Goal: Task Accomplishment & Management: Manage account settings

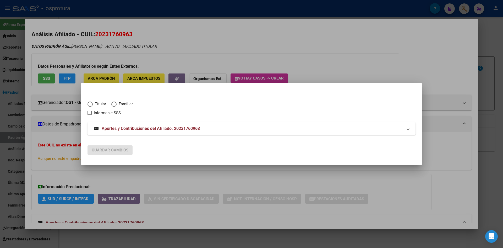
click at [93, 104] on span "Titular" at bounding box center [99, 104] width 13 height 6
click at [93, 104] on input "Titular" at bounding box center [90, 103] width 5 height 5
radio input "true"
checkbox input "true"
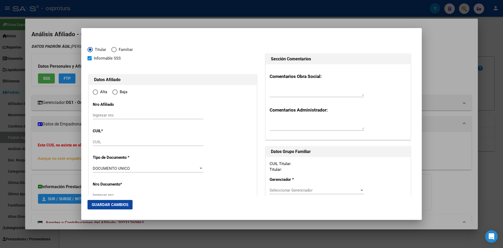
scroll to position [99, 0]
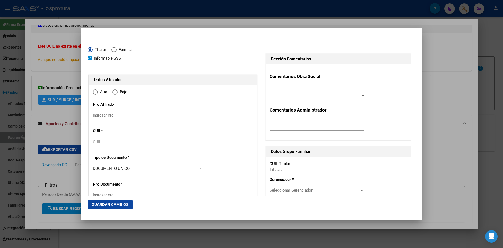
type input "20-23176096-3"
radio input "true"
type input "23176096"
type input "1973-01-31"
type input "1773"
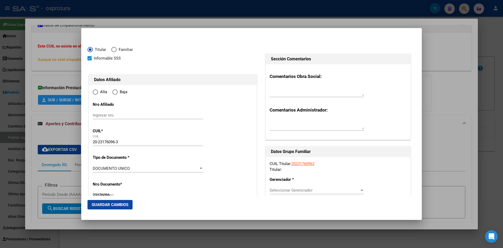
type input "LESCANO"
type input "ROBERTO FAVIO"
type input "INGENIERO BUDGE"
type input "JOSE DE ESPRONCEDA"
type input "1804"
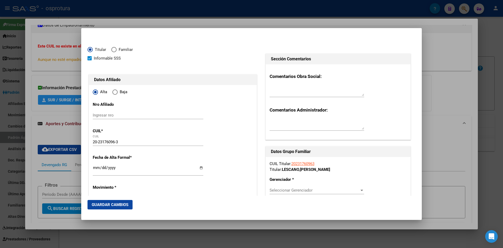
type input "INGENIERO BUDGE"
click at [97, 169] on input "Ingresar fecha" at bounding box center [148, 169] width 111 height 8
type input "2025-08-01"
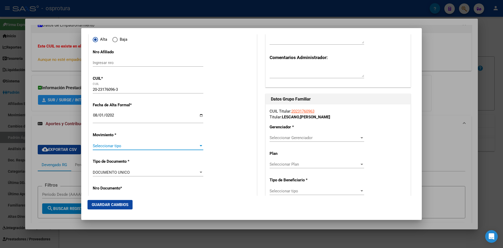
click at [103, 146] on span "Seleccionar tipo" at bounding box center [146, 145] width 106 height 5
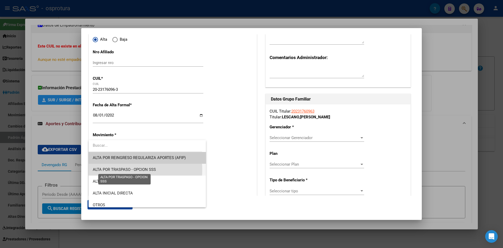
click at [115, 170] on span "ALTA POR TRASPASO - OPCION SSS" at bounding box center [124, 169] width 63 height 5
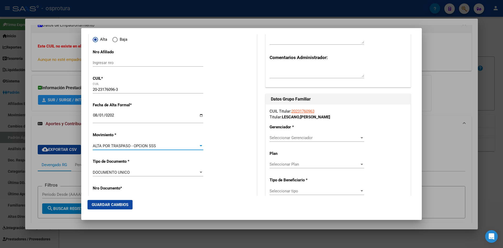
click at [290, 137] on span "Seleccionar Gerenciador" at bounding box center [315, 137] width 90 height 5
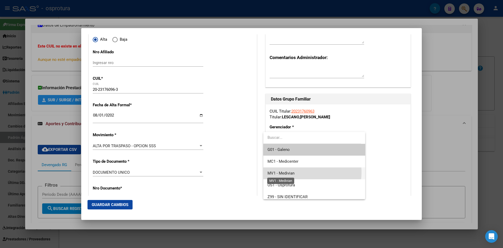
click at [292, 172] on span "MV1 - Medivian" at bounding box center [281, 173] width 27 height 5
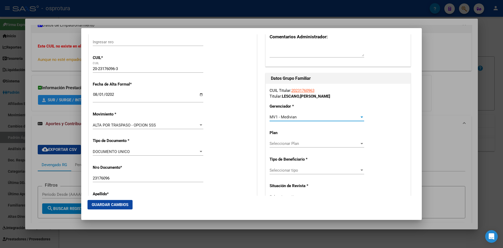
scroll to position [105, 0]
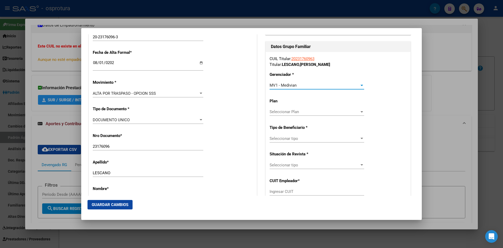
click at [298, 137] on span "Seleccionar tipo" at bounding box center [315, 138] width 90 height 5
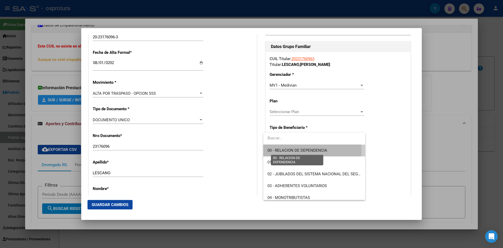
click at [300, 152] on span "00 - RELACION DE DEPENDENCIA" at bounding box center [298, 150] width 60 height 5
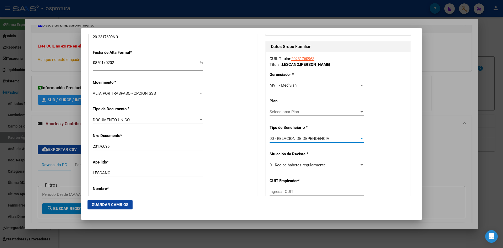
type input "30-71428501-3"
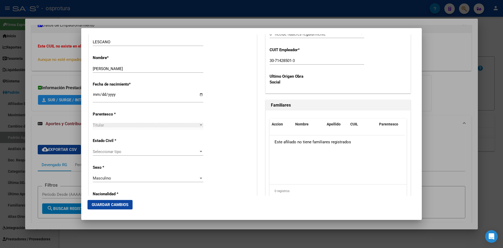
scroll to position [236, 0]
click at [116, 154] on div "Seleccionar tipo Seleccionar tipo" at bounding box center [148, 151] width 111 height 8
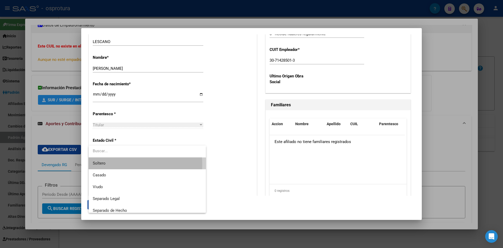
drag, startPoint x: 113, startPoint y: 164, endPoint x: 114, endPoint y: 183, distance: 19.2
click at [113, 164] on span "Soltero" at bounding box center [147, 163] width 109 height 12
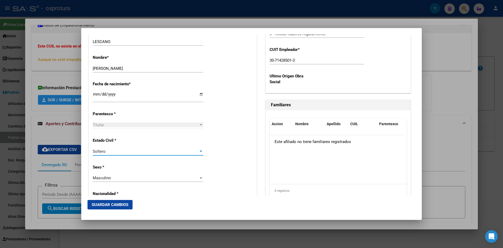
click at [115, 204] on span "Guardar Cambios" at bounding box center [110, 204] width 37 height 5
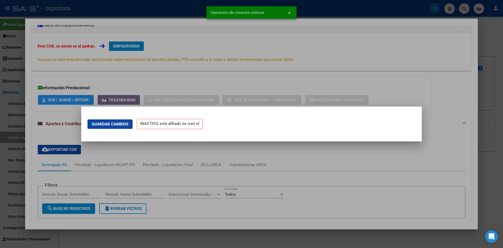
scroll to position [0, 0]
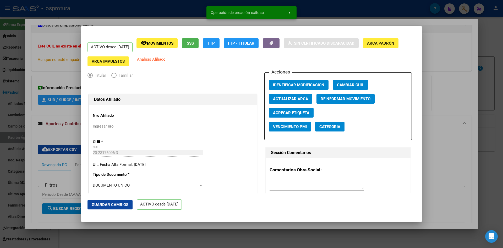
click at [211, 229] on div at bounding box center [251, 124] width 503 height 248
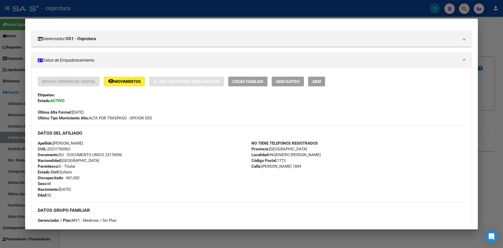
scroll to position [125, 0]
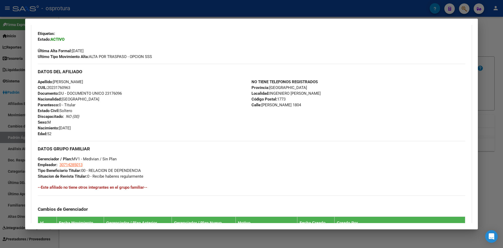
click at [464, 8] on div at bounding box center [251, 124] width 503 height 248
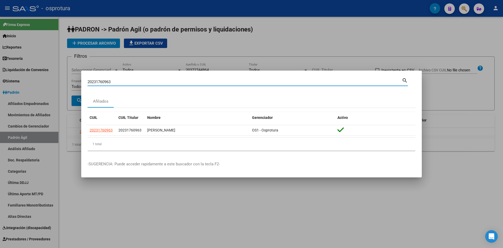
click at [250, 81] on input "20231760963" at bounding box center [245, 81] width 315 height 5
paste input "383994099"
type input "20383994099"
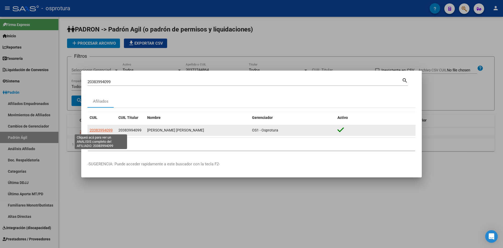
click at [100, 130] on span "20383994099" at bounding box center [101, 130] width 23 height 4
type textarea "20383994099"
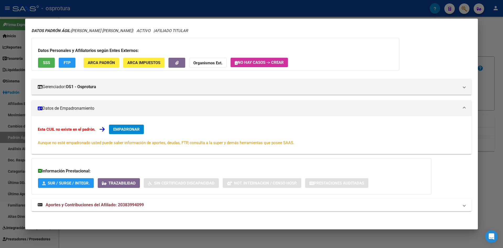
click at [108, 201] on mat-expansion-panel-header "Aportes y Contribuciones del Afiliado: 20383994099" at bounding box center [251, 204] width 441 height 13
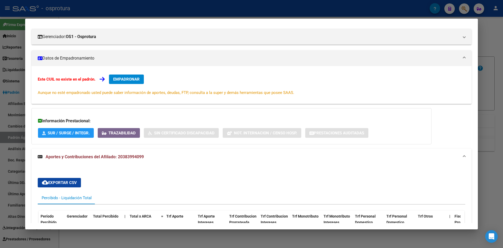
scroll to position [53, 0]
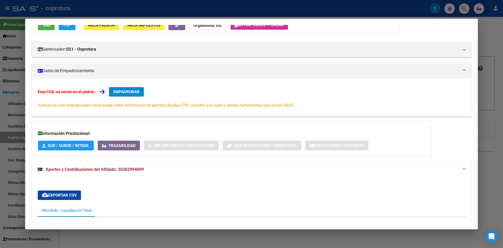
click at [128, 92] on span "EMPADRONAR" at bounding box center [126, 91] width 26 height 5
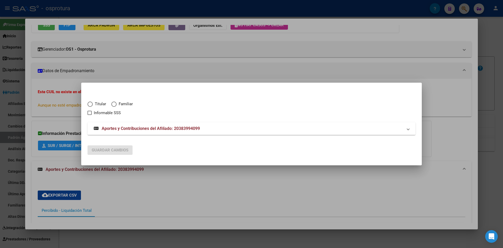
click at [96, 106] on span "Titular" at bounding box center [99, 104] width 13 height 6
click at [93, 106] on input "Titular" at bounding box center [90, 103] width 5 height 5
radio input "true"
checkbox input "true"
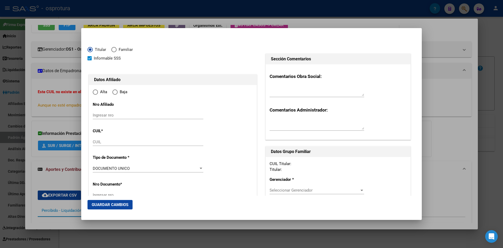
type input "20-38399409-9"
radio input "true"
type input "38399409"
type input "1994-07-07"
type input "1804"
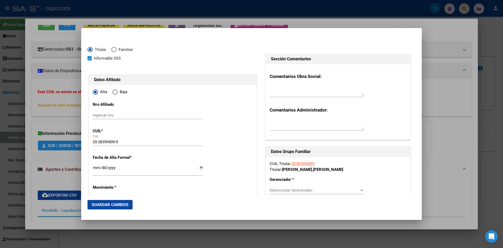
type input "RIVEROS"
type input "JUAN JESUS"
type input "UNION FERROVIARIA"
type input "LOS LAURELES"
type input "2032"
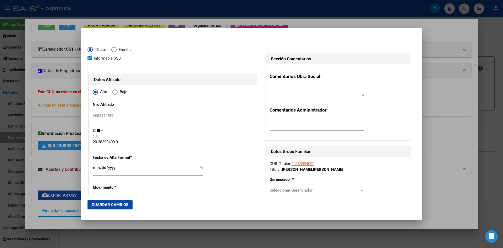
type input "UNION FERROVIARIA"
click at [98, 169] on input "Ingresar fecha" at bounding box center [148, 169] width 111 height 8
type input "2025-08-01"
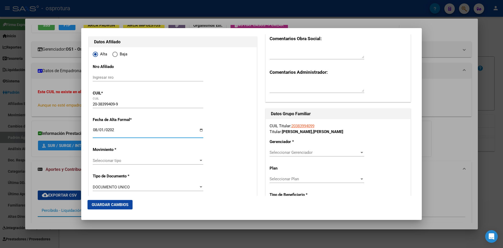
scroll to position [52, 0]
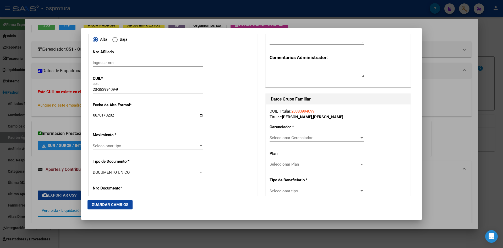
click at [103, 148] on div "Seleccionar tipo Seleccionar tipo" at bounding box center [148, 146] width 111 height 8
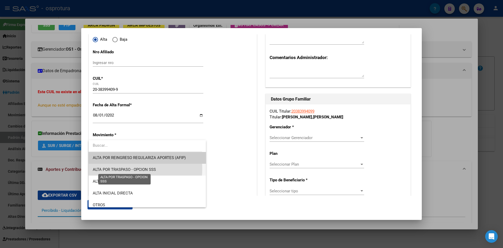
click at [117, 169] on span "ALTA POR TRASPASO - OPCION SSS" at bounding box center [124, 169] width 63 height 5
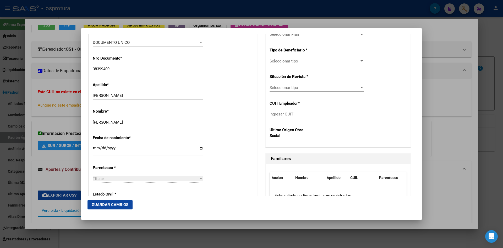
scroll to position [210, 0]
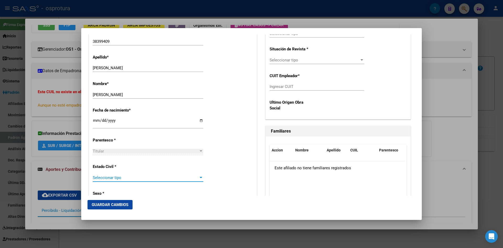
click at [108, 175] on span "Seleccionar tipo" at bounding box center [146, 177] width 106 height 5
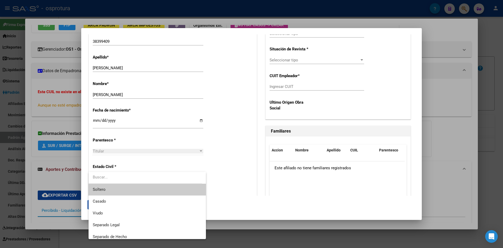
click at [111, 188] on span "Soltero" at bounding box center [147, 190] width 109 height 12
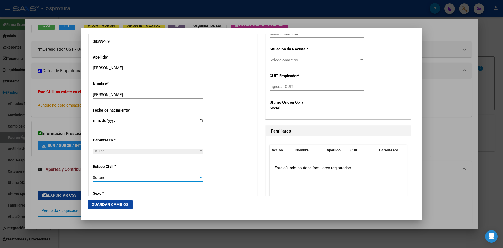
click at [213, 174] on div "Estado Civil * [DEMOGRAPHIC_DATA] Seleccionar tipo" at bounding box center [173, 173] width 160 height 26
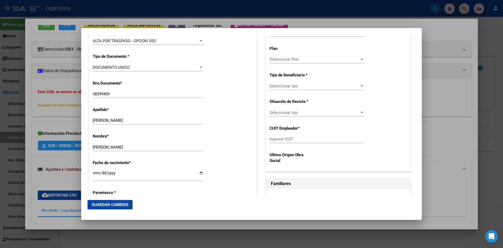
scroll to position [131, 0]
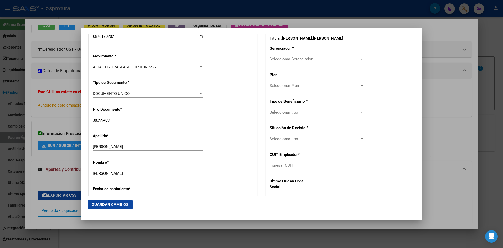
click at [294, 56] on div "Seleccionar Gerenciador Seleccionar Gerenciador" at bounding box center [317, 59] width 95 height 8
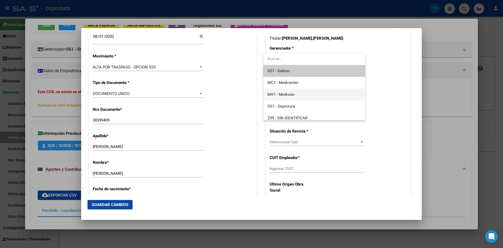
click at [289, 94] on span "MV1 - Medivian" at bounding box center [281, 94] width 27 height 5
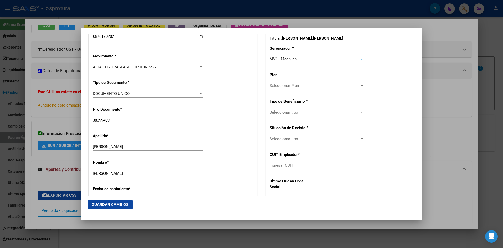
click at [294, 117] on div "Seleccionar tipo Seleccionar tipo" at bounding box center [317, 114] width 95 height 13
click at [293, 114] on span "Seleccionar tipo" at bounding box center [315, 112] width 90 height 5
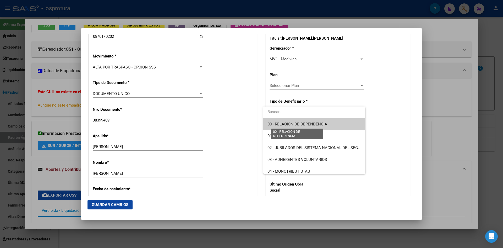
click at [285, 125] on span "00 - RELACION DE DEPENDENCIA" at bounding box center [298, 124] width 60 height 5
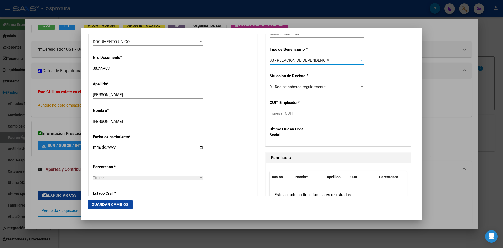
scroll to position [184, 0]
click at [285, 116] on div "Ingresar CUIT" at bounding box center [317, 113] width 95 height 8
paste input "20-11038286-4"
type input "20-11038286-4"
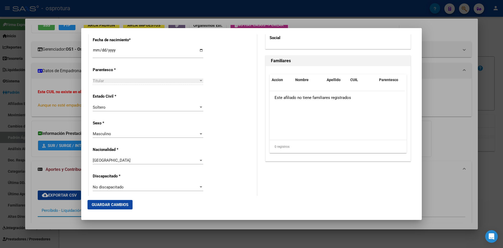
scroll to position [288, 0]
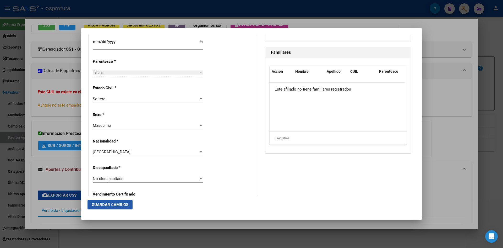
click at [125, 202] on span "Guardar Cambios" at bounding box center [110, 204] width 37 height 5
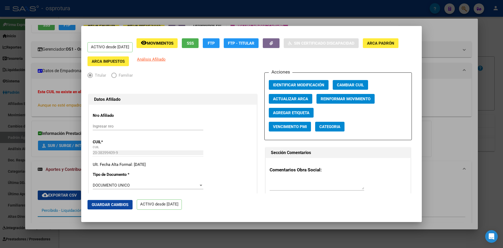
drag, startPoint x: 432, startPoint y: 59, endPoint x: 449, endPoint y: 40, distance: 25.3
click at [437, 56] on div at bounding box center [251, 124] width 503 height 248
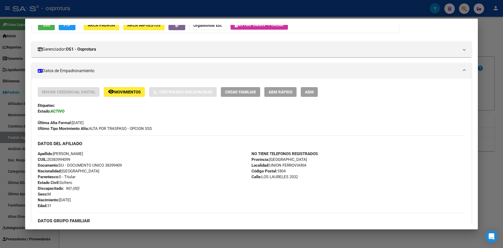
click at [462, 10] on div at bounding box center [251, 124] width 503 height 248
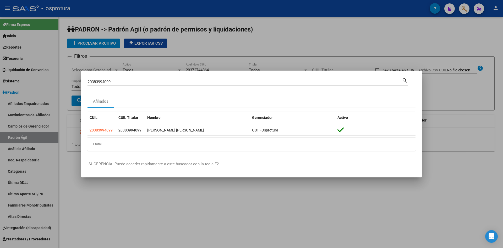
click at [207, 82] on input "20383994099" at bounding box center [245, 81] width 315 height 5
paste input "6949868"
type input "20386949868"
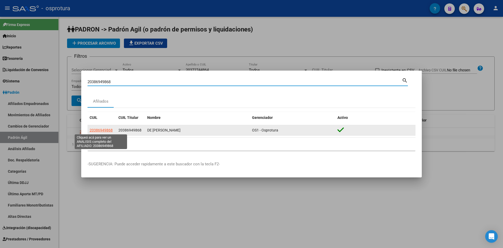
click at [105, 131] on span "20386949868" at bounding box center [101, 130] width 23 height 4
type textarea "20386949868"
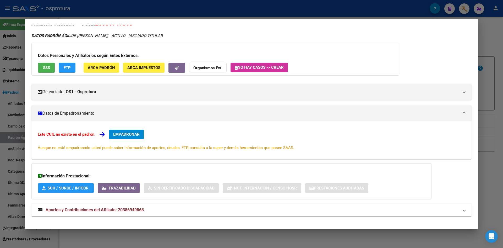
scroll to position [16, 0]
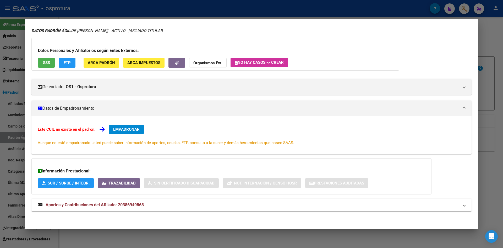
click at [122, 130] on span "EMPADRONAR" at bounding box center [126, 129] width 26 height 5
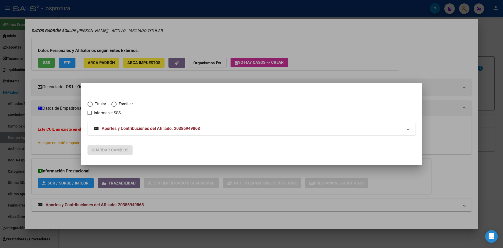
click at [103, 105] on span "Titular" at bounding box center [99, 104] width 13 height 6
click at [93, 105] on input "Titular" at bounding box center [90, 103] width 5 height 5
radio input "true"
checkbox input "true"
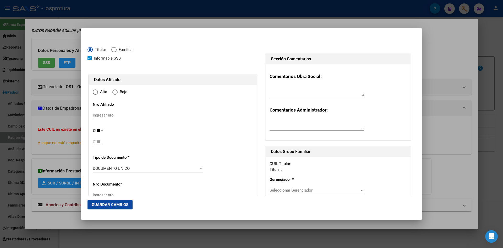
type input "20-38694986-8"
type input "38694986"
type input "DE LIMA"
type input "HECTOR DANIEL"
type input "1995-05-22"
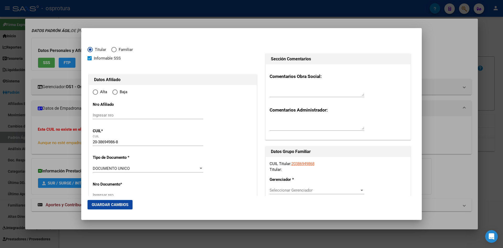
type input "FLORENCIO VARELA"
type input "1888"
type input "149"
type input "1120"
radio input "true"
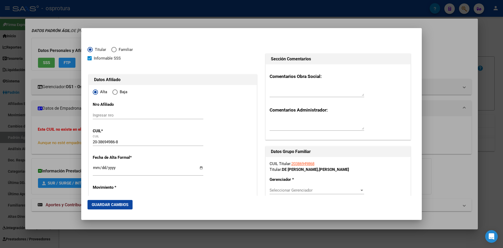
type input "FLORENCIO VARELA"
drag, startPoint x: 92, startPoint y: 169, endPoint x: 97, endPoint y: 168, distance: 4.7
click at [97, 168] on input "Ingresar fecha" at bounding box center [148, 169] width 111 height 8
type input "2025-08-01"
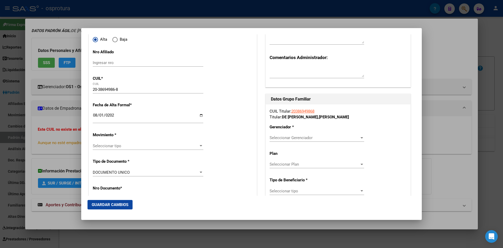
click at [124, 145] on span "Seleccionar tipo" at bounding box center [146, 145] width 106 height 5
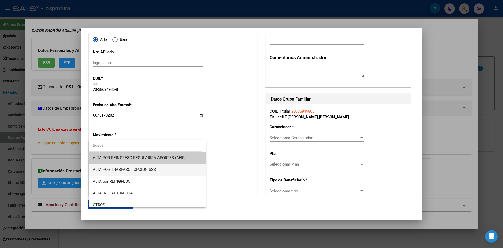
click at [125, 168] on span "ALTA POR TRASPASO - OPCION SSS" at bounding box center [124, 169] width 63 height 5
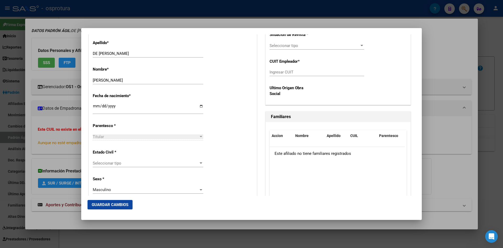
scroll to position [236, 0]
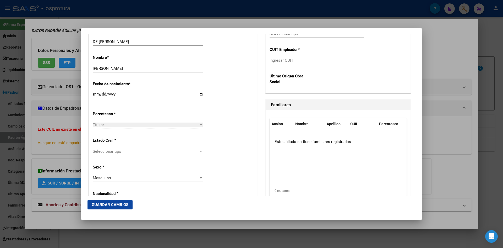
click at [115, 154] on div "Seleccionar tipo Seleccionar tipo" at bounding box center [148, 151] width 111 height 8
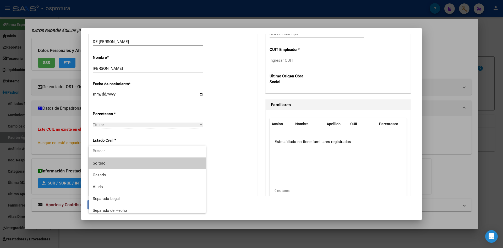
click at [113, 161] on span "Soltero" at bounding box center [147, 163] width 109 height 12
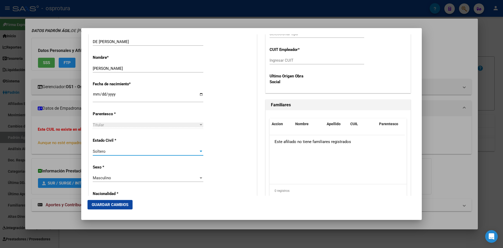
click at [230, 142] on div "Estado Civil * [DEMOGRAPHIC_DATA] Seleccionar tipo" at bounding box center [173, 146] width 160 height 26
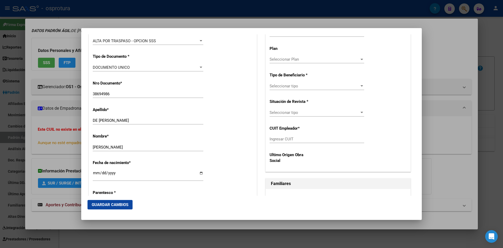
scroll to position [131, 0]
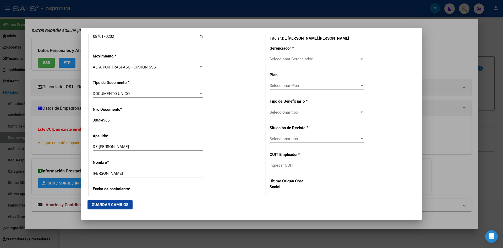
click at [289, 60] on span "Seleccionar Gerenciador" at bounding box center [315, 59] width 90 height 5
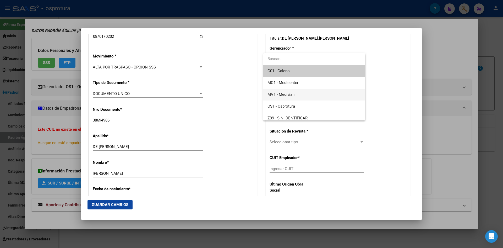
click at [297, 92] on span "MV1 - Medivian" at bounding box center [314, 95] width 93 height 12
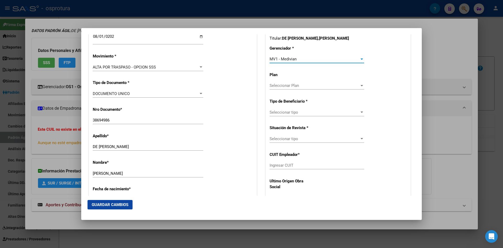
click at [299, 113] on span "Seleccionar tipo" at bounding box center [315, 112] width 90 height 5
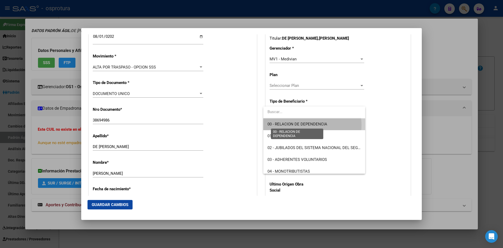
drag, startPoint x: 305, startPoint y: 125, endPoint x: 268, endPoint y: 134, distance: 37.7
click at [304, 125] on span "00 - RELACION DE DEPENDENCIA" at bounding box center [298, 124] width 60 height 5
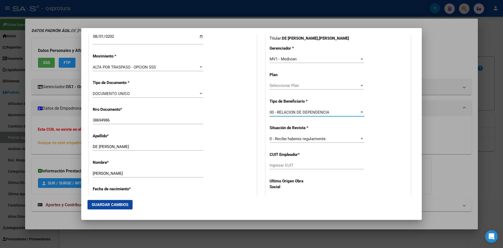
type input "30-50166518-1"
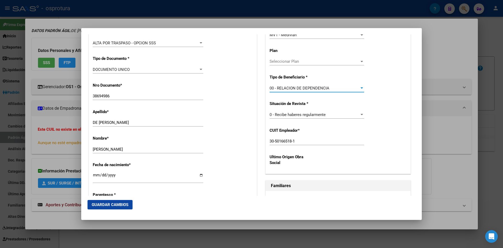
scroll to position [210, 0]
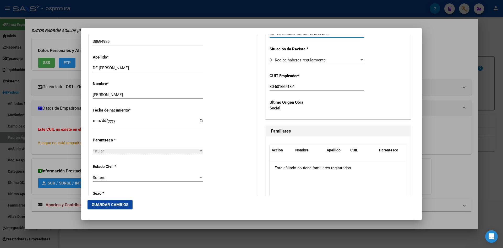
drag, startPoint x: 124, startPoint y: 205, endPoint x: 127, endPoint y: 205, distance: 3.2
click at [124, 205] on span "Guardar Cambios" at bounding box center [110, 204] width 37 height 5
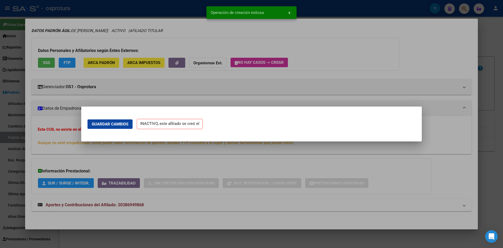
scroll to position [0, 0]
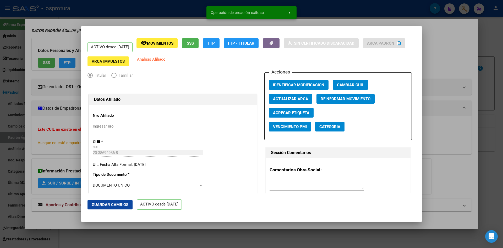
click at [431, 152] on div at bounding box center [251, 124] width 503 height 248
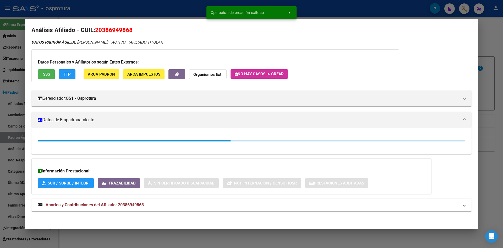
scroll to position [16, 0]
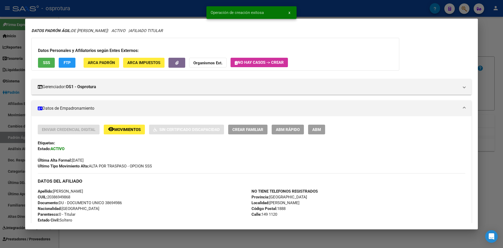
click at [490, 135] on div at bounding box center [251, 124] width 503 height 248
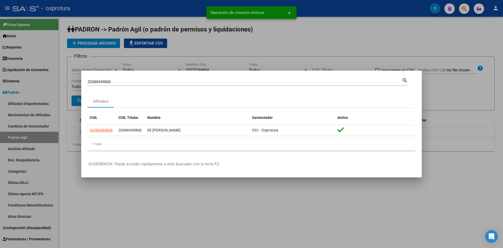
drag, startPoint x: 142, startPoint y: 188, endPoint x: 121, endPoint y: 162, distance: 32.8
click at [142, 188] on div at bounding box center [251, 124] width 503 height 248
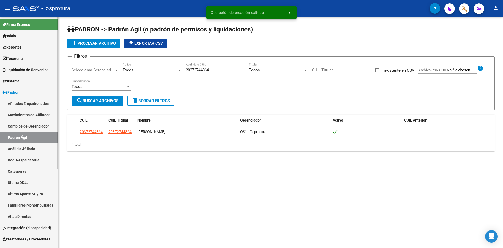
click at [19, 70] on span "Liquidación de Convenios" at bounding box center [26, 70] width 46 height 6
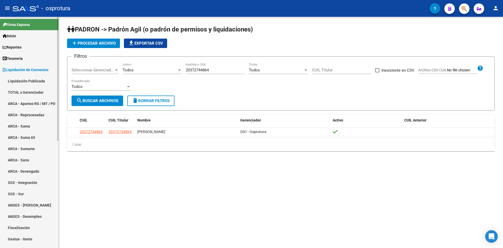
click at [29, 92] on link "TOTAL x Gerenciador" at bounding box center [29, 92] width 58 height 11
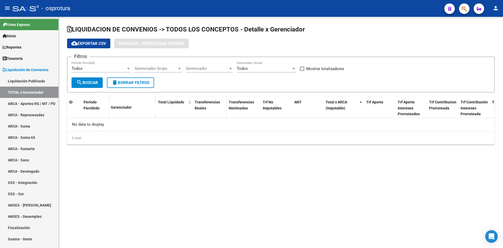
checkbox input "true"
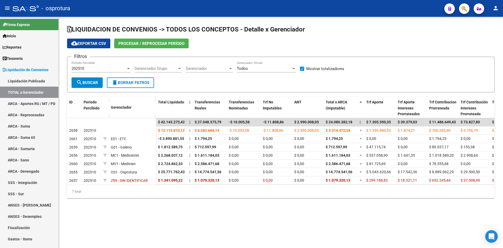
click at [162, 45] on span "Procesar / Reprocesar período" at bounding box center [152, 43] width 66 height 5
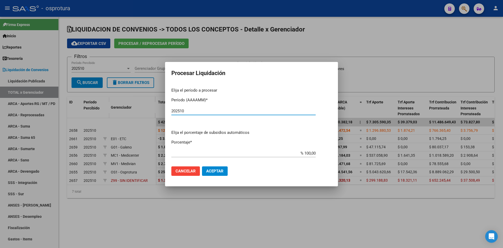
type input "202510"
drag, startPoint x: 216, startPoint y: 171, endPoint x: 244, endPoint y: 182, distance: 29.9
click at [216, 171] on span "Aceptar" at bounding box center [214, 171] width 17 height 5
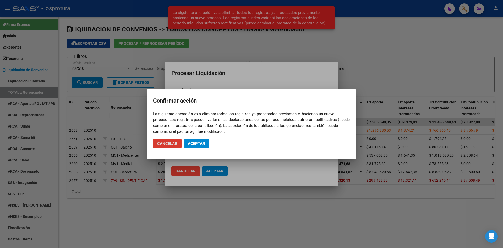
click at [194, 142] on span "Aceptar" at bounding box center [196, 143] width 17 height 5
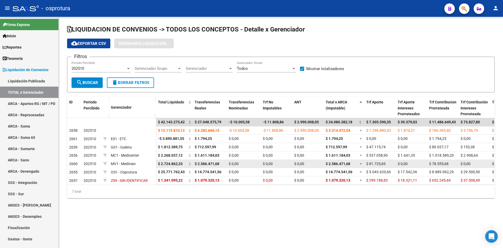
drag, startPoint x: 195, startPoint y: 164, endPoint x: 224, endPoint y: 165, distance: 29.2
click at [224, 165] on div "$ 2.586.471,68" at bounding box center [210, 164] width 30 height 6
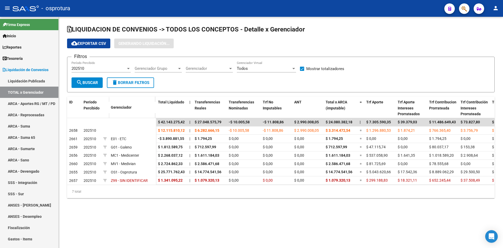
click at [219, 204] on div "LIQUIDACION DE CONVENIOS -> TODOS LOS CONCEPTOS - Detalle x Gerenciador cloud_d…" at bounding box center [281, 116] width 445 height 198
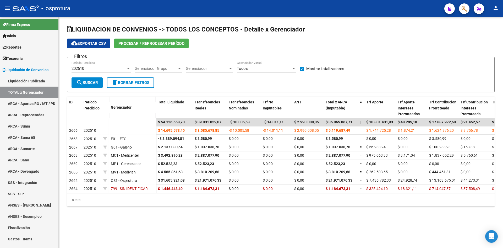
click at [247, 220] on div "LIQUIDACION DE CONVENIOS -> TODOS LOS CONCEPTOS - Detalle x Gerenciador cloud_d…" at bounding box center [281, 120] width 445 height 206
click at [124, 71] on div "202510" at bounding box center [99, 68] width 55 height 5
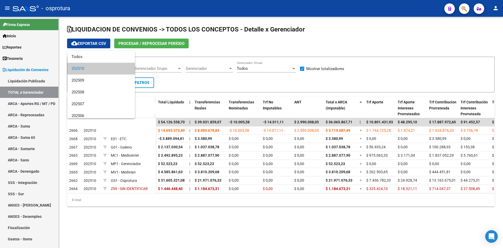
click at [206, 84] on div at bounding box center [251, 124] width 503 height 248
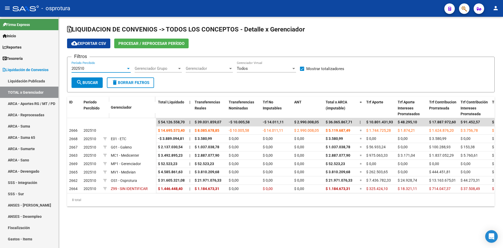
click at [98, 68] on div "202510" at bounding box center [99, 68] width 55 height 5
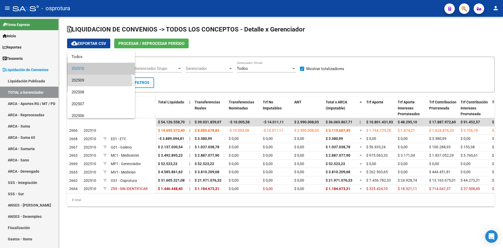
click at [99, 83] on span "202509" at bounding box center [101, 80] width 59 height 12
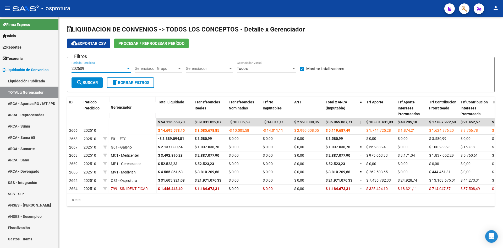
click at [152, 45] on span "Procesar / Reprocesar período" at bounding box center [152, 43] width 66 height 5
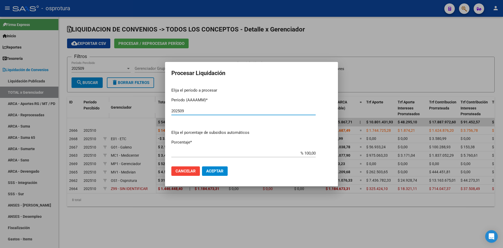
type input "202509"
click at [212, 172] on span "Aceptar" at bounding box center [214, 171] width 17 height 5
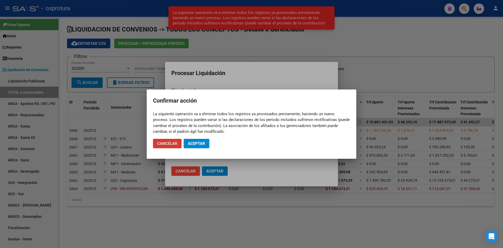
click at [196, 141] on span "Aceptar" at bounding box center [196, 143] width 17 height 5
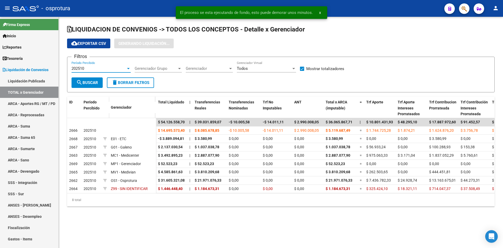
click at [96, 69] on div "202510" at bounding box center [99, 68] width 55 height 5
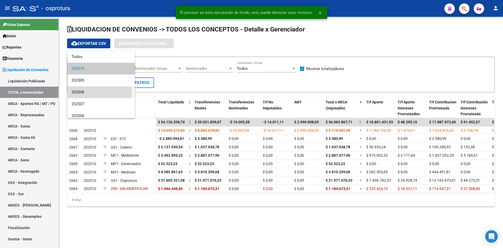
click at [93, 91] on span "202508" at bounding box center [101, 92] width 59 height 12
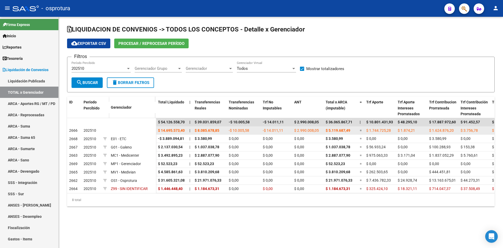
click at [71, 129] on span "2666" at bounding box center [73, 130] width 8 height 4
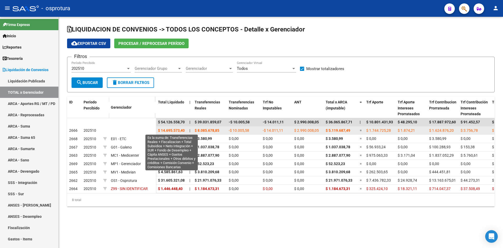
click at [170, 129] on span "$ 14.695.573,40" at bounding box center [171, 130] width 27 height 4
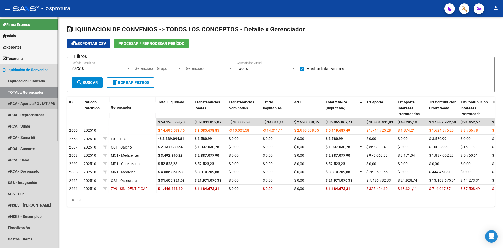
click at [40, 102] on link "ARCA - Aportes RG / MT / PD" at bounding box center [29, 103] width 58 height 11
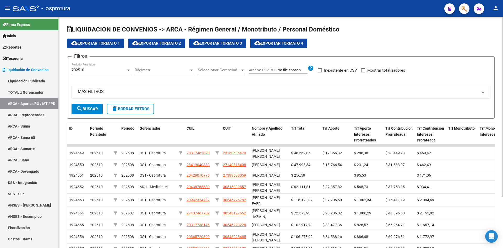
click at [240, 72] on span "Seleccionar Gerenciador" at bounding box center [219, 70] width 42 height 5
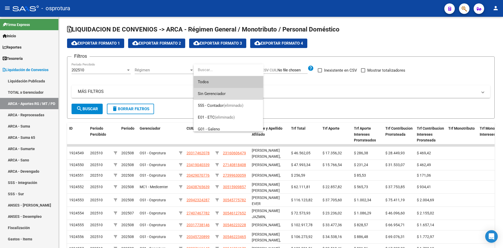
click at [227, 90] on span "Sin Gerenciador" at bounding box center [228, 94] width 61 height 12
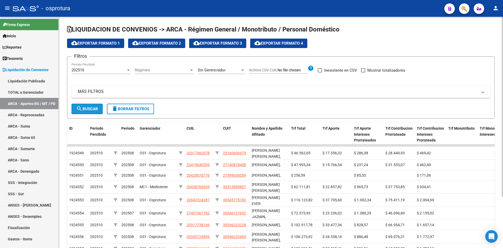
click at [79, 108] on mat-icon "search" at bounding box center [79, 108] width 6 height 6
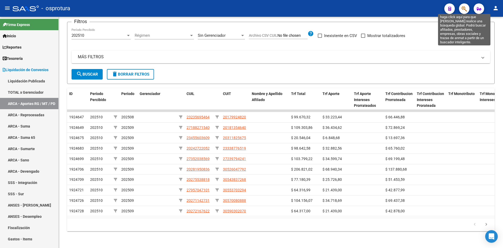
click at [465, 7] on icon "button" at bounding box center [464, 9] width 5 height 6
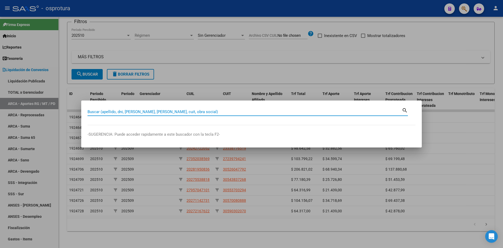
paste input "23264909929"
type input "23264909929"
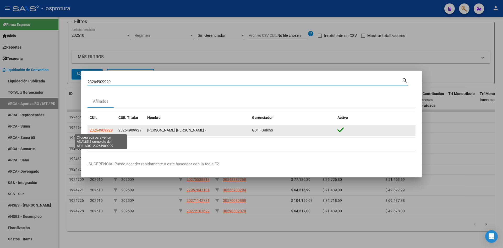
click at [100, 130] on span "23264909929" at bounding box center [101, 130] width 23 height 4
type textarea "23264909929"
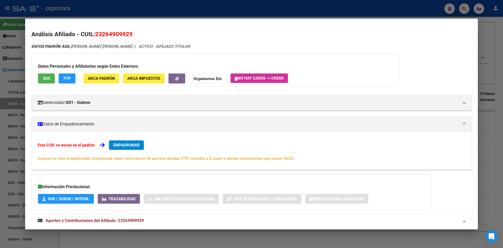
scroll to position [16, 0]
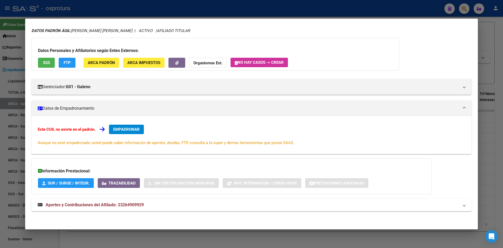
click at [52, 63] on button "SSS" at bounding box center [46, 63] width 17 height 10
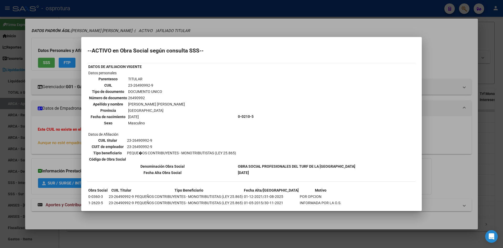
scroll to position [19, 0]
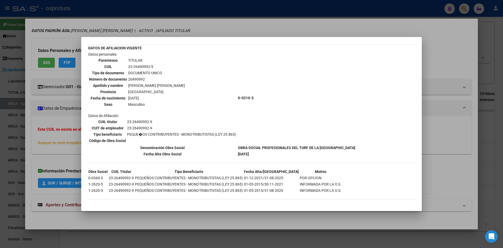
click at [73, 132] on div at bounding box center [251, 124] width 503 height 248
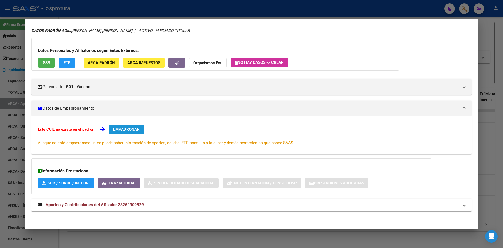
click at [132, 132] on button "EMPADRONAR" at bounding box center [126, 129] width 35 height 9
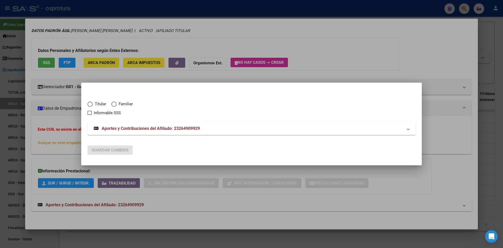
click at [93, 104] on span "Titular" at bounding box center [99, 104] width 13 height 6
click at [93, 104] on input "Titular" at bounding box center [90, 103] width 5 height 5
radio input "true"
checkbox input "true"
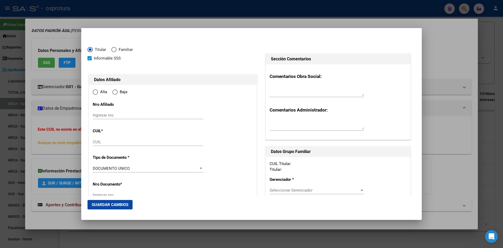
type input "23-26490992-9"
radio input "true"
type input "26490992"
type input "1978-01-14"
type input "1663"
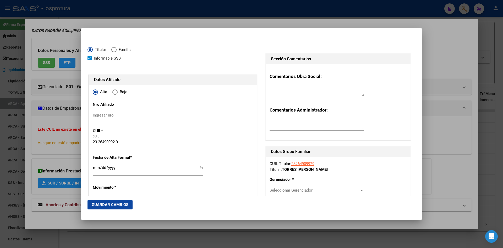
type input "TORRES"
type input "PEDRO ANGEL"
type input "[DATE][PERSON_NAME]"
type input "LA NIÑA"
type input "935"
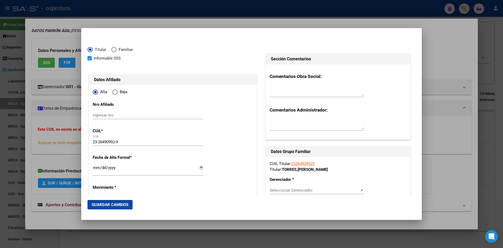
type input "[DATE][PERSON_NAME]"
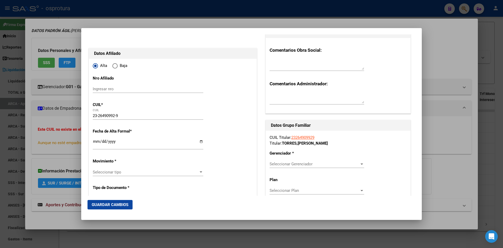
click at [96, 144] on input "Ingresar fecha" at bounding box center [148, 143] width 111 height 8
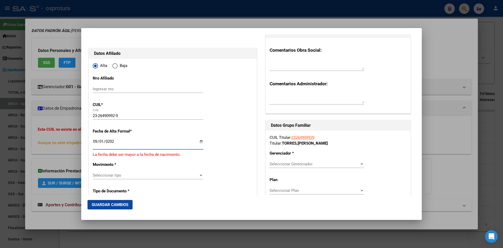
type input "2025-09-01"
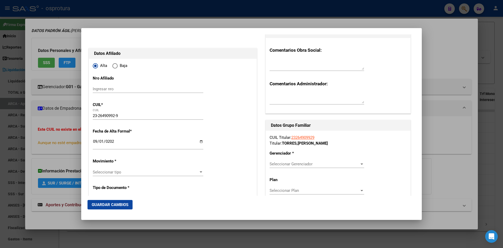
click at [123, 175] on div "Seleccionar tipo Seleccionar tipo" at bounding box center [148, 172] width 111 height 8
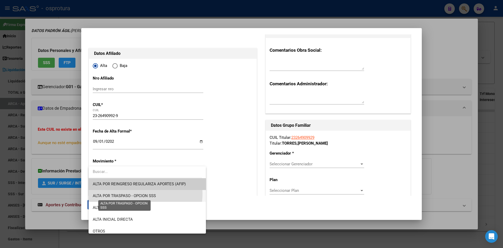
click at [126, 193] on span "ALTA POR TRASPASO - OPCION SSS" at bounding box center [124, 195] width 63 height 5
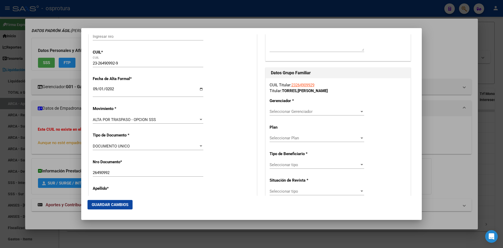
scroll to position [105, 0]
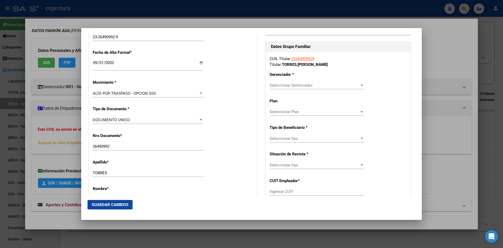
click at [318, 87] on span "Seleccionar Gerenciador" at bounding box center [315, 85] width 90 height 5
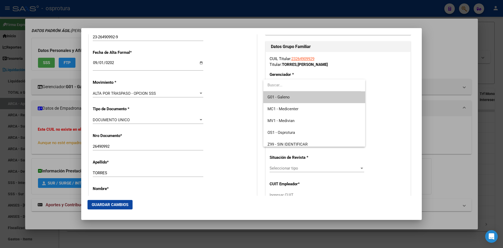
click at [310, 94] on span "G01 - Galeno" at bounding box center [314, 97] width 93 height 12
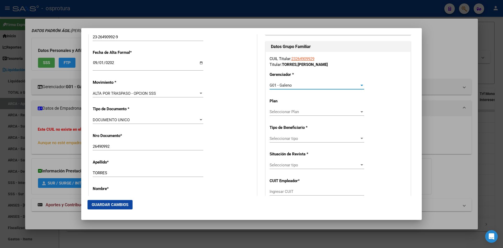
click at [286, 139] on span "Seleccionar tipo" at bounding box center [315, 138] width 90 height 5
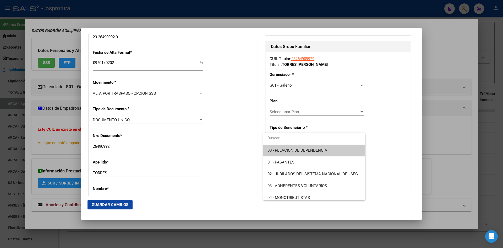
click at [452, 84] on div at bounding box center [251, 124] width 503 height 248
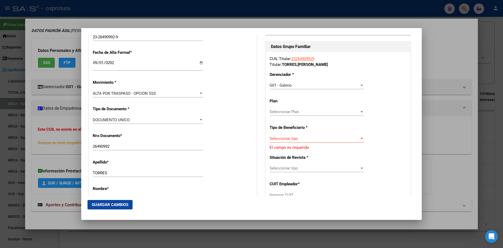
click at [479, 55] on div at bounding box center [251, 124] width 503 height 248
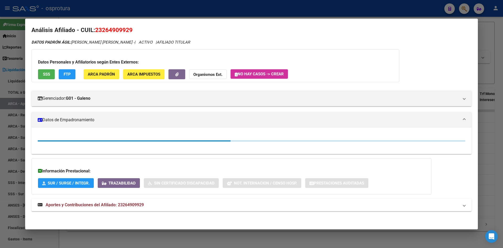
scroll to position [16, 0]
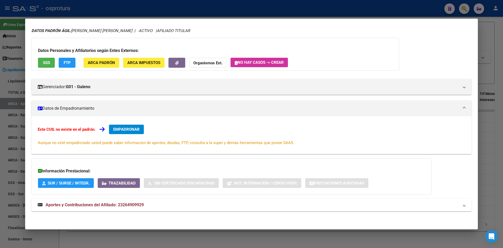
click at [45, 62] on span "SSS" at bounding box center [46, 63] width 7 height 5
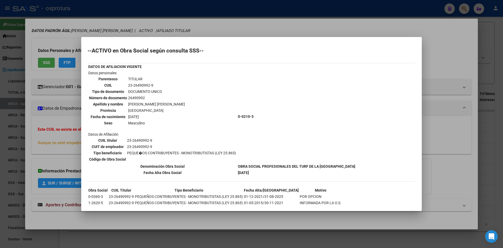
drag, startPoint x: 65, startPoint y: 151, endPoint x: 63, endPoint y: 148, distance: 3.1
click at [64, 151] on div at bounding box center [251, 124] width 503 height 248
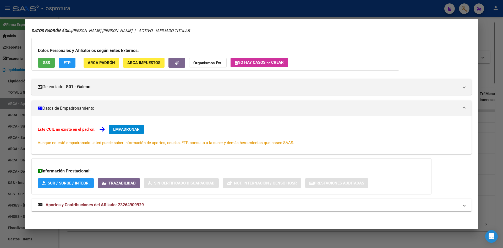
click at [112, 128] on button "EMPADRONAR" at bounding box center [126, 129] width 35 height 9
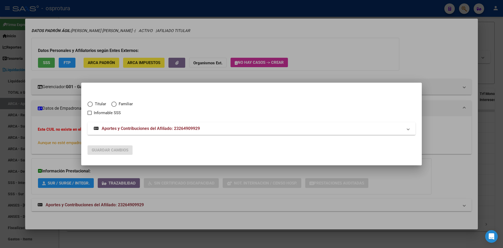
click at [94, 105] on span "Titular" at bounding box center [99, 104] width 13 height 6
click at [93, 105] on input "Titular" at bounding box center [90, 103] width 5 height 5
radio input "true"
checkbox input "true"
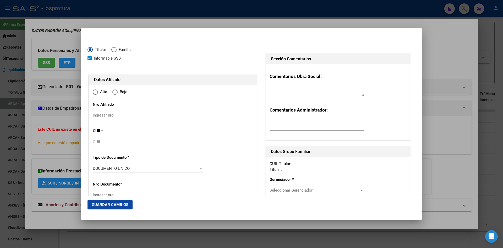
type input "23-26490992-9"
radio input "true"
type input "26490992"
type input "1978-01-14"
type input "1663"
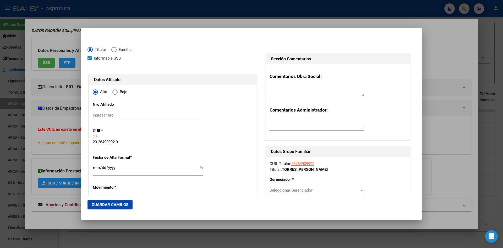
type input "TORRES"
type input "PEDRO ANGEL"
type input "[DATE][PERSON_NAME]"
type input "LA NIÑA"
type input "935"
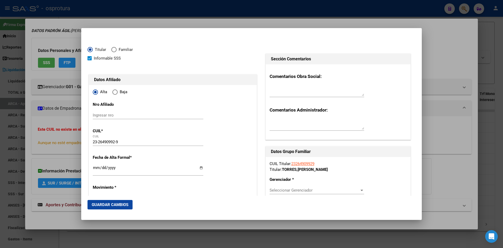
type input "[DATE][PERSON_NAME]"
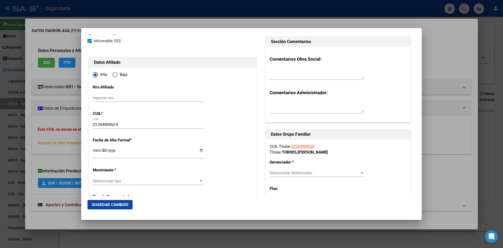
scroll to position [26, 0]
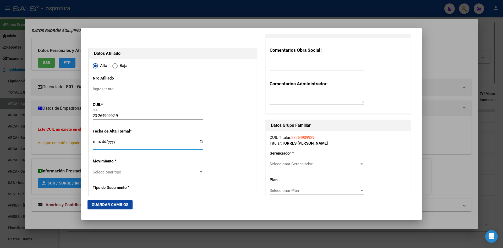
click at [95, 142] on input "Ingresar fecha" at bounding box center [148, 143] width 111 height 8
type input "2025-09-01"
click at [121, 171] on span "Seleccionar tipo" at bounding box center [146, 172] width 106 height 5
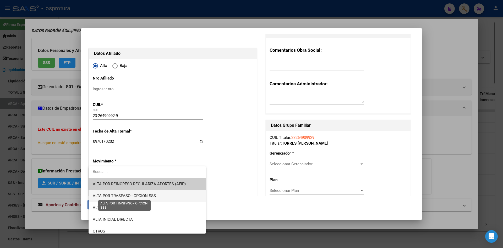
click at [122, 197] on span "ALTA POR TRASPASO - OPCION SSS" at bounding box center [124, 195] width 63 height 5
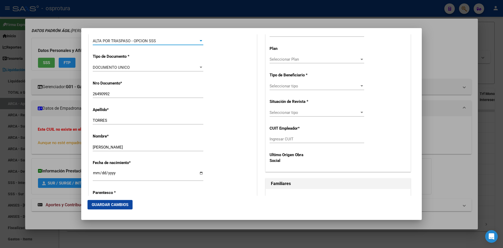
scroll to position [210, 0]
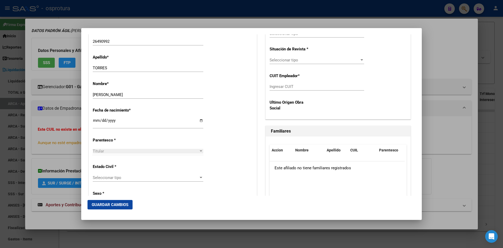
click at [110, 178] on span "Seleccionar tipo" at bounding box center [146, 177] width 106 height 5
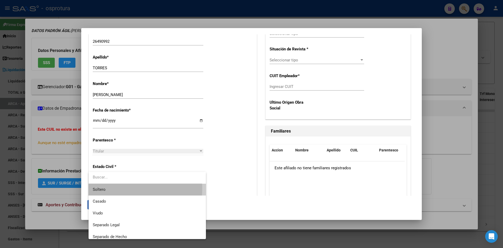
click at [115, 189] on span "Soltero" at bounding box center [147, 190] width 109 height 12
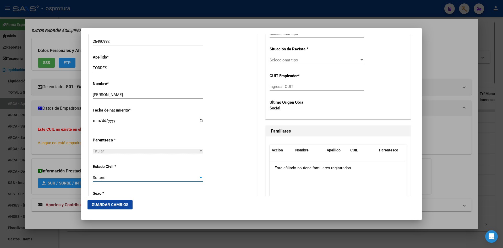
click at [240, 138] on div "Alta Baja Nro Afiliado Ingresar nro CUIL * 23-26490992-9 CUIL ARCA Padrón Fecha…" at bounding box center [173, 249] width 168 height 749
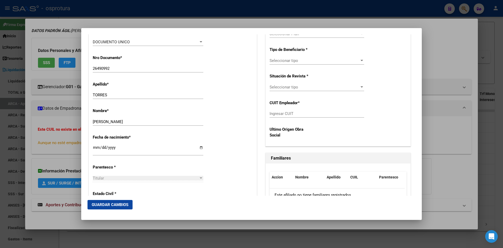
scroll to position [131, 0]
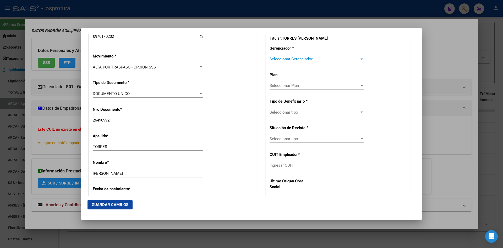
click at [299, 60] on span "Seleccionar Gerenciador" at bounding box center [315, 59] width 90 height 5
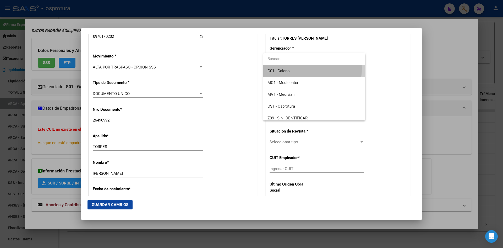
click at [292, 68] on span "G01 - Galeno" at bounding box center [314, 71] width 93 height 12
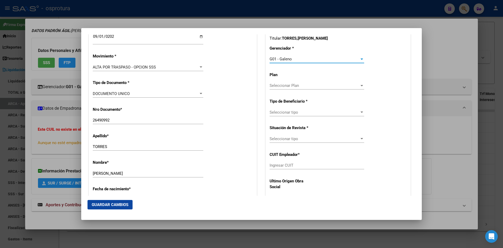
click at [293, 113] on span "Seleccionar tipo" at bounding box center [315, 112] width 90 height 5
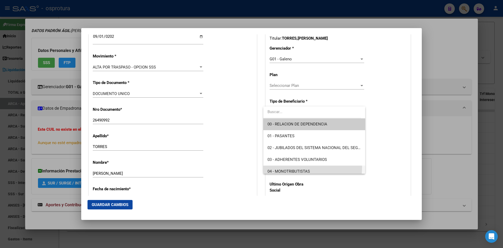
click at [293, 167] on span "04 - MONOTRIBUTISTAS" at bounding box center [314, 171] width 93 height 12
type input "23-26490992-9"
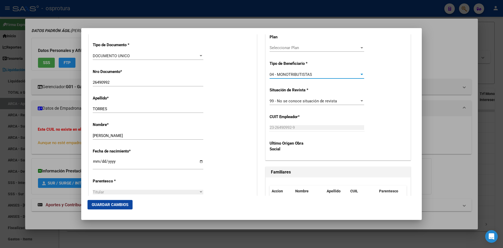
scroll to position [210, 0]
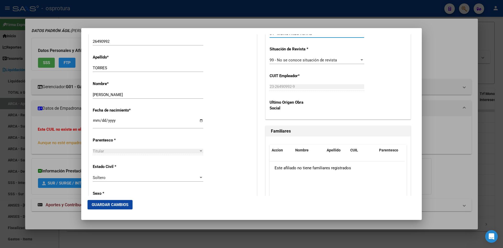
click at [110, 207] on span "Guardar Cambios" at bounding box center [110, 204] width 37 height 5
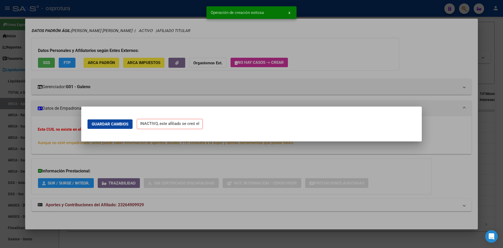
scroll to position [0, 0]
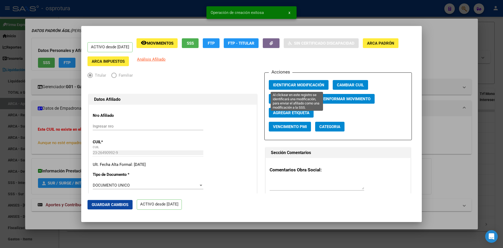
click at [292, 85] on span "Identificar Modificación" at bounding box center [298, 85] width 51 height 5
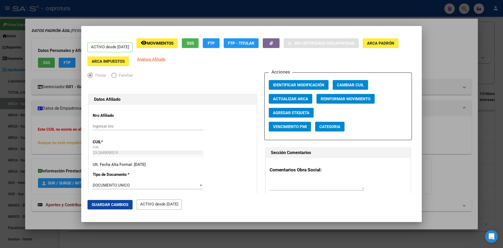
drag, startPoint x: 455, startPoint y: 29, endPoint x: 462, endPoint y: 11, distance: 18.6
click at [455, 29] on div at bounding box center [251, 124] width 503 height 248
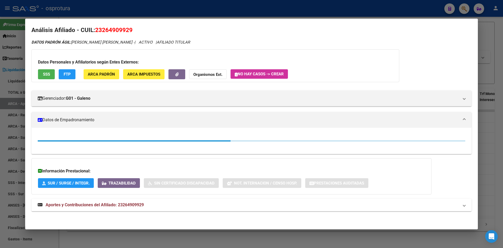
click at [462, 8] on div at bounding box center [251, 124] width 503 height 248
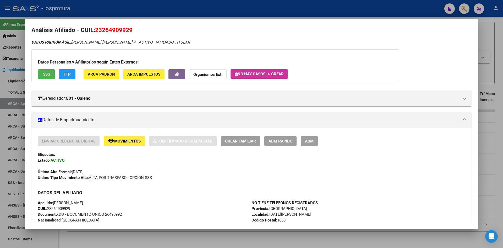
scroll to position [0, 0]
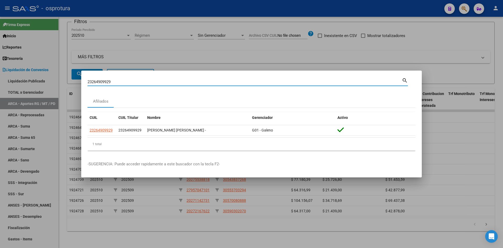
click at [229, 83] on input "23264909929" at bounding box center [245, 81] width 315 height 5
paste input "7354277528"
type input "27354277528"
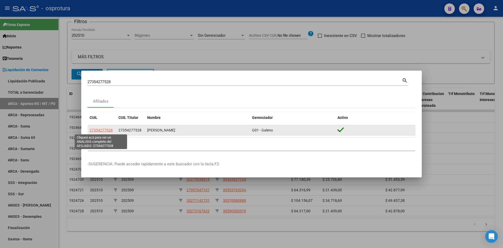
click at [106, 130] on span "27354277528" at bounding box center [101, 130] width 23 height 4
type textarea "27354277528"
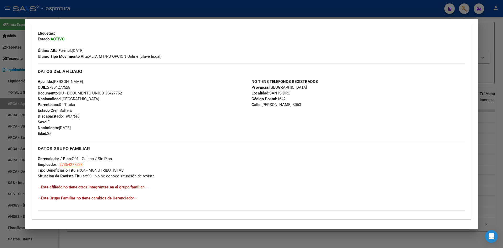
scroll to position [131, 0]
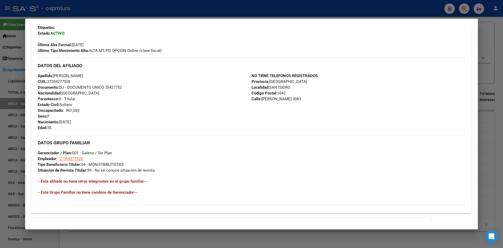
click at [465, 8] on div at bounding box center [251, 124] width 503 height 248
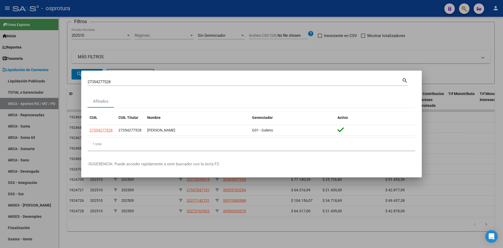
click at [227, 84] on div "27354277528 Buscar (apellido, dni, cuil, nro traspaso, cuit, obra social)" at bounding box center [245, 82] width 315 height 8
click at [227, 83] on input "27354277528" at bounding box center [245, 81] width 315 height 5
paste input "7536709"
type input "27375367098"
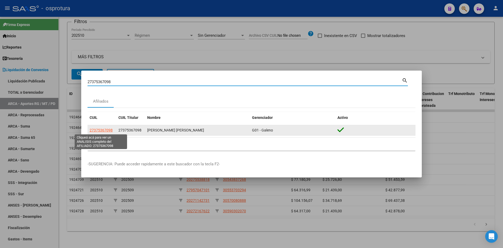
click at [95, 129] on span "27375367098" at bounding box center [101, 130] width 23 height 4
type textarea "27375367098"
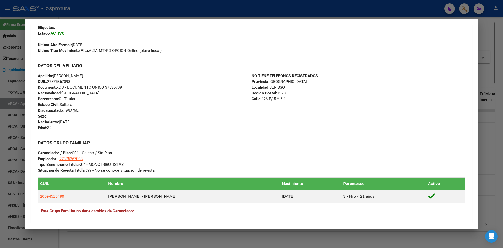
click at [462, 6] on div at bounding box center [251, 124] width 503 height 248
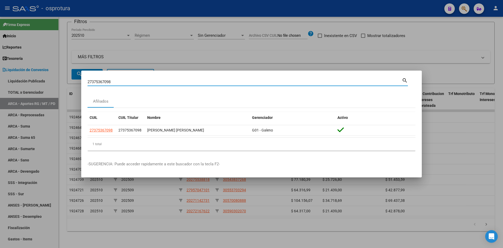
click at [229, 82] on input "27375367098" at bounding box center [245, 81] width 315 height 5
paste input "0410948355"
type input "20410948355"
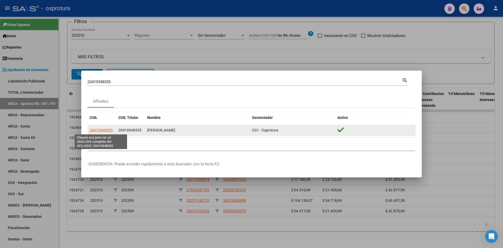
click at [109, 131] on span "20410948355" at bounding box center [101, 130] width 23 height 4
type textarea "20410948355"
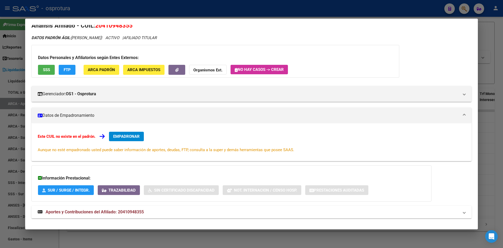
scroll to position [16, 0]
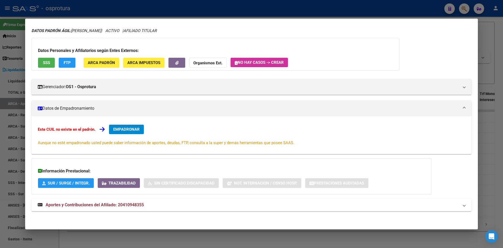
click at [49, 65] on span "SSS" at bounding box center [46, 63] width 7 height 5
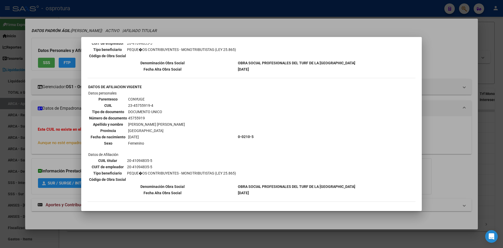
scroll to position [130, 0]
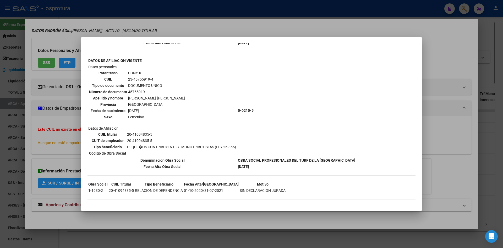
drag, startPoint x: 238, startPoint y: 167, endPoint x: 264, endPoint y: 166, distance: 26.5
click at [264, 166] on td "01-07-2023" at bounding box center [297, 167] width 118 height 6
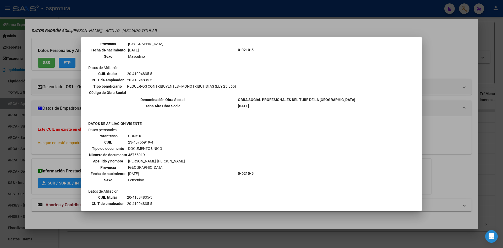
scroll to position [51, 0]
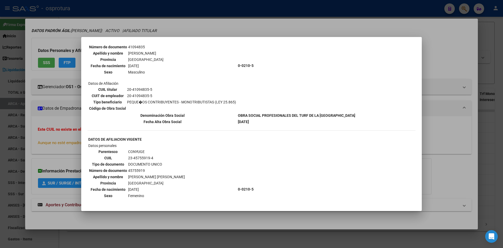
drag, startPoint x: 265, startPoint y: 166, endPoint x: 220, endPoint y: 157, distance: 45.5
click at [220, 157] on td "Datos personales Parentesco CONYUGE CUIL 23-45755919-4 Tipo de documento DOCUME…" at bounding box center [162, 189] width 149 height 93
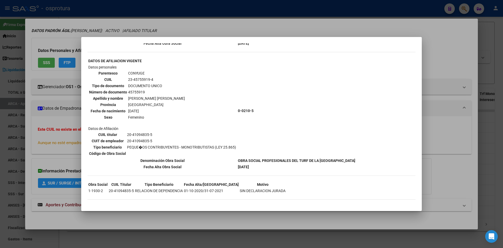
scroll to position [130, 0]
click at [437, 116] on div at bounding box center [251, 124] width 503 height 248
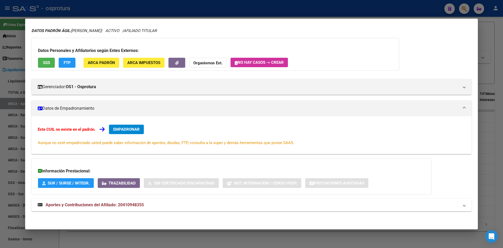
click at [140, 131] on span "EMPADRONAR" at bounding box center [126, 129] width 26 height 5
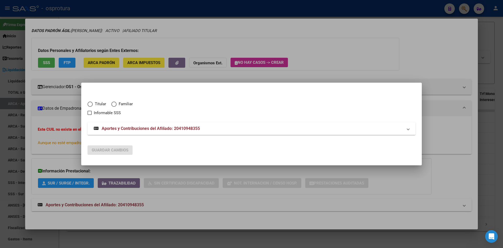
click at [155, 170] on div at bounding box center [251, 124] width 503 height 248
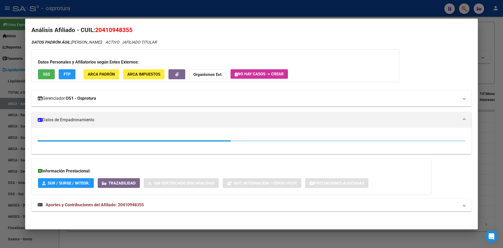
scroll to position [16, 0]
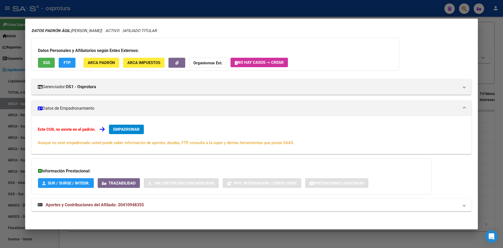
drag, startPoint x: 114, startPoint y: 207, endPoint x: 118, endPoint y: 199, distance: 9.4
click at [114, 207] on span "Aportes y Contribuciones del Afiliado: 20410948355" at bounding box center [95, 204] width 98 height 5
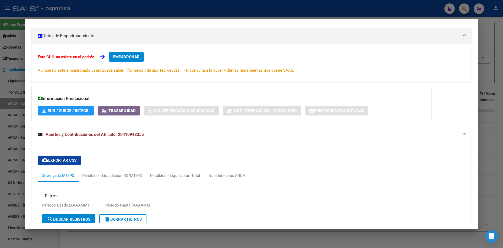
scroll to position [46, 0]
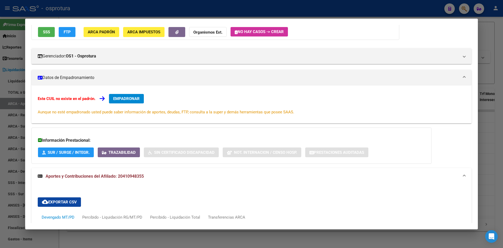
click at [122, 97] on span "EMPADRONAR" at bounding box center [126, 98] width 26 height 5
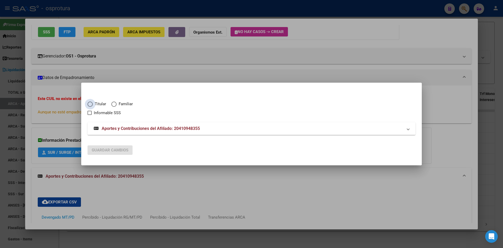
click at [97, 103] on span "Titular" at bounding box center [99, 104] width 13 height 6
click at [93, 103] on input "Titular" at bounding box center [90, 103] width 5 height 5
radio input "true"
checkbox input "true"
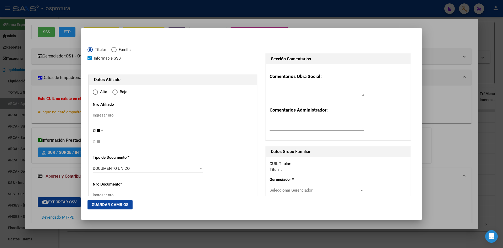
type input "20-41094835-5"
radio input "true"
type input "41094835"
type input "FLORES"
type input "JAIRO EMANUEL"
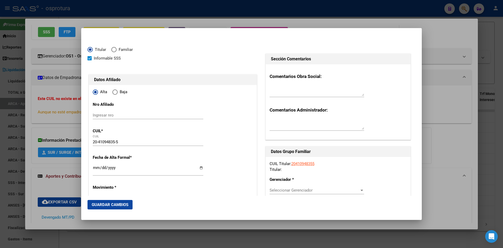
type input "1998-06-27"
type input "[PERSON_NAME]"
type input "6380"
type input "A. ILIA"
type input "1645"
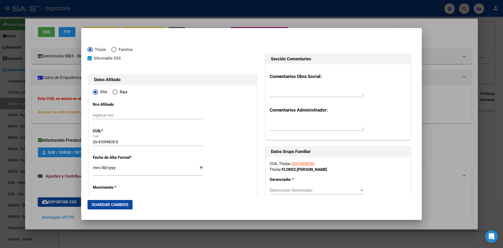
type input "[PERSON_NAME]"
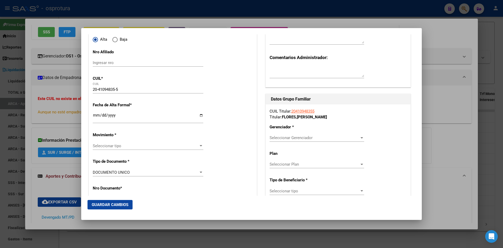
click at [96, 118] on input "Ingresar fecha" at bounding box center [148, 117] width 111 height 8
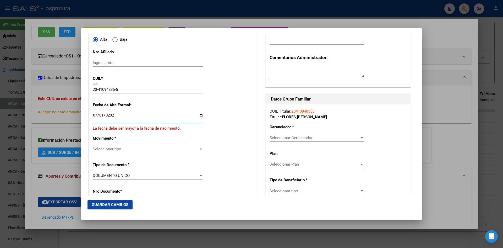
type input "2023-07-01"
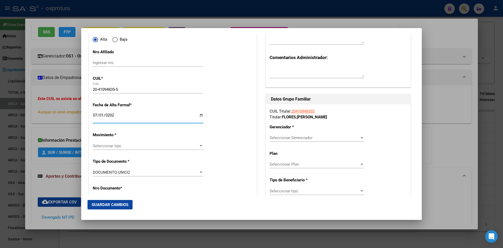
click at [105, 145] on span "Seleccionar tipo" at bounding box center [146, 145] width 106 height 5
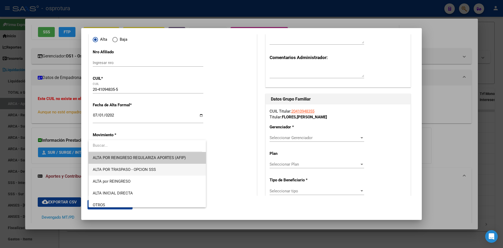
click at [122, 172] on span "ALTA POR TRASPASO - OPCION SSS" at bounding box center [147, 170] width 109 height 12
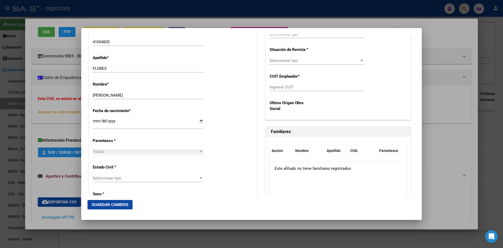
scroll to position [236, 0]
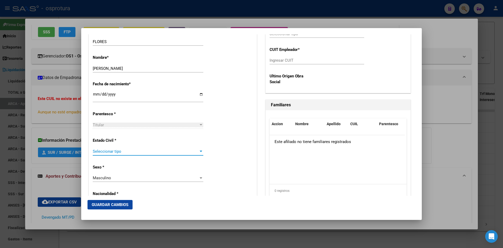
click at [113, 151] on span "Seleccionar tipo" at bounding box center [146, 151] width 106 height 5
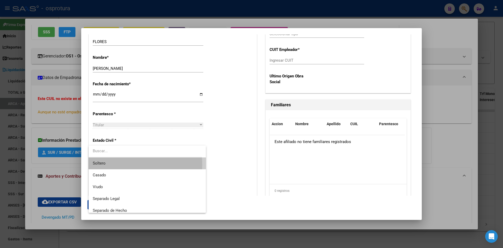
click at [113, 165] on span "Soltero" at bounding box center [147, 163] width 109 height 12
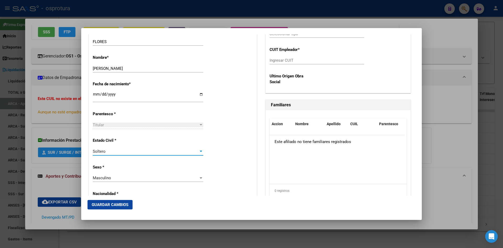
click at [235, 128] on div "Alta Baja Nro Afiliado Ingresar nro CUIL * 20-41094835-5 CUIL ARCA Padrón Fecha…" at bounding box center [173, 223] width 168 height 749
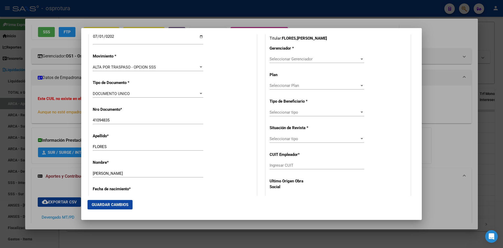
click at [300, 55] on div "CUIL Titular: 20410948355 Titular: FLORES , JAIRO EMANUEL Gerenciador * Selecci…" at bounding box center [338, 112] width 145 height 172
click at [299, 59] on span "Seleccionar Gerenciador" at bounding box center [315, 59] width 90 height 5
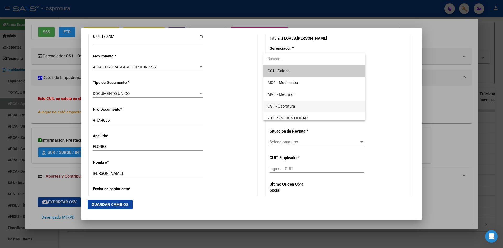
click at [287, 105] on span "OS1 - Osprotura" at bounding box center [282, 106] width 28 height 5
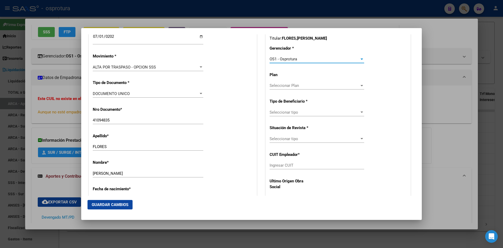
click at [294, 111] on span "Seleccionar tipo" at bounding box center [315, 112] width 90 height 5
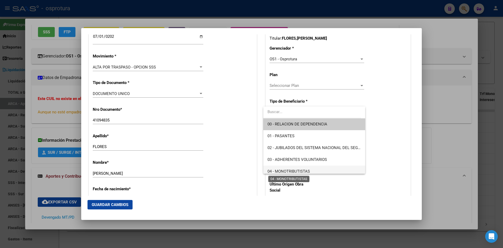
click at [288, 169] on span "04 - MONOTRIBUTISTAS" at bounding box center [289, 171] width 42 height 5
type input "20-41094835-5"
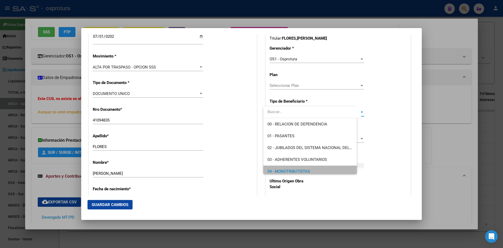
scroll to position [4, 0]
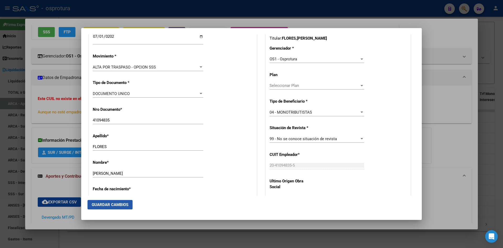
drag, startPoint x: 122, startPoint y: 203, endPoint x: 125, endPoint y: 202, distance: 2.8
click at [122, 202] on span "Guardar Cambios" at bounding box center [110, 204] width 37 height 5
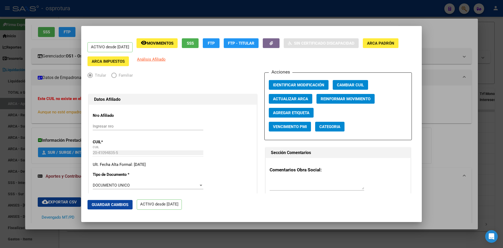
click at [464, 10] on div at bounding box center [251, 124] width 503 height 248
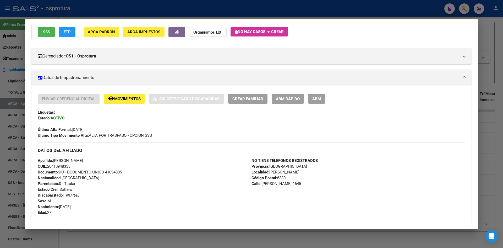
drag, startPoint x: 465, startPoint y: 8, endPoint x: 408, endPoint y: 20, distance: 58.3
click at [465, 8] on div at bounding box center [251, 124] width 503 height 248
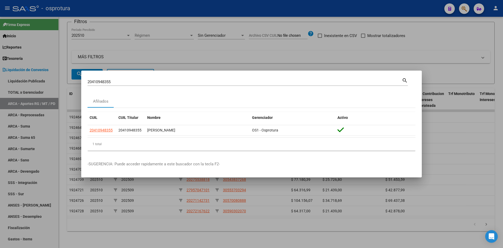
click at [200, 82] on input "20410948355" at bounding box center [245, 81] width 315 height 5
paste input "3264909929"
type input "23264909929"
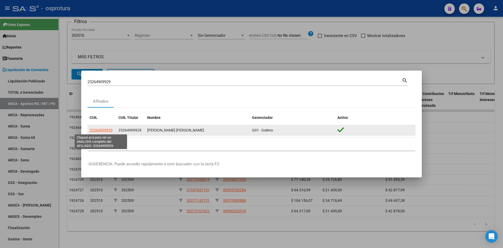
click at [95, 129] on span "23264909929" at bounding box center [101, 130] width 23 height 4
type textarea "23264909929"
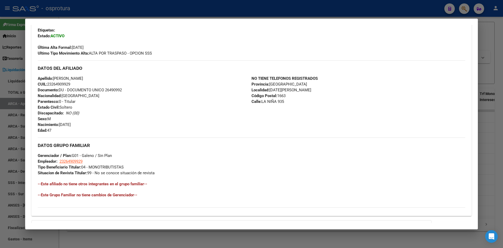
scroll to position [190, 0]
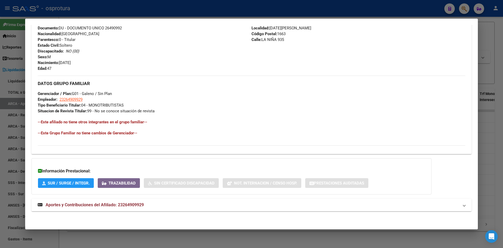
click at [128, 199] on mat-expansion-panel-header "Aportes y Contribuciones del Afiliado: 23264909929" at bounding box center [251, 204] width 441 height 13
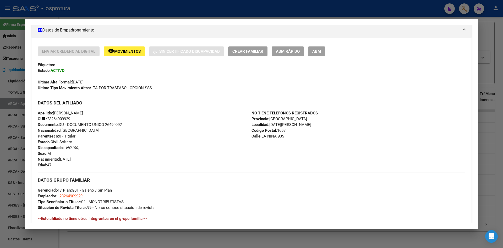
scroll to position [62, 0]
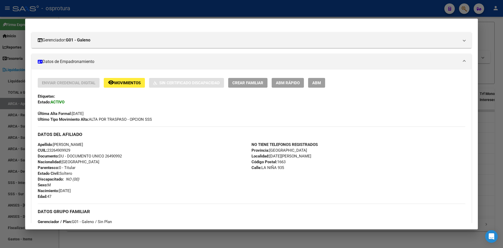
click at [465, 7] on div at bounding box center [251, 124] width 503 height 248
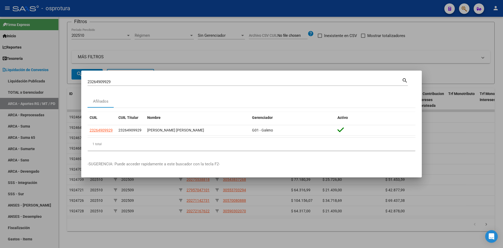
click at [237, 80] on input "23264909929" at bounding box center [245, 81] width 315 height 5
paste input "7375367098"
type input "27375367098"
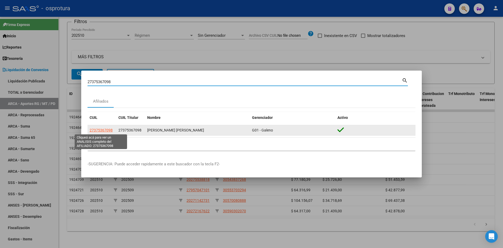
click at [102, 129] on span "27375367098" at bounding box center [101, 130] width 23 height 4
type textarea "27375367098"
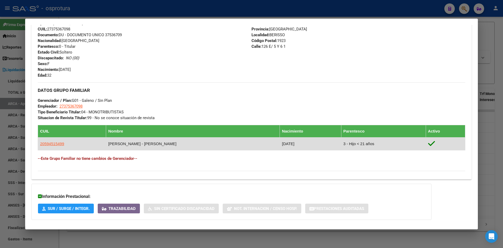
scroll to position [105, 0]
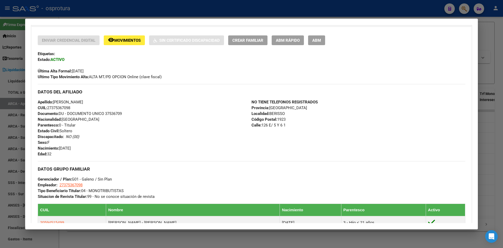
click at [135, 38] on span "remove_red_eye Movimientos" at bounding box center [124, 40] width 33 height 5
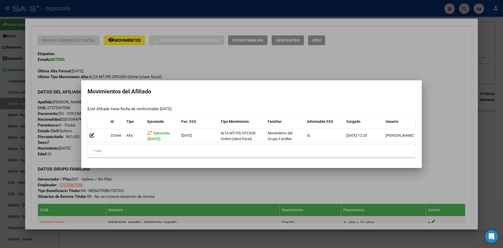
click at [244, 186] on div at bounding box center [251, 124] width 503 height 248
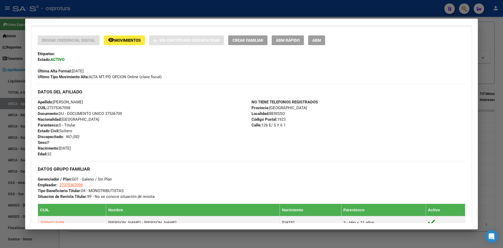
click at [482, 134] on div at bounding box center [251, 124] width 503 height 248
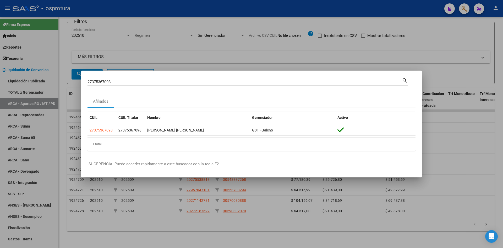
click at [475, 136] on div at bounding box center [251, 124] width 503 height 248
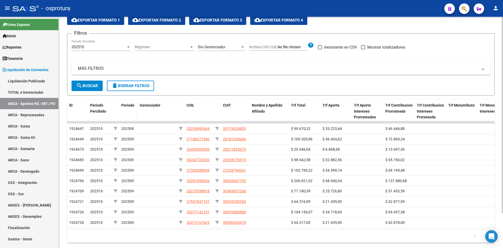
scroll to position [0, 0]
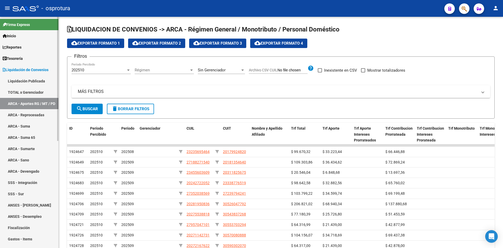
click at [31, 69] on span "Liquidación de Convenios" at bounding box center [26, 70] width 46 height 6
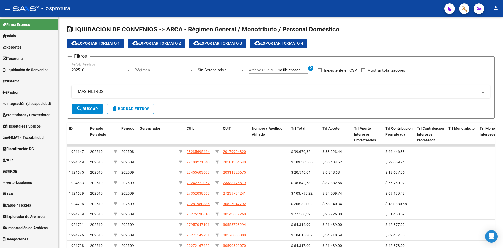
click at [18, 90] on span "Padrón" at bounding box center [11, 92] width 17 height 6
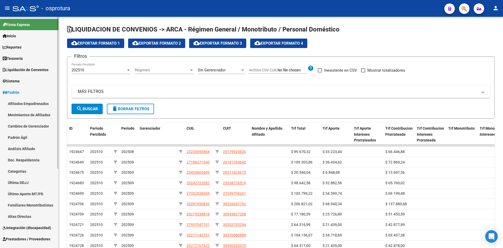
click at [30, 114] on link "Movimientos de Afiliados" at bounding box center [29, 114] width 58 height 11
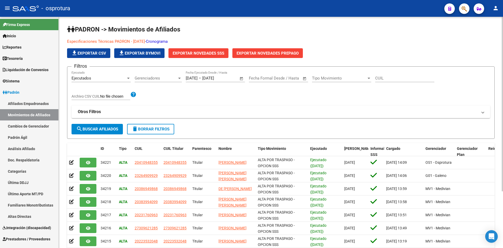
click at [389, 80] on input "CUIL" at bounding box center [404, 78] width 59 height 5
paste input "23264909929"
click at [99, 132] on button "search Buscar Afiliados" at bounding box center [97, 129] width 51 height 10
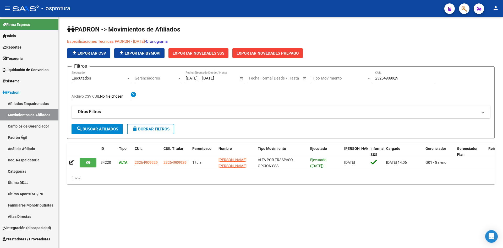
click at [394, 79] on input "23264909929" at bounding box center [404, 78] width 59 height 5
paste input "7354277528"
type input "27354277528"
click at [110, 130] on span "search Buscar Afiliados" at bounding box center [97, 129] width 42 height 5
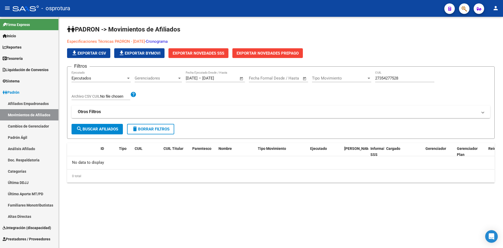
click at [203, 51] on span "Exportar Novedades SSS" at bounding box center [199, 53] width 52 height 5
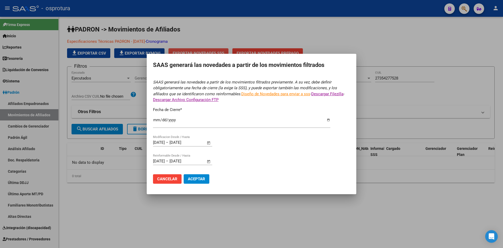
type input "[DATE]"
drag, startPoint x: 199, startPoint y: 179, endPoint x: 204, endPoint y: 181, distance: 5.6
click at [199, 179] on span "Aceptar" at bounding box center [196, 178] width 17 height 5
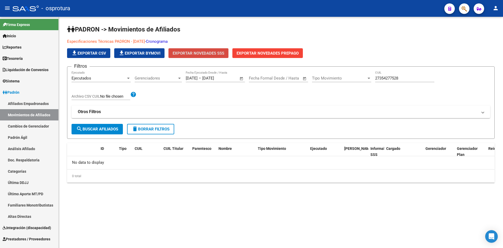
click at [197, 54] on span "Exportar Novedades SSS" at bounding box center [199, 53] width 52 height 5
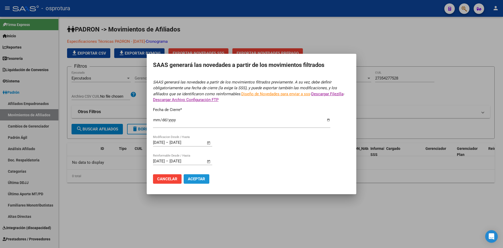
click at [197, 177] on span "Aceptar" at bounding box center [196, 178] width 17 height 5
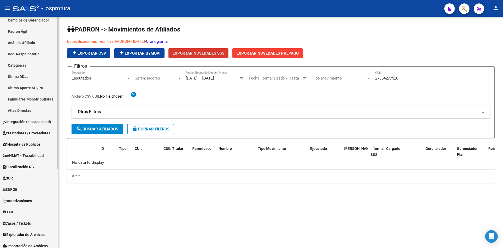
scroll to position [94, 0]
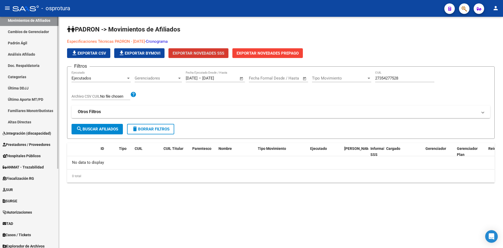
click at [31, 131] on span "Integración (discapacidad)" at bounding box center [27, 133] width 49 height 6
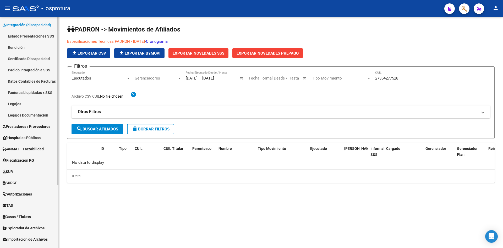
scroll to position [87, 0]
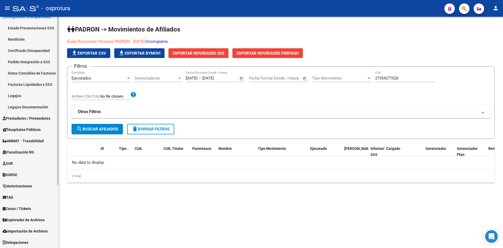
click at [33, 222] on span "Explorador de Archivos" at bounding box center [24, 220] width 42 height 6
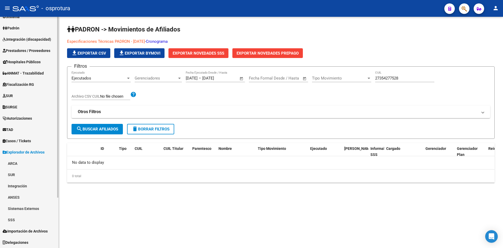
scroll to position [64, 0]
click at [19, 186] on link "Integración" at bounding box center [29, 185] width 58 height 11
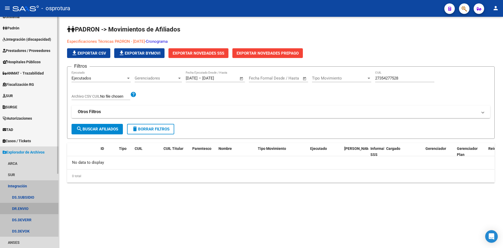
click at [29, 208] on link "DR.ENVIO" at bounding box center [29, 208] width 58 height 11
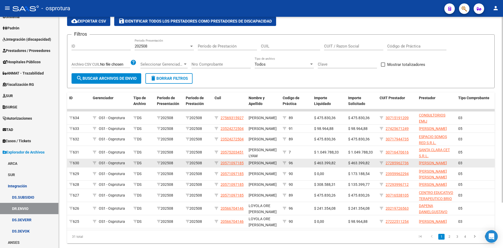
scroll to position [52, 0]
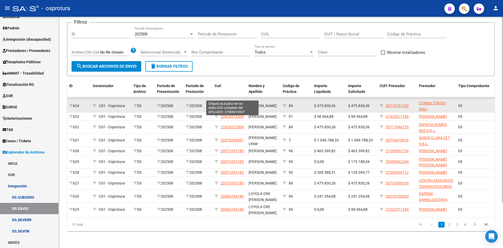
click at [239, 104] on span "27569315927" at bounding box center [232, 106] width 23 height 4
type textarea "27569315927"
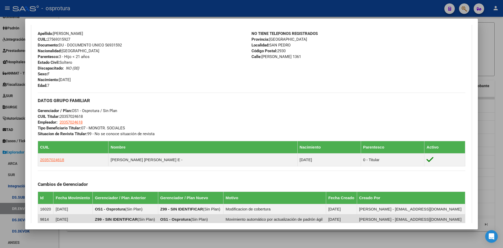
scroll to position [184, 0]
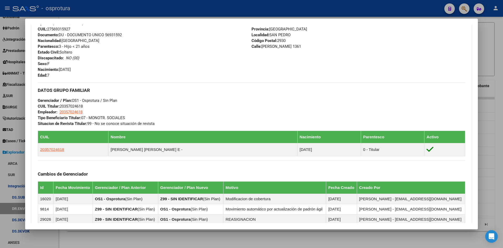
click at [221, 237] on div at bounding box center [251, 124] width 503 height 248
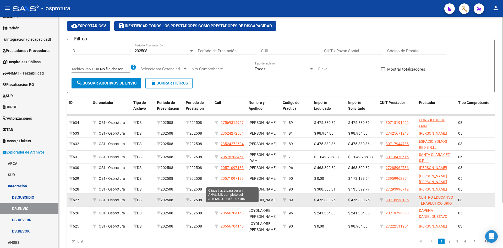
scroll to position [0, 0]
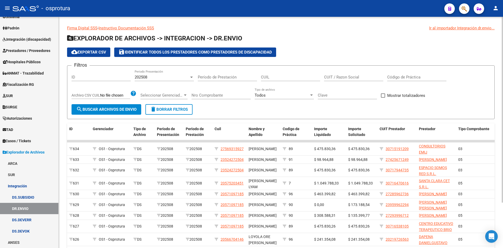
click at [95, 55] on button "cloud_download Exportar CSV" at bounding box center [88, 51] width 43 height 9
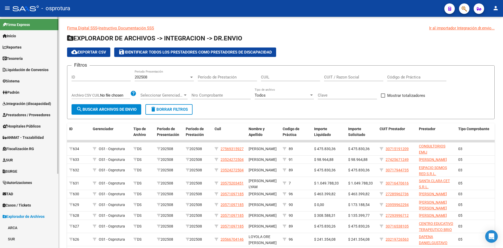
click at [33, 104] on span "Integración (discapacidad)" at bounding box center [27, 104] width 49 height 6
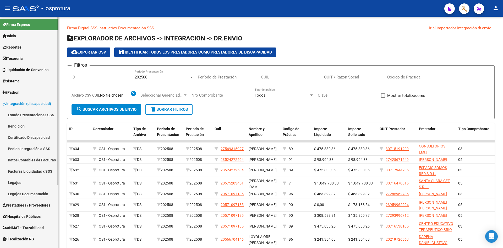
click at [10, 92] on span "Padrón" at bounding box center [11, 92] width 17 height 6
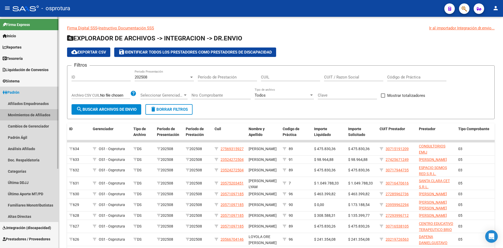
click at [21, 116] on link "Movimientos de Afiliados" at bounding box center [29, 114] width 58 height 11
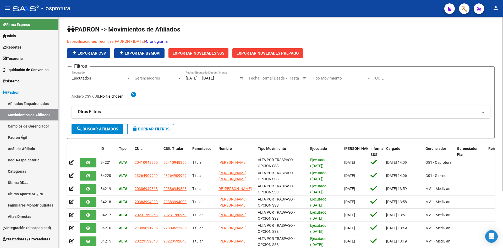
click at [121, 41] on link "Especificaciones Técnicas PADRON - [DATE]" at bounding box center [106, 41] width 78 height 5
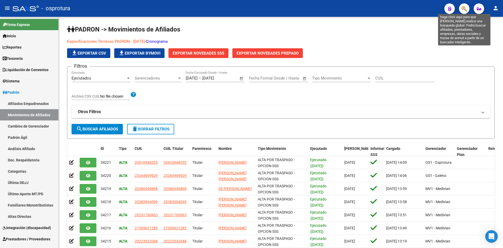
click at [464, 6] on icon "button" at bounding box center [464, 9] width 5 height 6
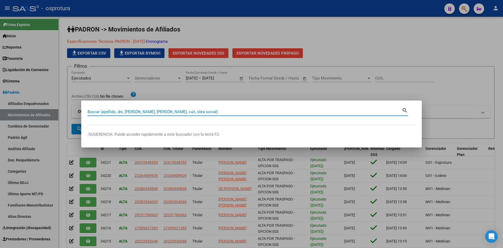
paste input "20480316852"
type input "20480316852"
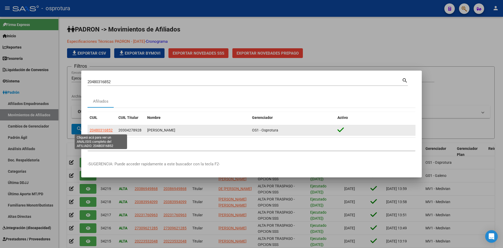
click at [106, 130] on span "20480316852" at bounding box center [101, 130] width 23 height 4
type textarea "20480316852"
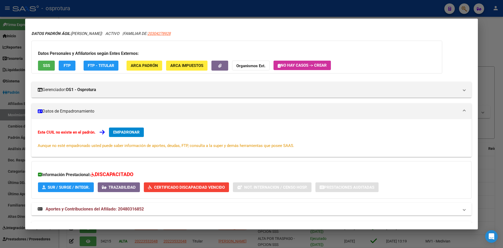
scroll to position [30, 0]
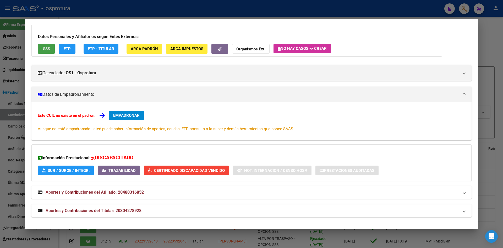
click at [46, 51] on span "SSS" at bounding box center [46, 49] width 7 height 5
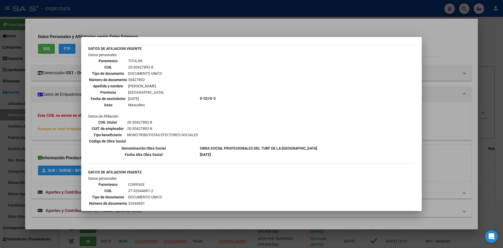
scroll to position [26, 0]
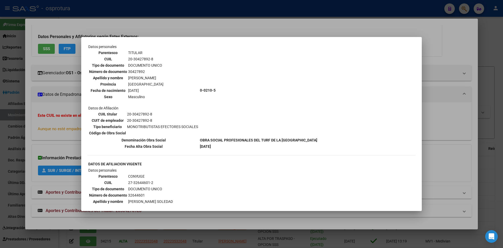
click at [49, 105] on div at bounding box center [251, 124] width 503 height 248
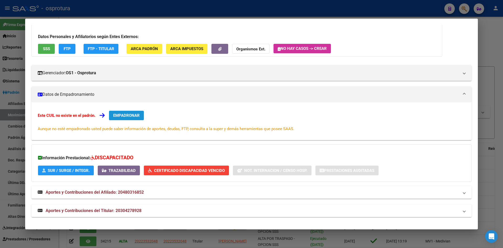
click at [126, 115] on span "EMPADRONAR" at bounding box center [126, 115] width 26 height 5
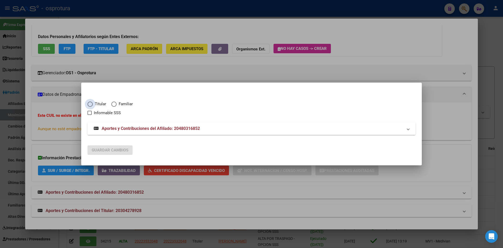
click at [96, 103] on span "Titular" at bounding box center [99, 104] width 13 height 6
click at [93, 103] on input "Titular" at bounding box center [90, 103] width 5 height 5
radio input "true"
checkbox input "true"
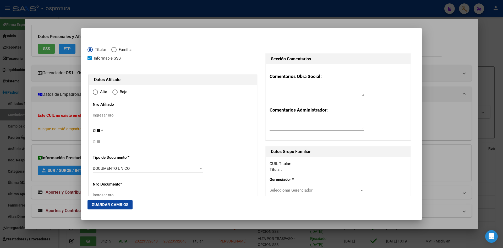
type input "20-48031685-2"
radio input "true"
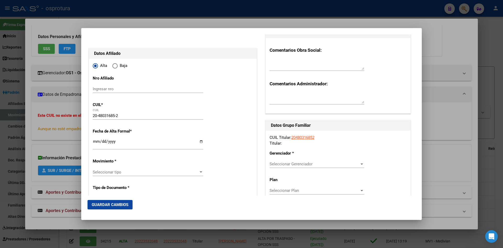
type input "48031685"
type input "[PERSON_NAME]"
type input "2007-05-27"
type input "[PERSON_NAME]"
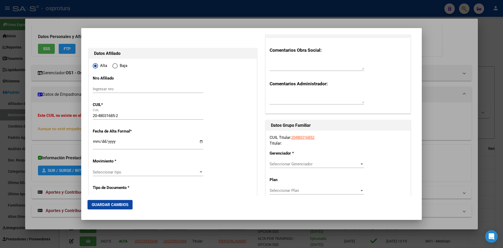
type input "1667"
type input "SANTA [PERSON_NAME]"
type input "1742"
type input "[PERSON_NAME]"
click at [99, 144] on input "Ingresar fecha" at bounding box center [148, 143] width 111 height 8
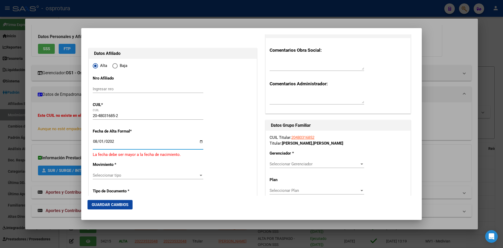
type input "[DATE]"
click at [113, 170] on span "Seleccionar tipo" at bounding box center [146, 172] width 106 height 5
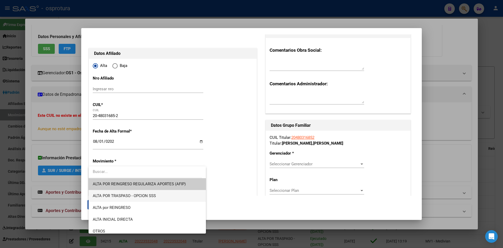
click at [140, 191] on span "ALTA POR TRASPASO - OPCION SSS" at bounding box center [147, 196] width 109 height 12
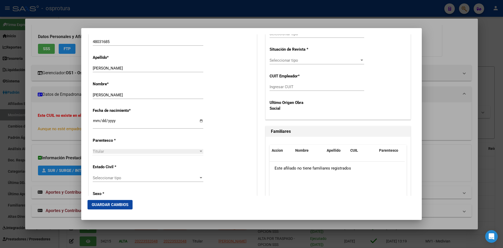
scroll to position [210, 0]
click at [130, 181] on div "Seleccionar tipo Seleccionar tipo" at bounding box center [148, 178] width 111 height 8
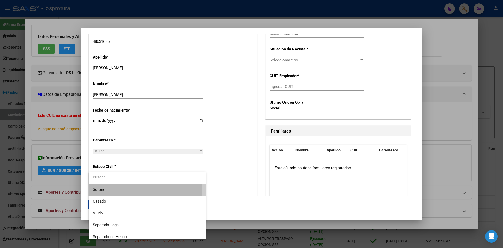
click at [131, 189] on span "Soltero" at bounding box center [147, 190] width 109 height 12
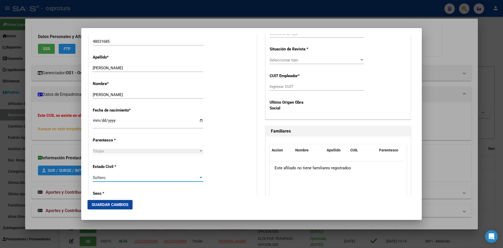
click at [236, 158] on div "Alta Baja Nro Afiliado Ingresar nro CUIL * 20-48031685-2 CUIL ARCA Padrón Fecha…" at bounding box center [173, 249] width 168 height 749
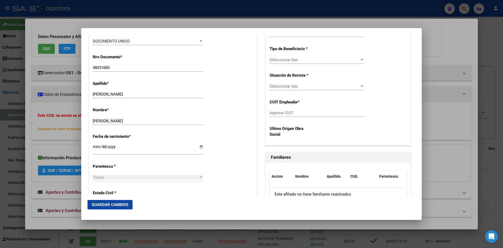
scroll to position [131, 0]
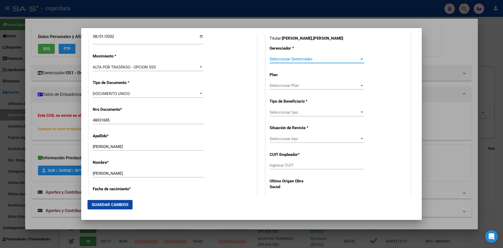
click at [294, 61] on span "Seleccionar Gerenciador" at bounding box center [315, 59] width 90 height 5
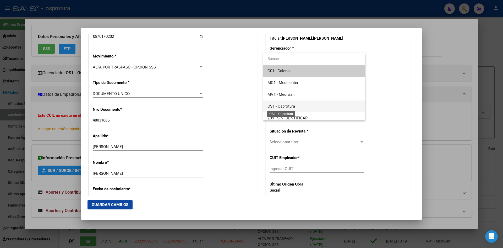
click at [285, 105] on span "OS1 - Osprotura" at bounding box center [282, 106] width 28 height 5
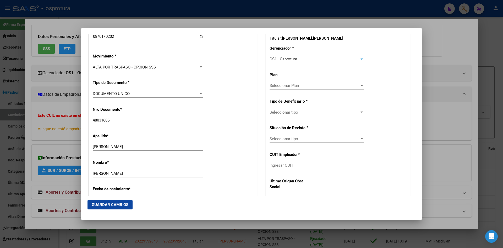
click at [291, 114] on span "Seleccionar tipo" at bounding box center [315, 112] width 90 height 5
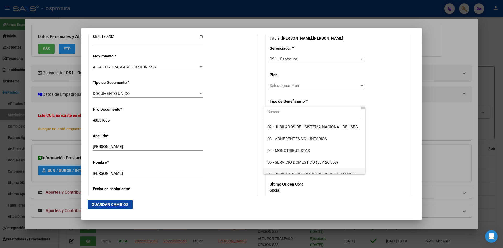
scroll to position [52, 0]
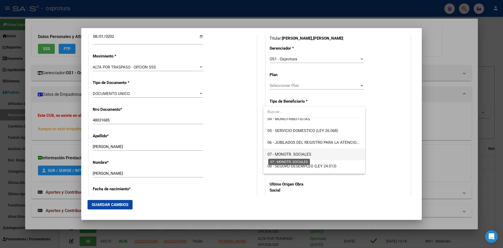
click at [288, 154] on span "07 - MONOTR. SOCIALES" at bounding box center [290, 154] width 44 height 5
type input "20-48031685-2"
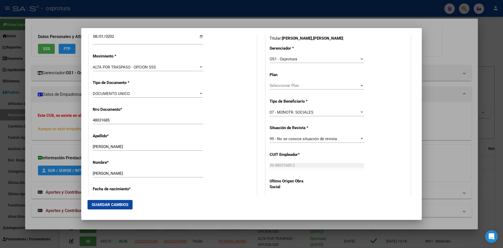
click at [248, 157] on div "Nombre * TOMAS OSCAR Ingresar nombre" at bounding box center [173, 168] width 160 height 26
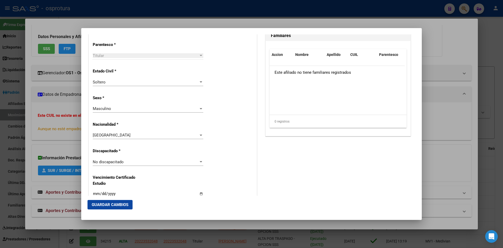
scroll to position [315, 0]
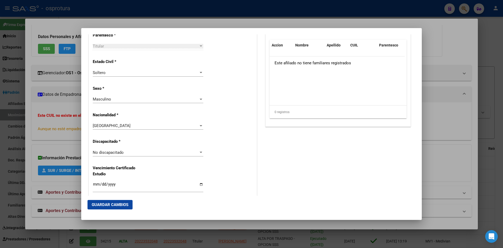
click at [162, 149] on div "No discapacitado Seleccionar tipo" at bounding box center [148, 152] width 111 height 8
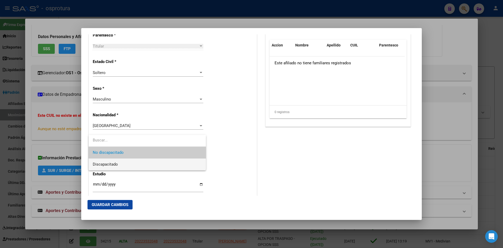
click at [133, 163] on span "Discapacitado" at bounding box center [147, 164] width 109 height 12
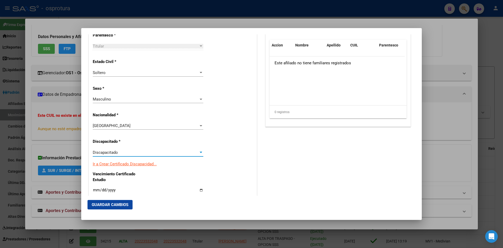
scroll to position [341, 0]
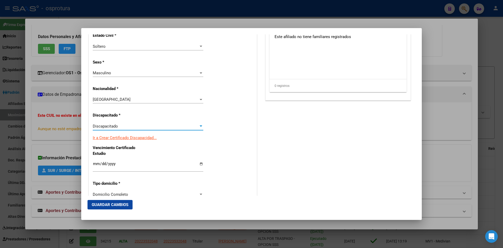
click at [124, 202] on span "Guardar Cambios" at bounding box center [110, 204] width 37 height 5
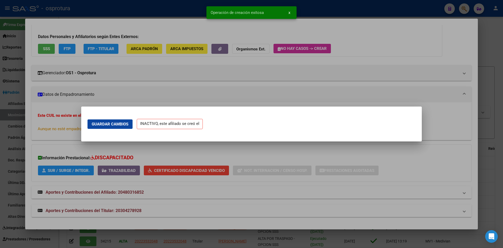
scroll to position [0, 0]
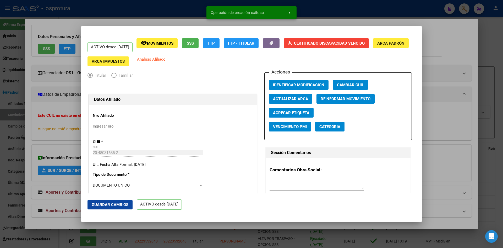
click at [436, 148] on div at bounding box center [251, 124] width 503 height 248
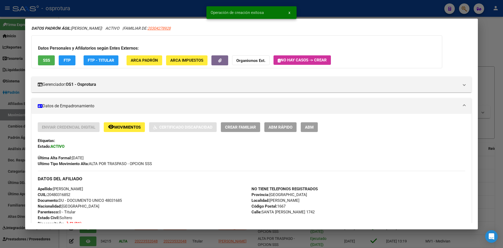
scroll to position [30, 0]
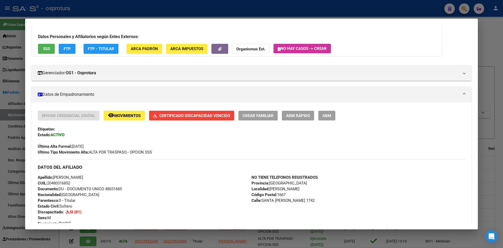
click at [462, 7] on div at bounding box center [251, 124] width 503 height 248
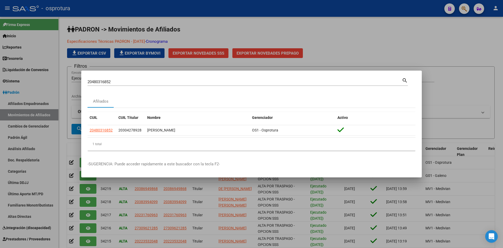
click at [222, 81] on input "20480316852" at bounding box center [245, 81] width 315 height 5
paste input "3902530"
type input "20439025302"
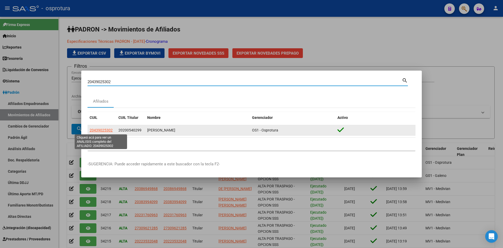
click at [106, 129] on span "20439025302" at bounding box center [101, 130] width 23 height 4
type textarea "20439025302"
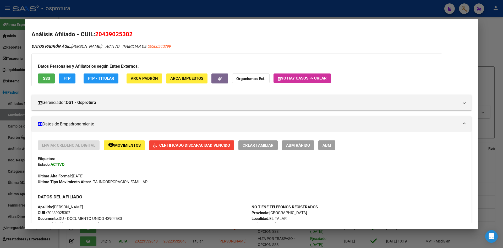
drag, startPoint x: 127, startPoint y: 9, endPoint x: 351, endPoint y: 8, distance: 223.7
click at [127, 9] on div at bounding box center [251, 124] width 503 height 248
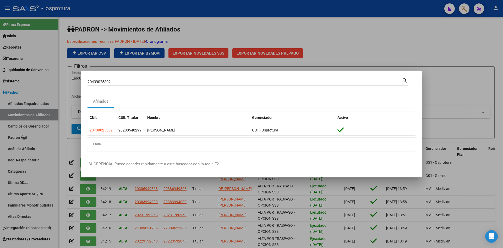
click at [462, 7] on div at bounding box center [251, 124] width 503 height 248
click at [462, 7] on icon "button" at bounding box center [464, 9] width 5 height 6
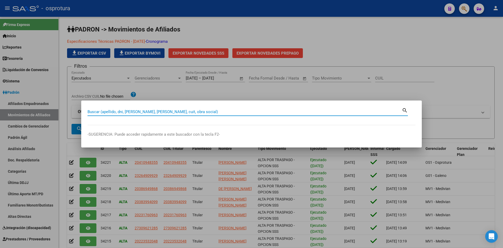
click at [184, 111] on input "Buscar (apellido, dni, [PERSON_NAME], [PERSON_NAME], cuit, obra social)" at bounding box center [245, 111] width 315 height 5
paste input "20551921280"
type input "20551921280"
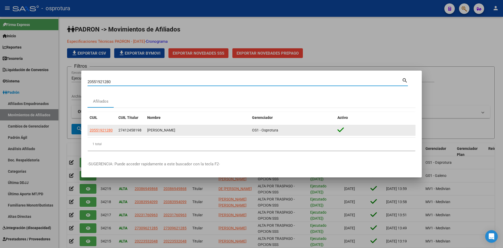
click at [109, 129] on span "20551921280" at bounding box center [101, 130] width 23 height 4
type textarea "20551921280"
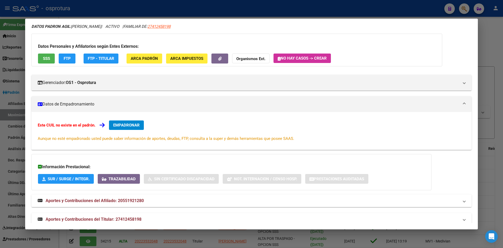
scroll to position [28, 0]
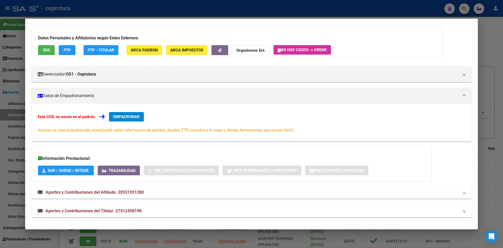
click at [120, 116] on span "EMPADRONAR" at bounding box center [126, 116] width 26 height 5
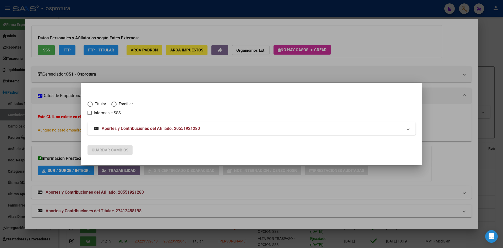
drag, startPoint x: 259, startPoint y: 193, endPoint x: 271, endPoint y: 200, distance: 14.4
click at [259, 193] on div at bounding box center [251, 124] width 503 height 248
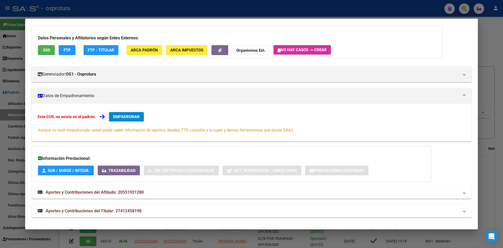
drag, startPoint x: 465, startPoint y: 10, endPoint x: 329, endPoint y: 32, distance: 138.4
click at [465, 10] on div at bounding box center [251, 124] width 503 height 248
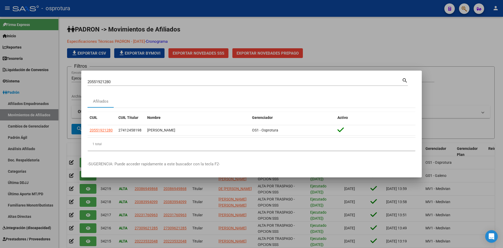
click at [174, 79] on div "20551921280 Buscar (apellido, dni, cuil, [PERSON_NAME], cuit, obra social)" at bounding box center [245, 82] width 315 height 8
click at [173, 80] on input "20551921280" at bounding box center [245, 81] width 315 height 5
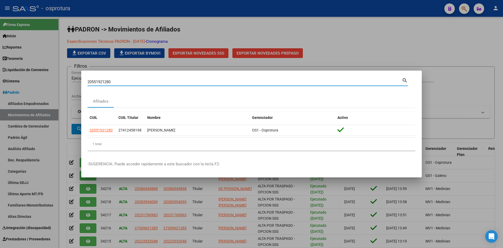
paste input "7569315927"
type input "27569315927"
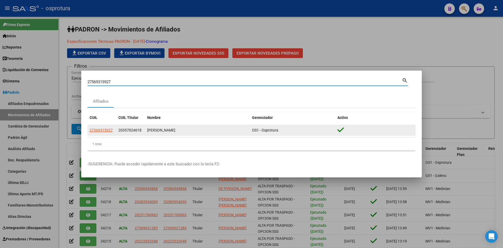
click at [104, 131] on span "27569315927" at bounding box center [101, 130] width 23 height 4
type textarea "27569315927"
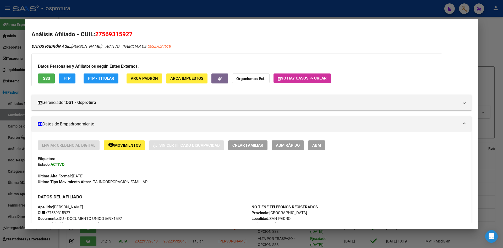
scroll to position [26, 0]
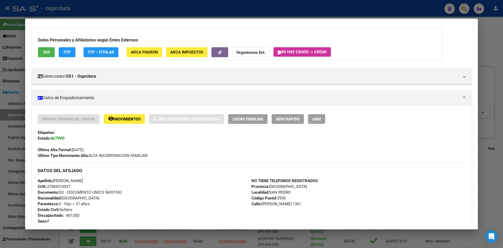
click at [292, 119] on span "ABM Rápido" at bounding box center [288, 119] width 24 height 5
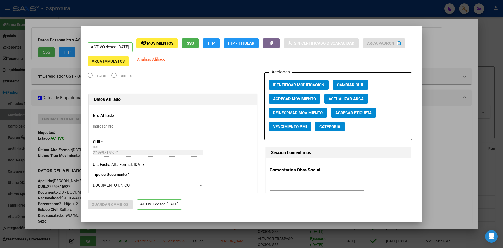
radio input "true"
type input "20-35702461-8"
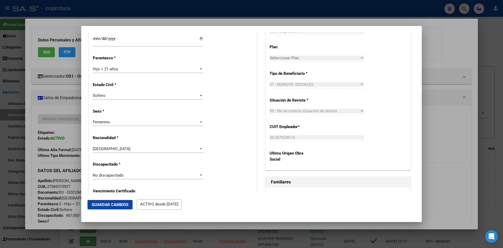
scroll to position [262, 0]
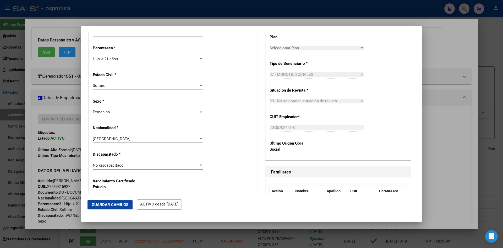
click at [142, 164] on div "No discapacitado" at bounding box center [146, 165] width 106 height 5
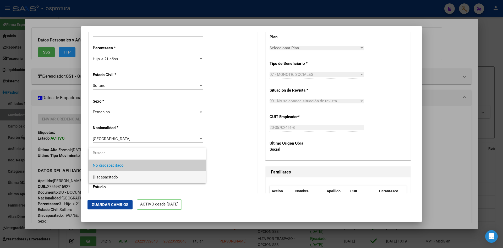
click at [136, 177] on span "Discapacitado" at bounding box center [147, 177] width 109 height 12
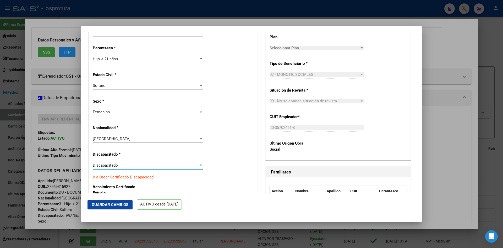
click at [118, 209] on button "Guardar Cambios" at bounding box center [110, 204] width 45 height 9
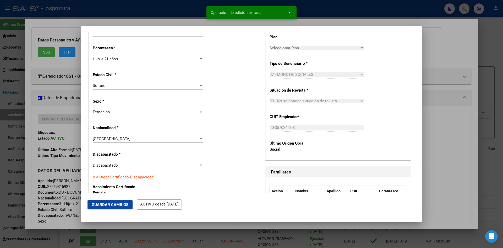
click at [204, 232] on div at bounding box center [251, 124] width 503 height 248
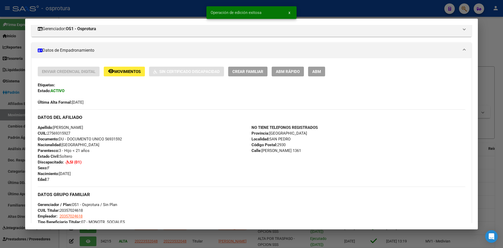
scroll to position [105, 0]
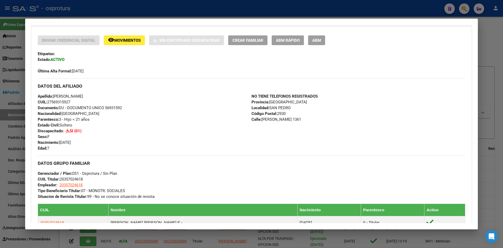
click at [470, 8] on div at bounding box center [251, 124] width 503 height 248
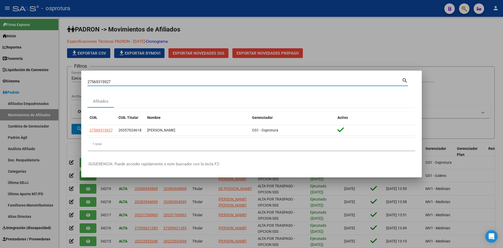
click at [198, 82] on input "27569315927" at bounding box center [245, 81] width 315 height 5
paste input "0143212352"
type input "20143212352"
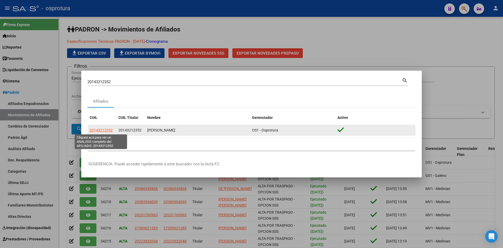
click at [98, 130] on span "20143212352" at bounding box center [101, 130] width 23 height 4
type textarea "20143212352"
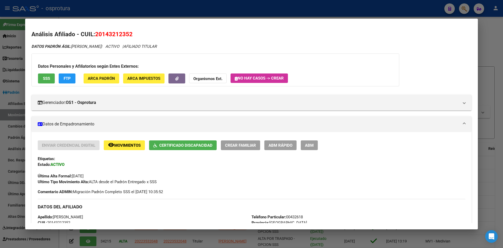
click at [272, 147] on span "ABM Rápido" at bounding box center [281, 145] width 24 height 5
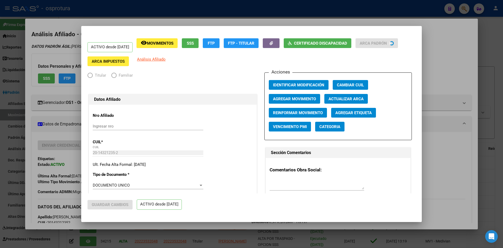
radio input "true"
type input "33-63761744-9"
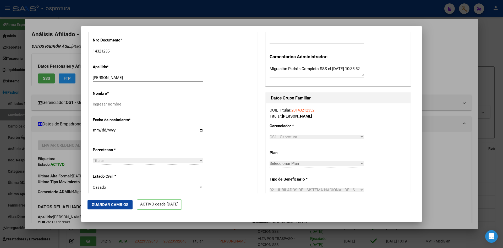
scroll to position [157, 0]
drag, startPoint x: 119, startPoint y: 76, endPoint x: 149, endPoint y: 77, distance: 30.2
click at [149, 77] on input "SANGUINETTI LUCAS VILMAR" at bounding box center [148, 77] width 111 height 5
click at [131, 78] on input "SANGUINETTI LUCAS VILMAR" at bounding box center [148, 77] width 111 height 5
drag, startPoint x: 119, startPoint y: 78, endPoint x: 145, endPoint y: 77, distance: 26.2
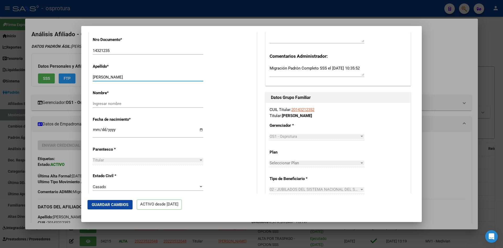
click at [145, 77] on input "SANGUINETTI LUCAS VILMAR" at bounding box center [148, 77] width 111 height 5
type input "SANGUINETTI"
click at [104, 105] on input "Ingresar nombre" at bounding box center [148, 103] width 111 height 5
paste input "LUCAS VILMAR"
type input "LUCAS VILMAR"
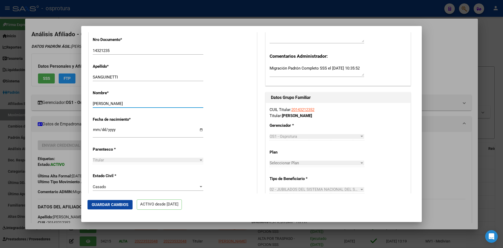
click at [132, 142] on div "1945-03-31 Ingresar fecha" at bounding box center [148, 134] width 111 height 16
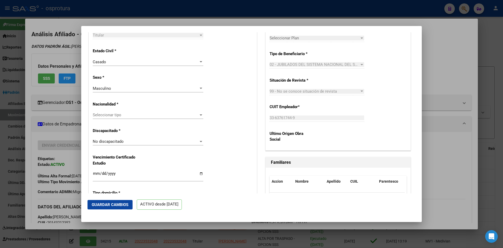
scroll to position [288, 0]
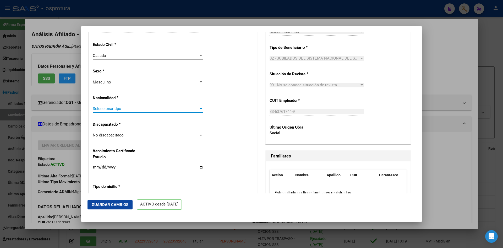
click at [138, 110] on span "Seleccionar tipo" at bounding box center [146, 108] width 106 height 5
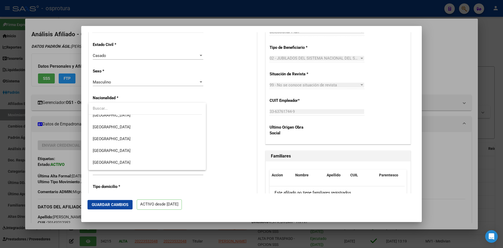
scroll to position [0, 0]
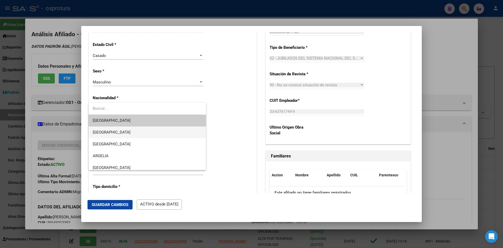
type input "e"
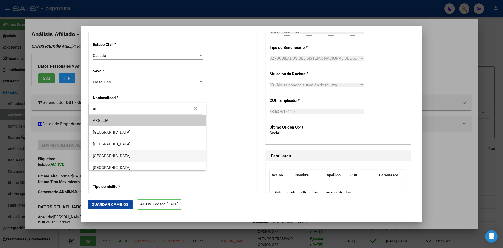
type input "ar"
click at [135, 157] on span "[GEOGRAPHIC_DATA]" at bounding box center [147, 156] width 109 height 12
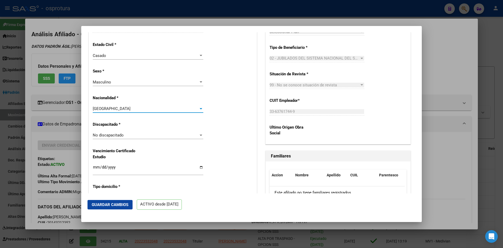
click at [128, 138] on div "No discapacitado Seleccionar tipo" at bounding box center [148, 135] width 111 height 8
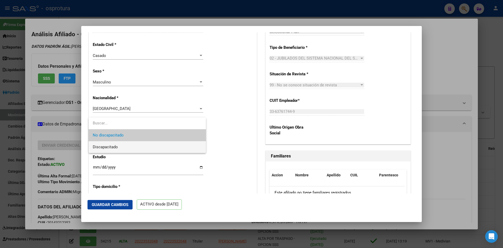
click at [129, 146] on span "Discapacitado" at bounding box center [147, 147] width 109 height 12
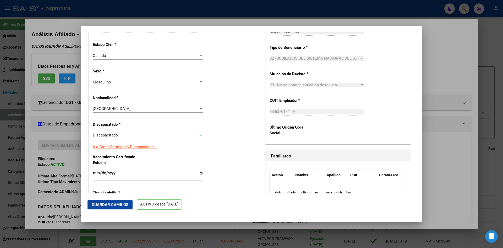
click at [131, 205] on button "Guardar Cambios" at bounding box center [110, 204] width 45 height 9
click at [486, 121] on div at bounding box center [251, 124] width 503 height 248
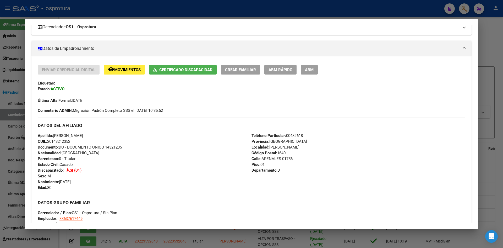
scroll to position [26, 0]
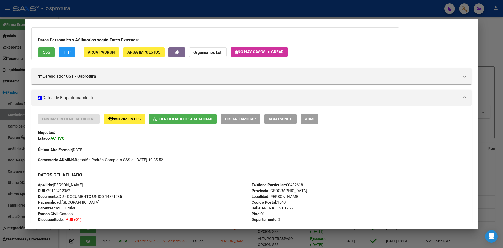
click at [463, 8] on div at bounding box center [251, 124] width 503 height 248
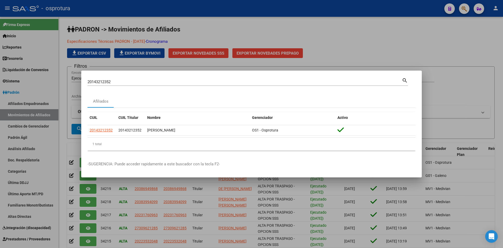
click at [226, 81] on input "20143212352" at bounding box center [245, 81] width 315 height 5
paste input "4803168"
type input "20480316852"
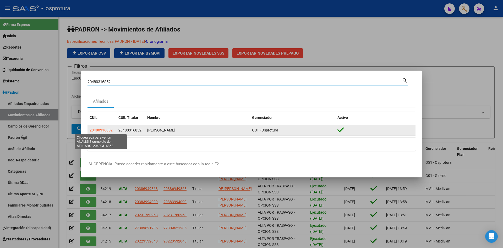
click at [105, 130] on span "20480316852" at bounding box center [101, 130] width 23 height 4
type textarea "20480316852"
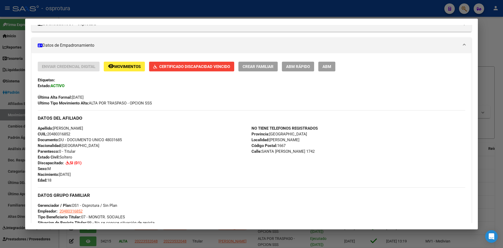
scroll to position [52, 0]
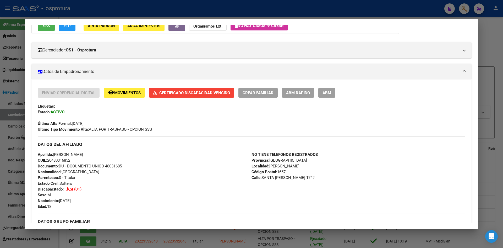
click at [464, 12] on div at bounding box center [251, 124] width 503 height 248
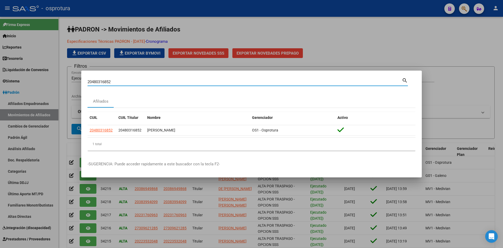
click at [180, 83] on input "20480316852" at bounding box center [245, 81] width 315 height 5
paste input "3902530"
type input "20439025302"
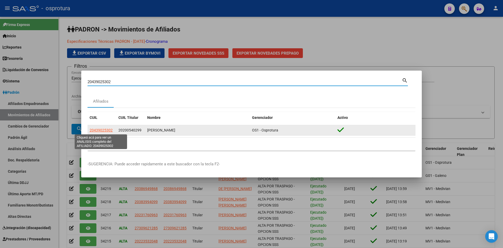
click at [104, 130] on span "20439025302" at bounding box center [101, 130] width 23 height 4
type textarea "20439025302"
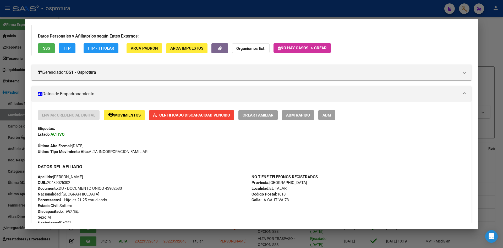
scroll to position [0, 0]
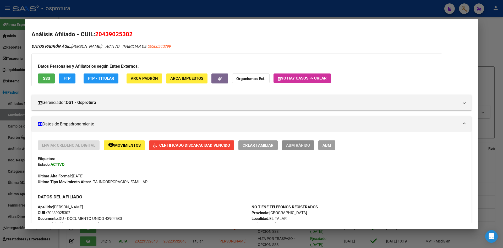
click at [294, 147] on span "ABM Rápido" at bounding box center [298, 145] width 24 height 5
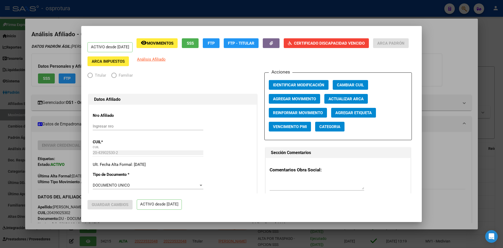
radio input "true"
type input "30-52316317-1"
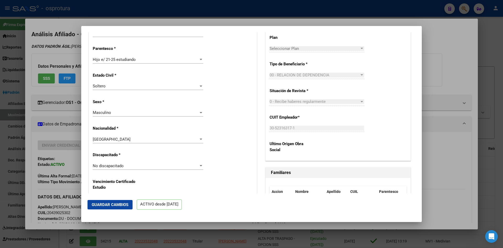
scroll to position [262, 0]
click at [115, 164] on span "No discapacitado" at bounding box center [108, 165] width 31 height 5
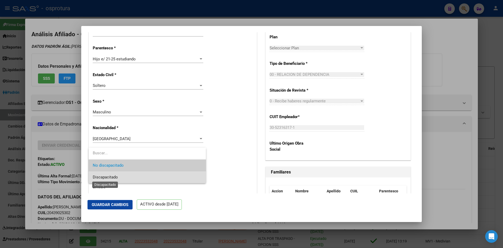
click at [116, 177] on span "Discapacitado" at bounding box center [105, 177] width 25 height 5
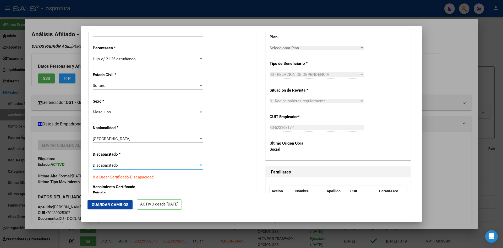
click at [116, 204] on span "Guardar Cambios" at bounding box center [110, 204] width 37 height 5
click at [462, 6] on div at bounding box center [251, 124] width 503 height 248
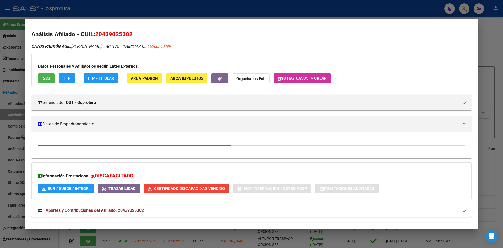
click at [462, 6] on div at bounding box center [251, 124] width 503 height 248
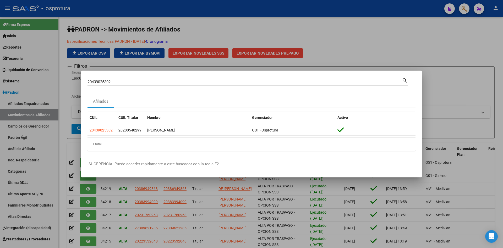
click at [238, 83] on input "20439025302" at bounding box center [245, 81] width 315 height 5
paste input "551921280"
type input "20551921280"
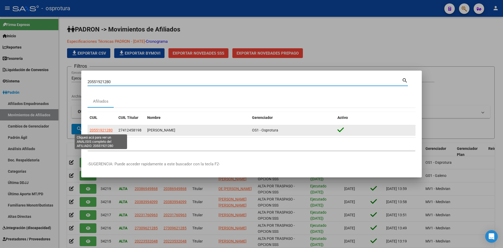
click at [104, 132] on span "20551921280" at bounding box center [101, 130] width 23 height 4
type textarea "20551921280"
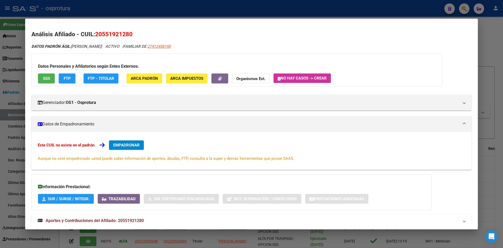
scroll to position [26, 0]
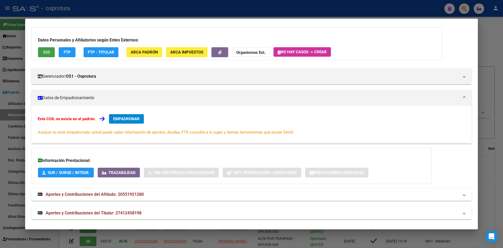
click at [48, 51] on span "SSS" at bounding box center [46, 52] width 7 height 5
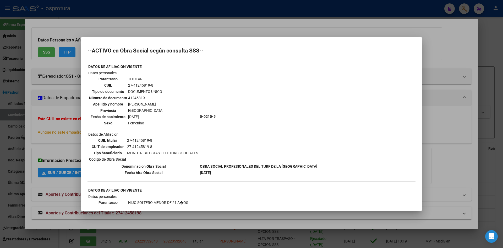
drag, startPoint x: 199, startPoint y: 173, endPoint x: 221, endPoint y: 174, distance: 22.1
click at [221, 174] on td "[DATE]" at bounding box center [259, 173] width 118 height 6
click at [58, 141] on div at bounding box center [251, 124] width 503 height 248
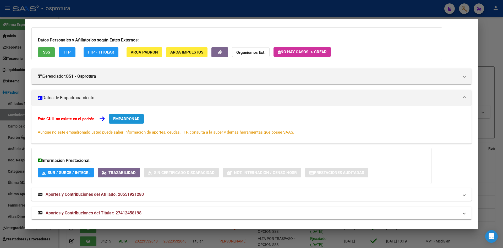
click at [134, 120] on span "EMPADRONAR" at bounding box center [126, 118] width 26 height 5
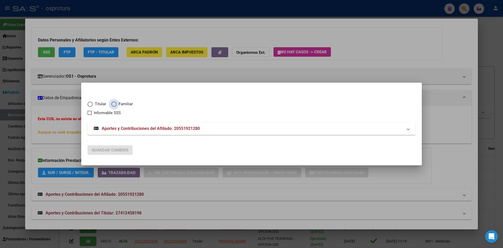
click at [121, 104] on span "Familiar" at bounding box center [125, 104] width 16 height 6
click at [117, 104] on input "Familiar" at bounding box center [113, 103] width 5 height 5
radio input "true"
checkbox input "true"
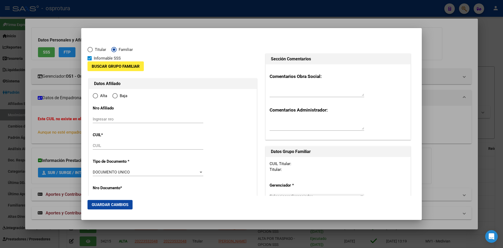
type input "20-55192128-0"
radio input "true"
type input "55192128"
type input "[PERSON_NAME]"
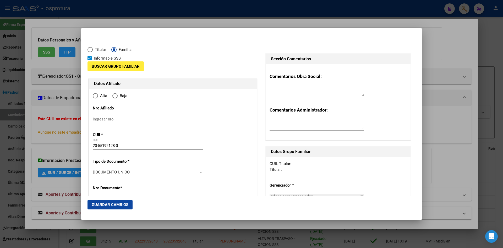
type input "[DATE]"
type input "[PERSON_NAME]"
type input "1802"
type input "LA PAZ"
type input "668"
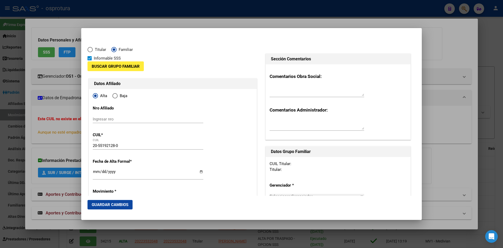
type input "[PERSON_NAME]"
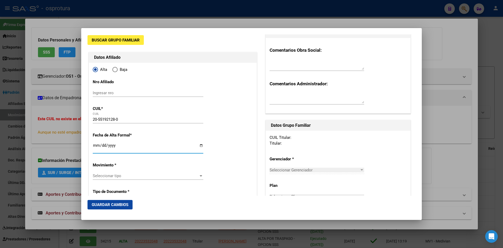
click at [98, 148] on input "Ingresar fecha" at bounding box center [148, 147] width 111 height 8
type input "[DATE]"
click at [138, 177] on span "Seleccionar tipo" at bounding box center [146, 175] width 106 height 5
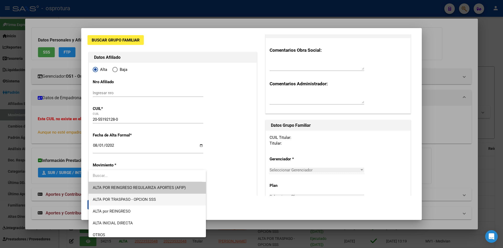
click at [162, 199] on span "ALTA POR TRASPASO - OPCION SSS" at bounding box center [147, 200] width 109 height 12
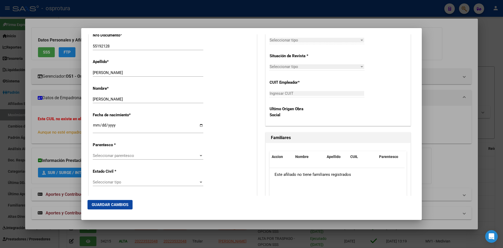
scroll to position [210, 0]
click at [122, 158] on div "Seleccionar parentesco Seleccionar parentesco" at bounding box center [148, 155] width 111 height 8
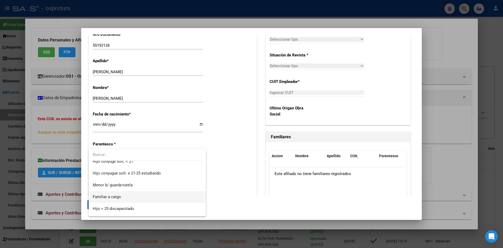
scroll to position [26, 0]
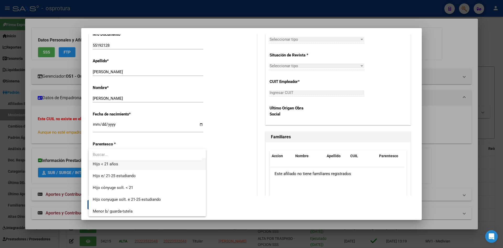
click at [133, 168] on span "Hijo < 21 años" at bounding box center [147, 164] width 109 height 12
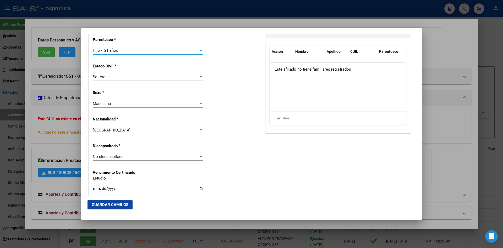
scroll to position [315, 0]
click at [121, 160] on div "No discapacitado Seleccionar tipo" at bounding box center [148, 158] width 111 height 13
click at [122, 157] on span "No discapacitado" at bounding box center [108, 156] width 31 height 5
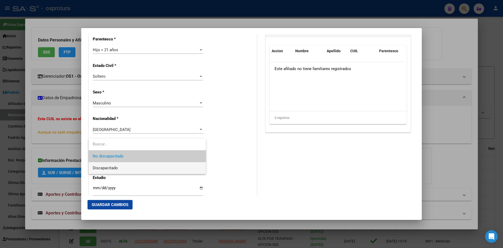
click at [119, 167] on span "Discapacitado" at bounding box center [147, 168] width 109 height 12
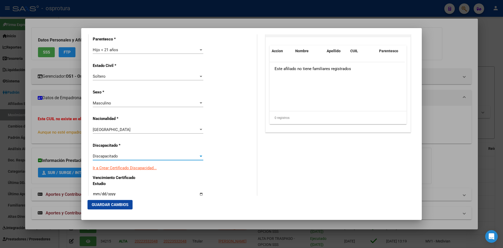
click at [235, 166] on div "Ir a Crear Certificado Discapacidad..." at bounding box center [173, 168] width 160 height 6
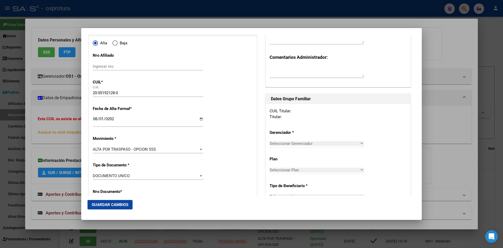
scroll to position [52, 0]
click at [313, 145] on span "Seleccionar Gerenciador" at bounding box center [315, 143] width 90 height 5
click at [109, 202] on span "Guardar Cambios" at bounding box center [110, 204] width 37 height 5
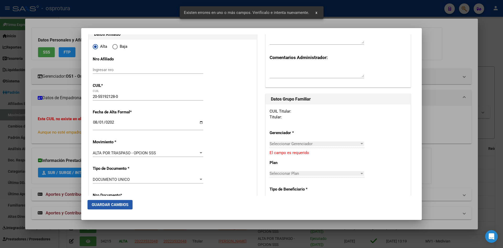
scroll to position [56, 0]
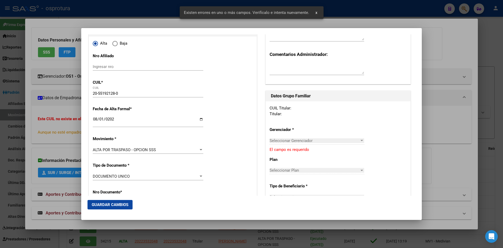
click at [284, 142] on span "Seleccionar Gerenciador" at bounding box center [315, 140] width 90 height 5
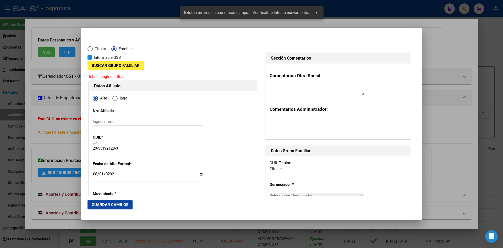
scroll to position [0, 0]
click at [71, 115] on div at bounding box center [251, 124] width 503 height 248
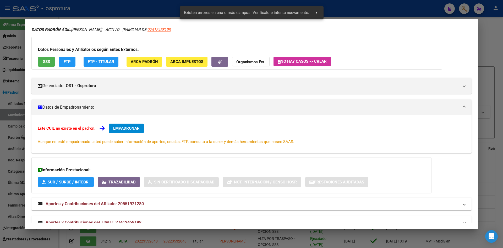
scroll to position [26, 0]
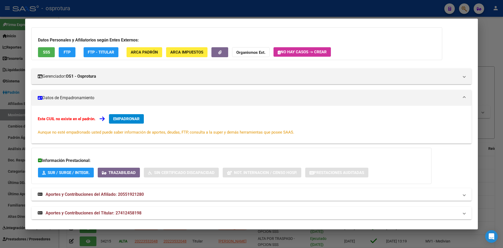
click at [162, 211] on mat-panel-title "Aportes y Contribuciones del Titular: 27412458198" at bounding box center [249, 213] width 422 height 6
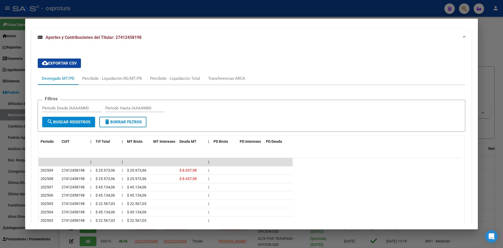
scroll to position [184, 0]
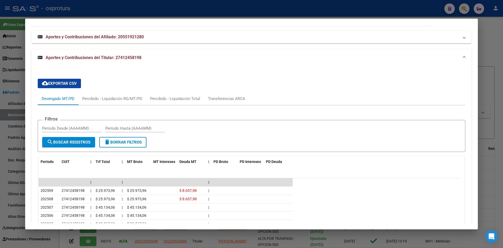
drag, startPoint x: 117, startPoint y: 58, endPoint x: 149, endPoint y: 59, distance: 31.8
click at [149, 59] on mat-panel-title "Aportes y Contribuciones del Titular: 27412458198" at bounding box center [249, 58] width 422 height 6
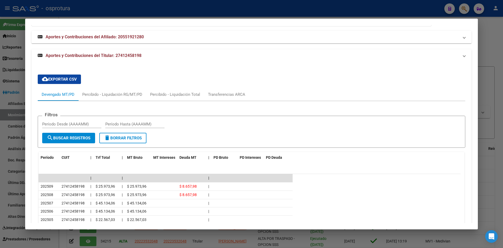
scroll to position [28, 0]
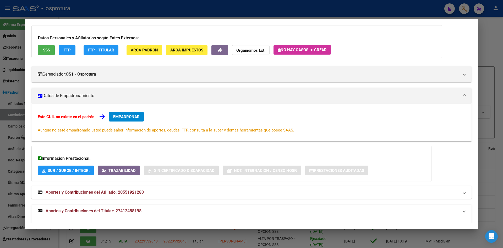
copy span "27412458198"
drag, startPoint x: 466, startPoint y: 6, endPoint x: 436, endPoint y: 8, distance: 29.7
click at [465, 6] on div at bounding box center [251, 124] width 503 height 248
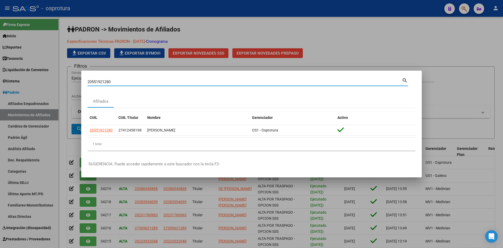
click at [229, 82] on input "20551921280" at bounding box center [245, 81] width 315 height 5
paste input "7412458198"
type input "27412458198"
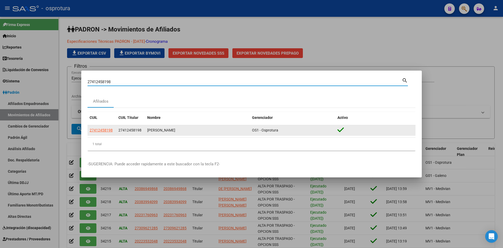
click at [99, 132] on span "27412458198" at bounding box center [101, 130] width 23 height 4
type textarea "27412458198"
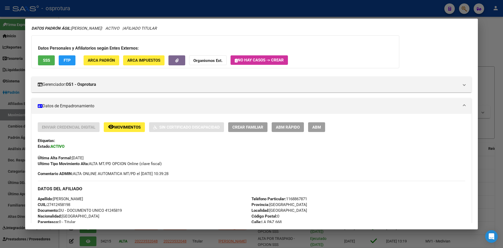
scroll to position [0, 0]
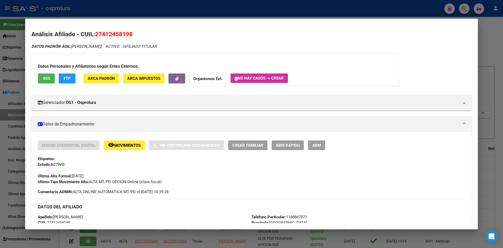
click at [462, 12] on div at bounding box center [251, 124] width 503 height 248
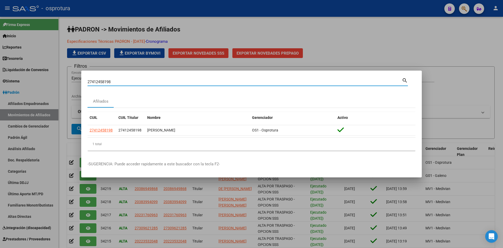
click at [193, 80] on input "27412458198" at bounding box center [245, 81] width 315 height 5
paste input "569315927"
type input "27569315927"
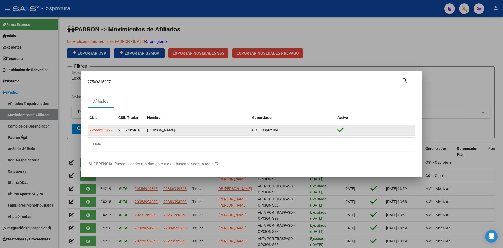
click at [96, 133] on datatable-body-cell "27569315927" at bounding box center [102, 130] width 29 height 10
click at [97, 131] on span "27569315927" at bounding box center [101, 130] width 23 height 4
type textarea "27569315927"
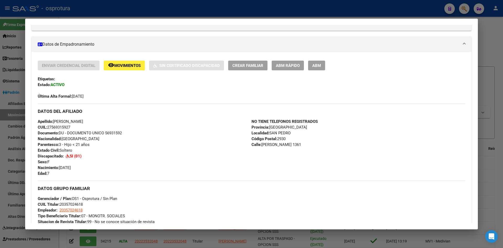
scroll to position [79, 0]
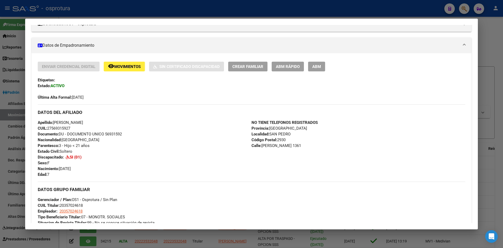
click at [462, 9] on div at bounding box center [251, 124] width 503 height 248
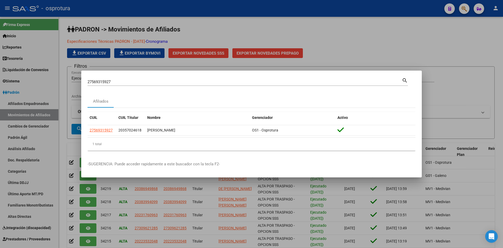
click at [204, 82] on input "27569315927" at bounding box center [245, 81] width 315 height 5
paste input "0143212352"
type input "20143212352"
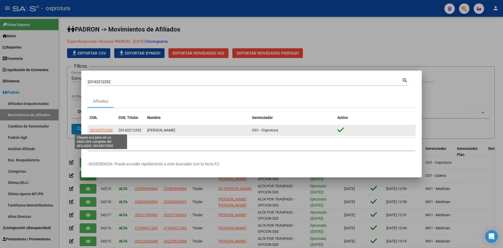
click at [100, 130] on span "20143212352" at bounding box center [101, 130] width 23 height 4
type textarea "20143212352"
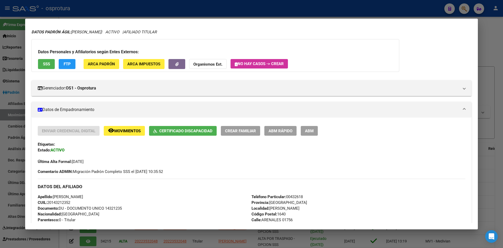
scroll to position [26, 0]
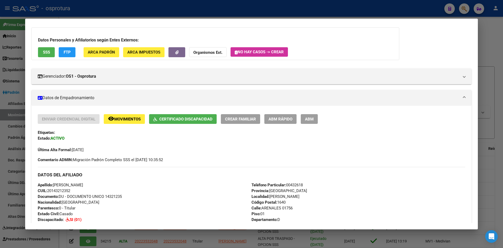
click at [282, 117] on span "ABM Rápido" at bounding box center [281, 119] width 24 height 5
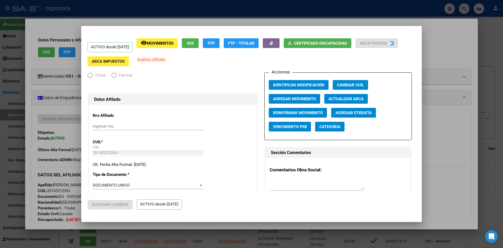
radio input "true"
type input "33-63761744-9"
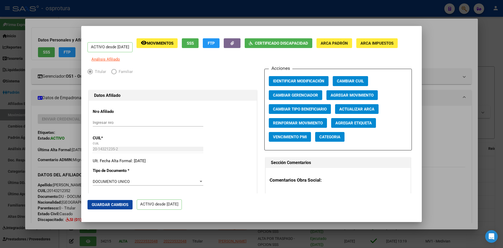
click at [444, 125] on div at bounding box center [251, 124] width 503 height 248
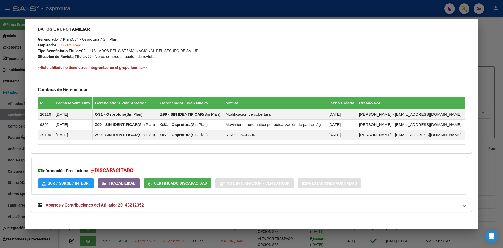
scroll to position [249, 0]
click at [193, 205] on mat-panel-title "Aportes y Contribuciones del Afiliado: 20143212352" at bounding box center [249, 205] width 422 height 6
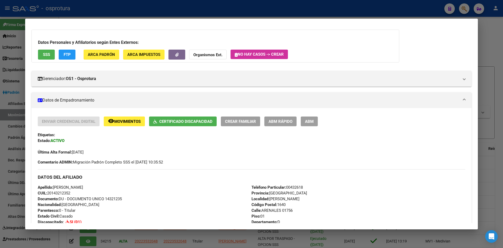
scroll to position [0, 0]
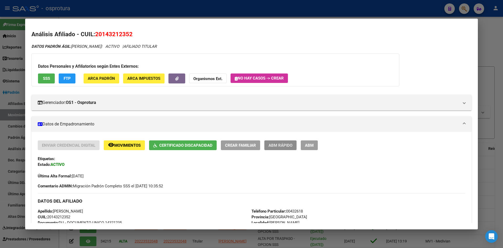
click at [280, 148] on button "ABM Rápido" at bounding box center [281, 145] width 32 height 10
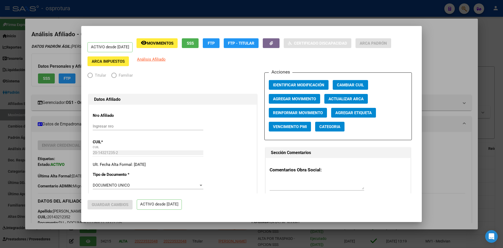
radio input "true"
type input "33-63761744-9"
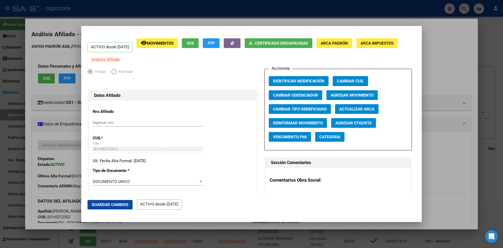
click at [356, 95] on span "Agregar Movimiento" at bounding box center [352, 95] width 43 height 5
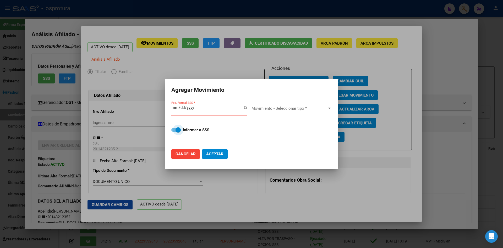
click at [181, 131] on label "Informar a SSS" at bounding box center [251, 130] width 160 height 6
click at [174, 132] on input "Informar a SSS" at bounding box center [174, 132] width 0 height 0
checkbox input "false"
click at [174, 109] on input "Fec. Formal SSS *" at bounding box center [209, 109] width 76 height 8
click at [175, 108] on input "Fec. Formal SSS *" at bounding box center [209, 109] width 76 height 8
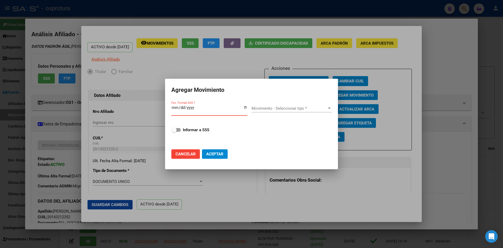
click at [190, 152] on span "Cancelar" at bounding box center [186, 154] width 20 height 5
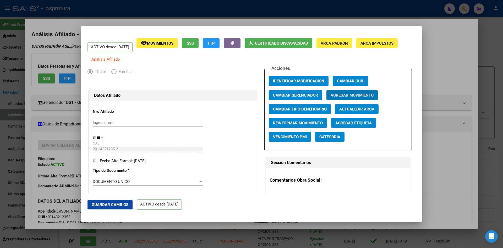
click at [339, 95] on span "Agregar Movimiento" at bounding box center [352, 95] width 43 height 5
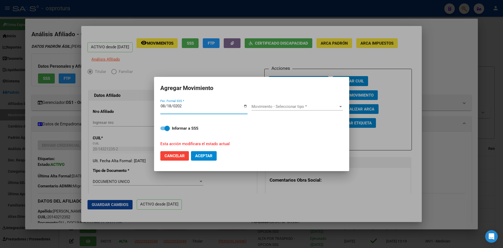
type input "2022-08-18"
click at [166, 131] on label "Informar a SSS" at bounding box center [251, 128] width 183 height 6
click at [163, 130] on input "Informar a SSS" at bounding box center [163, 130] width 0 height 0
checkbox input "false"
click at [297, 104] on div "Movimiento - Seleccionar tipo * Movimiento - Seleccionar tipo *" at bounding box center [298, 107] width 92 height 8
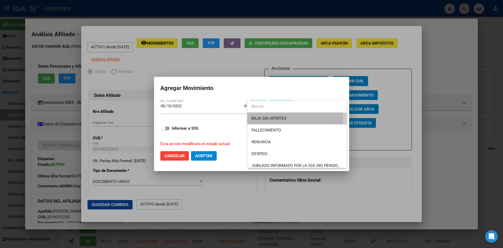
click at [293, 120] on span "BAJA SIN APORTES" at bounding box center [297, 118] width 91 height 12
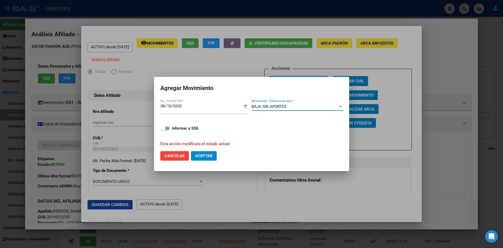
click at [211, 155] on span "Aceptar" at bounding box center [203, 155] width 17 height 5
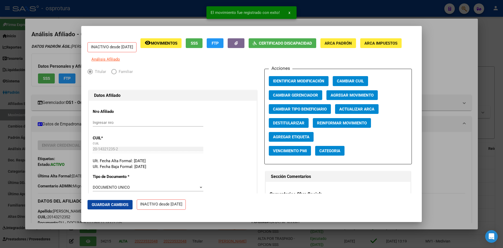
click at [66, 116] on div at bounding box center [251, 124] width 503 height 248
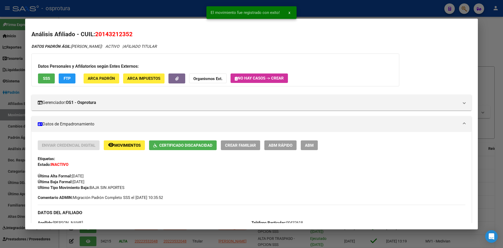
click at [285, 142] on button "ABM Rápido" at bounding box center [281, 145] width 32 height 10
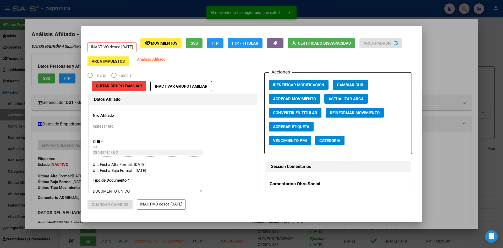
radio input "true"
type input "33-63761744-9"
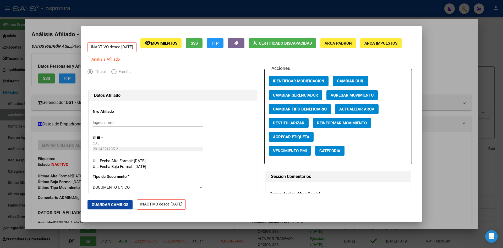
click at [62, 105] on div at bounding box center [251, 124] width 503 height 248
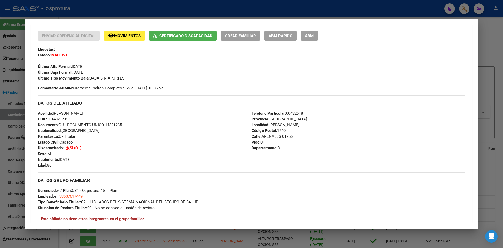
scroll to position [105, 0]
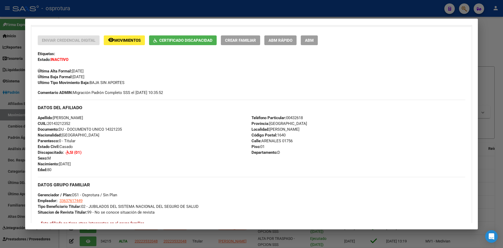
click at [57, 124] on span "CUIL: 20143212352" at bounding box center [54, 123] width 33 height 5
copy span "20143212352"
drag, startPoint x: 465, startPoint y: 8, endPoint x: 404, endPoint y: 23, distance: 62.8
click at [463, 10] on div at bounding box center [251, 124] width 503 height 248
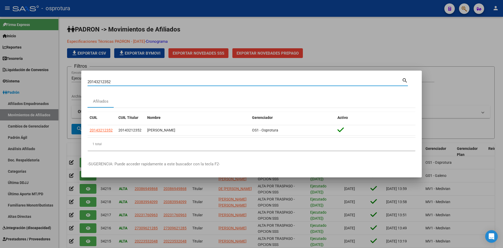
click at [199, 84] on input "20143212352" at bounding box center [245, 81] width 315 height 5
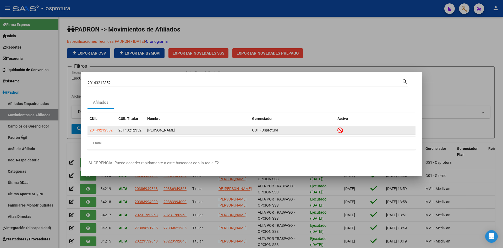
click at [101, 133] on app-link-go-to "20143212352" at bounding box center [101, 130] width 23 height 6
click at [100, 129] on span "20143212352" at bounding box center [101, 130] width 23 height 4
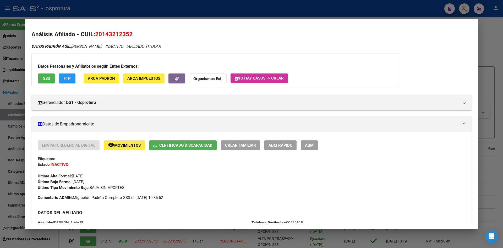
click at [51, 80] on button "SSS" at bounding box center [46, 78] width 17 height 10
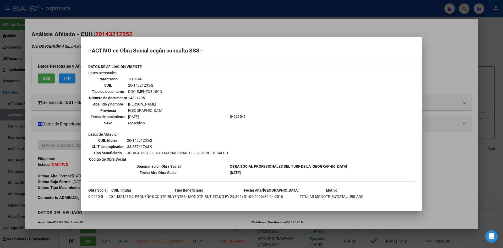
click at [67, 126] on div at bounding box center [251, 124] width 503 height 248
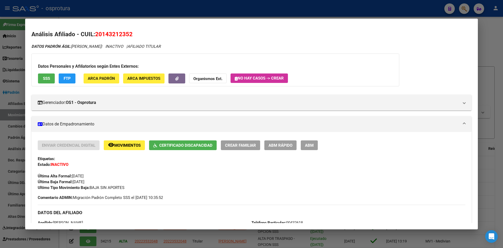
click at [53, 77] on button "SSS" at bounding box center [46, 78] width 17 height 10
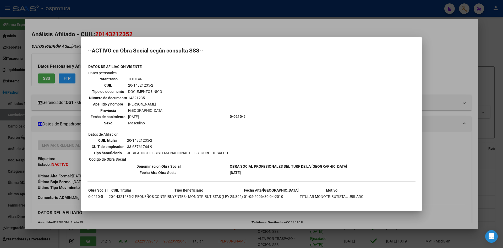
click at [46, 89] on div at bounding box center [251, 124] width 503 height 248
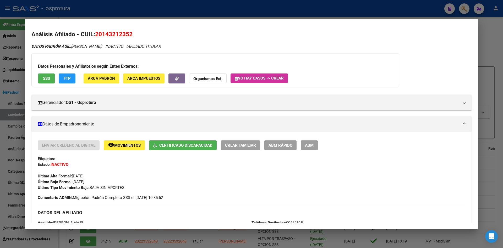
click at [279, 146] on span "ABM Rápido" at bounding box center [281, 145] width 24 height 5
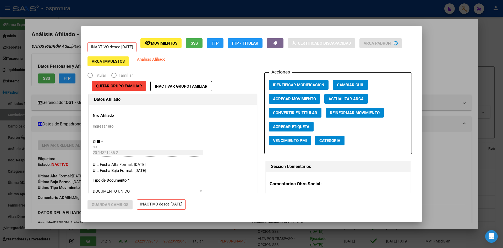
radio input "true"
type input "33-63761744-9"
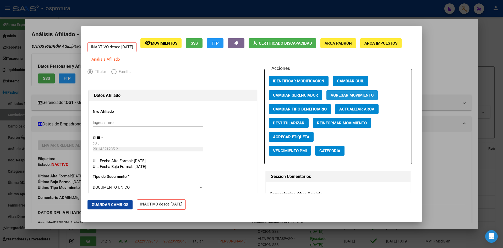
click at [340, 97] on span "Agregar Movimiento" at bounding box center [352, 95] width 43 height 5
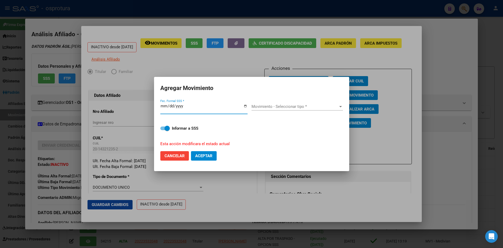
click at [168, 105] on input "2012-08-08" at bounding box center [203, 108] width 87 height 8
type input "2012-08-18"
click at [296, 108] on span "Movimiento - Seleccionar tipo *" at bounding box center [295, 106] width 87 height 5
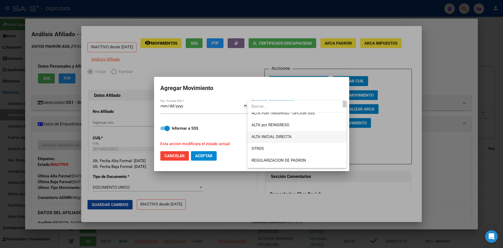
scroll to position [26, 0]
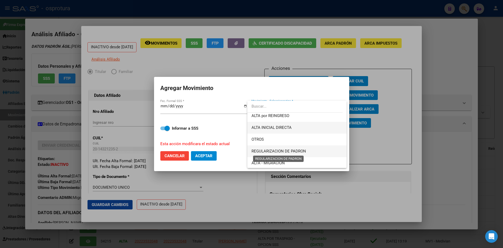
click at [293, 149] on span "REGULARIZACION DE PADRON" at bounding box center [279, 151] width 55 height 5
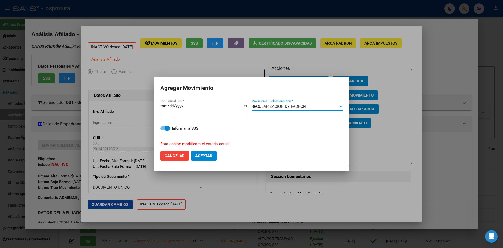
click at [205, 155] on span "Aceptar" at bounding box center [203, 155] width 17 height 5
checkbox input "false"
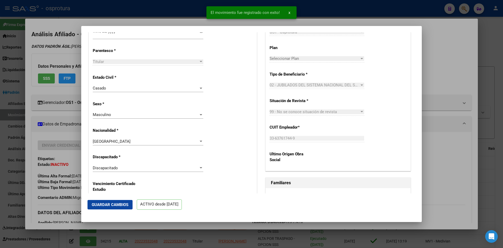
scroll to position [262, 0]
click at [118, 202] on span "Guardar Cambios" at bounding box center [110, 204] width 37 height 5
click at [286, 233] on div at bounding box center [251, 124] width 503 height 248
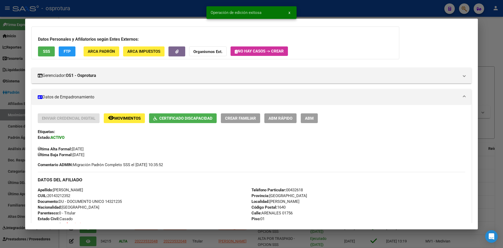
scroll to position [52, 0]
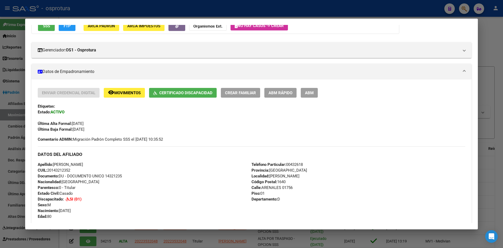
drag, startPoint x: 468, startPoint y: 8, endPoint x: 405, endPoint y: 14, distance: 63.1
click at [468, 8] on div at bounding box center [251, 124] width 503 height 248
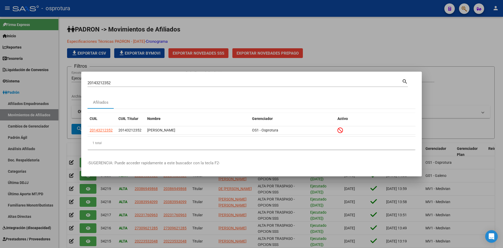
click at [227, 84] on input "20143212352" at bounding box center [245, 82] width 315 height 5
paste input "4803168"
type input "20480316852"
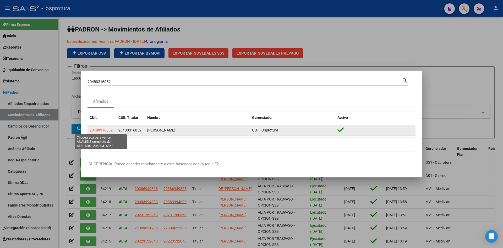
click at [109, 132] on span "20480316852" at bounding box center [101, 130] width 23 height 4
type textarea "20480316852"
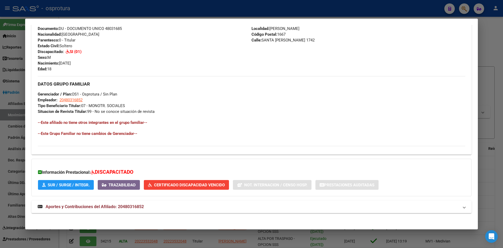
scroll to position [192, 0]
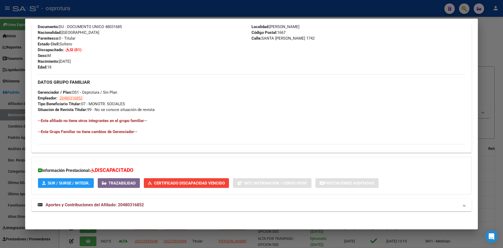
click at [248, 206] on mat-panel-title "Aportes y Contribuciones del Afiliado: 20480316852" at bounding box center [249, 205] width 422 height 6
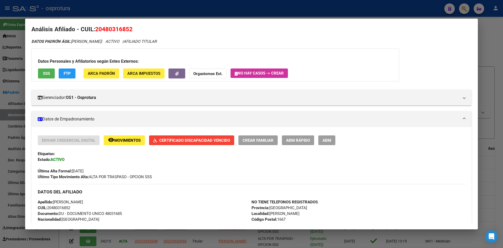
scroll to position [0, 0]
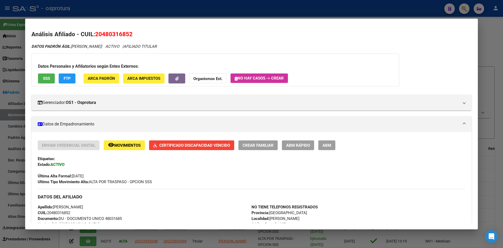
click at [45, 77] on span "SSS" at bounding box center [46, 78] width 7 height 5
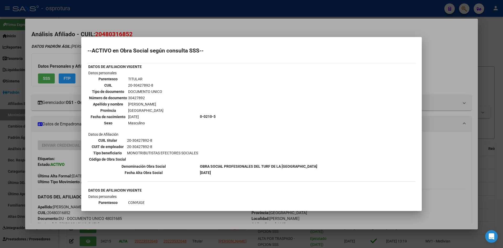
drag, startPoint x: 128, startPoint y: 97, endPoint x: 143, endPoint y: 97, distance: 15.5
click at [143, 97] on td "30427892" at bounding box center [146, 98] width 36 height 6
drag, startPoint x: 128, startPoint y: 86, endPoint x: 153, endPoint y: 86, distance: 24.4
click at [153, 86] on td "20-30427892-8" at bounding box center [146, 85] width 36 height 6
copy td "20-30427892-8"
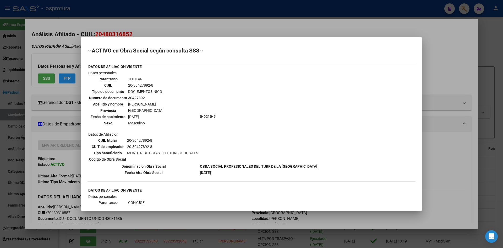
click at [77, 108] on div at bounding box center [251, 124] width 503 height 248
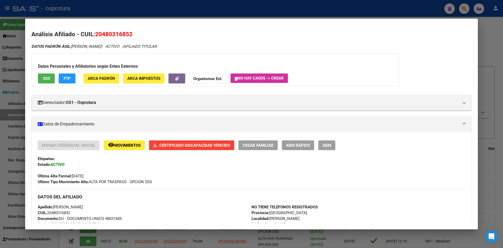
click at [460, 14] on div at bounding box center [251, 124] width 503 height 248
click at [461, 11] on div at bounding box center [251, 124] width 503 height 248
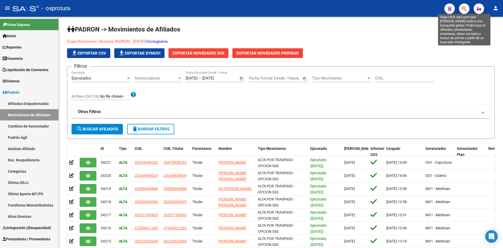
click at [466, 7] on icon "button" at bounding box center [464, 9] width 5 height 6
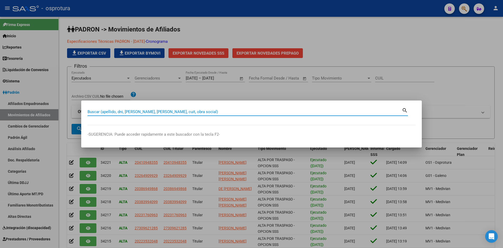
paste input "20-30427892-8"
click at [93, 112] on input "20-30427892-8" at bounding box center [245, 111] width 315 height 5
click at [111, 111] on input "2030427892-8" at bounding box center [245, 111] width 315 height 5
type input "20304278928"
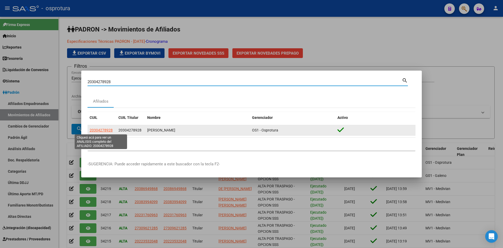
click at [109, 131] on span "20304278928" at bounding box center [101, 130] width 23 height 4
type textarea "20304278928"
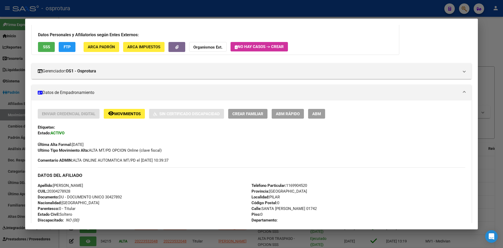
scroll to position [26, 0]
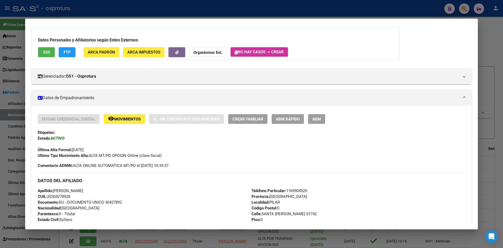
click at [238, 118] on span "Crear Familiar" at bounding box center [248, 119] width 31 height 5
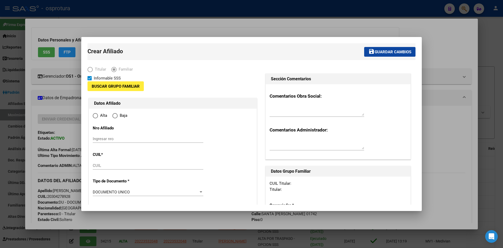
type input "20-30427892-8"
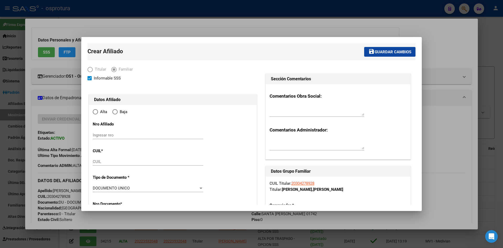
type input "PILAR"
type input "0"
type input "SANTA [PERSON_NAME]"
type input "01742"
type input "0"
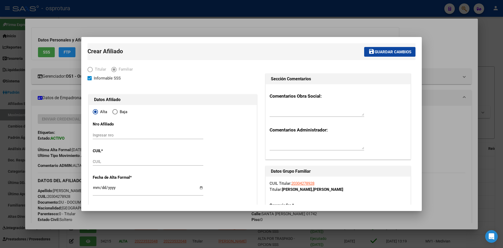
click at [67, 115] on div at bounding box center [251, 124] width 503 height 248
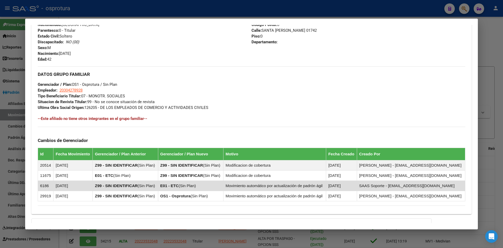
scroll to position [210, 0]
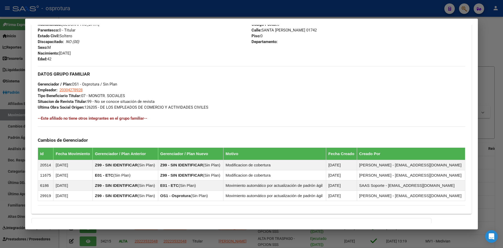
click at [310, 232] on div at bounding box center [251, 124] width 503 height 248
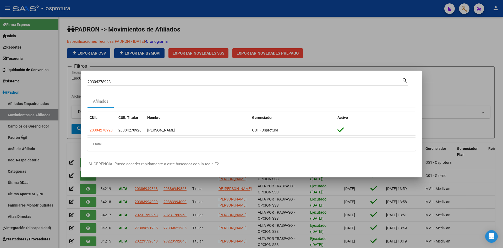
click at [122, 85] on div "20304278928 Buscar (apellido, dni, cuil, nro traspaso, cuit, obra social)" at bounding box center [245, 82] width 315 height 8
click at [122, 83] on input "20304278928" at bounding box center [245, 81] width 315 height 5
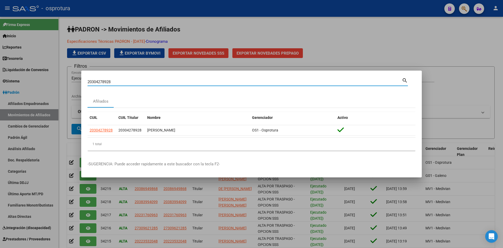
paste input "480316852"
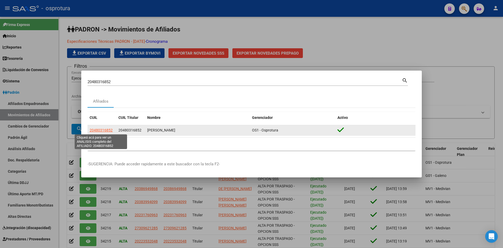
click at [110, 130] on span "20480316852" at bounding box center [101, 130] width 23 height 4
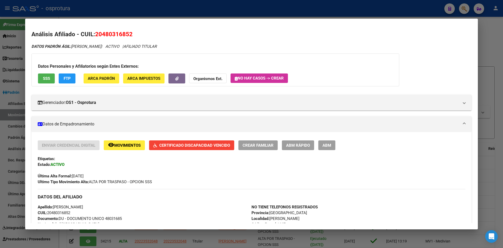
click at [292, 145] on span "ABM Rápido" at bounding box center [298, 145] width 24 height 5
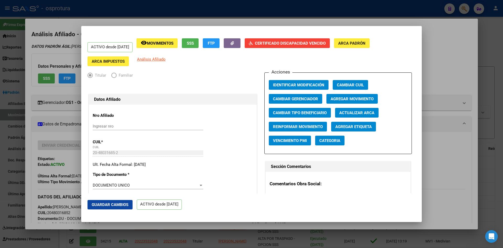
click at [360, 100] on span "Agregar Movimiento" at bounding box center [352, 98] width 43 height 5
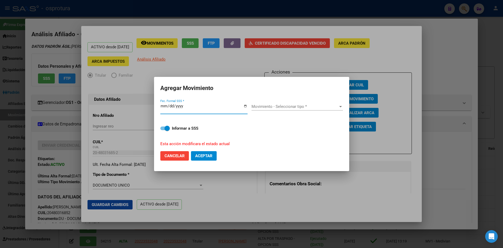
click at [165, 129] on span at bounding box center [167, 128] width 5 height 5
click at [163, 130] on input "Informar a SSS" at bounding box center [163, 130] width 0 height 0
click at [293, 103] on div "Movimiento - Seleccionar tipo * Movimiento - Seleccionar tipo *" at bounding box center [298, 107] width 92 height 8
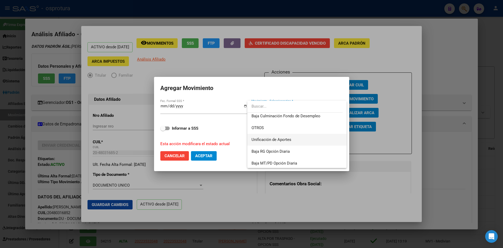
scroll to position [381, 0]
click at [279, 127] on span "OTROS" at bounding box center [297, 127] width 91 height 12
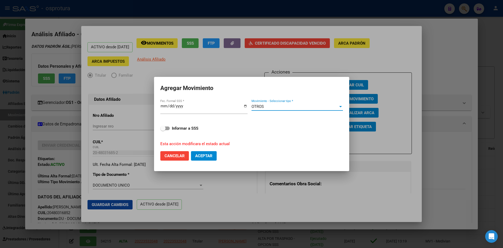
click at [205, 154] on span "Aceptar" at bounding box center [203, 155] width 17 height 5
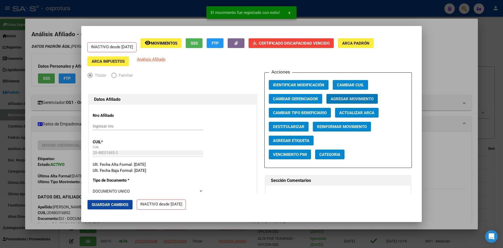
click at [47, 110] on div at bounding box center [251, 124] width 503 height 248
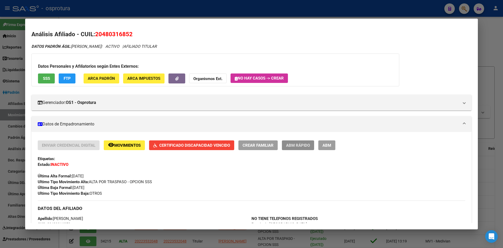
click at [296, 143] on span "ABM Rápido" at bounding box center [298, 145] width 24 height 5
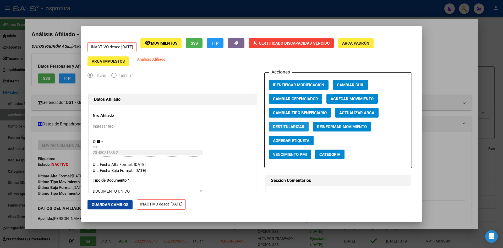
click at [296, 127] on span "Destitularizar" at bounding box center [288, 126] width 31 height 5
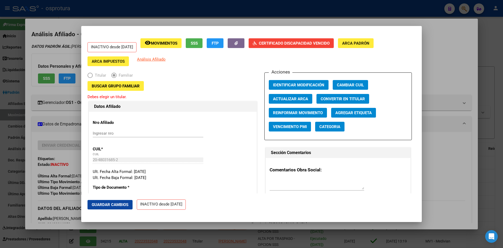
click at [119, 87] on span "Buscar Grupo Familiar" at bounding box center [116, 86] width 48 height 5
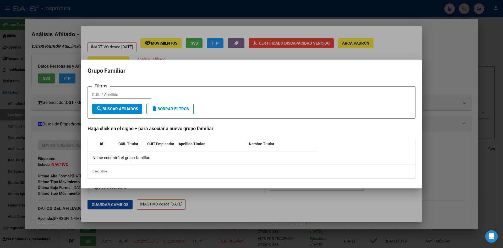
click at [68, 122] on div at bounding box center [251, 124] width 503 height 248
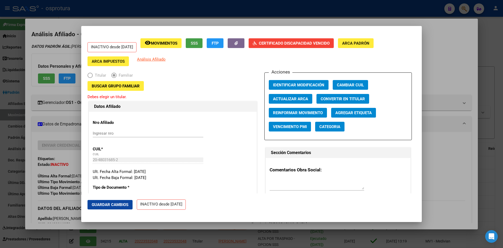
click at [198, 45] on span "SSS" at bounding box center [194, 43] width 7 height 5
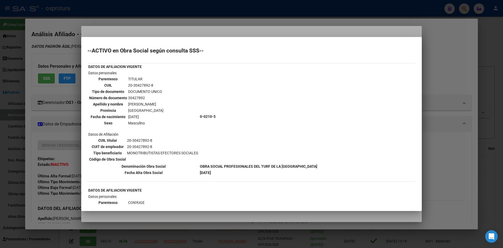
drag, startPoint x: 128, startPoint y: 86, endPoint x: 155, endPoint y: 86, distance: 26.5
click at [155, 86] on td "20-30427892-8" at bounding box center [146, 85] width 36 height 6
copy td "20-30427892-8"
click at [77, 114] on div at bounding box center [251, 124] width 503 height 248
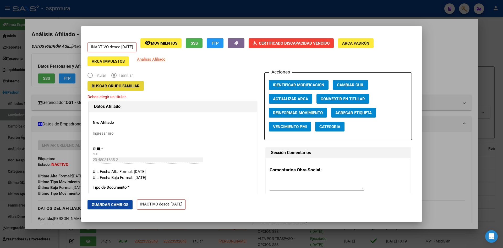
click at [112, 84] on span "Buscar Grupo Familiar" at bounding box center [116, 86] width 48 height 5
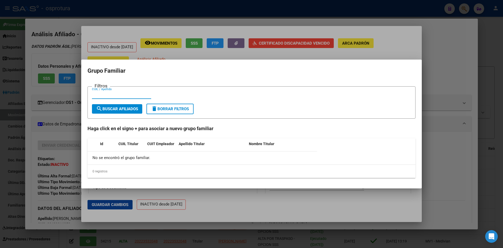
paste input "20-30427892-8"
click at [98, 93] on input "20-30427892-8" at bounding box center [121, 94] width 59 height 5
click at [115, 96] on input "2030427892-8" at bounding box center [121, 94] width 59 height 5
click at [115, 105] on button "search Buscar Afiliados" at bounding box center [117, 108] width 50 height 9
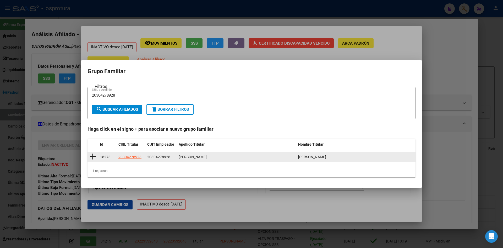
click at [91, 155] on icon at bounding box center [93, 156] width 7 height 7
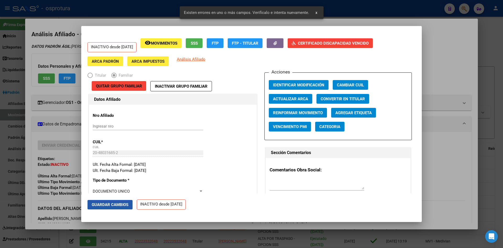
click at [115, 206] on span "Guardar Cambios" at bounding box center [110, 204] width 37 height 5
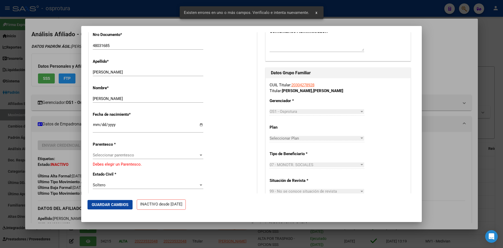
scroll to position [184, 0]
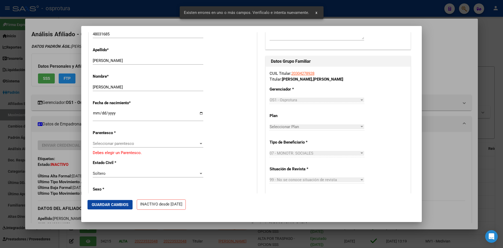
click at [120, 146] on div "Seleccionar parentesco Seleccionar parentesco" at bounding box center [148, 143] width 111 height 8
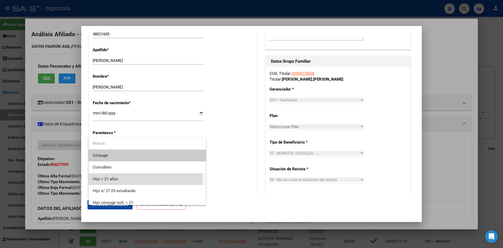
click at [123, 178] on span "Hijo < 21 años" at bounding box center [147, 179] width 109 height 12
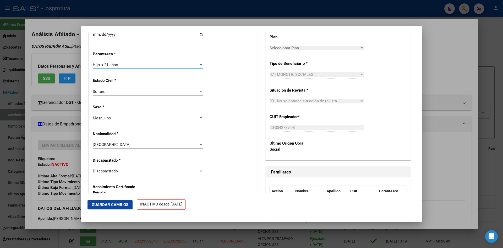
scroll to position [288, 0]
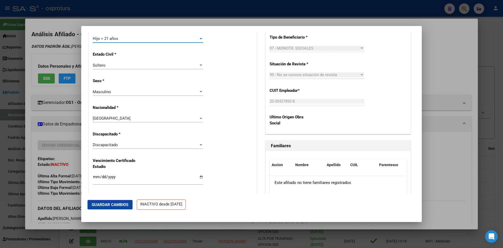
click at [125, 204] on span "Guardar Cambios" at bounding box center [110, 204] width 37 height 5
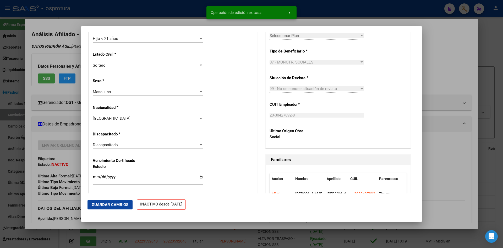
click at [65, 138] on div at bounding box center [251, 124] width 503 height 248
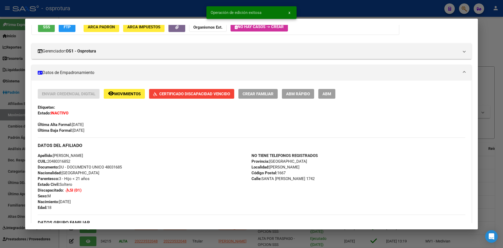
scroll to position [52, 0]
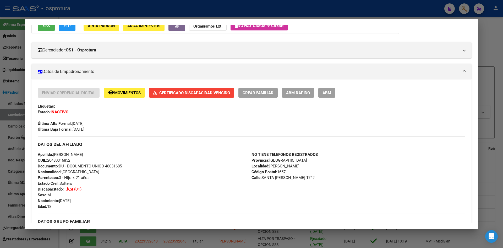
click at [295, 95] on span "ABM Rápido" at bounding box center [298, 92] width 24 height 5
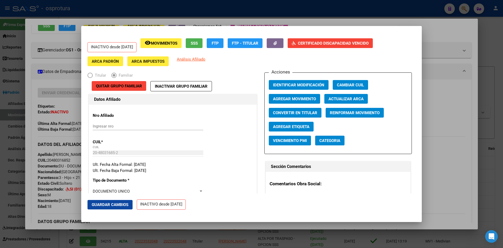
click at [303, 96] on span "Agregar Movimiento" at bounding box center [294, 98] width 43 height 5
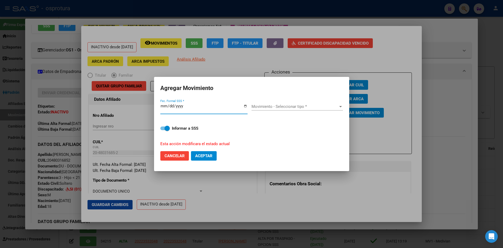
click at [289, 107] on span "Movimiento - Seleccionar tipo *" at bounding box center [295, 106] width 87 height 5
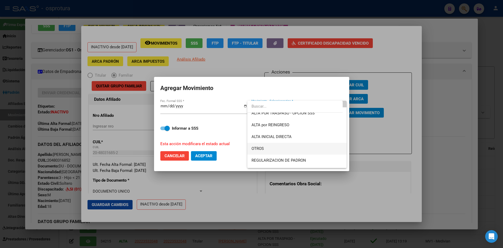
scroll to position [26, 0]
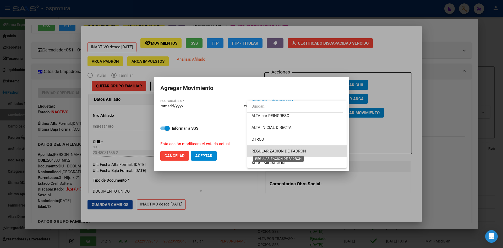
click at [298, 150] on span "REGULARIZACION DE PADRON" at bounding box center [279, 151] width 55 height 5
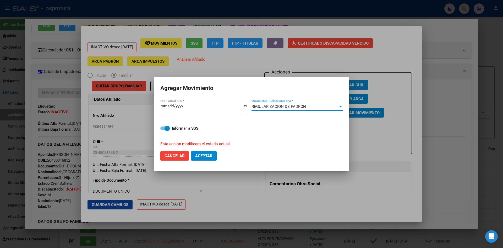
drag, startPoint x: 210, startPoint y: 153, endPoint x: 239, endPoint y: 206, distance: 60.0
click at [210, 154] on span "Aceptar" at bounding box center [203, 155] width 17 height 5
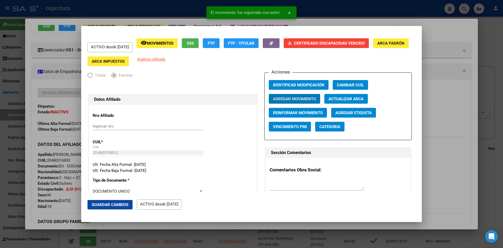
click at [62, 171] on div at bounding box center [251, 124] width 503 height 248
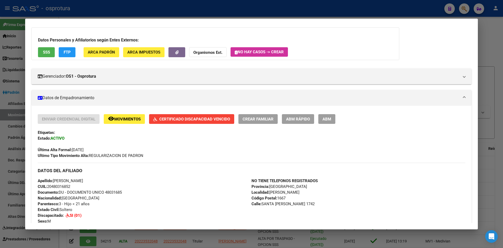
click at [50, 53] on span "SSS" at bounding box center [46, 52] width 7 height 5
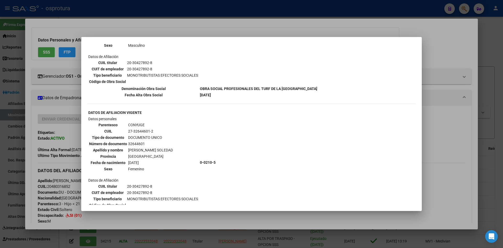
scroll to position [79, 0]
drag, startPoint x: 128, startPoint y: 130, endPoint x: 159, endPoint y: 131, distance: 31.5
click at [159, 131] on td "27-32644601-2" at bounding box center [150, 130] width 45 height 6
copy td "27-32644601-2"
click at [61, 131] on div at bounding box center [251, 124] width 503 height 248
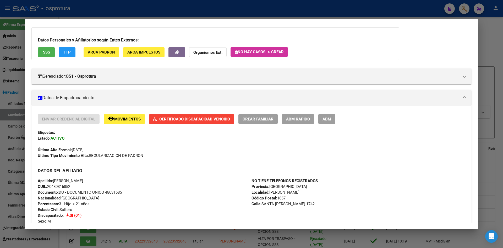
click at [465, 9] on div at bounding box center [251, 124] width 503 height 248
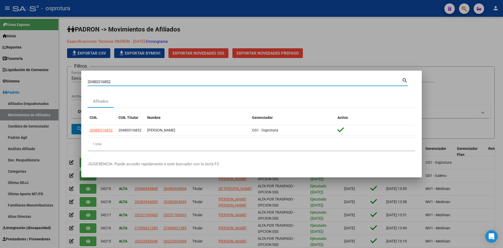
click at [197, 79] on input "20480316852" at bounding box center [245, 81] width 315 height 5
paste input "27-32644601-2"
click at [190, 81] on input "2048031685227-32644601-2" at bounding box center [245, 81] width 315 height 5
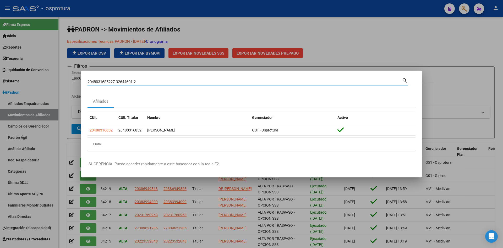
click at [190, 81] on input "2048031685227-32644601-2" at bounding box center [245, 81] width 315 height 5
paste input
click at [93, 81] on input "27-32644601-2" at bounding box center [245, 81] width 315 height 5
click at [110, 81] on input "2732644601-2" at bounding box center [245, 81] width 315 height 5
click at [111, 81] on input "2732644601-2" at bounding box center [245, 81] width 315 height 5
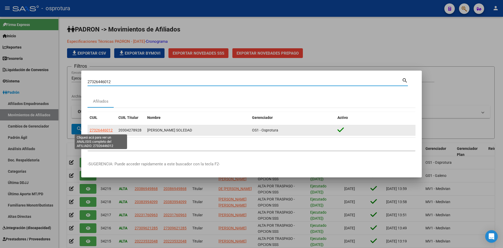
click at [102, 132] on span "27326446012" at bounding box center [101, 130] width 23 height 4
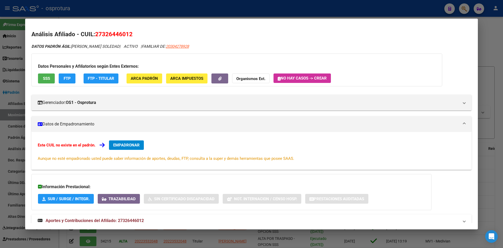
click at [140, 144] on span "EMPADRONAR" at bounding box center [126, 145] width 26 height 5
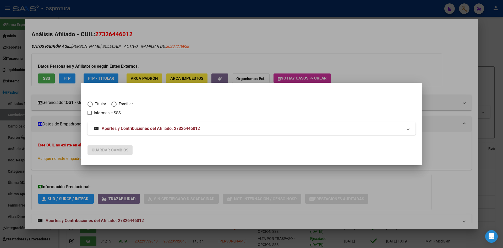
drag, startPoint x: 67, startPoint y: 124, endPoint x: 52, endPoint y: 92, distance: 34.4
click at [67, 123] on div at bounding box center [251, 124] width 503 height 248
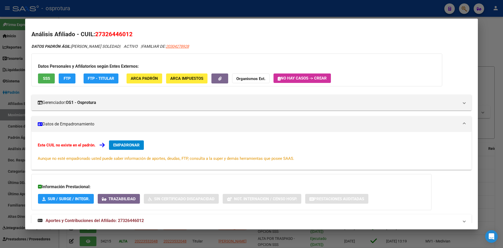
click at [47, 79] on span "SSS" at bounding box center [46, 78] width 7 height 5
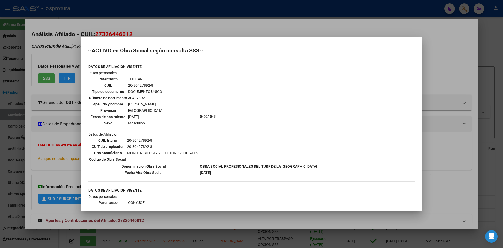
drag, startPoint x: 128, startPoint y: 85, endPoint x: 157, endPoint y: 85, distance: 28.8
click at [157, 85] on td "20-30427892-8" at bounding box center [146, 85] width 36 height 6
copy td "20-30427892-8"
click at [59, 129] on div at bounding box center [251, 124] width 503 height 248
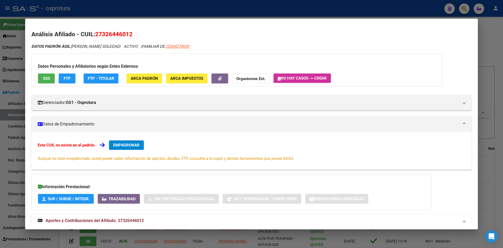
click at [132, 148] on button "EMPADRONAR" at bounding box center [126, 144] width 35 height 9
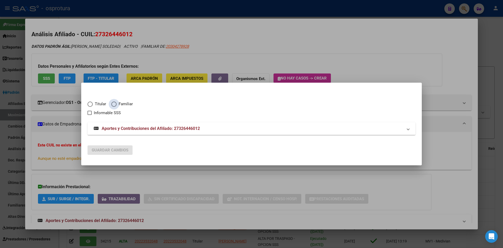
click at [120, 104] on span "Familiar" at bounding box center [125, 104] width 16 height 6
click at [117, 104] on input "Familiar" at bounding box center [113, 103] width 5 height 5
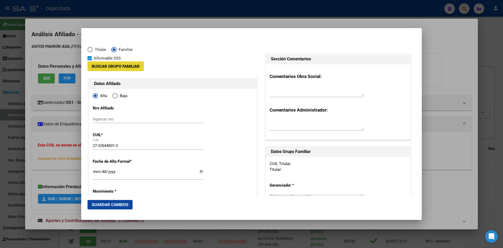
click at [115, 66] on span "Buscar Grupo Familiar" at bounding box center [116, 66] width 48 height 5
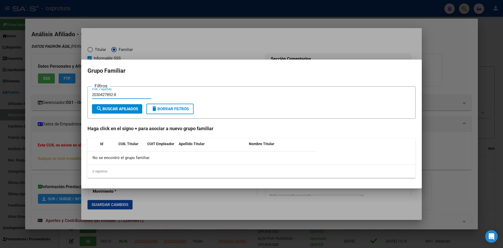
click at [115, 94] on input "2030427892-8" at bounding box center [121, 94] width 59 height 5
type input "20304278928"
click at [117, 110] on span "search Buscar Afiliados" at bounding box center [117, 108] width 42 height 5
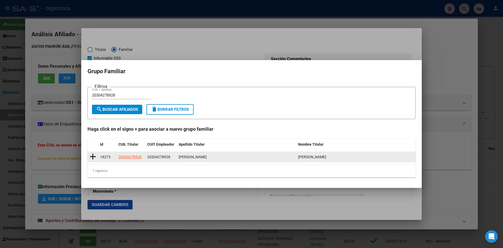
click at [95, 156] on icon at bounding box center [93, 156] width 7 height 7
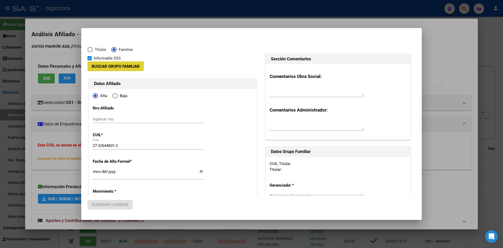
type input "20-30427892-8"
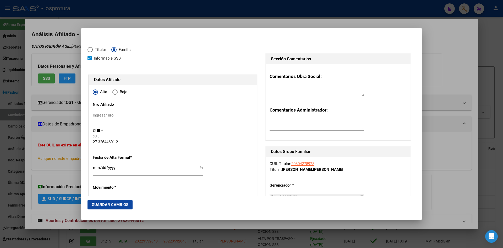
click at [96, 169] on input "Ingresar fecha" at bounding box center [148, 169] width 111 height 8
type input "[DATE]"
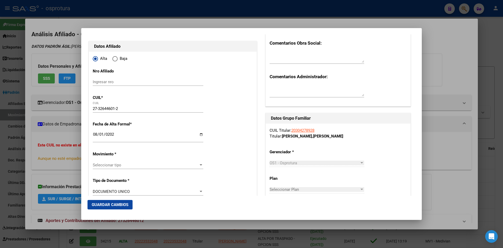
scroll to position [52, 0]
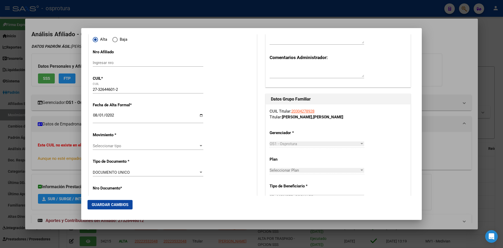
click at [124, 148] on span "Seleccionar tipo" at bounding box center [146, 145] width 106 height 5
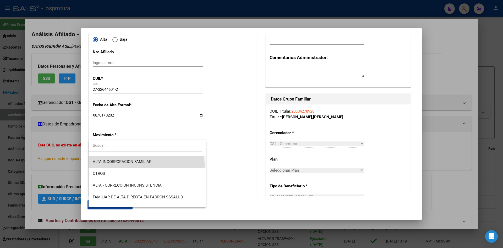
click at [146, 165] on span "ALTA INCORPORACION FAMILIAR" at bounding box center [147, 162] width 109 height 12
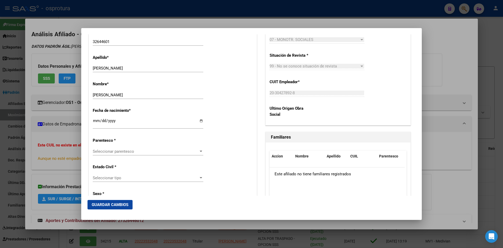
scroll to position [210, 0]
click at [126, 152] on span "Seleccionar parentesco" at bounding box center [146, 151] width 106 height 5
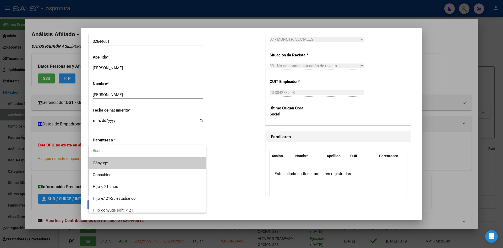
click at [128, 164] on span "Cónyuge" at bounding box center [147, 163] width 109 height 12
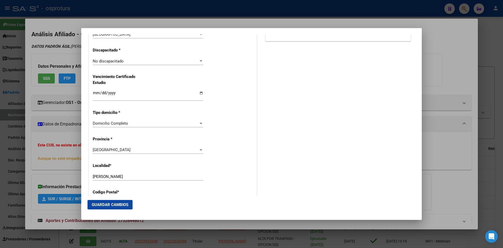
scroll to position [420, 0]
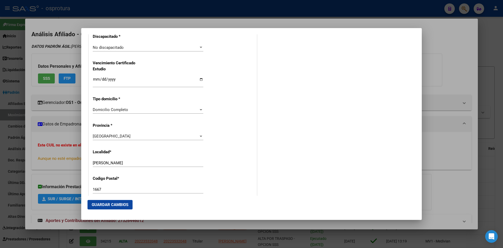
click at [120, 206] on span "Guardar Cambios" at bounding box center [110, 204] width 37 height 5
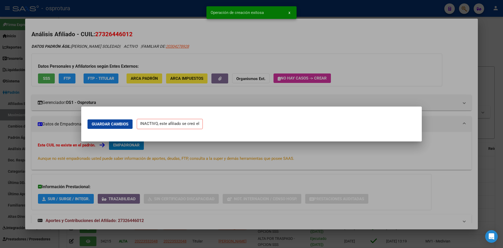
scroll to position [0, 0]
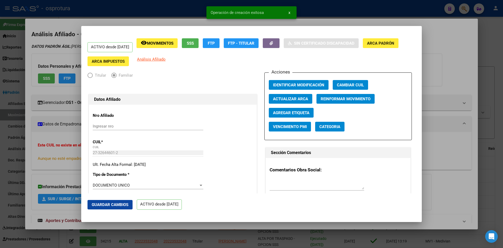
click at [431, 132] on div at bounding box center [251, 124] width 503 height 248
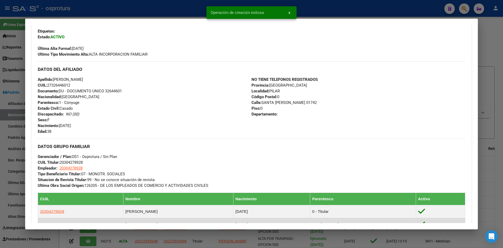
scroll to position [184, 0]
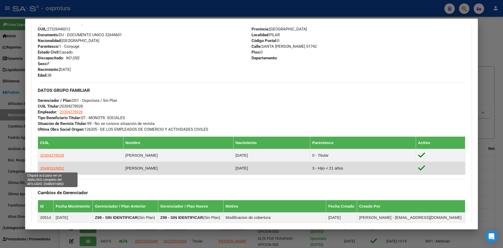
click at [48, 168] on span "20480316852" at bounding box center [52, 168] width 24 height 4
type textarea "20480316852"
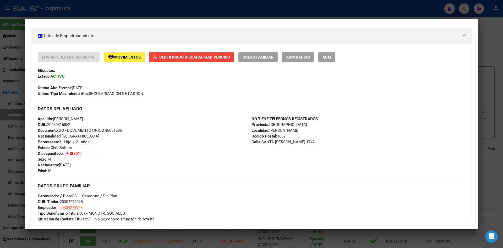
scroll to position [105, 0]
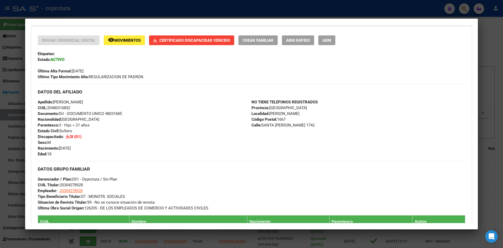
click at [464, 9] on div at bounding box center [251, 124] width 503 height 248
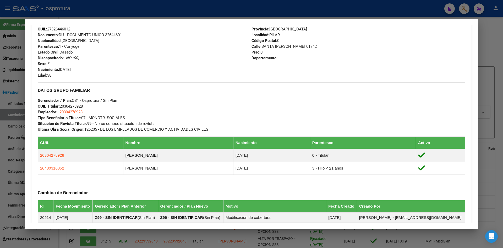
click at [458, 7] on div at bounding box center [251, 124] width 503 height 248
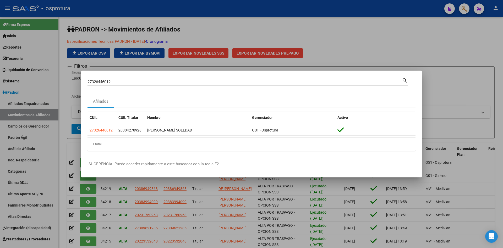
click at [239, 81] on input "27326446012" at bounding box center [245, 81] width 315 height 5
paste input "043902530"
type input "20439025302"
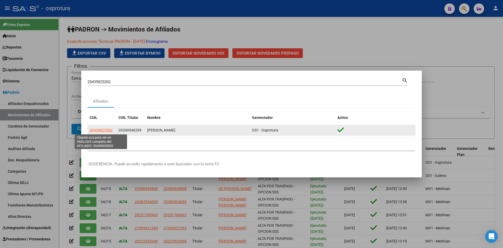
click at [104, 130] on span "20439025302" at bounding box center [101, 130] width 23 height 4
type textarea "20439025302"
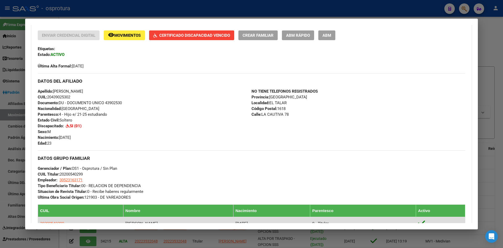
scroll to position [149, 0]
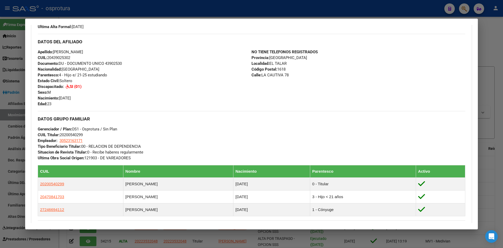
click at [462, 8] on div at bounding box center [251, 124] width 503 height 248
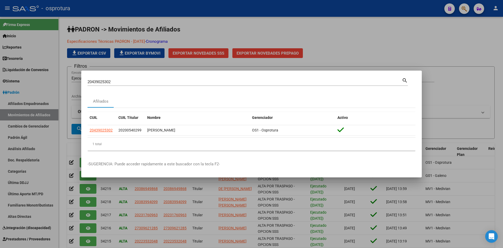
click at [244, 80] on input "20439025302" at bounding box center [245, 81] width 315 height 5
paste input "551921280"
type input "20551921280"
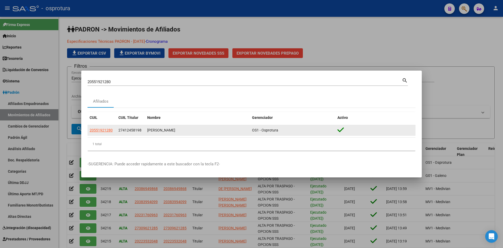
click at [104, 127] on app-link-go-to "20551921280" at bounding box center [101, 130] width 23 height 6
click at [104, 130] on span "20551921280" at bounding box center [101, 130] width 23 height 4
type textarea "20551921280"
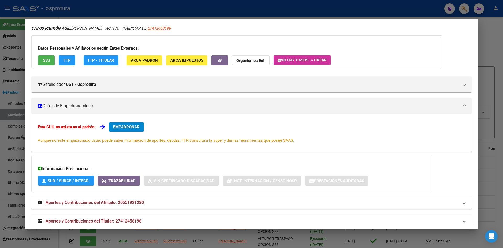
scroll to position [28, 0]
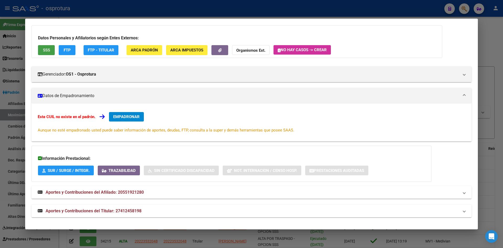
click at [49, 50] on span "SSS" at bounding box center [46, 50] width 7 height 5
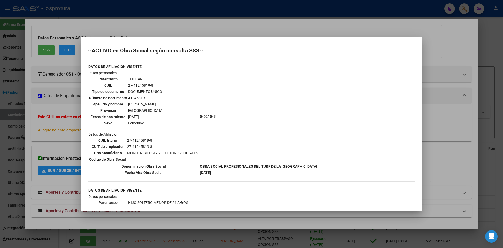
drag, startPoint x: 128, startPoint y: 85, endPoint x: 155, endPoint y: 87, distance: 27.1
click at [155, 87] on td "27-41245819-8" at bounding box center [146, 85] width 36 height 6
copy td "27-41245819-8"
click at [36, 132] on div at bounding box center [251, 124] width 503 height 248
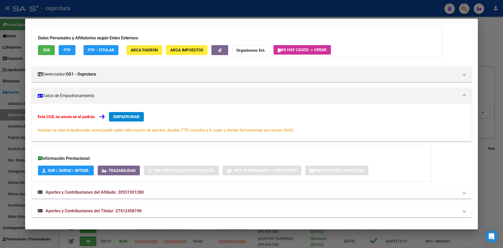
click at [120, 210] on span "Aportes y Contribuciones del Titular: 27412458198" at bounding box center [94, 210] width 96 height 5
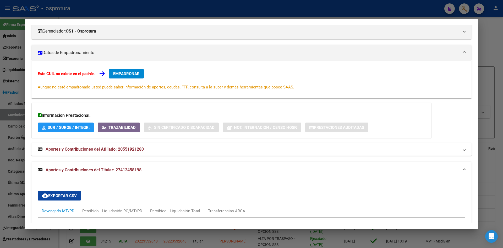
scroll to position [107, 0]
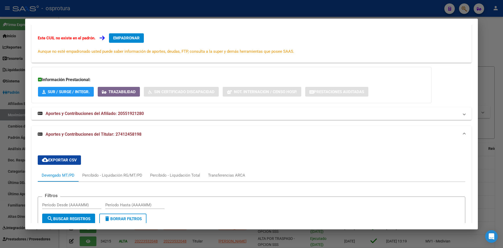
drag, startPoint x: 467, startPoint y: 7, endPoint x: 350, endPoint y: 31, distance: 119.2
click at [467, 7] on div at bounding box center [251, 124] width 503 height 248
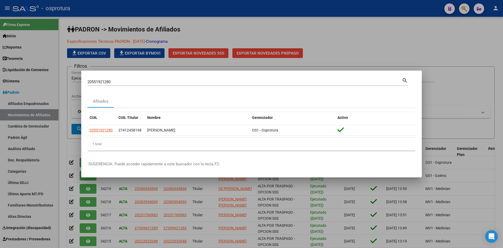
click at [231, 84] on input "20551921280" at bounding box center [245, 81] width 315 height 5
paste input "7-41245819-8"
click at [93, 81] on input "27-41245819-8" at bounding box center [245, 81] width 315 height 5
click at [111, 82] on input "2741245819-8" at bounding box center [245, 81] width 315 height 5
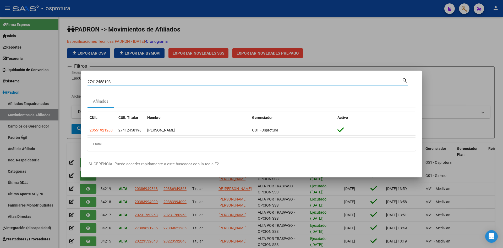
type input "27412458198"
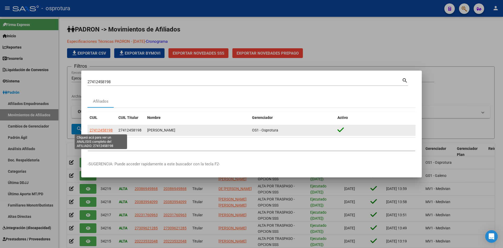
click at [98, 130] on span "27412458198" at bounding box center [101, 130] width 23 height 4
type textarea "27412458198"
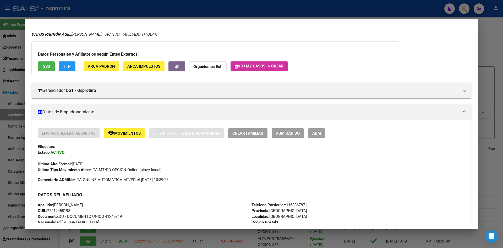
scroll to position [0, 0]
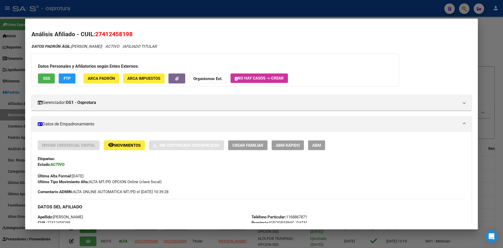
click at [465, 8] on div at bounding box center [251, 124] width 503 height 248
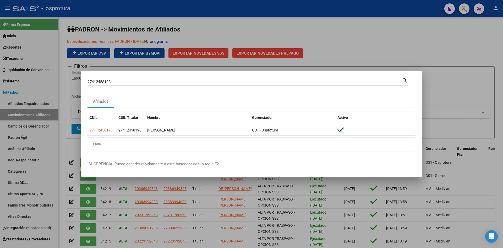
click at [192, 77] on div "27412458198 Buscar (apellido, dni, cuil, [PERSON_NAME], cuit, obra social) sear…" at bounding box center [248, 81] width 321 height 9
click at [188, 80] on input "27412458198" at bounding box center [245, 81] width 315 height 5
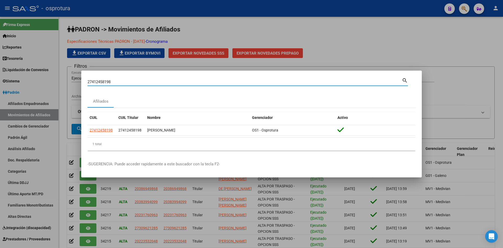
paste input "0551921280"
type input "20551921280"
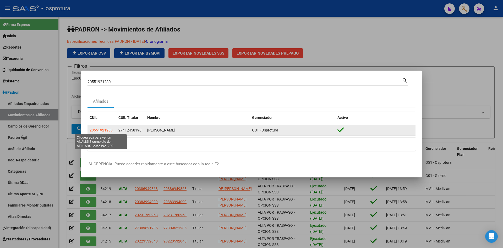
click at [106, 131] on span "20551921280" at bounding box center [101, 130] width 23 height 4
type textarea "20551921280"
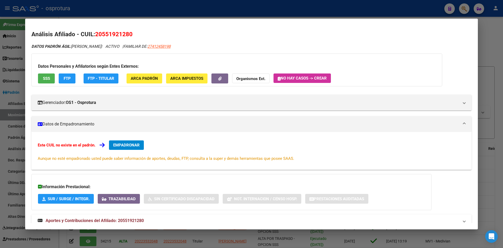
click at [133, 145] on span "EMPADRONAR" at bounding box center [126, 145] width 26 height 5
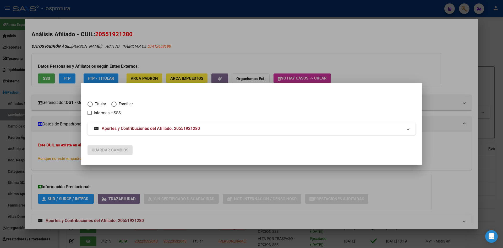
click at [121, 105] on span "Familiar" at bounding box center [125, 104] width 16 height 6
click at [117, 105] on input "Familiar" at bounding box center [113, 103] width 5 height 5
radio input "true"
checkbox input "true"
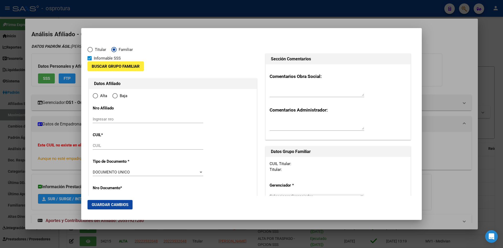
type input "20-55192128-0"
type input "55192128"
type input "[PERSON_NAME]"
type input "[DATE]"
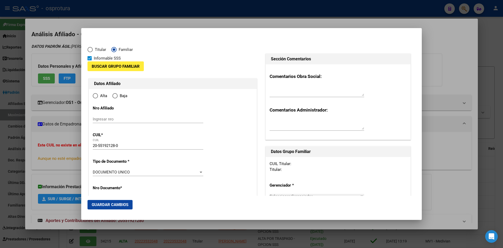
type input "[PERSON_NAME]"
type input "1802"
type input "LA PAZ"
type input "668"
radio input "true"
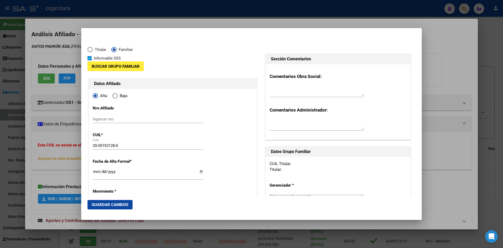
type input "[PERSON_NAME]"
click at [44, 137] on div at bounding box center [251, 124] width 503 height 248
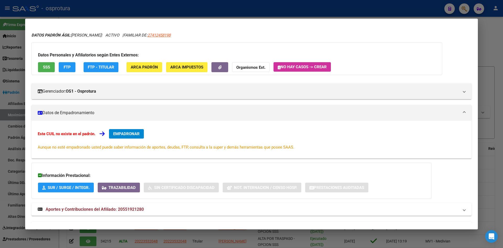
scroll to position [28, 0]
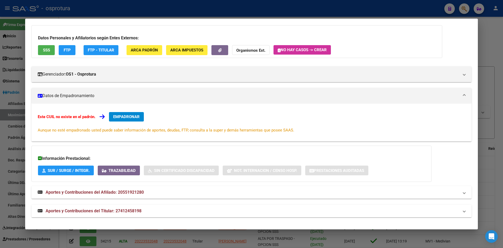
click at [121, 210] on span "Aportes y Contribuciones del Titular: 27412458198" at bounding box center [94, 210] width 96 height 5
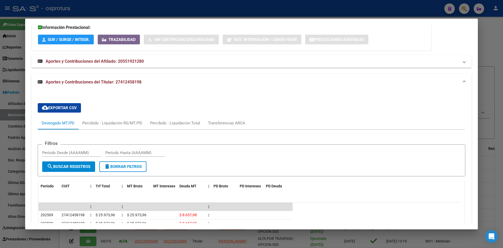
scroll to position [164, 0]
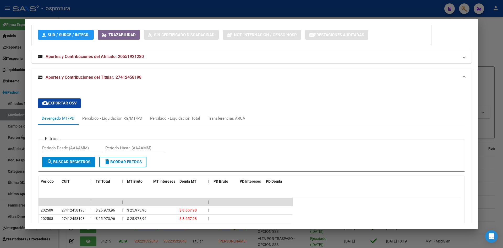
drag, startPoint x: 116, startPoint y: 78, endPoint x: 143, endPoint y: 78, distance: 26.5
click at [143, 78] on mat-panel-title "Aportes y Contribuciones del Titular: 27412458198" at bounding box center [249, 77] width 422 height 6
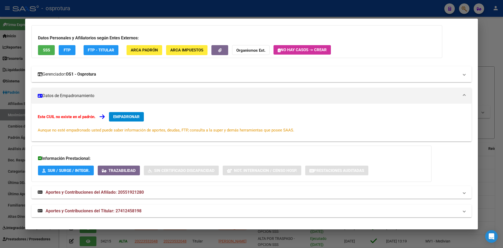
scroll to position [28, 0]
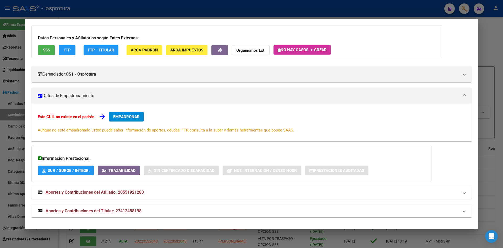
copy span "27412458198"
click at [132, 115] on span "EMPADRONAR" at bounding box center [126, 116] width 26 height 5
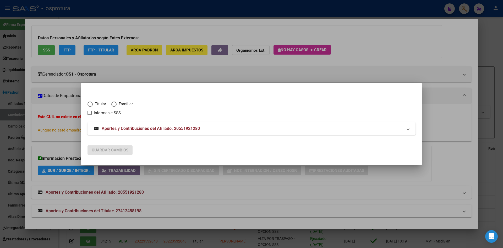
click at [120, 103] on span "Familiar" at bounding box center [125, 104] width 16 height 6
click at [117, 103] on input "Familiar" at bounding box center [113, 103] width 5 height 5
radio input "true"
checkbox input "true"
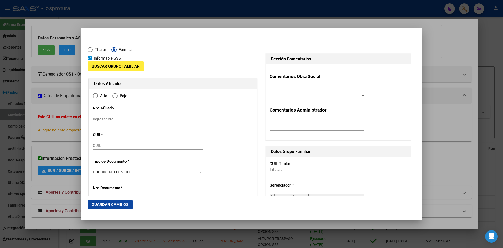
type input "20-55192128-0"
type input "55192128"
type input "[PERSON_NAME]"
type input "[DATE]"
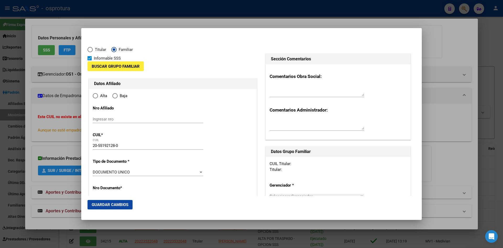
type input "[PERSON_NAME]"
type input "1802"
type input "LA PAZ"
type input "668"
radio input "true"
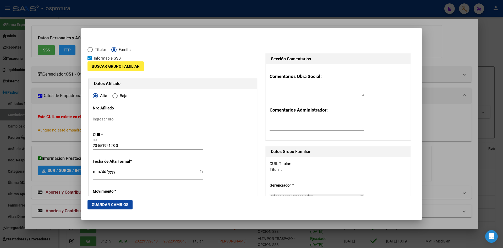
type input "[PERSON_NAME]"
click at [122, 68] on span "Buscar Grupo Familiar" at bounding box center [116, 66] width 48 height 5
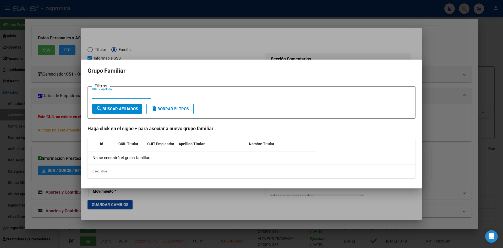
paste input "27412458198"
type input "27412458198"
click at [111, 109] on span "search Buscar Afiliados" at bounding box center [117, 108] width 42 height 5
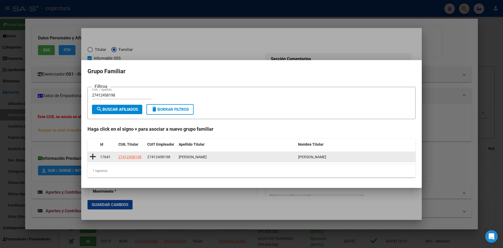
click at [93, 156] on icon at bounding box center [93, 156] width 7 height 7
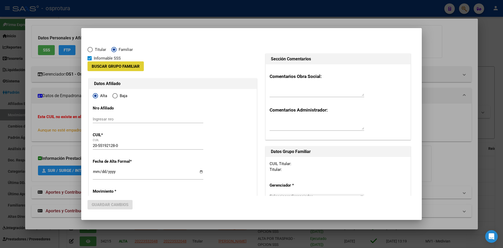
type input "27-41245819-8"
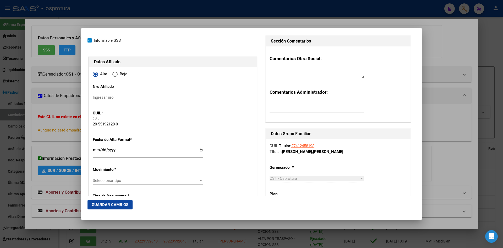
scroll to position [26, 0]
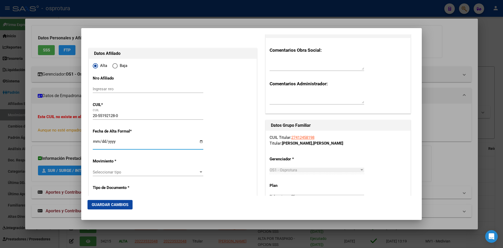
click at [98, 142] on input "Ingresar fecha" at bounding box center [148, 143] width 111 height 8
type input "0022-08-01"
type input "0222-08-01"
type input "[DATE]"
click at [138, 161] on p "Movimiento *" at bounding box center [117, 161] width 48 height 6
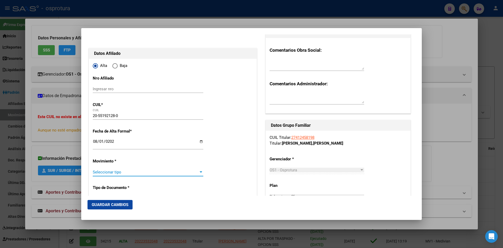
click at [131, 172] on span "Seleccionar tipo" at bounding box center [146, 172] width 106 height 5
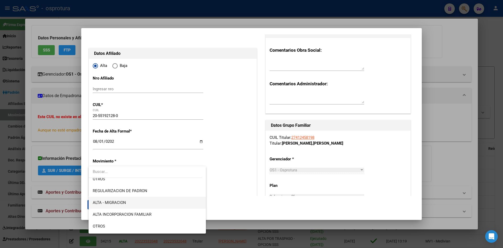
scroll to position [52, 0]
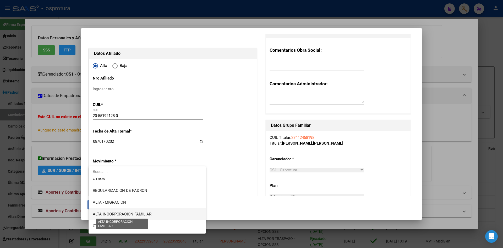
click at [148, 213] on span "ALTA INCORPORACION FAMILIAR" at bounding box center [122, 214] width 59 height 5
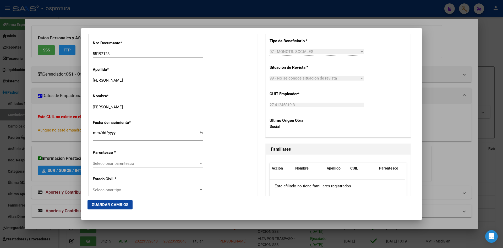
scroll to position [236, 0]
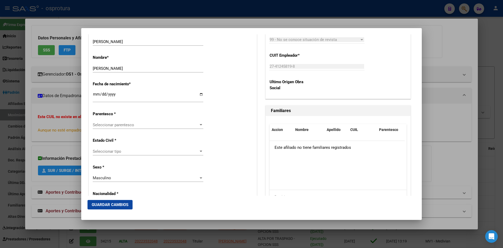
click at [129, 126] on span "Seleccionar parentesco" at bounding box center [146, 124] width 106 height 5
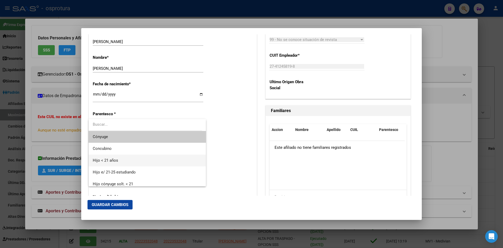
click at [126, 159] on span "Hijo < 21 años" at bounding box center [147, 160] width 109 height 12
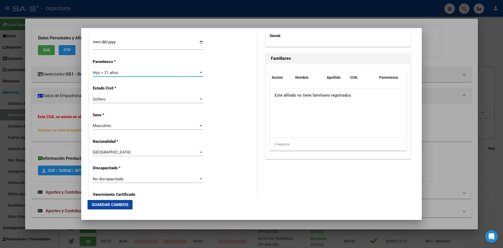
scroll to position [288, 0]
click at [124, 180] on div "No discapacitado" at bounding box center [146, 178] width 106 height 5
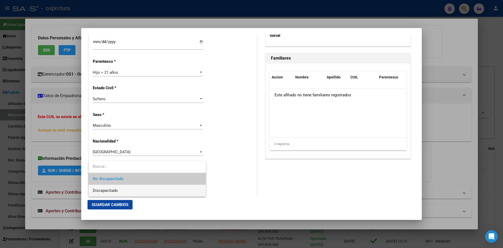
click at [120, 188] on span "Discapacitado" at bounding box center [147, 191] width 109 height 12
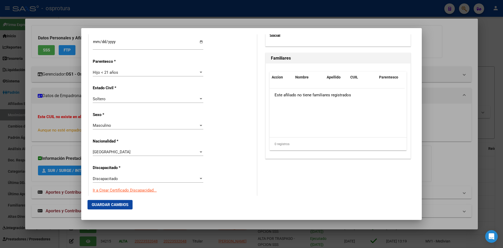
click at [224, 165] on div "Alta Baja Nro Afiliado Ingresar nro CUIL * 20-55192128-0 CUIL ARCA Padrón Fecha…" at bounding box center [173, 174] width 168 height 755
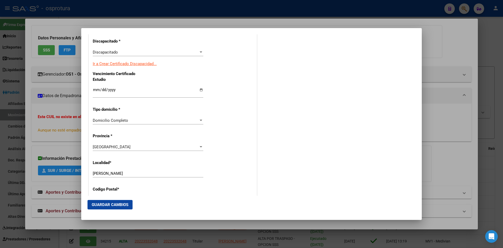
scroll to position [420, 0]
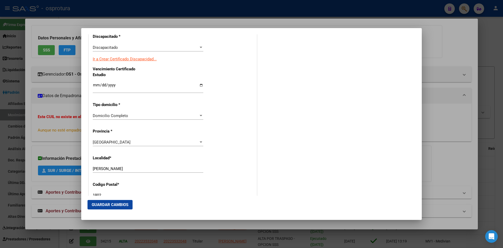
click at [124, 206] on span "Guardar Cambios" at bounding box center [110, 204] width 37 height 5
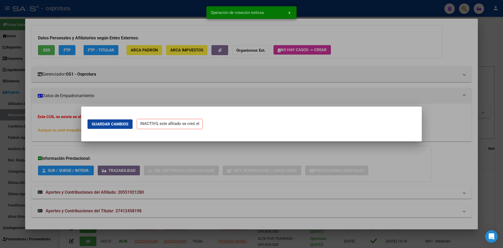
scroll to position [0, 0]
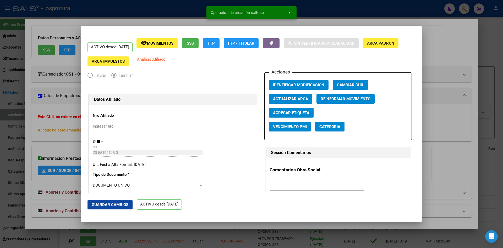
click at [63, 125] on div at bounding box center [251, 124] width 503 height 248
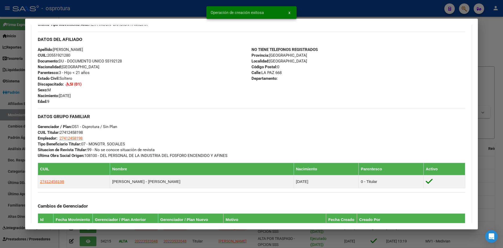
scroll to position [186, 0]
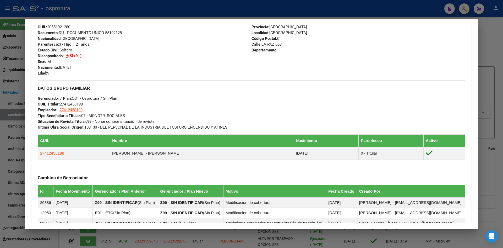
click at [464, 8] on div at bounding box center [251, 124] width 503 height 248
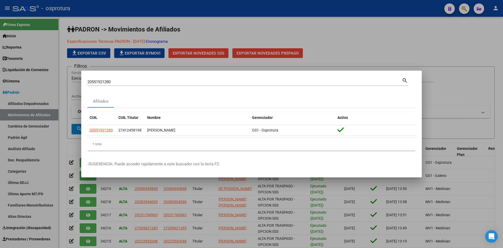
click at [183, 79] on div "20551921280 Buscar (apellido, dni, cuil, [PERSON_NAME], cuit, obra social)" at bounding box center [245, 82] width 315 height 8
drag, startPoint x: 182, startPoint y: 80, endPoint x: 181, endPoint y: 82, distance: 2.8
click at [182, 80] on input "20551921280" at bounding box center [245, 81] width 315 height 5
click at [181, 82] on input "20551921280" at bounding box center [245, 81] width 315 height 5
click at [180, 83] on input "20551921280" at bounding box center [245, 81] width 315 height 5
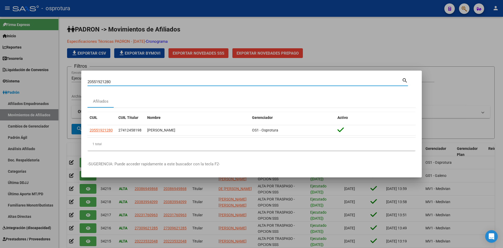
click at [180, 83] on input "20551921280" at bounding box center [245, 81] width 315 height 5
paste input "20559907015"
click at [183, 83] on input "2055192128020559907015" at bounding box center [245, 81] width 315 height 5
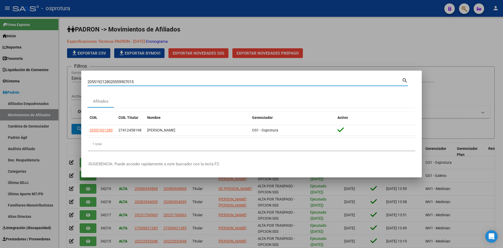
paste input
type input "20559907015"
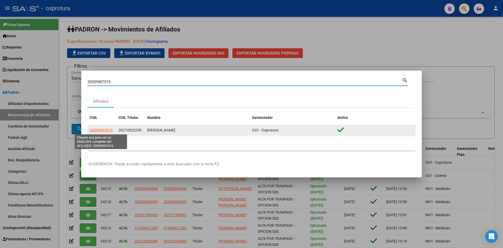
click at [99, 130] on span "20559907015" at bounding box center [101, 130] width 23 height 4
type textarea "20559907015"
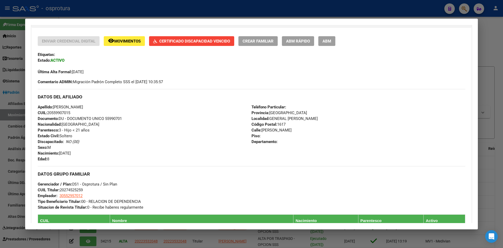
scroll to position [105, 0]
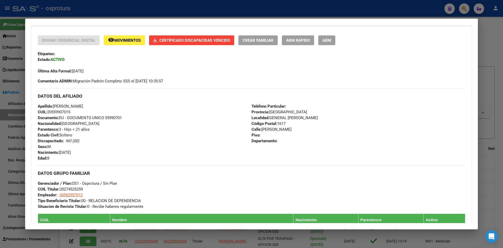
click at [297, 40] on span "ABM Rápido" at bounding box center [298, 40] width 24 height 5
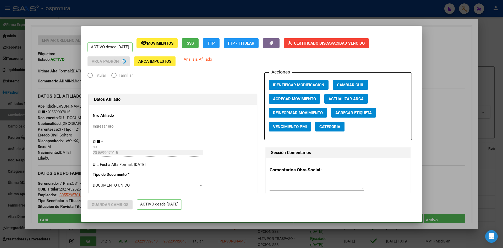
radio input "true"
type input "30-55295701-2"
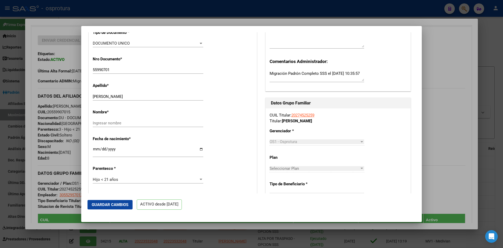
scroll to position [157, 0]
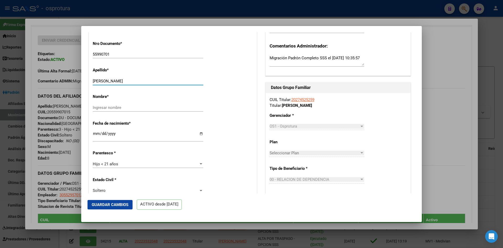
drag, startPoint x: 109, startPoint y: 80, endPoint x: 124, endPoint y: 81, distance: 14.5
click at [124, 81] on input "[PERSON_NAME]" at bounding box center [148, 81] width 111 height 5
type input "ACOSTA"
click at [95, 106] on input "Ingresar nombre" at bounding box center [148, 107] width 111 height 5
paste input "[PERSON_NAME]"
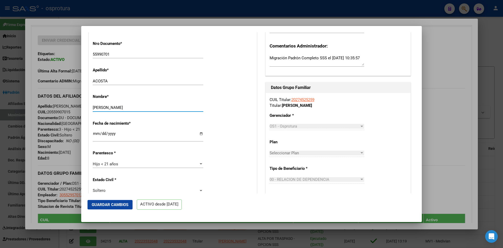
type input "[PERSON_NAME]"
click at [224, 108] on div "Nombre * [PERSON_NAME] Ingresar nombre" at bounding box center [173, 103] width 160 height 26
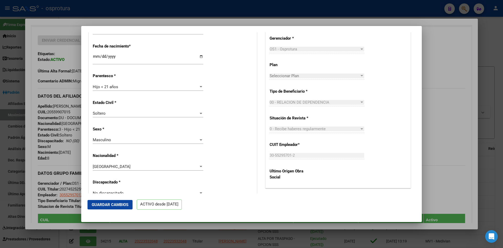
scroll to position [262, 0]
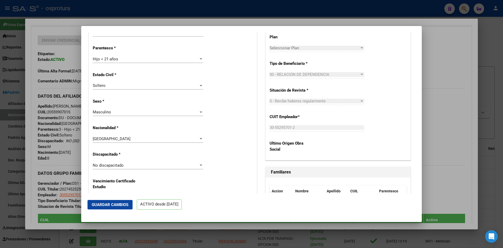
click at [111, 165] on span "No discapacitado" at bounding box center [108, 165] width 31 height 5
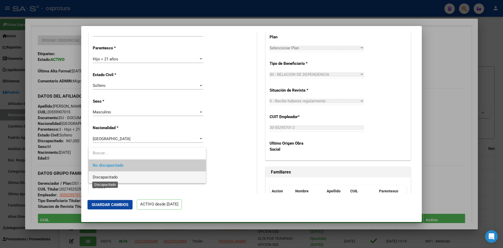
click at [114, 179] on span "Discapacitado" at bounding box center [105, 177] width 25 height 5
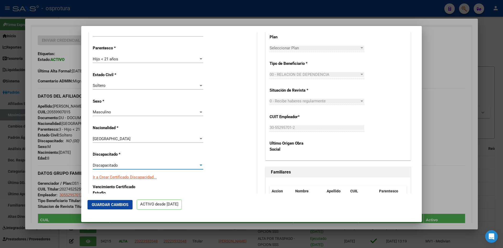
click at [229, 152] on div "Nro Afiliado Ingresar nro CUIL * 20-55990701-5 CUIL ARCA Padrón Ult. Fecha Alta…" at bounding box center [173, 190] width 168 height 696
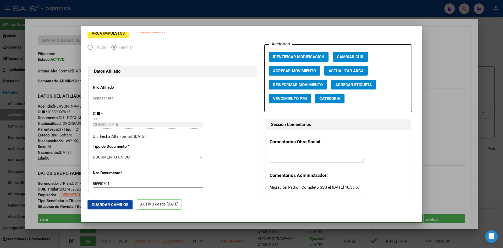
scroll to position [0, 0]
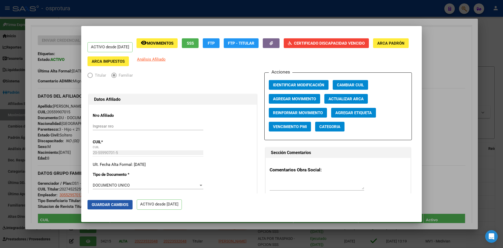
click at [119, 206] on span "Guardar Cambios" at bounding box center [110, 204] width 37 height 5
click at [479, 106] on div at bounding box center [251, 124] width 503 height 248
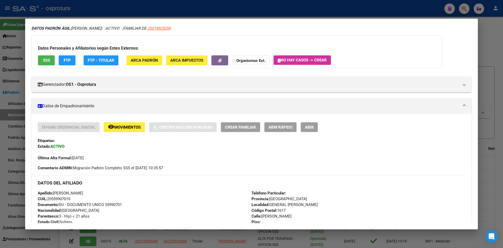
scroll to position [105, 0]
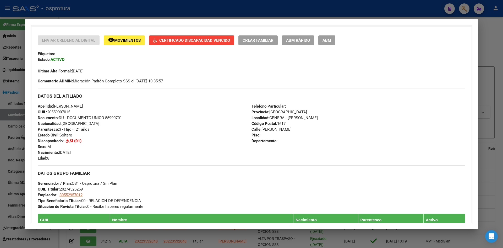
click at [485, 94] on div at bounding box center [251, 124] width 503 height 248
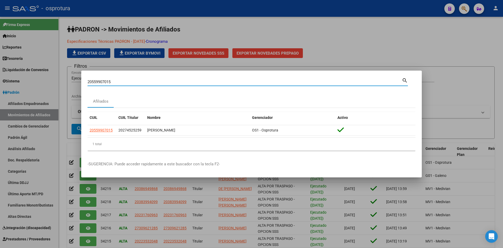
click at [156, 80] on input "20559907015" at bounding box center [245, 81] width 315 height 5
paste input "64956598"
type input "20564956598"
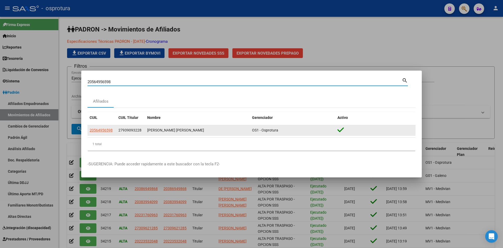
click at [99, 135] on datatable-body-cell "20564956598" at bounding box center [102, 130] width 29 height 10
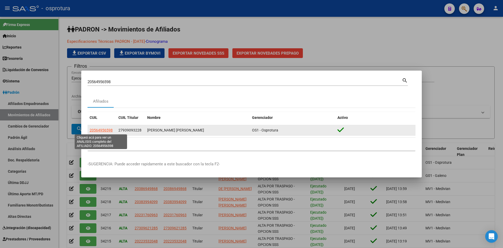
click at [99, 130] on span "20564956598" at bounding box center [101, 130] width 23 height 4
type textarea "20564956598"
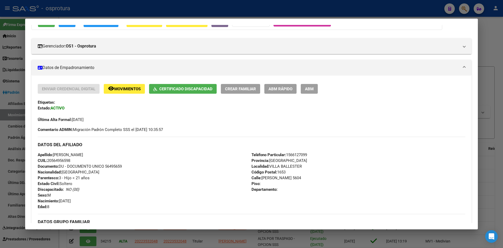
scroll to position [26, 0]
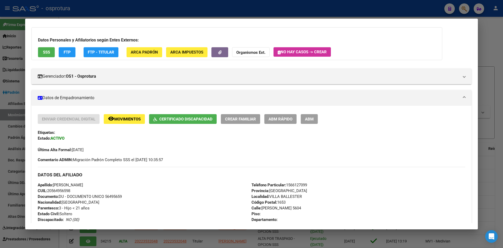
click at [276, 120] on span "ABM Rápido" at bounding box center [281, 119] width 24 height 5
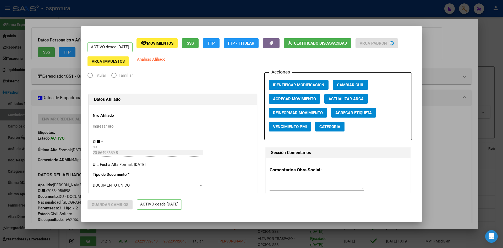
radio input "true"
type input "30-71206812-0"
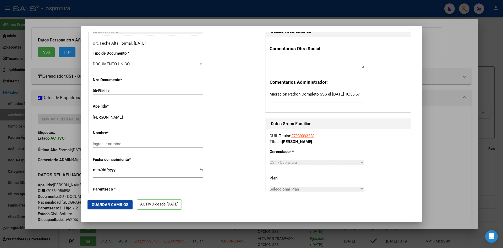
scroll to position [131, 0]
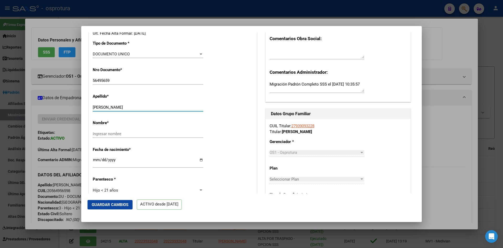
drag, startPoint x: 109, startPoint y: 107, endPoint x: 142, endPoint y: 107, distance: 33.6
click at [142, 107] on input "[PERSON_NAME]" at bounding box center [148, 107] width 111 height 5
type input "SUAREZ"
click at [102, 133] on input "Ingresar nombre" at bounding box center [148, 133] width 111 height 5
paste input "[PERSON_NAME]"
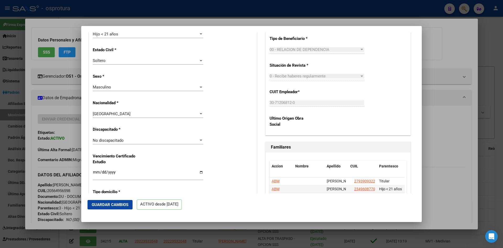
scroll to position [288, 0]
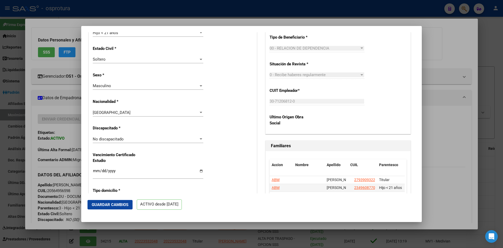
type input "[PERSON_NAME]"
click at [114, 141] on span "No discapacitado" at bounding box center [108, 139] width 31 height 5
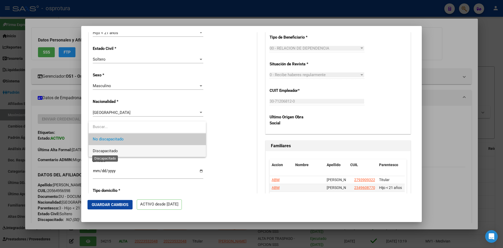
click at [111, 153] on span "Discapacitado" at bounding box center [105, 150] width 25 height 5
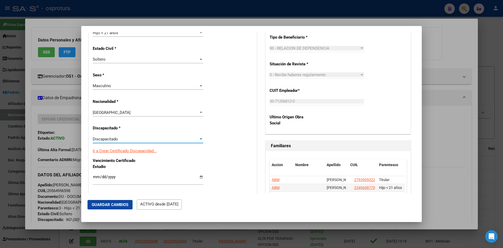
click at [121, 205] on span "Guardar Cambios" at bounding box center [110, 204] width 37 height 5
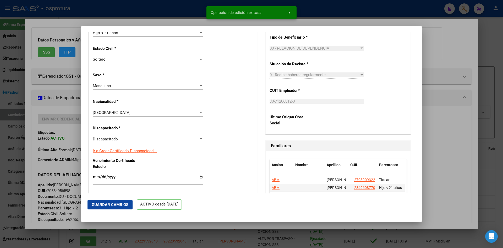
click at [444, 139] on div at bounding box center [251, 124] width 503 height 248
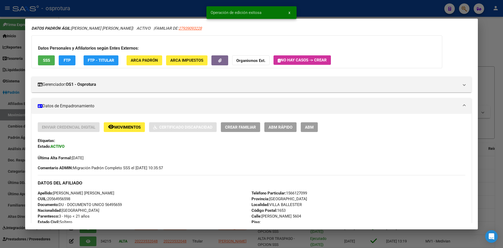
scroll to position [26, 0]
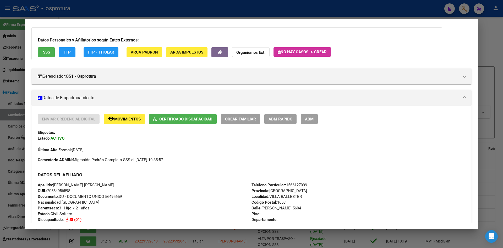
drag, startPoint x: 466, startPoint y: 2, endPoint x: 465, endPoint y: 7, distance: 5.3
click at [466, 2] on div at bounding box center [251, 124] width 503 height 248
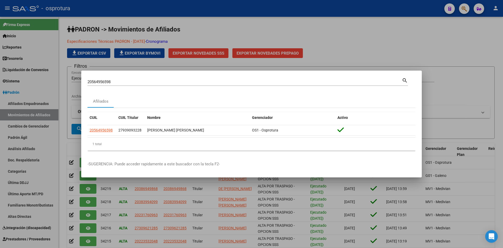
click at [465, 8] on div at bounding box center [251, 124] width 503 height 248
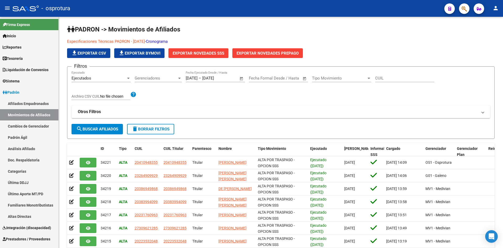
click at [461, 9] on button "button" at bounding box center [464, 8] width 10 height 10
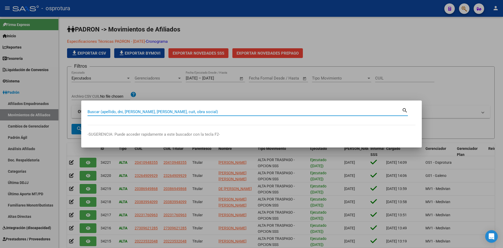
paste input "20566704146"
type input "20566704146"
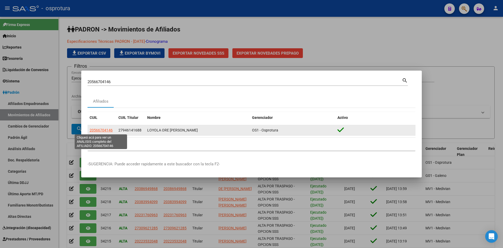
click at [106, 131] on span "20566704146" at bounding box center [101, 130] width 23 height 4
type textarea "20566704146"
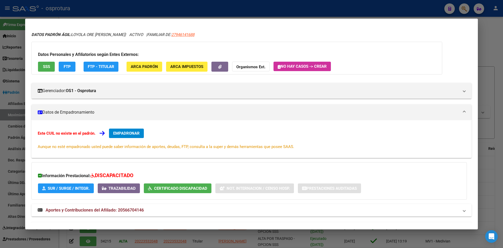
scroll to position [30, 0]
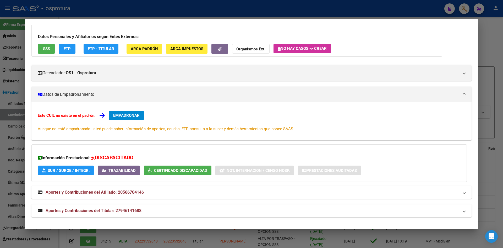
click at [150, 208] on mat-panel-title "Aportes y Contribuciones del Titular: 27946141688" at bounding box center [249, 210] width 422 height 6
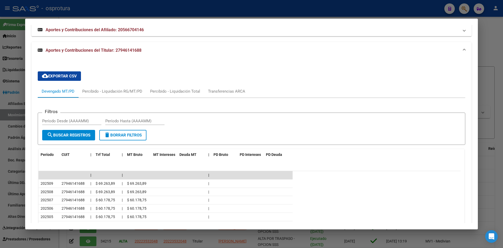
scroll to position [165, 0]
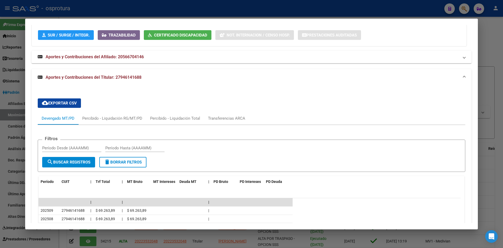
drag, startPoint x: 116, startPoint y: 77, endPoint x: 143, endPoint y: 77, distance: 26.7
click at [143, 77] on mat-panel-title "Aportes y Contribuciones del Titular: 27946141688" at bounding box center [249, 77] width 422 height 6
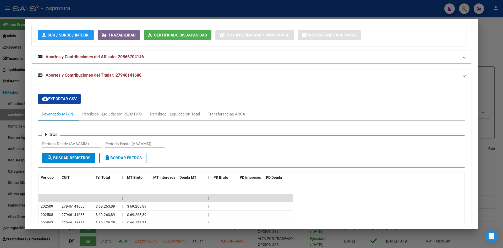
scroll to position [30, 0]
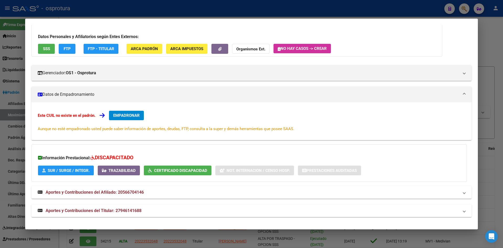
copy span "27946141688"
drag, startPoint x: 469, startPoint y: 6, endPoint x: 462, endPoint y: 8, distance: 7.1
click at [469, 6] on div at bounding box center [251, 124] width 503 height 248
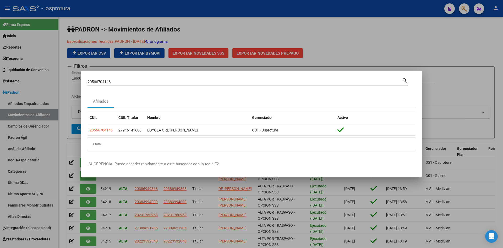
click at [214, 82] on input "20566704146" at bounding box center [245, 81] width 315 height 5
paste input "7946141688"
type input "27946141688"
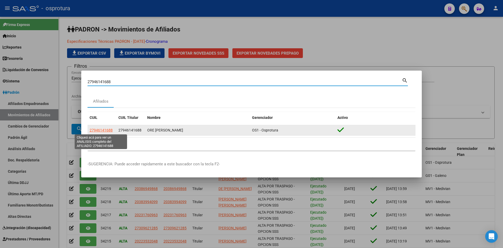
click at [96, 130] on span "27946141688" at bounding box center [101, 130] width 23 height 4
type textarea "27946141688"
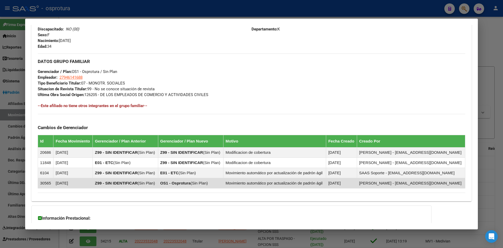
scroll to position [236, 0]
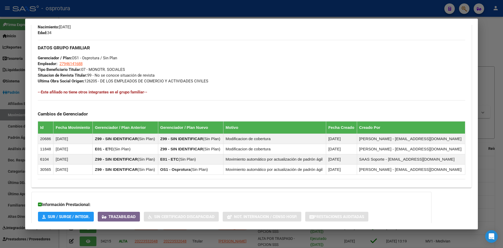
click at [467, 12] on div at bounding box center [251, 124] width 503 height 248
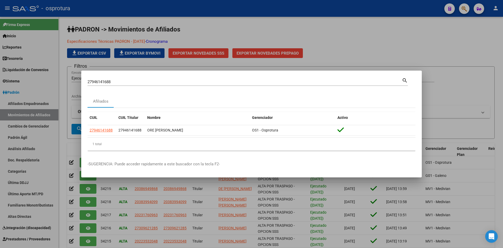
click at [214, 80] on input "27946141688" at bounding box center [245, 81] width 315 height 5
paste input "0566704146"
type input "20566704146"
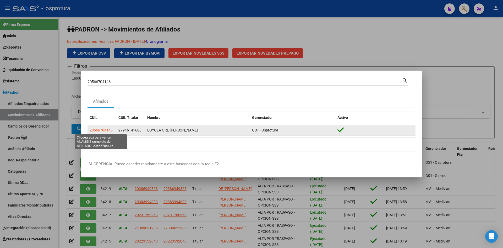
click at [99, 130] on span "20566704146" at bounding box center [101, 130] width 23 height 4
type textarea "20566704146"
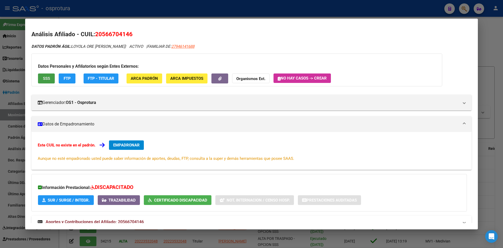
click at [44, 78] on span "SSS" at bounding box center [46, 78] width 7 height 5
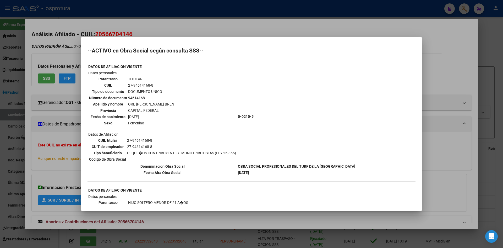
drag, startPoint x: 128, startPoint y: 84, endPoint x: 153, endPoint y: 85, distance: 24.4
click at [153, 85] on td "27-94614168-8" at bounding box center [151, 85] width 47 height 6
copy td "27-94614168-8"
click at [65, 95] on div at bounding box center [251, 124] width 503 height 248
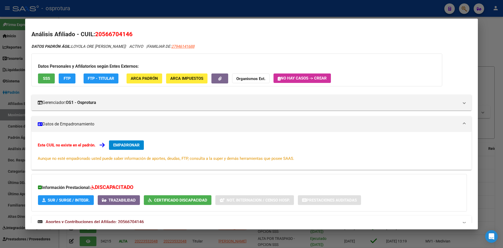
click at [130, 145] on span "EMPADRONAR" at bounding box center [126, 145] width 26 height 5
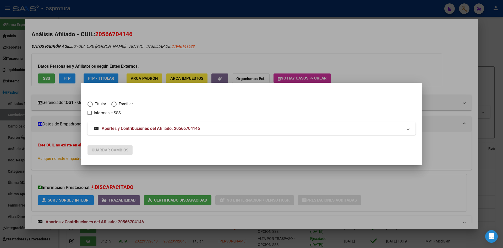
click at [121, 104] on span "Familiar" at bounding box center [125, 104] width 16 height 6
click at [117, 104] on input "Familiar" at bounding box center [113, 103] width 5 height 5
radio input "true"
checkbox input "true"
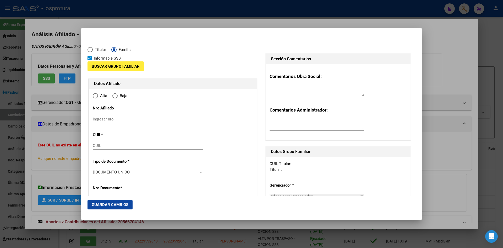
type input "20-56670414-6"
radio input "true"
type input "56670414"
type input "LOYOLA ORE"
type input "[PERSON_NAME]"
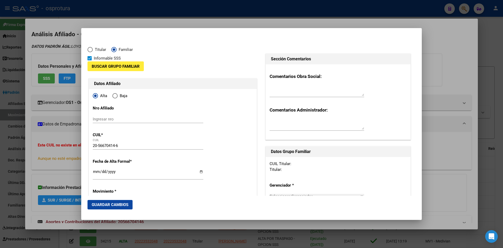
type input "[DATE]"
type input "CABA"
type input "1000"
type input "[GEOGRAPHIC_DATA]"
type input "1574"
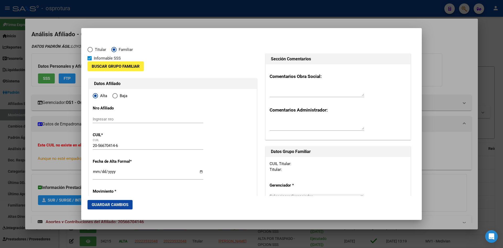
type input "07"
click at [118, 67] on span "Buscar Grupo Familiar" at bounding box center [116, 66] width 48 height 5
type input "CABA"
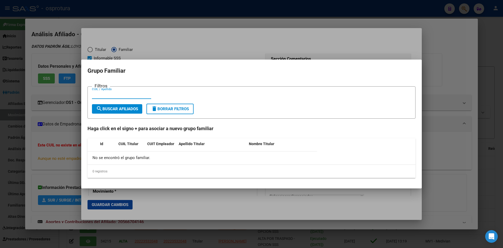
paste input "27-94614168-8"
click at [98, 95] on input "27-94614168-8" at bounding box center [121, 94] width 59 height 5
click at [116, 94] on input "2794614168-8" at bounding box center [121, 94] width 59 height 5
type input "27946141688"
click at [159, 58] on div at bounding box center [251, 124] width 503 height 248
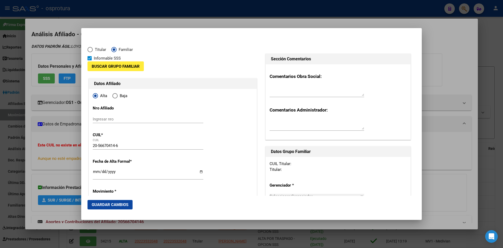
click at [56, 98] on div at bounding box center [251, 124] width 503 height 248
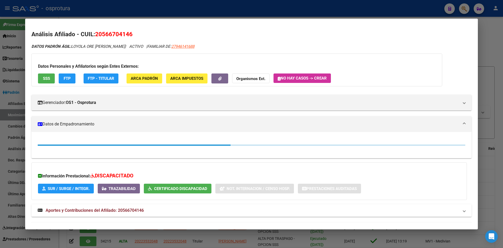
click at [48, 76] on span "SSS" at bounding box center [46, 78] width 7 height 5
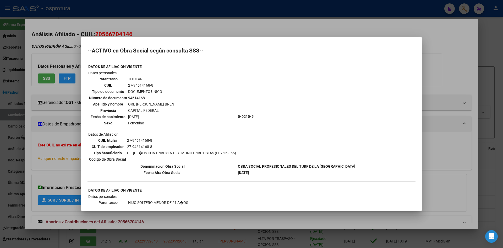
click at [63, 115] on div at bounding box center [251, 124] width 503 height 248
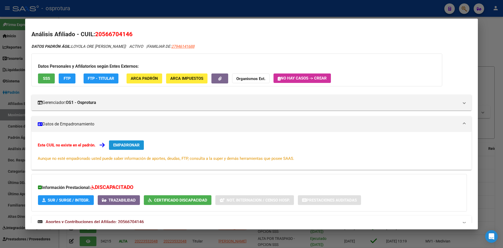
click at [137, 143] on span "EMPADRONAR" at bounding box center [126, 145] width 26 height 5
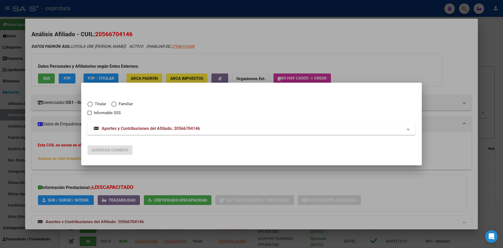
click at [114, 103] on span "Elija una opción" at bounding box center [113, 103] width 5 height 5
click at [114, 103] on input "Familiar" at bounding box center [113, 103] width 5 height 5
radio input "true"
checkbox input "true"
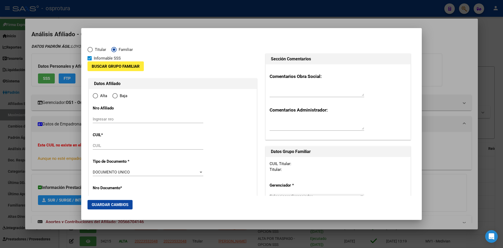
type input "20-56670414-6"
type input "56670414"
type input "LOYOLA ORE"
type input "[PERSON_NAME]"
type input "[DATE]"
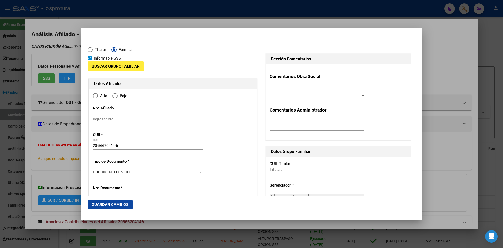
type input "CABA"
type input "1000"
type input "[GEOGRAPHIC_DATA]"
type input "1574"
type input "07"
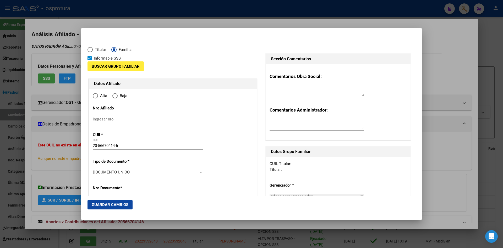
click at [120, 68] on span "Buscar Grupo Familiar" at bounding box center [116, 66] width 48 height 5
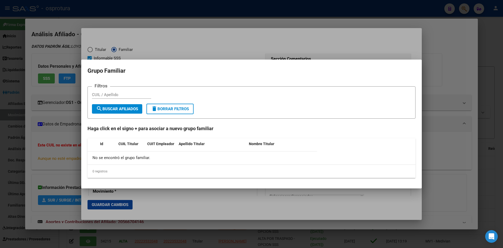
radio input "true"
type input "CABA"
paste input "27-94614168-8"
click at [98, 94] on input "27-94614168-8" at bounding box center [121, 94] width 59 height 5
click at [116, 95] on input "2794614168-8" at bounding box center [121, 94] width 59 height 5
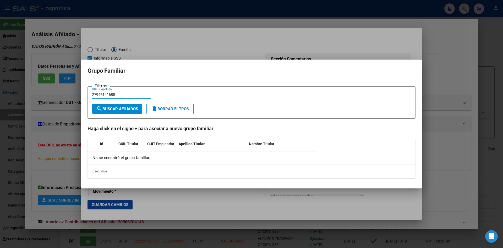
type input "27946141688"
click at [116, 106] on span "search Buscar Afiliados" at bounding box center [117, 108] width 42 height 5
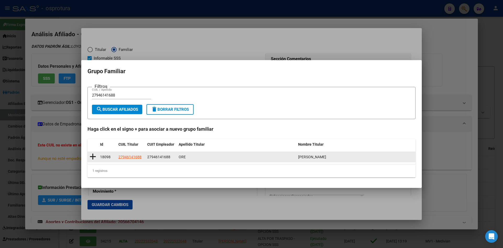
click at [93, 155] on icon at bounding box center [93, 156] width 7 height 7
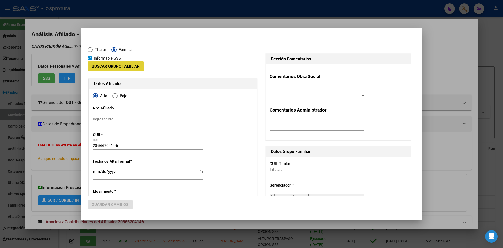
type input "27-94614168-8"
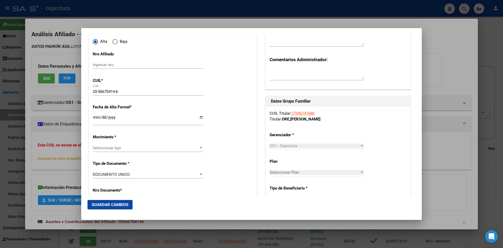
scroll to position [52, 0]
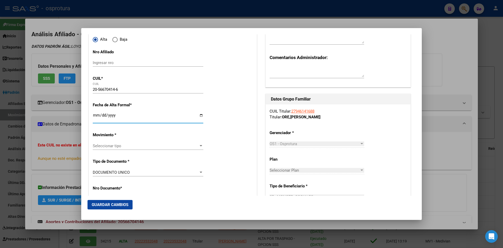
click at [96, 119] on input "Ingresar fecha" at bounding box center [148, 117] width 111 height 8
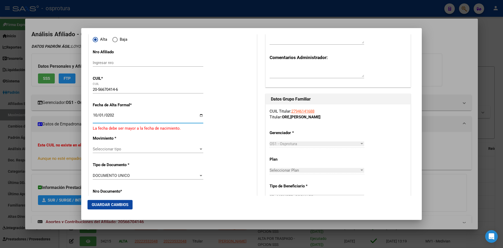
type input "[DATE]"
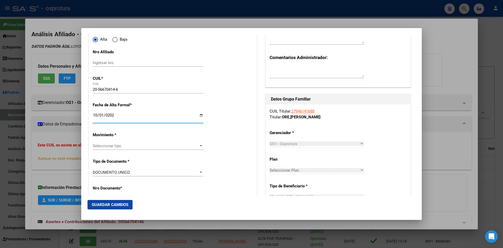
type input "[DATE]"
click at [120, 148] on span "Seleccionar tipo" at bounding box center [146, 145] width 106 height 5
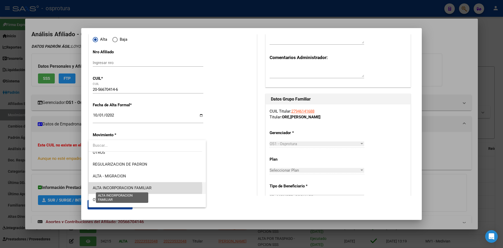
click at [127, 188] on span "ALTA INCORPORACION FAMILIAR" at bounding box center [122, 187] width 59 height 5
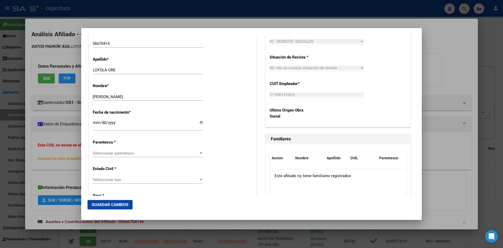
scroll to position [210, 0]
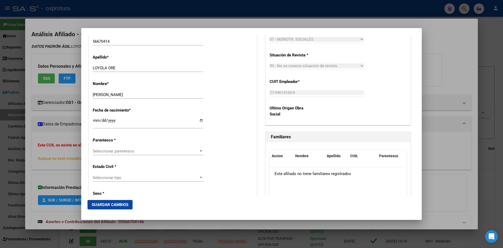
click at [164, 157] on div "Seleccionar parentesco Seleccionar parentesco" at bounding box center [148, 153] width 111 height 13
click at [164, 152] on span "Seleccionar parentesco" at bounding box center [146, 151] width 106 height 5
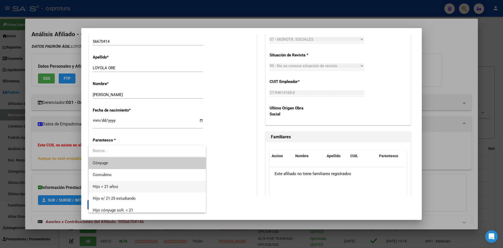
click at [141, 186] on span "Hijo < 21 años" at bounding box center [147, 187] width 109 height 12
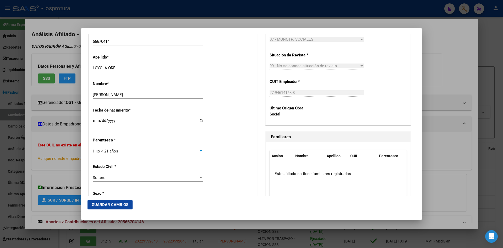
click at [219, 167] on div "Estado Civil * [DEMOGRAPHIC_DATA] Seleccionar tipo" at bounding box center [173, 173] width 160 height 26
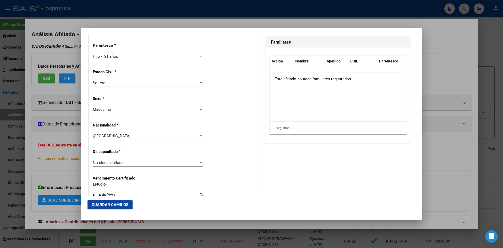
scroll to position [315, 0]
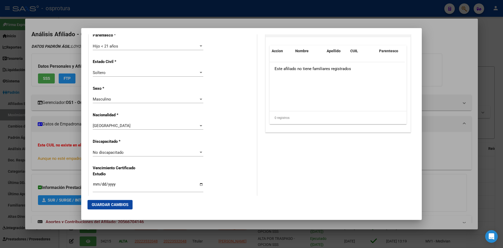
click at [138, 154] on div "No discapacitado" at bounding box center [146, 152] width 106 height 5
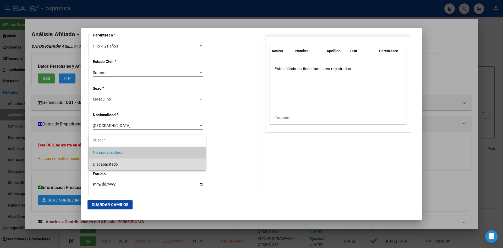
click at [135, 164] on span "Discapacitado" at bounding box center [147, 164] width 109 height 12
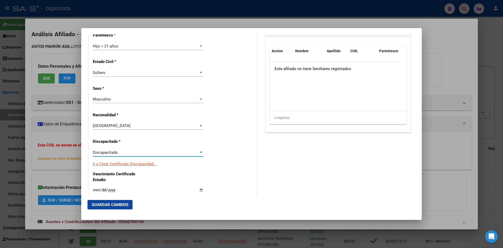
click at [231, 158] on div "Alta Baja Nro Afiliado Ingresar nro CUIL * 20-56670414-6 CUIL ARCA Padrón Fecha…" at bounding box center [173, 147] width 168 height 755
click at [116, 204] on span "Guardar Cambios" at bounding box center [110, 204] width 37 height 5
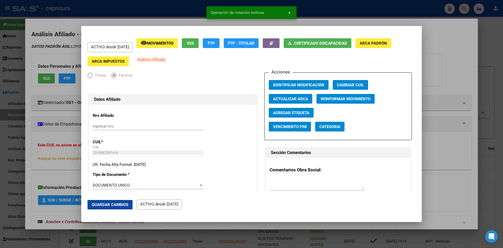
click at [51, 159] on div at bounding box center [251, 124] width 503 height 248
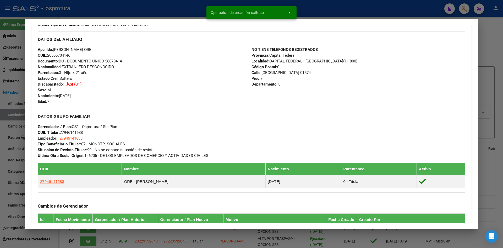
scroll to position [184, 0]
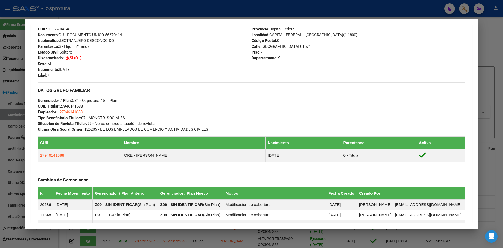
drag, startPoint x: 466, startPoint y: 11, endPoint x: 461, endPoint y: 12, distance: 5.3
click at [466, 11] on div at bounding box center [251, 124] width 503 height 248
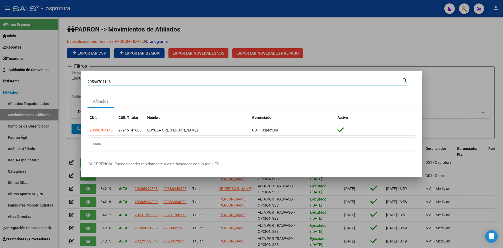
click at [179, 83] on input "20566704146" at bounding box center [245, 81] width 315 height 5
paste input "71097185"
type input "20571097185"
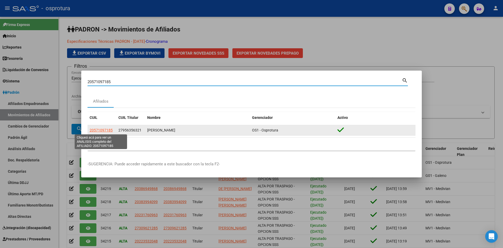
click at [102, 131] on span "20571097185" at bounding box center [101, 130] width 23 height 4
type textarea "20571097185"
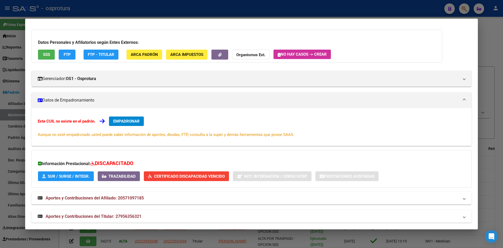
scroll to position [30, 0]
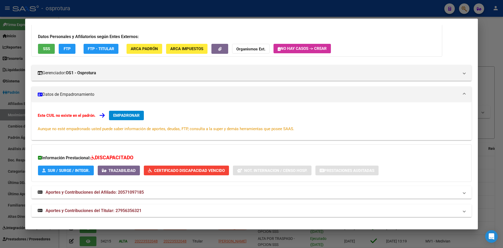
click at [148, 209] on mat-panel-title "Aportes y Contribuciones del Titular: 27956356321" at bounding box center [249, 210] width 422 height 6
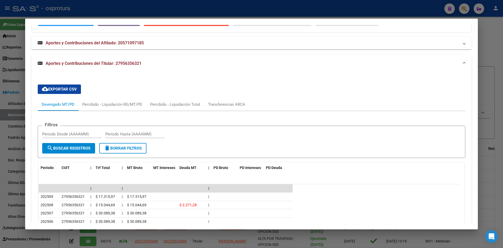
scroll to position [161, 0]
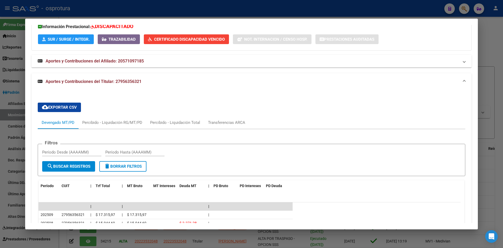
drag, startPoint x: 116, startPoint y: 82, endPoint x: 143, endPoint y: 84, distance: 26.6
click at [143, 84] on mat-panel-title "Aportes y Contribuciones del Titular: 27956356321" at bounding box center [249, 81] width 422 height 6
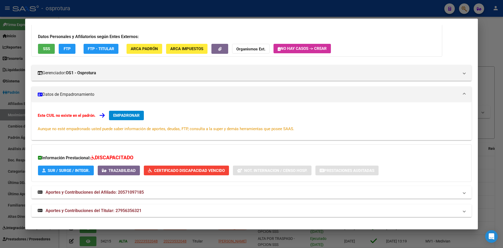
copy span "27956356321"
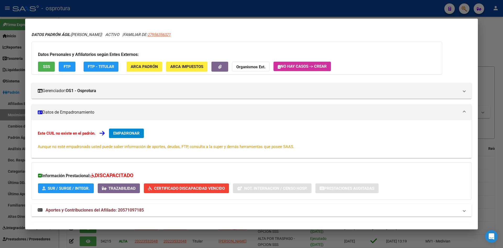
scroll to position [30, 0]
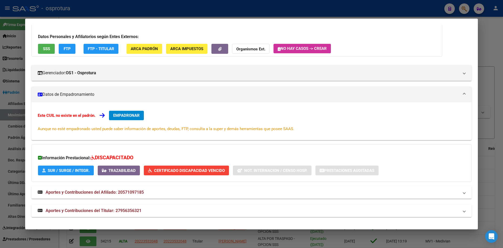
copy span "27956356321"
click at [464, 7] on div at bounding box center [251, 124] width 503 height 248
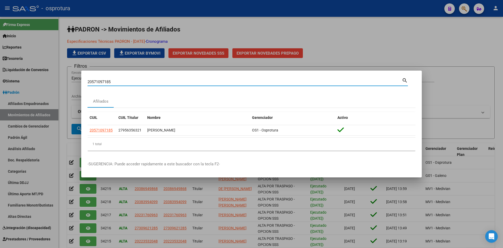
click at [198, 82] on input "20571097185" at bounding box center [245, 81] width 315 height 5
paste input "7956356321"
type input "27956356321"
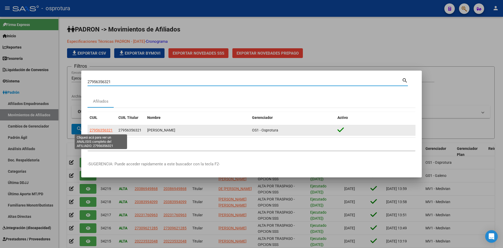
click at [101, 130] on span "27956356321" at bounding box center [101, 130] width 23 height 4
type textarea "27956356321"
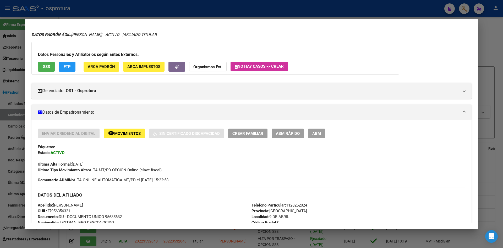
scroll to position [0, 0]
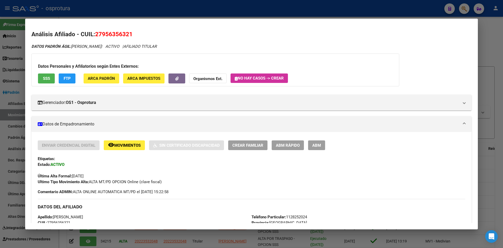
click at [460, 9] on div at bounding box center [251, 124] width 503 height 248
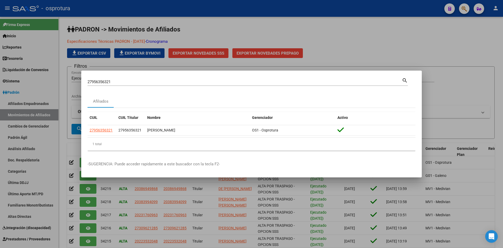
click at [194, 84] on input "27956356321" at bounding box center [245, 81] width 315 height 5
paste input "0571097185"
type input "20571097185"
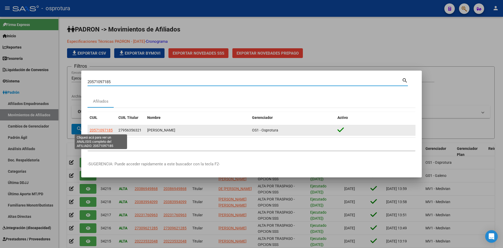
click at [102, 131] on span "20571097185" at bounding box center [101, 130] width 23 height 4
type textarea "20571097185"
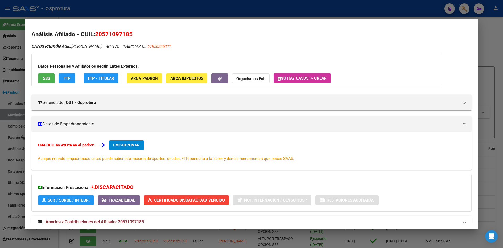
click at [44, 75] on button "SSS" at bounding box center [46, 78] width 17 height 10
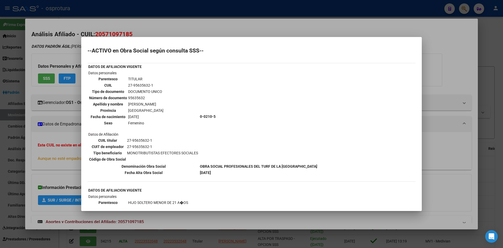
drag, startPoint x: 128, startPoint y: 85, endPoint x: 153, endPoint y: 85, distance: 24.9
click at [153, 85] on td "27-95635632-1" at bounding box center [146, 85] width 36 height 6
copy td "27-95635632-1"
click at [39, 127] on div at bounding box center [251, 124] width 503 height 248
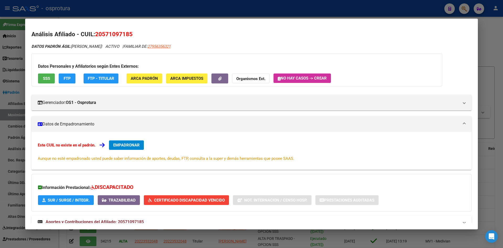
click at [124, 144] on span "EMPADRONAR" at bounding box center [126, 145] width 26 height 5
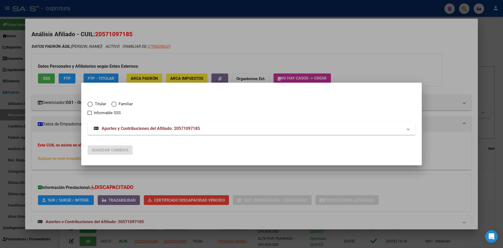
click at [116, 102] on span "Elija una opción" at bounding box center [113, 103] width 5 height 5
click at [116, 102] on input "Familiar" at bounding box center [113, 103] width 5 height 5
radio input "true"
checkbox input "true"
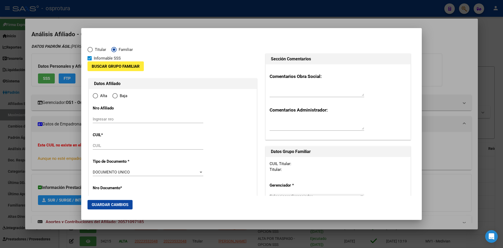
type input "20-57109718-5"
radio input "true"
click at [119, 67] on span "Buscar Grupo Familiar" at bounding box center [116, 66] width 48 height 5
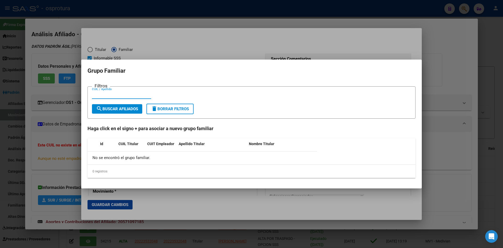
type input "57109718"
type input "[PERSON_NAME]"
type input "[DATE]"
type input "NUEVE DE ABRIL"
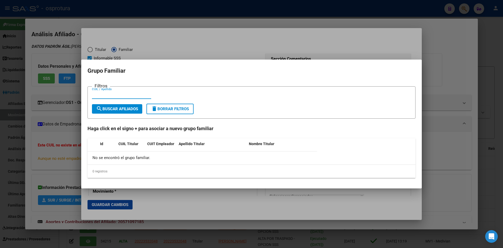
type input "1839"
type input "ING [PERSON_NAME]"
type input "3721"
paste input "27-95635632-1"
type input "27-95635632-1"
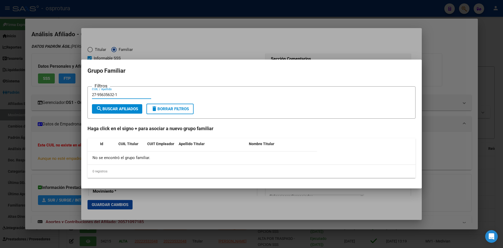
type input "NUEVE DE ABRIL"
click at [98, 95] on input "27-95635632-1" at bounding box center [121, 94] width 59 height 5
click at [115, 94] on input "2795635632-1" at bounding box center [121, 94] width 59 height 5
type input "27956356321"
click at [112, 109] on span "search Buscar Afiliados" at bounding box center [117, 108] width 42 height 5
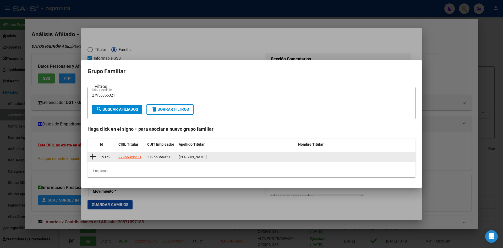
click at [90, 157] on icon at bounding box center [93, 156] width 7 height 7
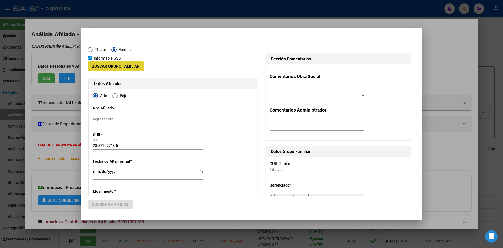
type input "27-95635632-1"
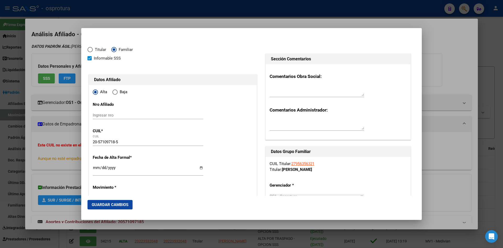
click at [99, 167] on input "Ingresar fecha" at bounding box center [148, 169] width 111 height 8
type input "[DATE]"
click at [63, 141] on div at bounding box center [251, 124] width 503 height 248
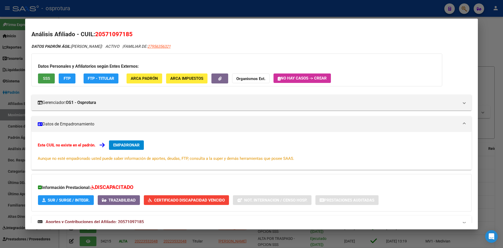
click at [47, 76] on span "SSS" at bounding box center [46, 78] width 7 height 5
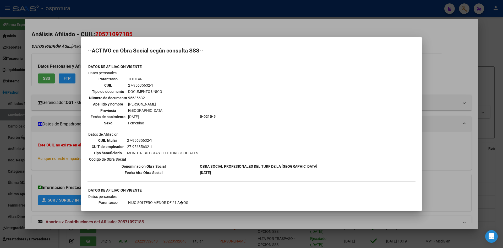
click at [56, 140] on div at bounding box center [251, 124] width 503 height 248
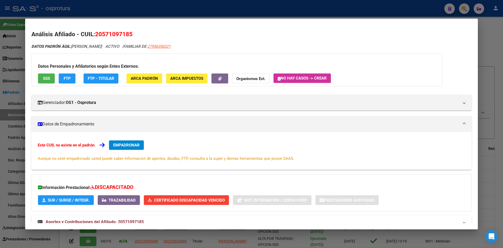
click at [118, 144] on span "EMPADRONAR" at bounding box center [126, 145] width 26 height 5
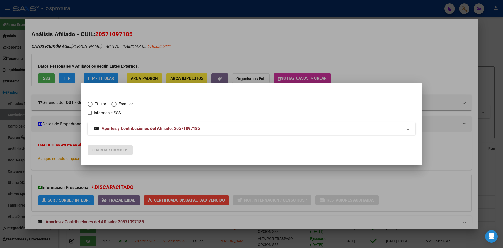
click at [116, 104] on span "Elija una opción" at bounding box center [113, 103] width 5 height 5
click at [116, 104] on input "Familiar" at bounding box center [113, 103] width 5 height 5
radio input "true"
checkbox input "true"
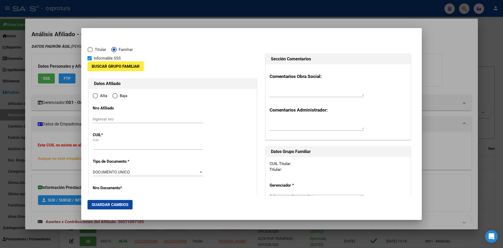
type input "20-57109718-5"
click at [124, 67] on span "Buscar Grupo Familiar" at bounding box center [116, 66] width 48 height 5
type input "57109718"
type input "[PERSON_NAME]"
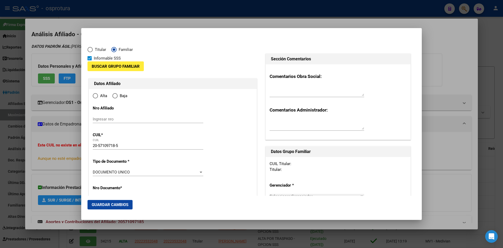
type input "[DATE]"
type input "1839"
type input "ING [PERSON_NAME]"
type input "3721"
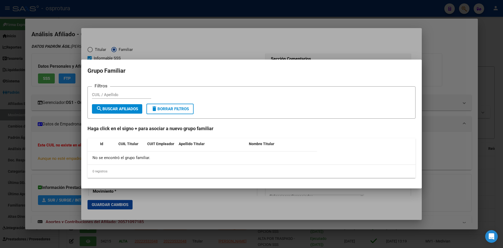
radio input "true"
type input "NUEVE DE ABRIL"
paste input "27-95635632-1"
click at [98, 96] on input "27-95635632-1" at bounding box center [121, 94] width 59 height 5
click at [115, 93] on input "2795635632-1" at bounding box center [121, 94] width 59 height 5
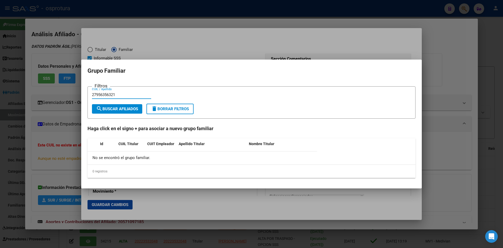
type input "27956356321"
click at [120, 109] on span "search Buscar Afiliados" at bounding box center [117, 108] width 42 height 5
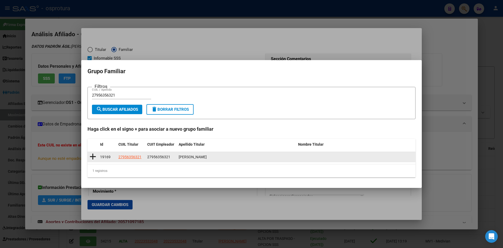
click at [94, 157] on icon at bounding box center [93, 156] width 7 height 7
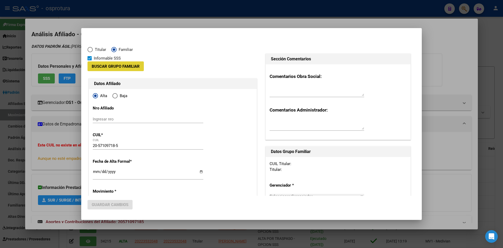
type input "27-95635632-1"
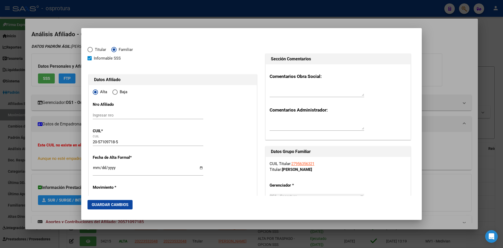
click at [95, 170] on input "Ingresar fecha" at bounding box center [148, 169] width 111 height 8
type input "[DATE]"
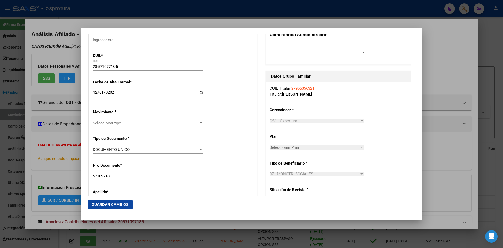
scroll to position [79, 0]
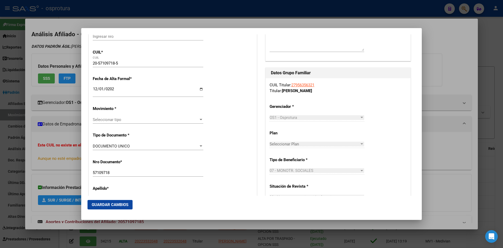
click at [124, 119] on span "Seleccionar tipo" at bounding box center [146, 119] width 106 height 5
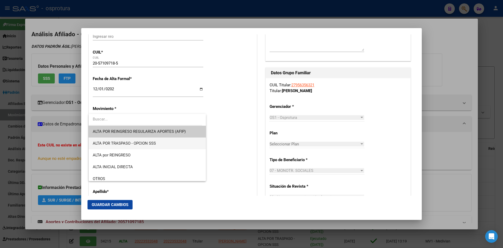
scroll to position [52, 0]
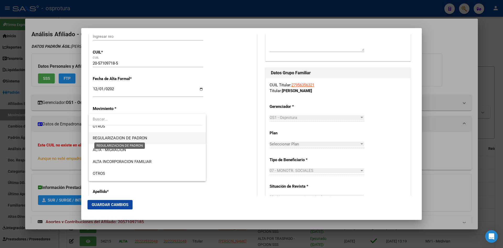
click at [146, 138] on span "REGULARIZACION DE PADRON" at bounding box center [120, 138] width 55 height 5
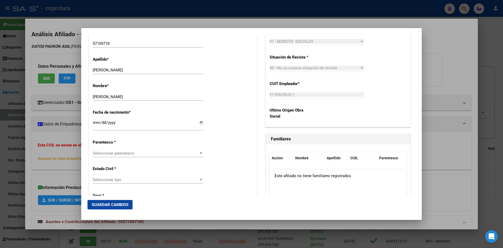
scroll to position [210, 0]
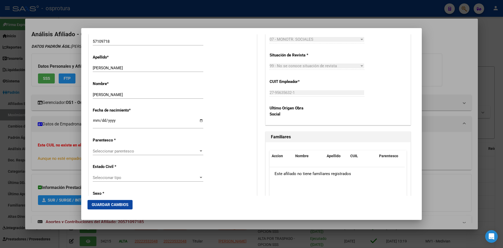
click at [121, 154] on div "Seleccionar parentesco Seleccionar parentesco" at bounding box center [148, 151] width 111 height 8
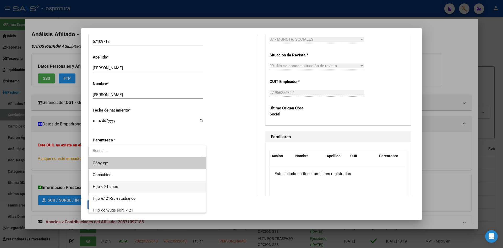
click at [130, 185] on span "Hijo < 21 años" at bounding box center [147, 187] width 109 height 12
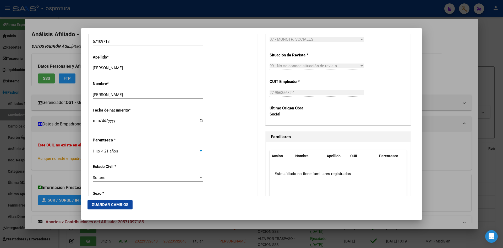
click at [230, 160] on div "Estado Civil * [DEMOGRAPHIC_DATA] Seleccionar tipo" at bounding box center [173, 173] width 160 height 26
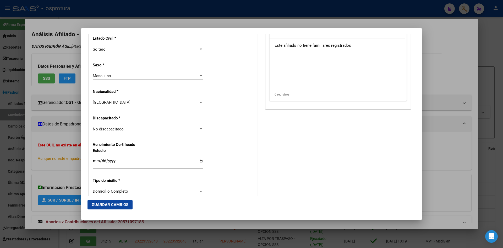
scroll to position [341, 0]
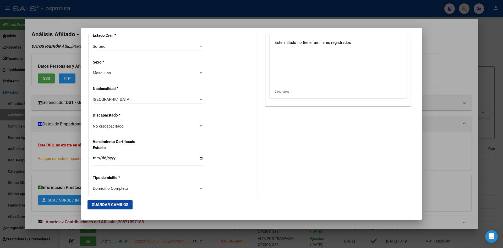
click at [127, 128] on div "No discapacitado" at bounding box center [146, 126] width 106 height 5
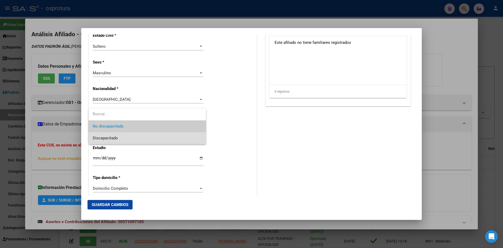
click at [122, 137] on span "Discapacitado" at bounding box center [147, 138] width 109 height 12
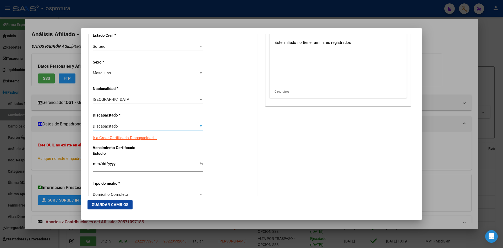
click at [231, 144] on div "Alta Baja Nro Afiliado Ingresar nro CUIL * 20-57109718-5 CUIL ARCA Padrón Fecha…" at bounding box center [173, 121] width 168 height 755
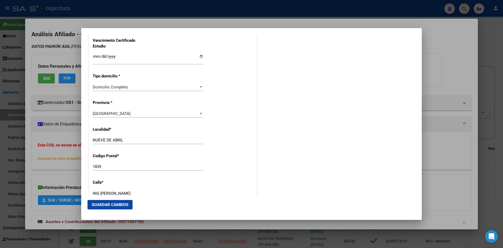
scroll to position [498, 0]
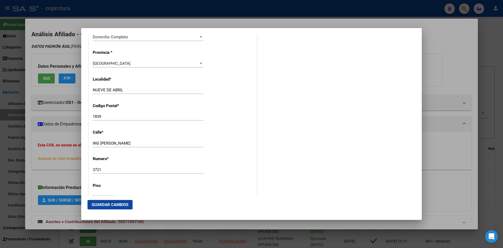
click at [118, 206] on span "Guardar Cambios" at bounding box center [110, 204] width 37 height 5
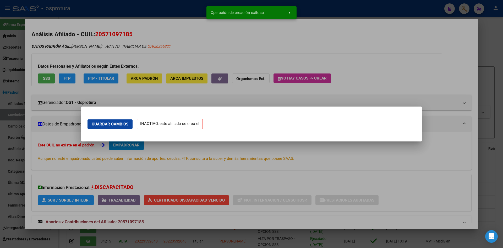
scroll to position [0, 0]
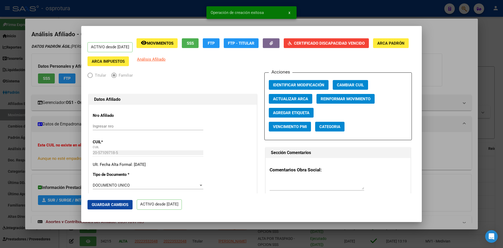
click at [72, 129] on div at bounding box center [251, 124] width 503 height 248
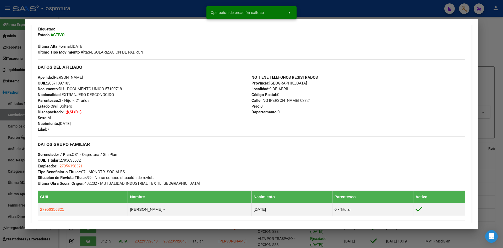
scroll to position [131, 0]
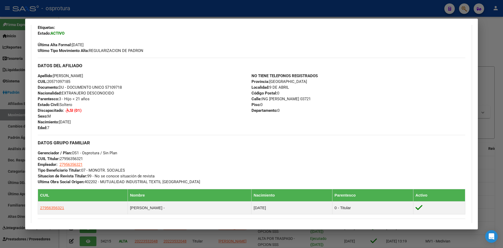
click at [463, 9] on div at bounding box center [251, 124] width 503 height 248
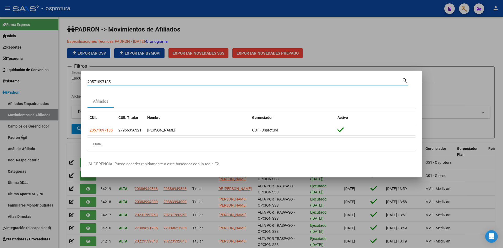
click at [258, 79] on input "20571097185" at bounding box center [245, 81] width 315 height 5
paste input "5203451"
type input "20575203451"
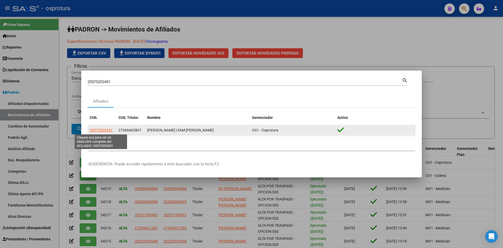
click at [104, 131] on span "20575203451" at bounding box center [101, 130] width 23 height 4
type textarea "20575203451"
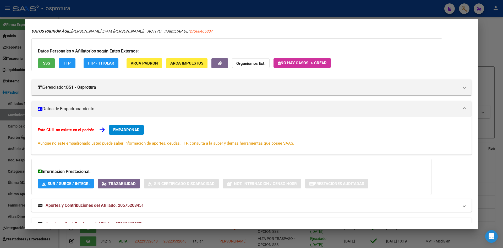
scroll to position [28, 0]
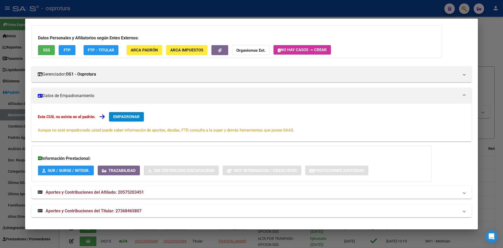
click at [132, 209] on span "Aportes y Contribuciones del Titular: 27368465807" at bounding box center [94, 210] width 96 height 5
click at [46, 50] on span "SSS" at bounding box center [46, 50] width 7 height 5
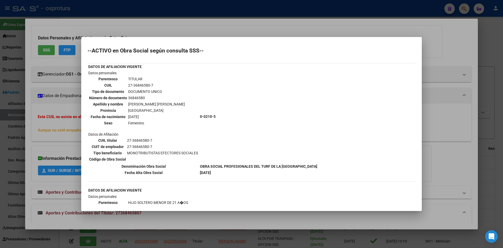
drag, startPoint x: 128, startPoint y: 85, endPoint x: 153, endPoint y: 85, distance: 24.9
click at [153, 85] on td "27-36846580-7" at bounding box center [156, 85] width 57 height 6
copy td "27-36846580-7"
drag, startPoint x: 63, startPoint y: 112, endPoint x: 62, endPoint y: 76, distance: 35.7
click at [63, 112] on div at bounding box center [251, 124] width 503 height 248
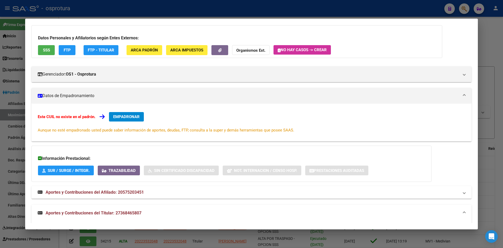
click at [128, 117] on span "EMPADRONAR" at bounding box center [126, 116] width 26 height 5
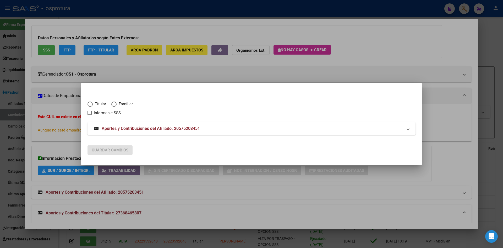
click at [118, 106] on span "Familiar" at bounding box center [125, 104] width 16 height 6
click at [117, 106] on input "Familiar" at bounding box center [113, 103] width 5 height 5
radio input "true"
checkbox input "true"
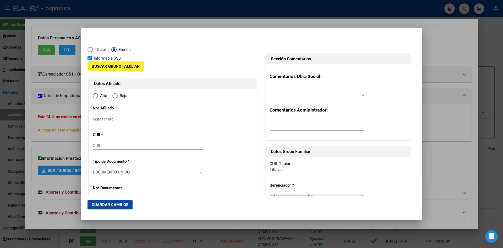
type input "20-57520345-1"
radio input "true"
click at [126, 67] on span "Buscar Grupo Familiar" at bounding box center [116, 66] width 48 height 5
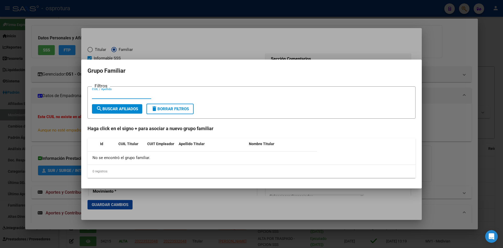
type input "57520345"
type input "ROMERO"
type input "[PERSON_NAME]"
type input "[DATE]"
type input "[PERSON_NAME]"
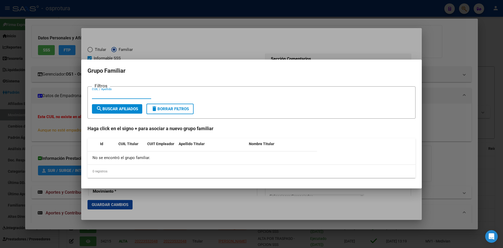
type input "1755"
type input "[PERSON_NAME]"
type input "643"
paste input "27-36846580-7"
type input "27-36846580-7"
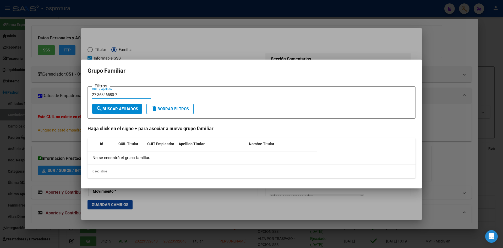
type input "[PERSON_NAME]"
click at [98, 96] on input "27-36846580-7" at bounding box center [121, 94] width 59 height 5
click at [116, 94] on input "2736846580-7" at bounding box center [121, 94] width 59 height 5
type input "27368465807"
click at [113, 106] on span "search Buscar Afiliados" at bounding box center [117, 108] width 42 height 5
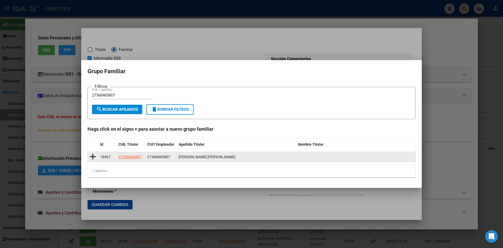
click at [96, 156] on icon at bounding box center [93, 156] width 7 height 7
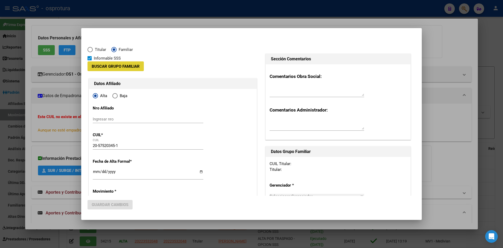
type input "27-36846580-7"
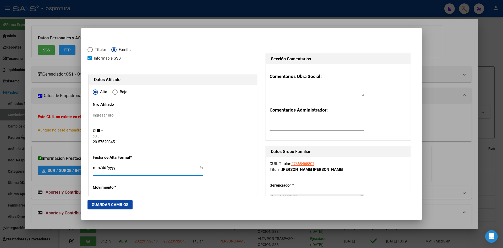
click at [100, 167] on input "Ingresar fecha" at bounding box center [148, 169] width 111 height 8
type input "[DATE]"
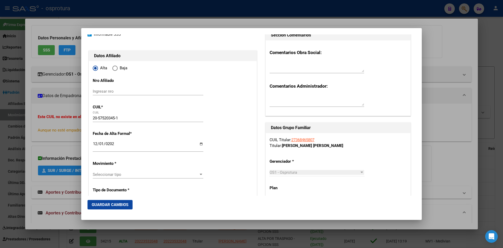
scroll to position [52, 0]
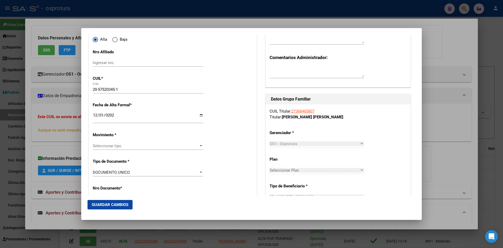
click at [137, 147] on span "Seleccionar tipo" at bounding box center [146, 145] width 106 height 5
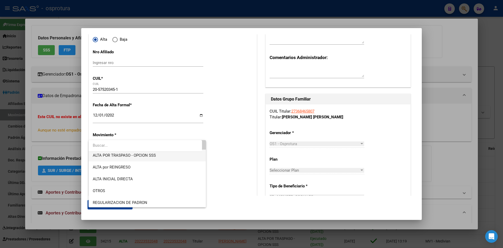
scroll to position [26, 0]
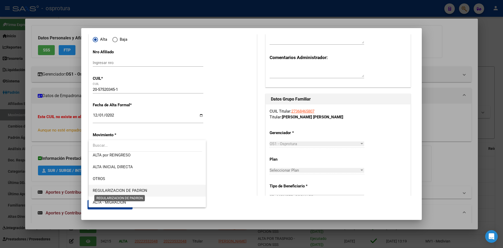
click at [143, 191] on span "REGULARIZACION DE PADRON" at bounding box center [120, 190] width 55 height 5
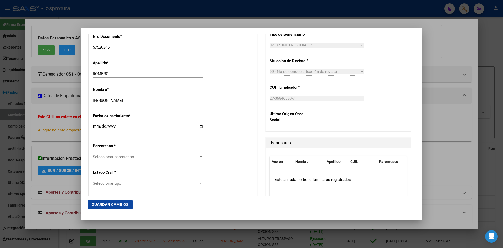
scroll to position [210, 0]
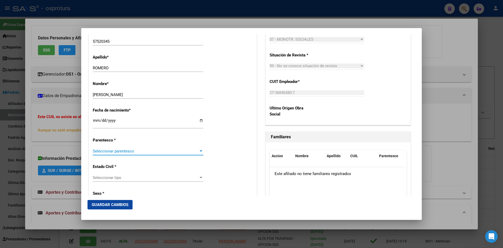
click at [123, 152] on span "Seleccionar parentesco" at bounding box center [146, 151] width 106 height 5
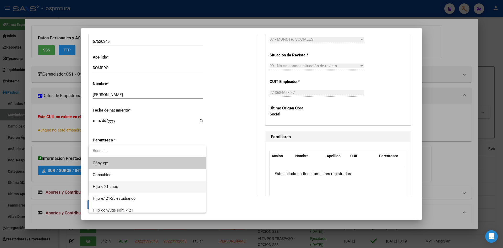
click at [120, 186] on span "Hijo < 21 años" at bounding box center [147, 187] width 109 height 12
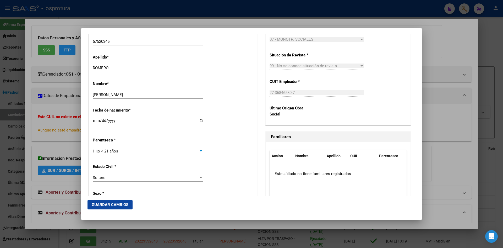
click at [212, 169] on div "Estado Civil * [DEMOGRAPHIC_DATA] Seleccionar tipo" at bounding box center [173, 173] width 160 height 26
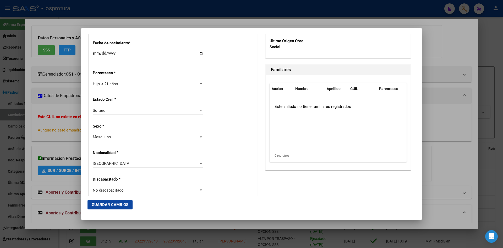
scroll to position [288, 0]
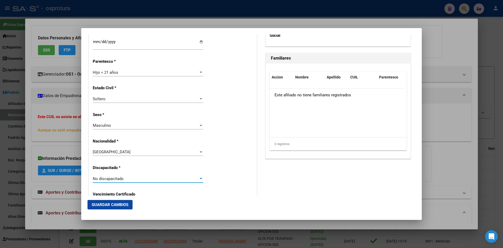
click at [147, 177] on div "No discapacitado" at bounding box center [146, 178] width 106 height 5
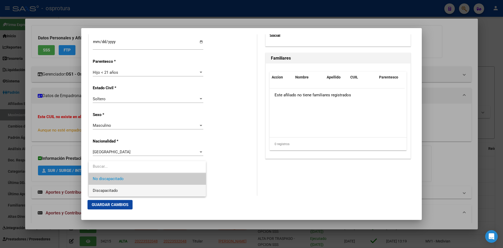
click at [137, 191] on span "Discapacitado" at bounding box center [147, 191] width 109 height 12
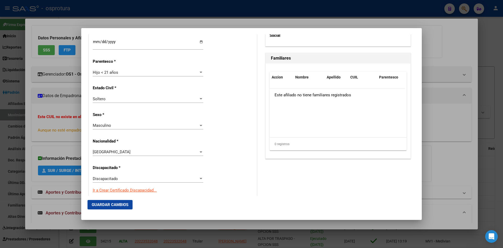
click at [222, 170] on div "Alta Baja Nro Afiliado Ingresar nro CUIL * 20-57520345-1 CUIL ARCA Padrón Fecha…" at bounding box center [173, 174] width 168 height 755
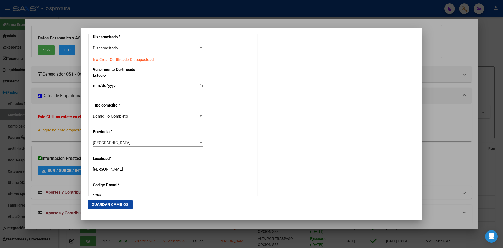
scroll to position [420, 0]
click at [121, 208] on button "Guardar Cambios" at bounding box center [110, 204] width 45 height 9
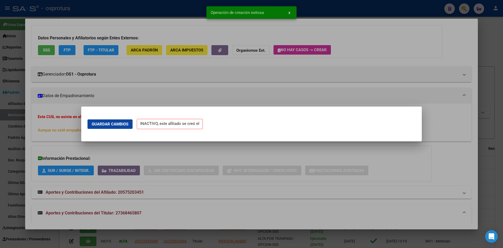
scroll to position [0, 0]
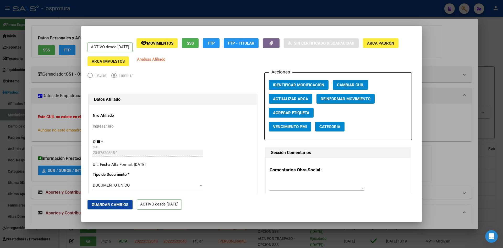
click at [445, 119] on div at bounding box center [251, 124] width 503 height 248
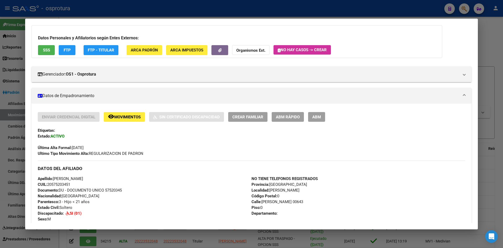
click at [489, 44] on div at bounding box center [251, 124] width 503 height 248
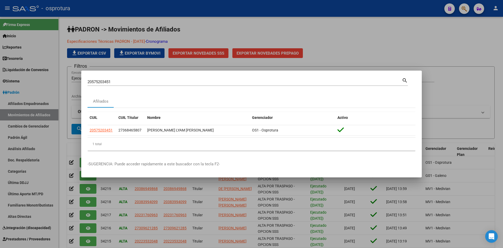
click at [182, 84] on input "20575203451" at bounding box center [245, 81] width 315 height 5
paste input "3524272504"
type input "23524272504"
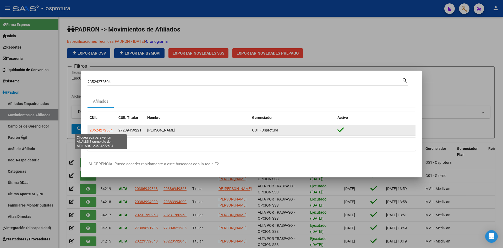
click at [97, 128] on span "23524272504" at bounding box center [101, 130] width 23 height 4
type textarea "23524272504"
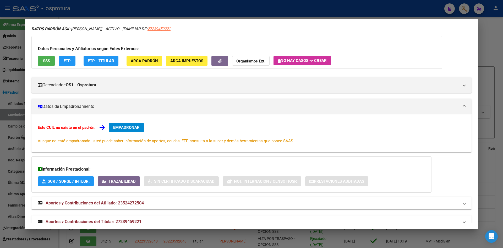
scroll to position [28, 0]
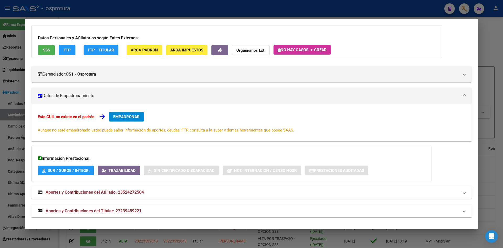
click at [145, 210] on mat-panel-title "Aportes y Contribuciones del Titular: 27239459221" at bounding box center [249, 211] width 422 height 6
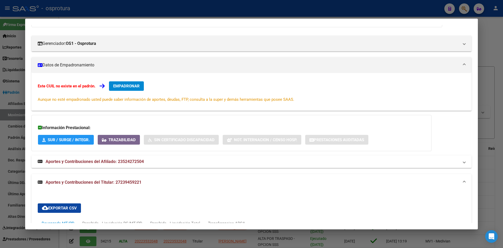
drag, startPoint x: 116, startPoint y: 182, endPoint x: 144, endPoint y: 184, distance: 28.1
click at [144, 184] on mat-panel-title "Aportes y Contribuciones del Titular: 27239459221" at bounding box center [249, 182] width 422 height 6
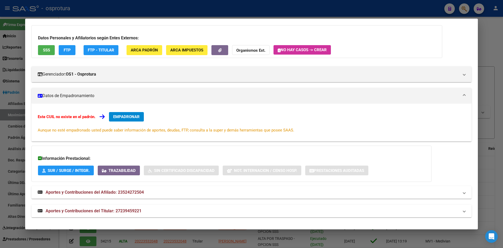
scroll to position [28, 0]
copy span "27239459221"
click at [46, 49] on span "SSS" at bounding box center [46, 50] width 7 height 5
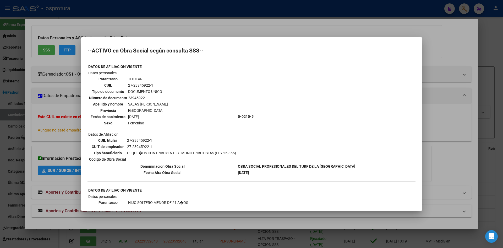
click at [63, 145] on div at bounding box center [251, 124] width 503 height 248
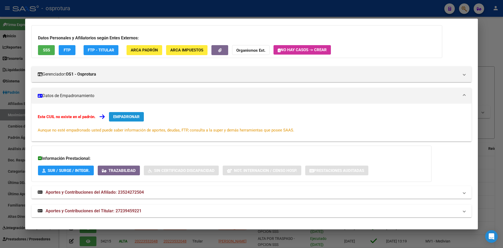
click at [132, 120] on button "EMPADRONAR" at bounding box center [126, 116] width 35 height 9
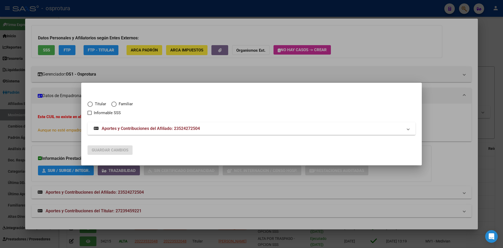
click at [98, 104] on span "Titular" at bounding box center [99, 104] width 13 height 6
click at [93, 104] on input "Titular" at bounding box center [90, 103] width 5 height 5
radio input "true"
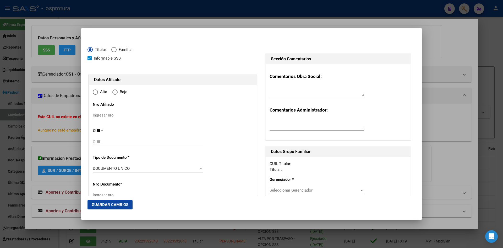
checkbox input "true"
type input "23-52427250-4"
click at [56, 121] on div at bounding box center [251, 124] width 503 height 248
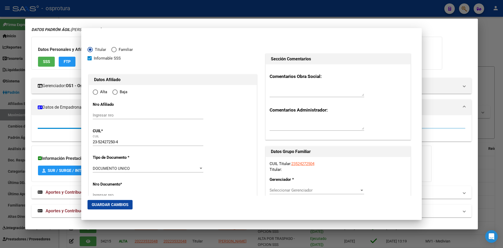
radio input "true"
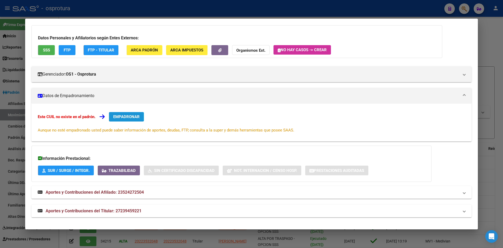
click at [117, 116] on span "EMPADRONAR" at bounding box center [126, 116] width 26 height 5
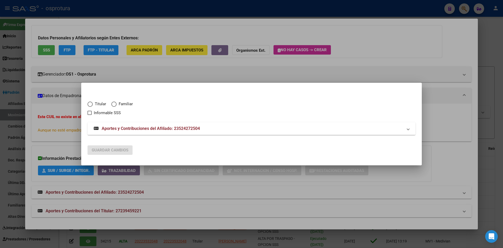
click at [113, 103] on span "Elija una opción" at bounding box center [113, 103] width 5 height 5
click at [113, 103] on input "Familiar" at bounding box center [113, 103] width 5 height 5
radio input "true"
checkbox input "true"
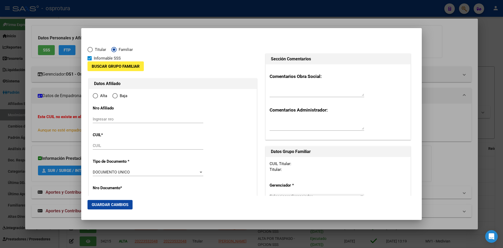
type input "23-52427250-4"
type input "52427250"
type input "[PERSON_NAME]"
type input "[DATE]"
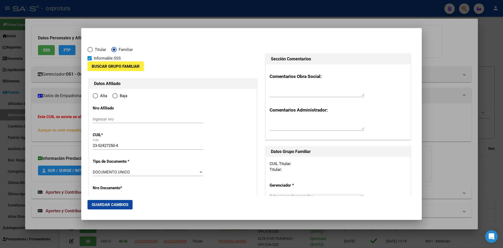
type input "TIGRE"
type input "1648"
type input "GARIBALDI"
type input "909"
radio input "true"
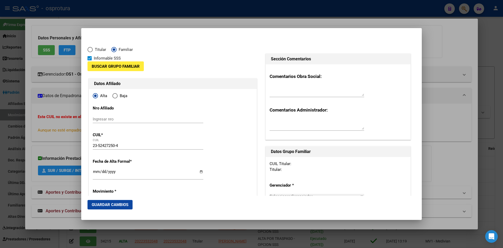
type input "TIGRE"
click at [97, 171] on input "Ingresar fecha" at bounding box center [148, 173] width 111 height 8
type input "[DATE]"
click at [204, 119] on app-form-text-field "Nro Afiliado Ingresar nro" at bounding box center [150, 114] width 115 height 16
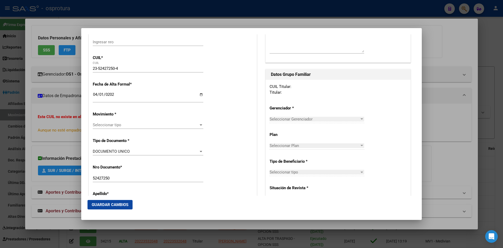
scroll to position [79, 0]
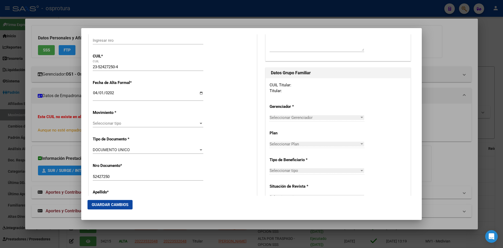
click at [123, 124] on span "Seleccionar tipo" at bounding box center [146, 123] width 106 height 5
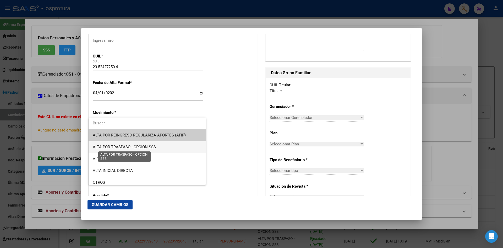
click at [133, 147] on span "ALTA POR TRASPASO - OPCION SSS" at bounding box center [124, 146] width 63 height 5
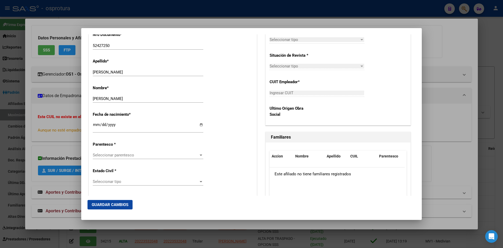
scroll to position [210, 0]
click at [111, 157] on div "Seleccionar parentesco Seleccionar parentesco" at bounding box center [148, 155] width 111 height 8
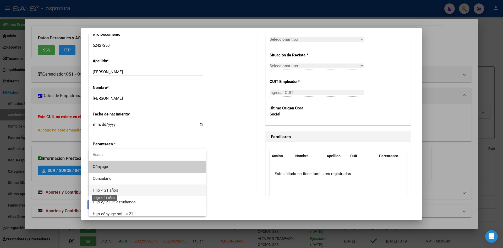
click at [109, 190] on span "Hijo < 21 años" at bounding box center [105, 190] width 25 height 5
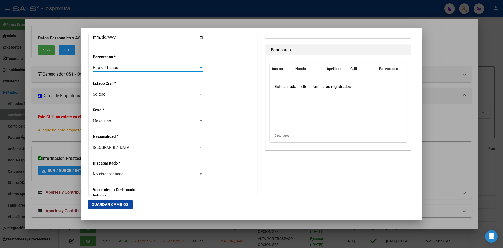
scroll to position [315, 0]
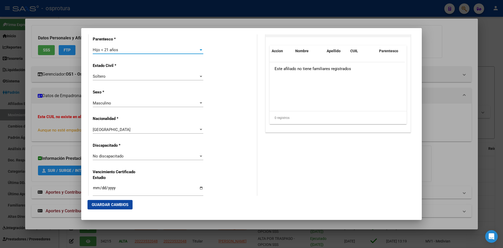
click at [121, 159] on div "No discapacitado Seleccionar tipo" at bounding box center [148, 156] width 111 height 8
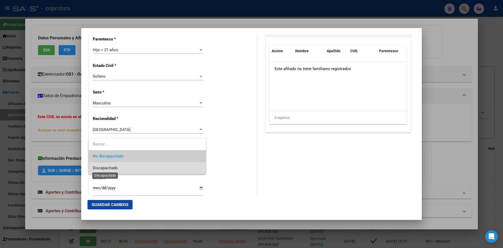
click at [117, 170] on span "Discapacitado" at bounding box center [105, 167] width 25 height 5
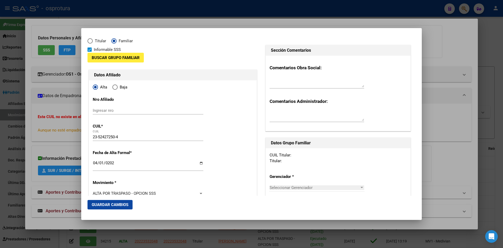
scroll to position [0, 0]
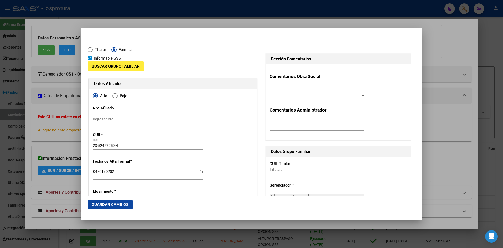
click at [110, 65] on span "Buscar Grupo Familiar" at bounding box center [116, 66] width 48 height 5
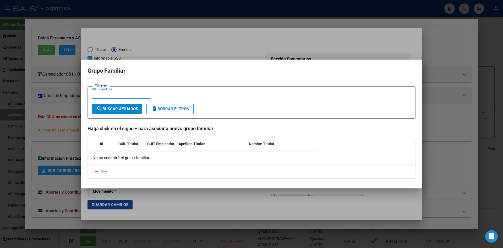
paste input "27239459221"
type input "27239459221"
click at [127, 109] on span "search Buscar Afiliados" at bounding box center [117, 108] width 42 height 5
click at [121, 109] on span "search Buscar Afiliados" at bounding box center [117, 108] width 42 height 5
click at [62, 139] on div at bounding box center [251, 124] width 503 height 248
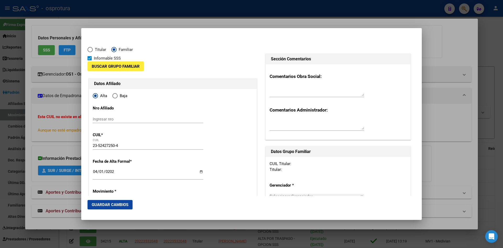
click at [52, 147] on div at bounding box center [251, 124] width 503 height 248
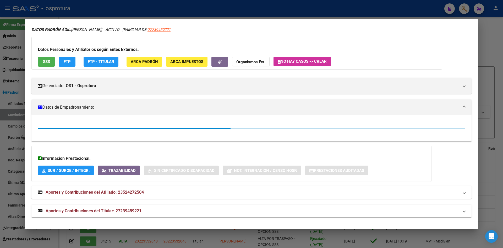
scroll to position [28, 0]
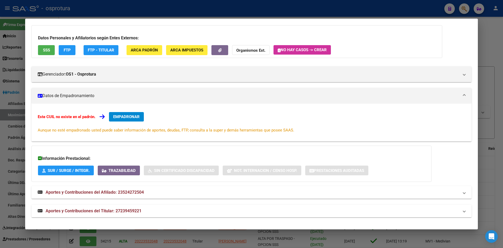
click at [119, 211] on span "Aportes y Contribuciones del Titular: 27239459221" at bounding box center [94, 210] width 96 height 5
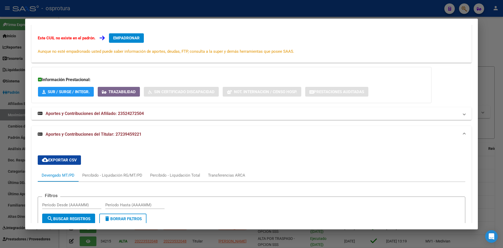
drag, startPoint x: 117, startPoint y: 135, endPoint x: 143, endPoint y: 135, distance: 26.5
click at [143, 135] on mat-panel-title "Aportes y Contribuciones del Titular: 27239459221" at bounding box center [249, 134] width 422 height 6
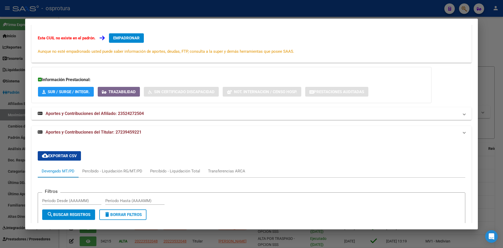
scroll to position [28, 0]
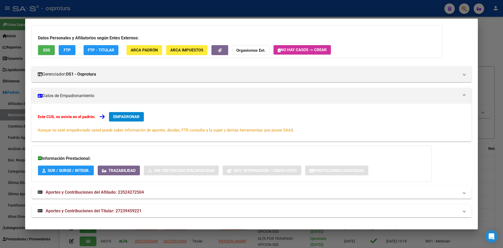
copy span "27239459221"
click at [463, 12] on div at bounding box center [251, 124] width 503 height 248
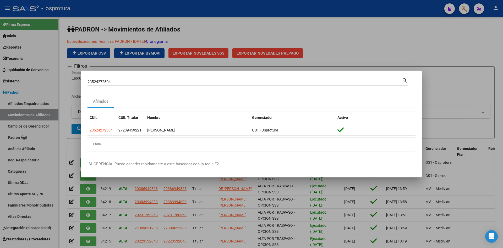
click at [179, 82] on input "23524272504" at bounding box center [245, 81] width 315 height 5
paste input "7239459221"
type input "27239459221"
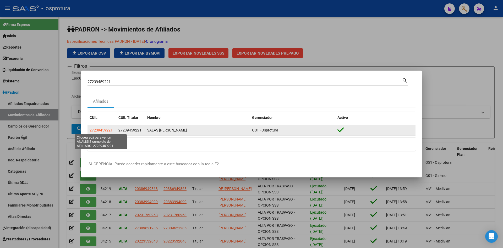
click at [103, 128] on span "27239459221" at bounding box center [101, 130] width 23 height 4
type textarea "27239459221"
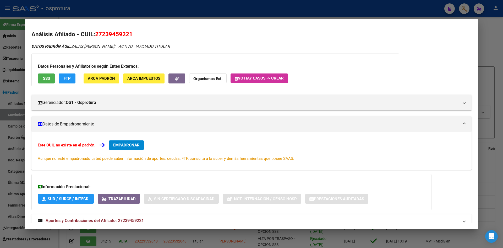
click at [47, 82] on button "SSS" at bounding box center [46, 78] width 17 height 10
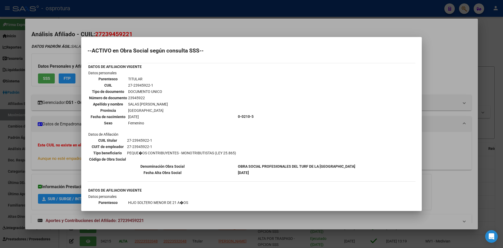
click at [34, 144] on div at bounding box center [251, 124] width 503 height 248
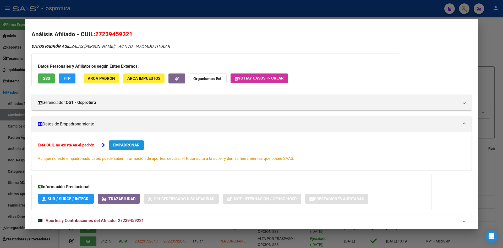
click at [124, 148] on button "EMPADRONAR" at bounding box center [126, 144] width 35 height 9
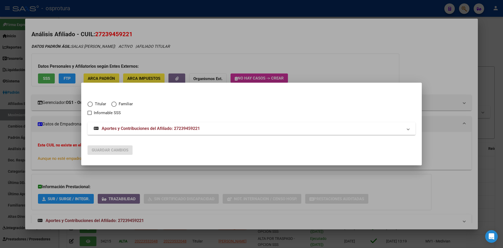
click at [96, 104] on span "Titular" at bounding box center [99, 104] width 13 height 6
click at [93, 104] on input "Titular" at bounding box center [90, 103] width 5 height 5
radio input "true"
checkbox input "true"
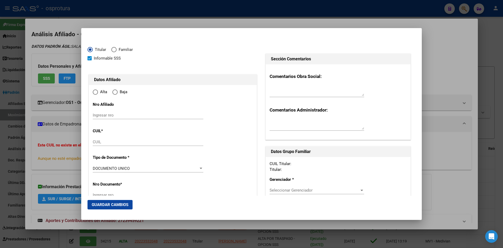
type input "27-23945922-1"
radio input "true"
type input "23945922"
type input "SALAS"
type input "[PERSON_NAME]"
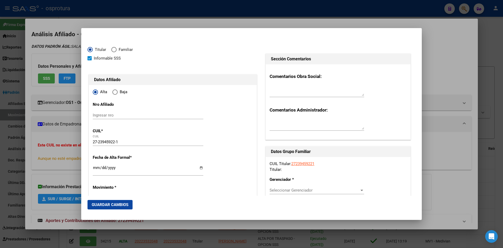
type input "[DATE]"
type input "TIGRE"
type input "1648"
type input "SOLIS"
type input "150"
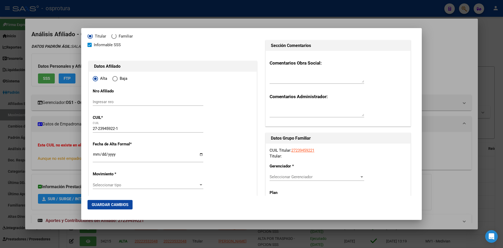
type input "TIGRE"
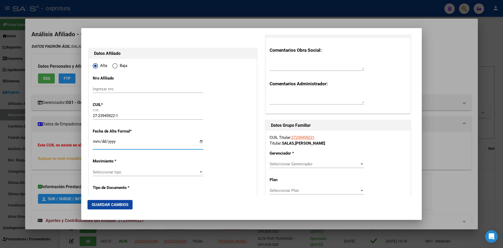
click at [98, 143] on input "Ingresar fecha" at bounding box center [148, 143] width 111 height 8
type input "0002-04-12"
type input "[DATE]"
click at [190, 120] on div "27-23945922-1 CUIL" at bounding box center [148, 118] width 111 height 13
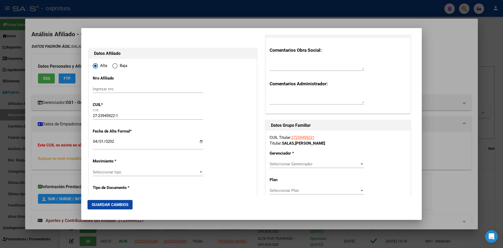
click at [128, 172] on span "Seleccionar tipo" at bounding box center [146, 172] width 106 height 5
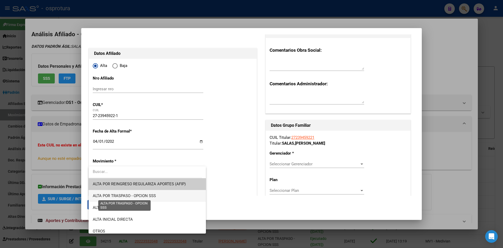
click at [155, 196] on span "ALTA POR TRASPASO - OPCION SSS" at bounding box center [124, 195] width 63 height 5
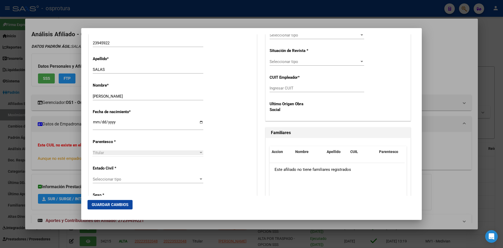
scroll to position [210, 0]
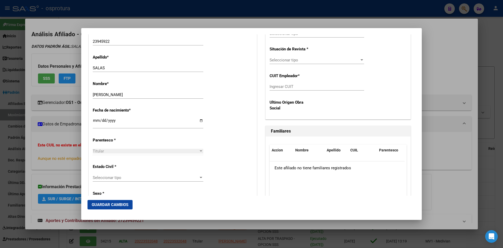
click at [124, 176] on span "Seleccionar tipo" at bounding box center [146, 177] width 106 height 5
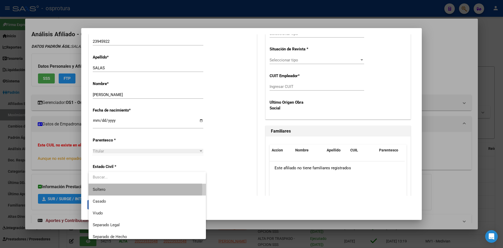
click at [128, 190] on span "Soltero" at bounding box center [147, 190] width 109 height 12
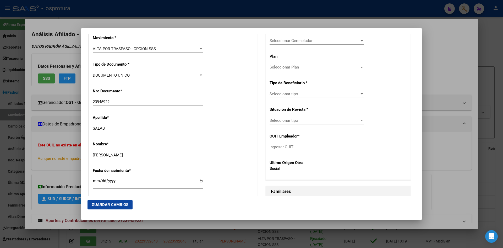
scroll to position [105, 0]
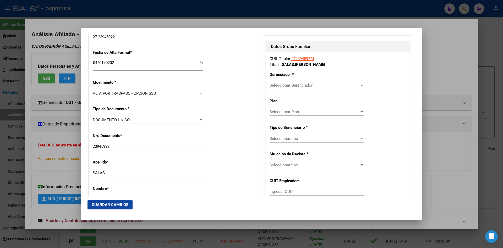
click at [311, 86] on span "Seleccionar Gerenciador" at bounding box center [315, 85] width 90 height 5
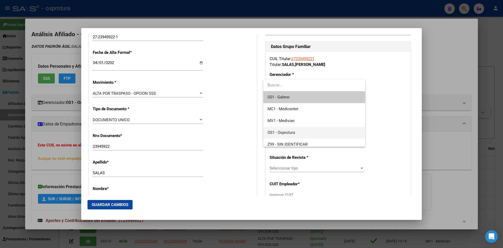
click at [291, 132] on span "OS1 - Osprotura" at bounding box center [282, 132] width 28 height 5
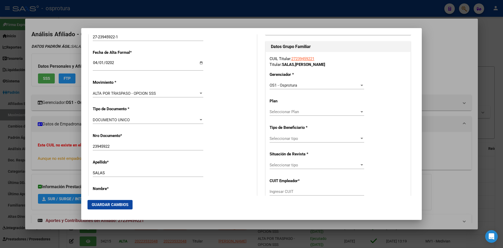
click at [313, 141] on div "Seleccionar tipo Seleccionar tipo" at bounding box center [317, 139] width 95 height 8
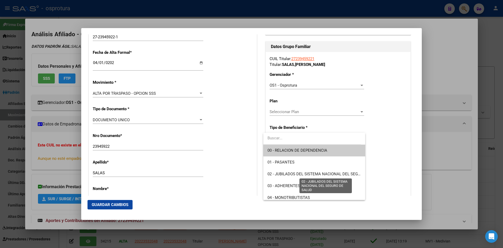
scroll to position [26, 0]
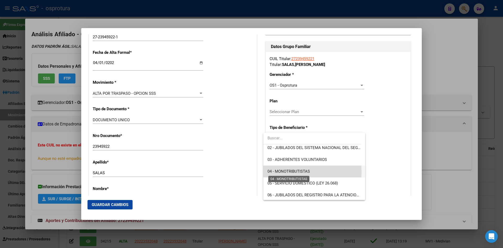
click at [289, 172] on span "04 - MONOTRIBUTISTAS" at bounding box center [289, 171] width 42 height 5
type input "27-23945922-1"
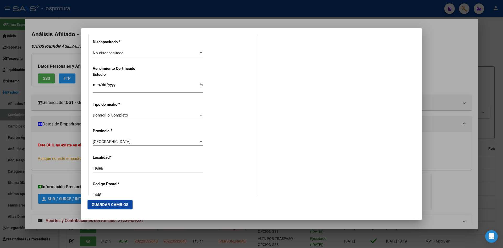
scroll to position [420, 0]
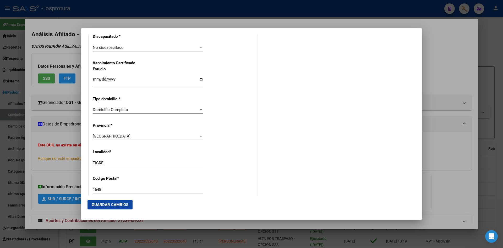
click at [122, 203] on span "Guardar Cambios" at bounding box center [110, 204] width 37 height 5
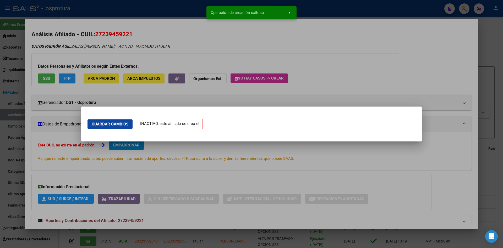
scroll to position [0, 0]
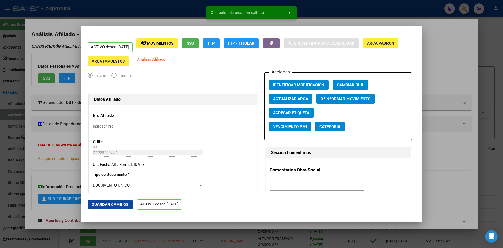
click at [66, 142] on div at bounding box center [251, 124] width 503 height 248
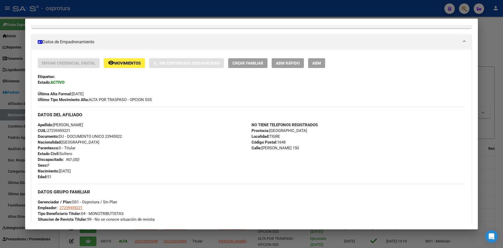
scroll to position [59, 0]
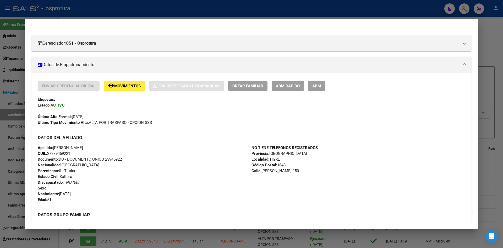
click at [465, 9] on div at bounding box center [251, 124] width 503 height 248
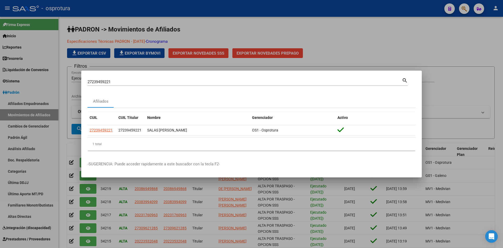
drag, startPoint x: 165, startPoint y: 85, endPoint x: 165, endPoint y: 83, distance: 2.6
click at [165, 85] on div "27239459221 Buscar (apellido, dni, [PERSON_NAME], [PERSON_NAME], cuit, obra soc…" at bounding box center [245, 82] width 315 height 8
click at [165, 83] on input "27239459221" at bounding box center [245, 81] width 315 height 5
paste input "3524272504"
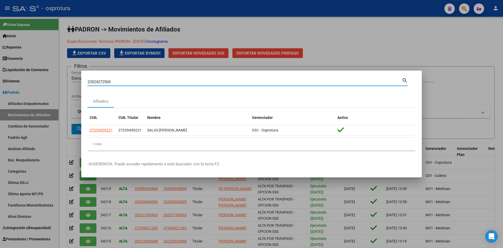
type input "23524272504"
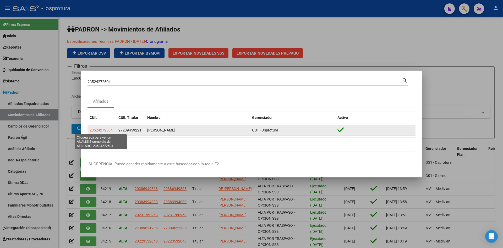
click at [104, 130] on span "23524272504" at bounding box center [101, 130] width 23 height 4
type textarea "23524272504"
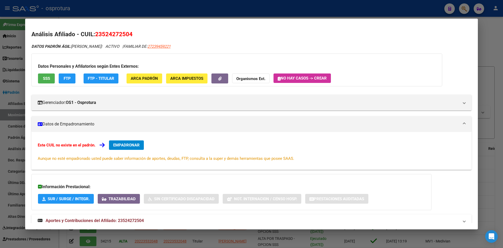
scroll to position [28, 0]
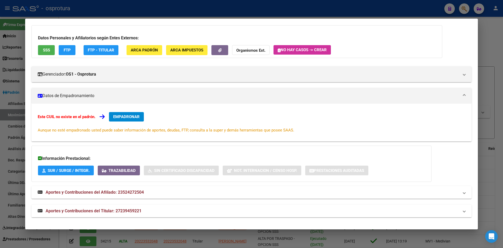
click at [169, 213] on mat-panel-title "Aportes y Contribuciones del Titular: 27239459221" at bounding box center [249, 211] width 422 height 6
click at [48, 52] on span "SSS" at bounding box center [46, 50] width 7 height 5
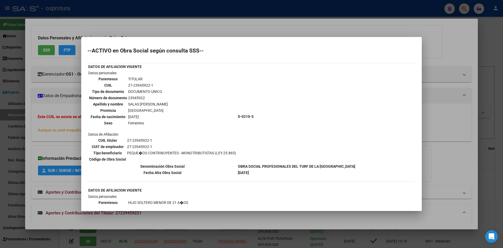
click at [66, 86] on div at bounding box center [251, 124] width 503 height 248
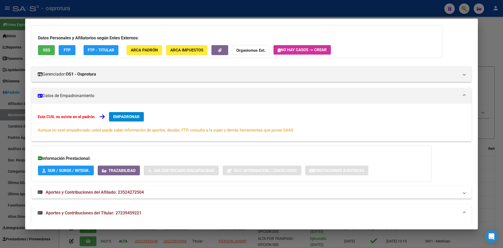
drag, startPoint x: 116, startPoint y: 212, endPoint x: 142, endPoint y: 213, distance: 26.2
click at [142, 213] on mat-panel-title "Aportes y Contribuciones del Titular: 27239459221" at bounding box center [249, 213] width 422 height 6
click at [124, 120] on button "EMPADRONAR" at bounding box center [126, 116] width 35 height 9
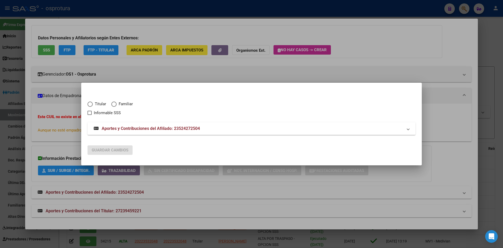
click at [82, 61] on div at bounding box center [251, 124] width 503 height 248
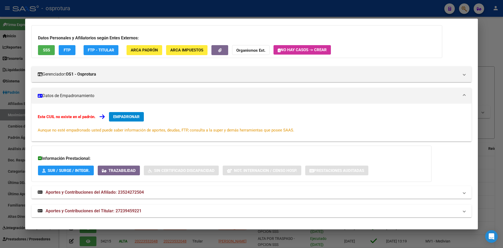
click at [47, 52] on span "SSS" at bounding box center [46, 50] width 7 height 5
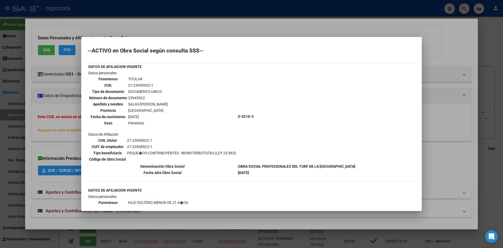
click at [72, 62] on div at bounding box center [251, 124] width 503 height 248
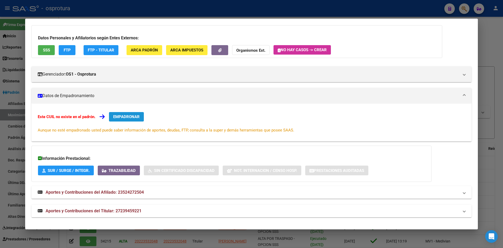
click at [124, 117] on span "EMPADRONAR" at bounding box center [126, 116] width 26 height 5
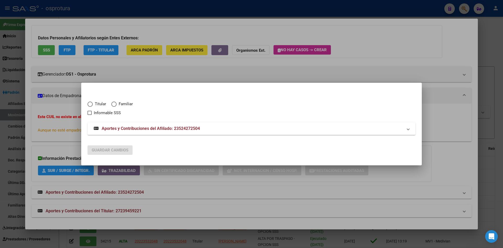
click at [127, 105] on span "Familiar" at bounding box center [125, 104] width 16 height 6
click at [117, 105] on input "Familiar" at bounding box center [113, 103] width 5 height 5
radio input "true"
checkbox input "true"
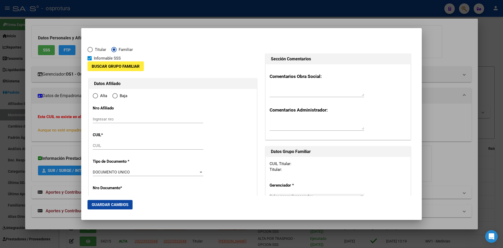
type input "23-52427250-4"
radio input "true"
type input "52427250"
type input "[DATE]"
type input "1648"
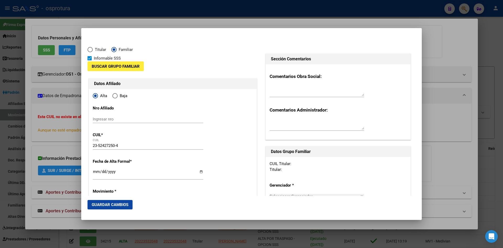
click at [125, 67] on span "Buscar Grupo Familiar" at bounding box center [116, 66] width 48 height 5
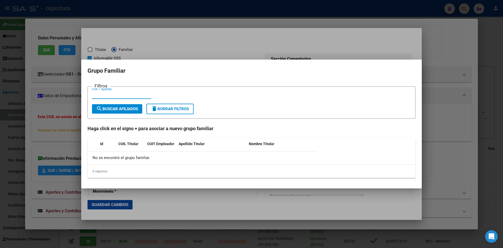
paste input "27239459221"
click at [128, 107] on span "search Buscar Afiliados" at bounding box center [117, 108] width 42 height 5
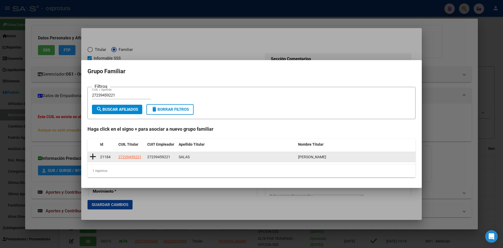
click at [94, 156] on icon at bounding box center [93, 156] width 7 height 7
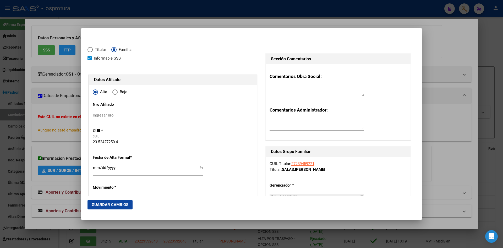
click at [95, 168] on input "Ingresar fecha" at bounding box center [148, 169] width 111 height 8
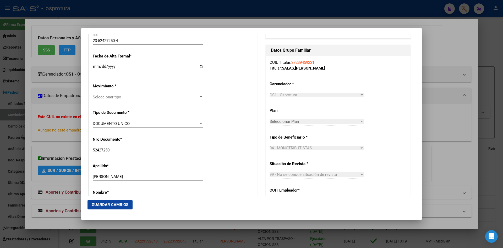
scroll to position [105, 0]
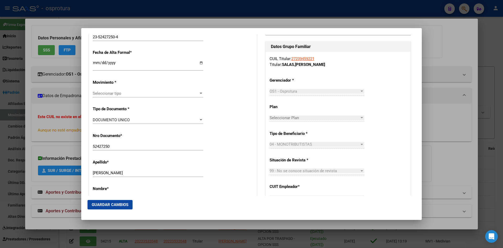
click at [132, 93] on span "Seleccionar tipo" at bounding box center [146, 93] width 106 height 5
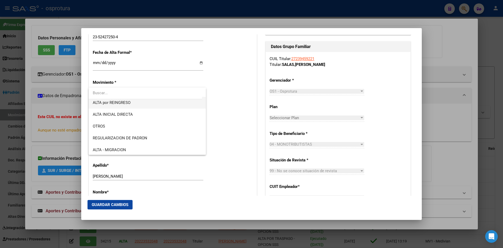
scroll to position [52, 0]
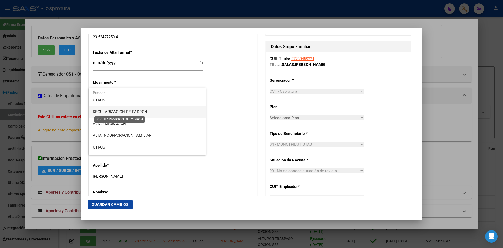
click at [142, 114] on span "REGULARIZACION DE PADRON" at bounding box center [120, 111] width 55 height 5
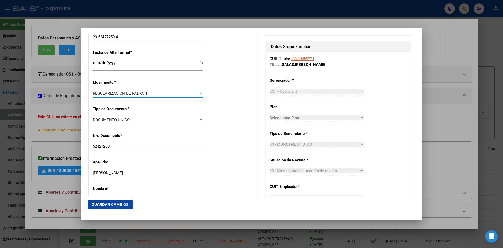
click at [145, 95] on span "REGULARIZACION DE PADRON" at bounding box center [120, 93] width 55 height 5
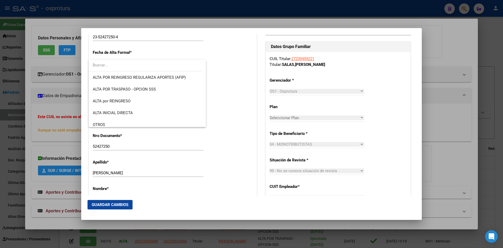
scroll to position [43, 0]
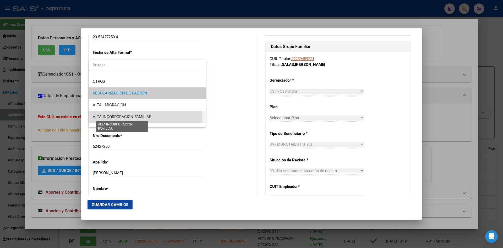
click at [145, 118] on span "ALTA INCORPORACION FAMILIAR" at bounding box center [122, 116] width 59 height 5
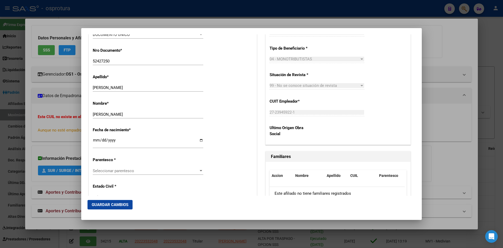
scroll to position [210, 0]
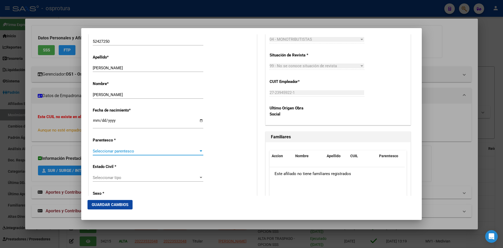
click at [140, 150] on span "Seleccionar parentesco" at bounding box center [146, 151] width 106 height 5
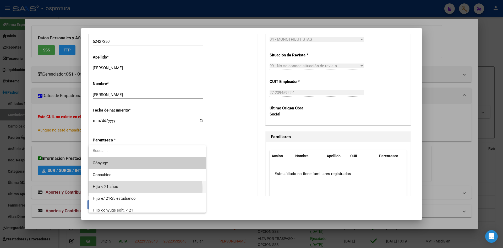
click at [130, 189] on span "Hijo < 21 años" at bounding box center [147, 187] width 109 height 12
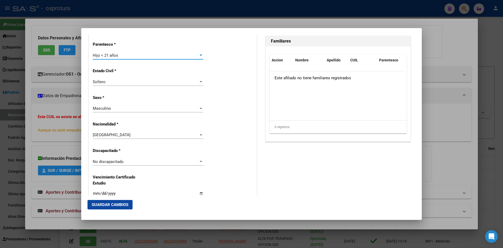
scroll to position [315, 0]
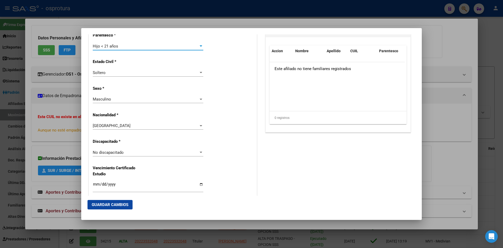
click at [126, 154] on div "No discapacitado" at bounding box center [146, 152] width 106 height 5
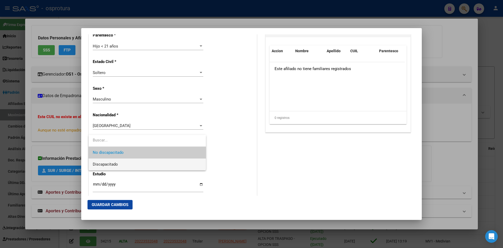
click at [116, 164] on span "Discapacitado" at bounding box center [105, 164] width 25 height 5
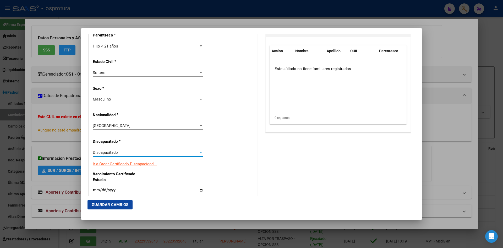
click at [248, 156] on div "Alta Baja Nro Afiliado Ingresar nro CUIL * 23-52427250-4 CUIL ARCA Padrón Fecha…" at bounding box center [173, 147] width 168 height 755
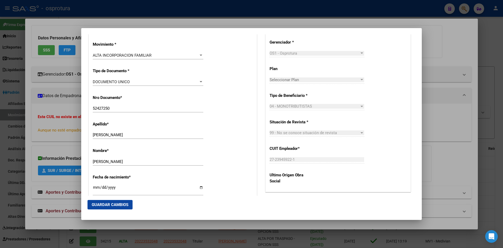
scroll to position [157, 0]
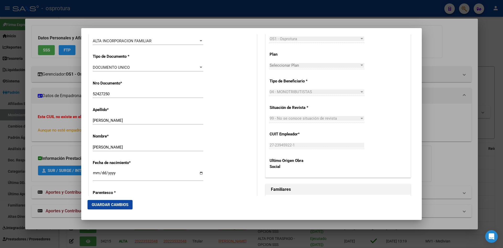
click at [130, 207] on button "Guardar Cambios" at bounding box center [110, 204] width 45 height 9
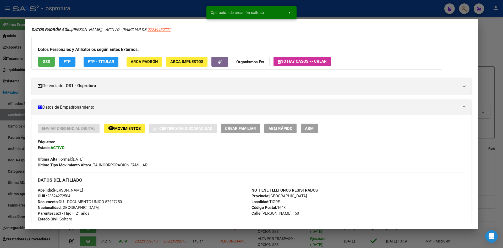
scroll to position [28, 0]
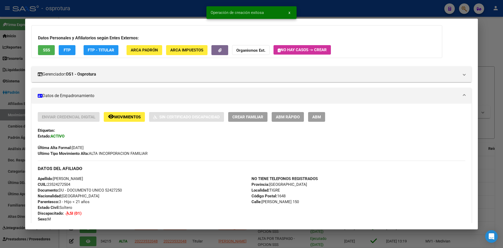
click at [486, 56] on div at bounding box center [251, 124] width 503 height 248
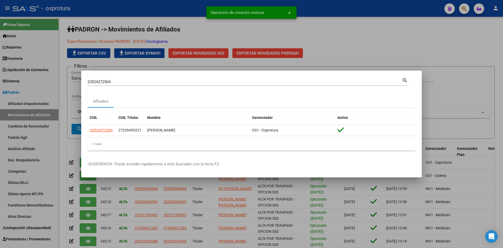
click at [313, 42] on div at bounding box center [251, 124] width 503 height 248
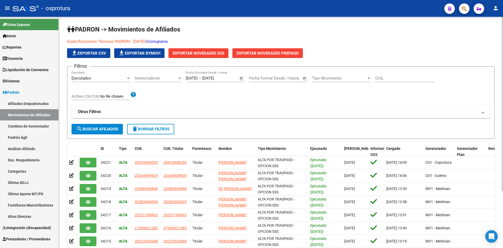
click at [222, 54] on span "Exportar Novedades SSS" at bounding box center [199, 53] width 52 height 5
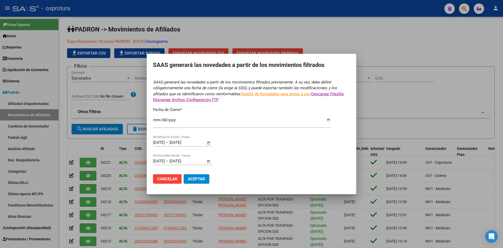
click at [198, 179] on span "Aceptar" at bounding box center [196, 178] width 17 height 5
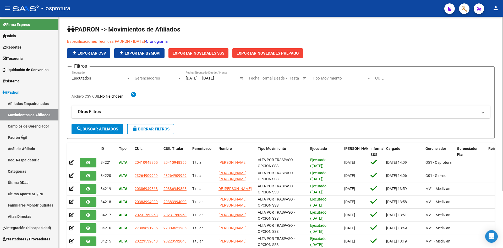
click at [496, 24] on div "PADRON -> Movimientos de Afiliados Especificaciones Técnicas PADRON - [DATE] - …" at bounding box center [281, 168] width 445 height 302
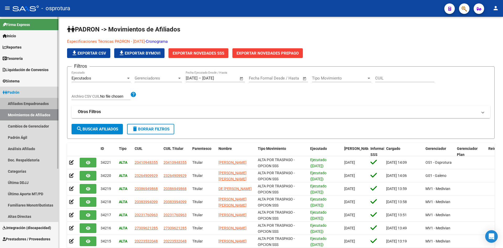
click at [14, 103] on link "Afiliados Empadronados" at bounding box center [29, 103] width 58 height 11
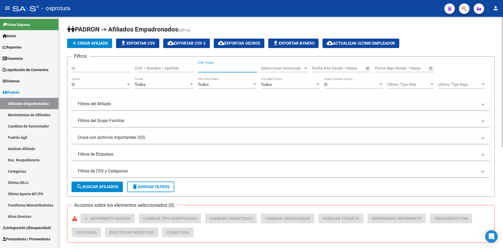
click at [226, 67] on input "CUIL Titular" at bounding box center [227, 68] width 59 height 5
click at [172, 70] on input "CUIL / Nombre / Apellido" at bounding box center [164, 68] width 59 height 5
paste input "20480316852"
click at [100, 188] on span "search Buscar Afiliados" at bounding box center [97, 186] width 42 height 5
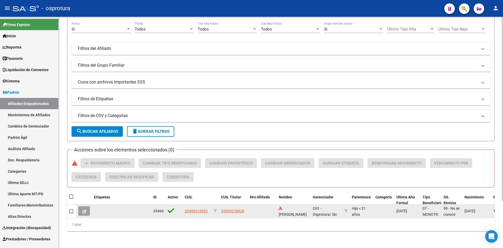
scroll to position [59, 0]
click at [73, 209] on span at bounding box center [71, 211] width 4 height 4
click at [71, 213] on input "checkbox" at bounding box center [71, 213] width 0 height 0
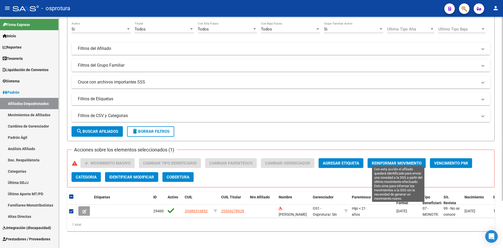
click at [394, 161] on span "Reinformar Movimiento" at bounding box center [397, 163] width 50 height 5
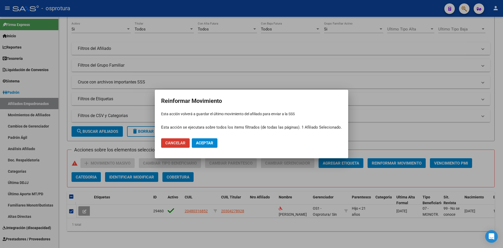
click at [208, 143] on span "Aceptar" at bounding box center [204, 143] width 17 height 5
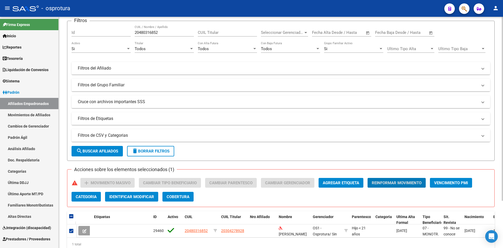
scroll to position [0, 0]
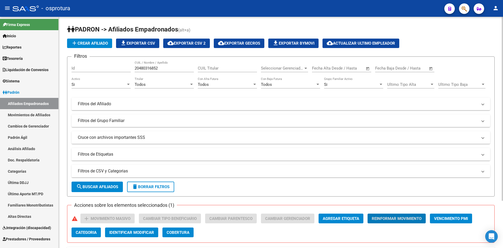
click at [143, 66] on div "20480316852 CUIL / Nombre / Apellido" at bounding box center [164, 66] width 59 height 11
click at [142, 68] on input "20480316852" at bounding box center [164, 68] width 59 height 5
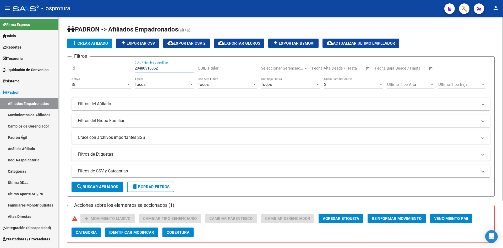
click at [142, 68] on input "20480316852" at bounding box center [164, 68] width 59 height 5
paste input "551921280"
click at [98, 187] on span "search Buscar Afiliados" at bounding box center [97, 186] width 42 height 5
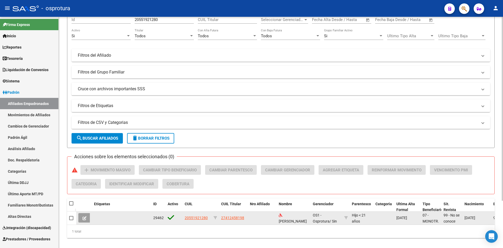
scroll to position [59, 0]
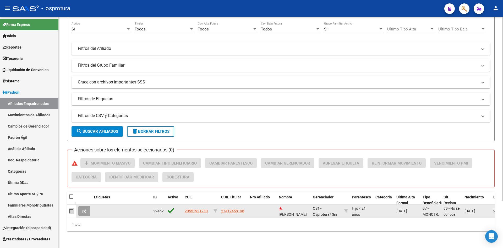
click at [71, 209] on span at bounding box center [71, 211] width 4 height 4
click at [71, 213] on input "checkbox" at bounding box center [71, 213] width 0 height 0
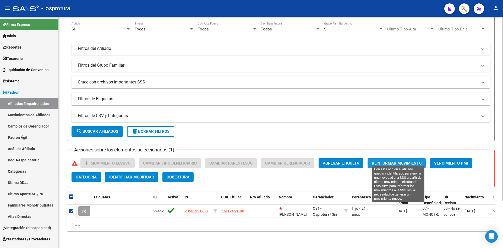
click at [390, 161] on span "Reinformar Movimiento" at bounding box center [397, 163] width 50 height 5
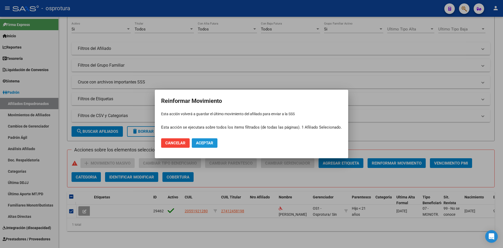
click at [206, 144] on span "Aceptar" at bounding box center [204, 143] width 17 height 5
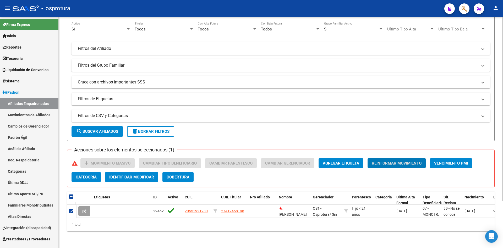
scroll to position [0, 0]
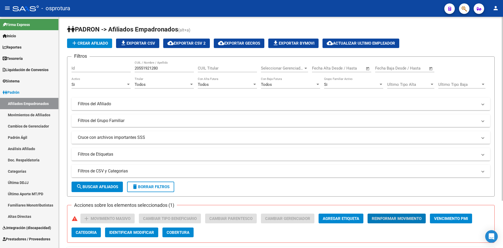
click at [147, 68] on input "20551921280" at bounding box center [164, 68] width 59 height 5
paste input "9907015"
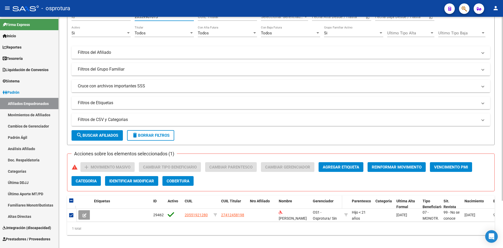
scroll to position [52, 0]
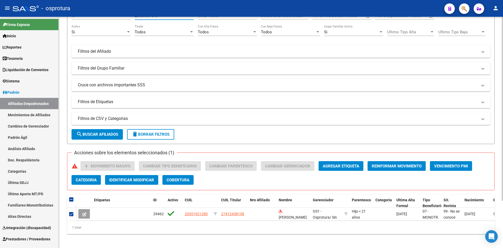
click at [106, 135] on span "search Buscar Afiliados" at bounding box center [97, 134] width 42 height 5
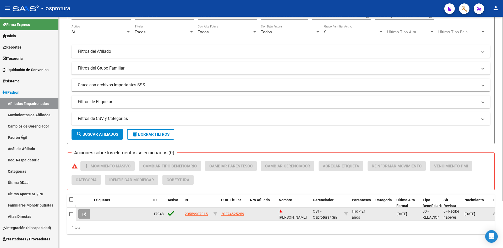
click at [72, 214] on span at bounding box center [71, 214] width 4 height 4
click at [71, 216] on input "checkbox" at bounding box center [71, 216] width 0 height 0
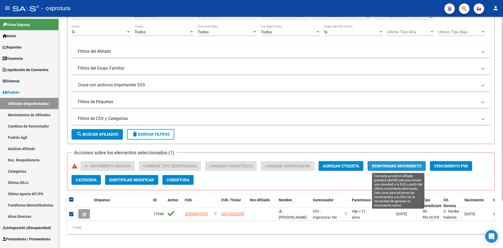
click at [390, 165] on span "Reinformar Movimiento" at bounding box center [397, 166] width 50 height 5
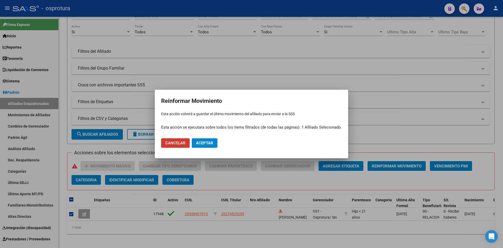
click at [213, 142] on span "Aceptar" at bounding box center [204, 143] width 17 height 5
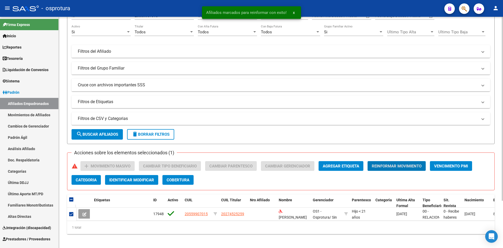
click at [128, 180] on span "Identificar Modificar" at bounding box center [131, 180] width 45 height 5
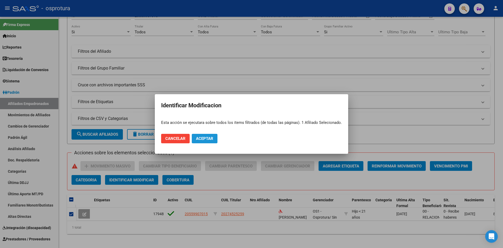
click at [211, 138] on span "Aceptar" at bounding box center [204, 138] width 17 height 5
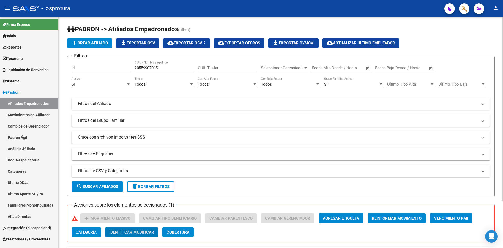
scroll to position [0, 0]
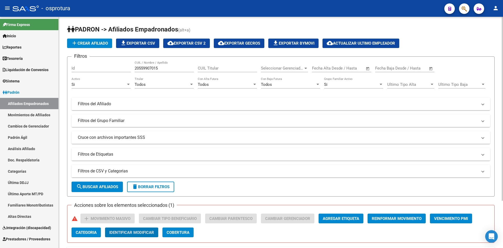
click at [155, 68] on input "20559907015" at bounding box center [164, 68] width 59 height 5
paste input "64956598"
click at [97, 233] on span "Categoria" at bounding box center [86, 232] width 21 height 5
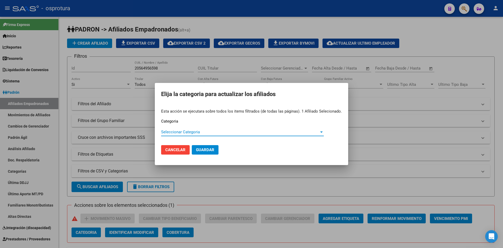
click at [378, 127] on div at bounding box center [251, 124] width 503 height 248
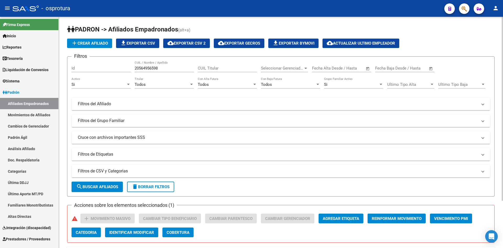
click at [108, 184] on span "search Buscar Afiliados" at bounding box center [97, 186] width 42 height 5
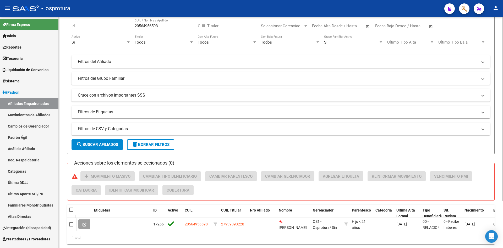
scroll to position [33, 0]
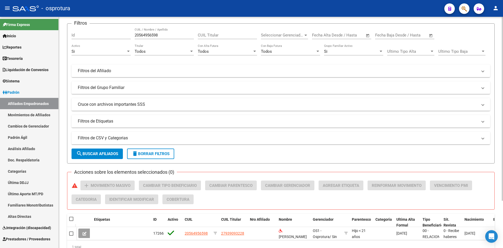
click at [147, 36] on input "20564956598" at bounding box center [164, 35] width 59 height 5
click at [104, 154] on span "search Buscar Afiliados" at bounding box center [97, 153] width 42 height 5
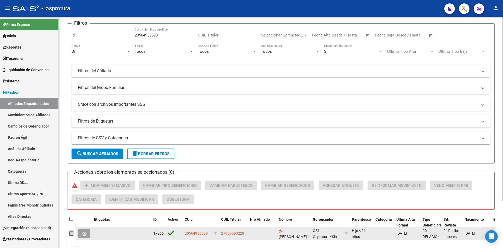
click at [69, 234] on span at bounding box center [71, 233] width 4 height 4
click at [71, 235] on input "checkbox" at bounding box center [71, 235] width 0 height 0
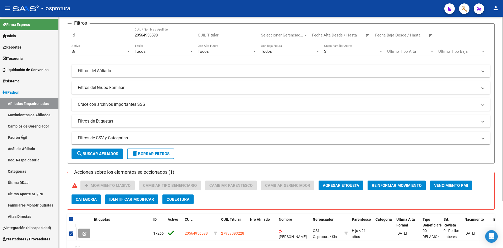
click at [132, 198] on span "Identificar Modificar" at bounding box center [131, 199] width 45 height 5
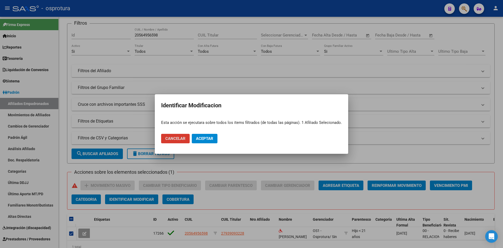
click at [212, 138] on span "Aceptar" at bounding box center [204, 138] width 17 height 5
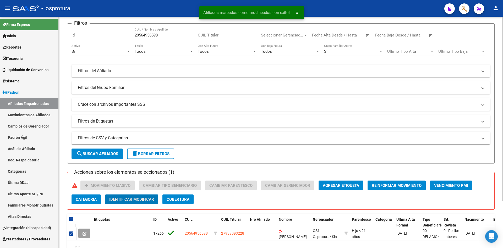
click at [388, 189] on button "Reinformar Movimiento" at bounding box center [397, 185] width 58 height 10
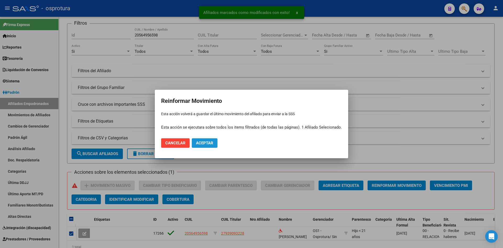
click at [208, 144] on span "Aceptar" at bounding box center [204, 143] width 17 height 5
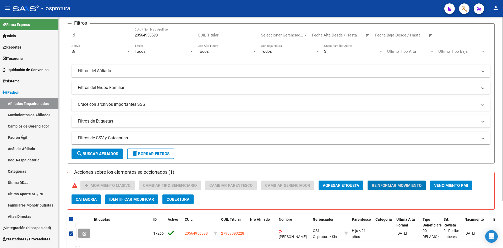
click at [142, 36] on input "20564956598" at bounding box center [164, 35] width 59 height 5
paste input "6704146"
click at [108, 153] on span "search Buscar Afiliados" at bounding box center [97, 153] width 42 height 5
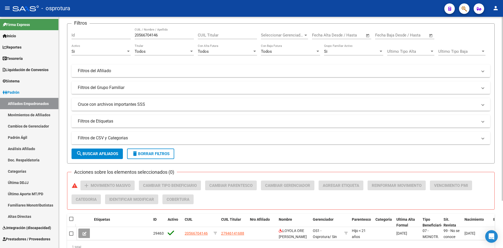
click at [144, 37] on input "20566704146" at bounding box center [164, 35] width 59 height 5
drag, startPoint x: 101, startPoint y: 153, endPoint x: 120, endPoint y: 155, distance: 18.8
click at [101, 153] on span "search Buscar Afiliados" at bounding box center [97, 153] width 42 height 5
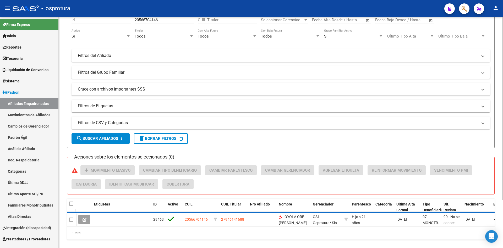
scroll to position [59, 0]
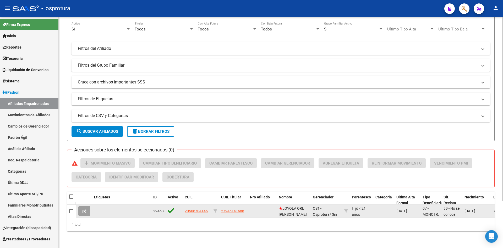
click at [69, 209] on mat-checkbox at bounding box center [71, 211] width 4 height 6
click at [71, 209] on span at bounding box center [71, 211] width 4 height 4
click at [71, 213] on input "checkbox" at bounding box center [71, 213] width 0 height 0
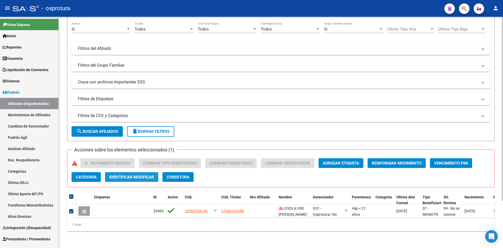
click at [127, 175] on span "Identificar Modificar" at bounding box center [131, 177] width 45 height 5
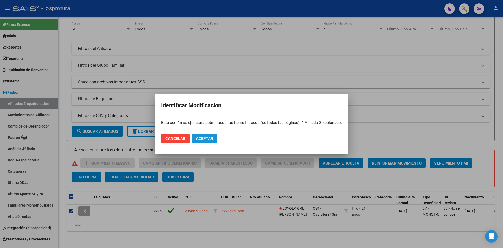
click at [205, 141] on span "Aceptar" at bounding box center [204, 138] width 17 height 5
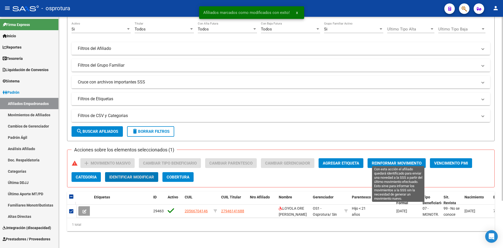
click at [393, 161] on span "Reinformar Movimiento" at bounding box center [397, 163] width 50 height 5
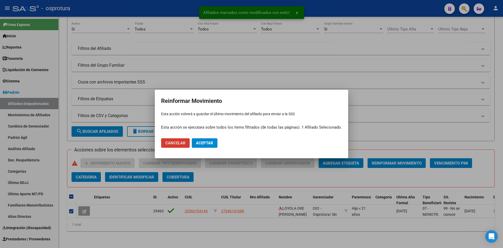
click at [202, 142] on span "Aceptar" at bounding box center [204, 143] width 17 height 5
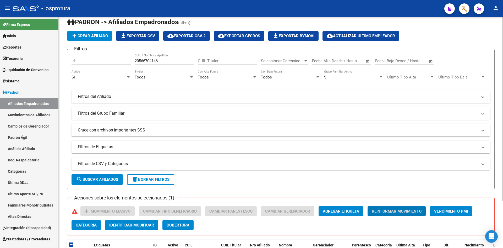
scroll to position [7, 0]
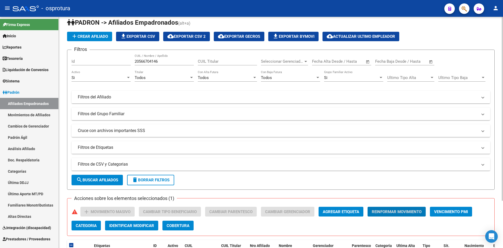
click at [140, 62] on input "20566704146" at bounding box center [164, 61] width 59 height 5
paste input "71097185"
click at [102, 181] on span "search Buscar Afiliados" at bounding box center [97, 180] width 42 height 5
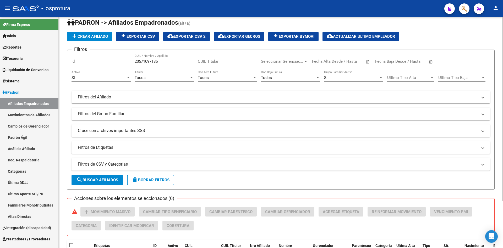
click at [139, 60] on input "20571097185" at bounding box center [164, 61] width 59 height 5
click at [96, 178] on span "search Buscar Afiliados" at bounding box center [97, 180] width 42 height 5
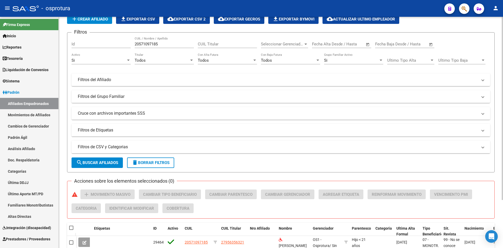
scroll to position [59, 0]
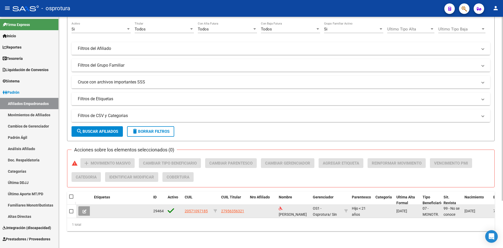
click at [74, 208] on div at bounding box center [71, 211] width 5 height 6
click at [72, 209] on span at bounding box center [71, 211] width 4 height 4
click at [71, 213] on input "checkbox" at bounding box center [71, 213] width 0 height 0
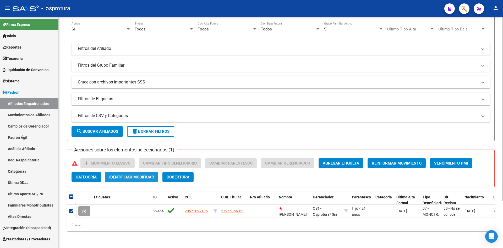
click at [140, 175] on span "Identificar Modificar" at bounding box center [131, 177] width 45 height 5
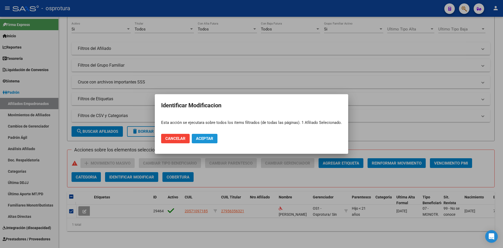
click at [201, 136] on span "Aceptar" at bounding box center [204, 138] width 17 height 5
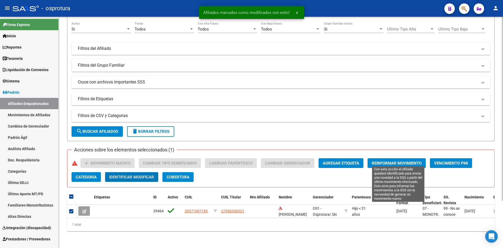
click at [393, 160] on span "Reinformar Movimiento" at bounding box center [397, 162] width 50 height 5
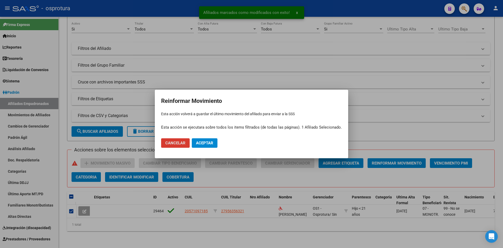
click at [206, 143] on span "Aceptar" at bounding box center [204, 143] width 17 height 5
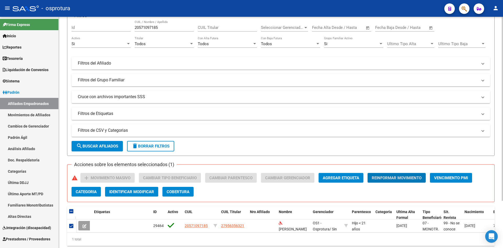
scroll to position [33, 0]
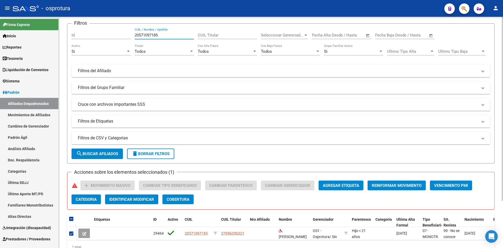
click at [162, 36] on input "20571097185" at bounding box center [164, 35] width 59 height 5
paste input "5203451"
click at [104, 152] on span "search Buscar Afiliados" at bounding box center [97, 153] width 42 height 5
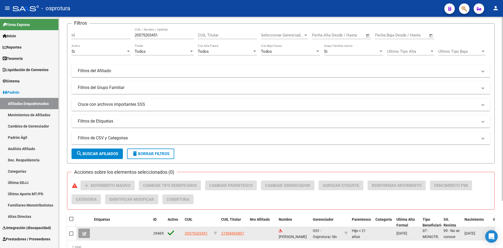
click at [70, 234] on span at bounding box center [71, 233] width 4 height 4
click at [71, 235] on input "checkbox" at bounding box center [71, 235] width 0 height 0
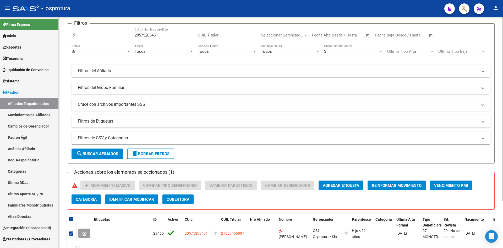
click at [135, 199] on span "Identificar Modificar" at bounding box center [131, 199] width 45 height 5
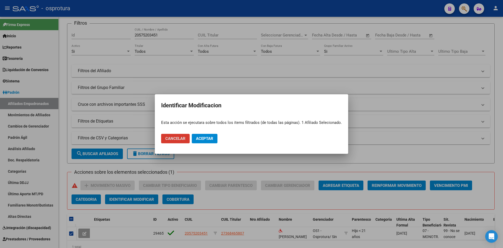
click at [209, 138] on span "Aceptar" at bounding box center [204, 138] width 17 height 5
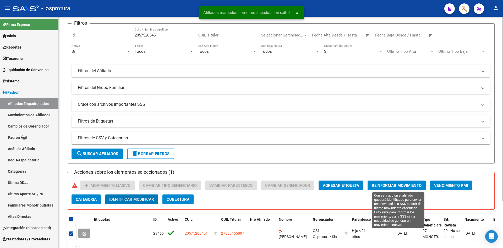
click at [384, 185] on span "Reinformar Movimiento" at bounding box center [397, 185] width 50 height 5
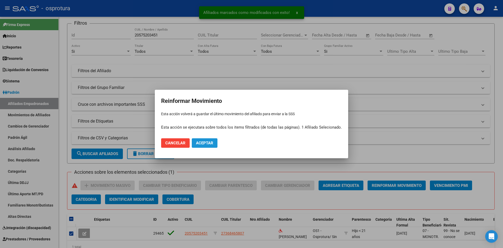
click at [209, 144] on span "Aceptar" at bounding box center [204, 143] width 17 height 5
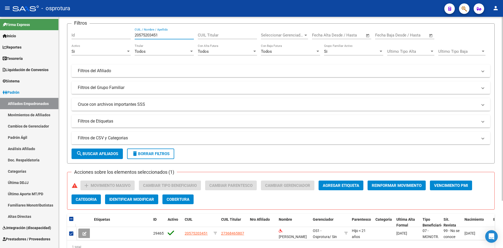
click at [138, 36] on input "20575203451" at bounding box center [164, 35] width 59 height 5
paste input "3524272504"
click at [102, 156] on button "search Buscar Afiliados" at bounding box center [97, 153] width 51 height 10
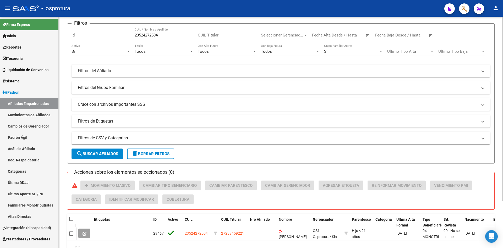
click at [100, 155] on span "search Buscar Afiliados" at bounding box center [97, 153] width 42 height 5
click at [149, 35] on input "23524272504" at bounding box center [164, 35] width 59 height 5
click at [101, 154] on span "search Buscar Afiliados" at bounding box center [97, 153] width 42 height 5
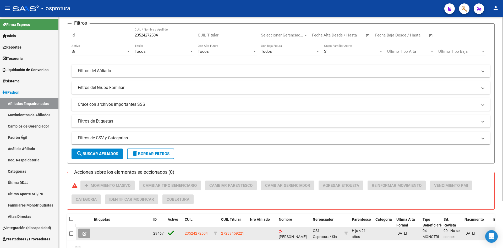
click at [73, 233] on div at bounding box center [71, 233] width 5 height 6
click at [72, 234] on span at bounding box center [71, 233] width 4 height 4
click at [71, 235] on input "checkbox" at bounding box center [71, 235] width 0 height 0
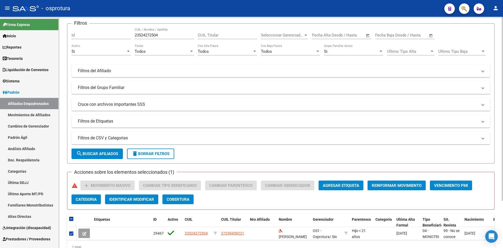
click at [129, 200] on span "Identificar Modificar" at bounding box center [131, 199] width 45 height 5
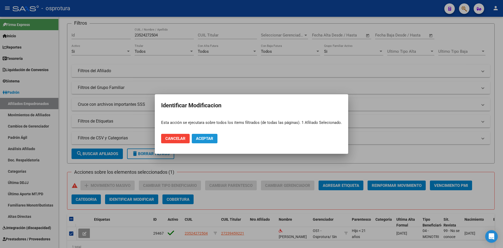
click at [214, 141] on button "Aceptar" at bounding box center [205, 138] width 26 height 9
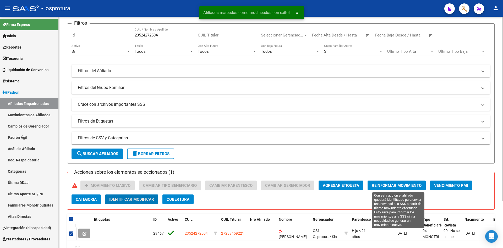
click at [381, 187] on span "Reinformar Movimiento" at bounding box center [397, 185] width 50 height 5
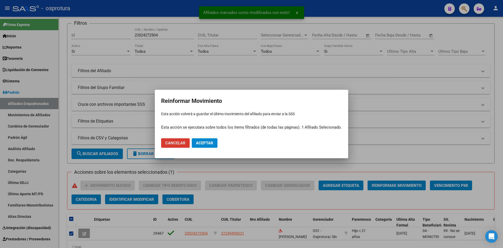
click at [210, 145] on span "Aceptar" at bounding box center [204, 143] width 17 height 5
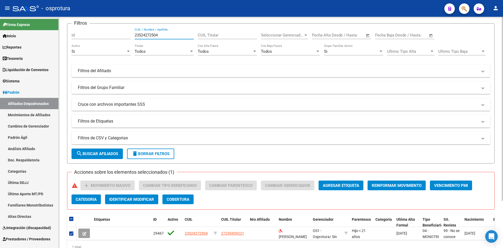
click at [137, 36] on input "23524272504" at bounding box center [164, 35] width 59 height 5
paste input "0551921280"
click at [103, 153] on span "search Buscar Afiliados" at bounding box center [97, 153] width 42 height 5
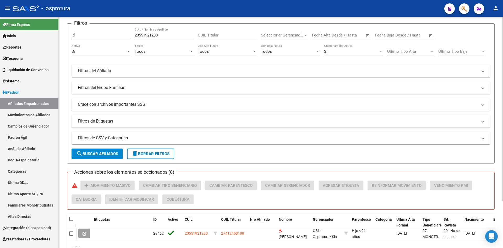
click at [160, 35] on input "20551921280" at bounding box center [164, 35] width 59 height 5
click at [109, 152] on span "search Buscar Afiliados" at bounding box center [97, 153] width 42 height 5
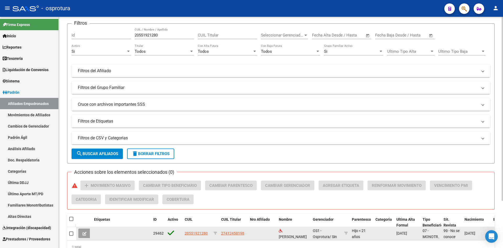
click at [70, 233] on span at bounding box center [71, 233] width 4 height 4
click at [71, 235] on input "checkbox" at bounding box center [71, 235] width 0 height 0
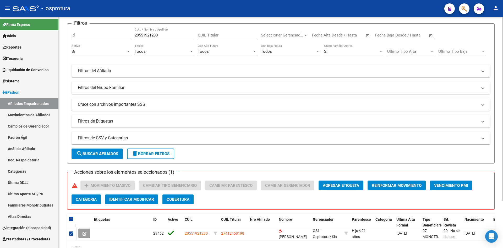
click at [128, 201] on span "Identificar Modificar" at bounding box center [131, 199] width 45 height 5
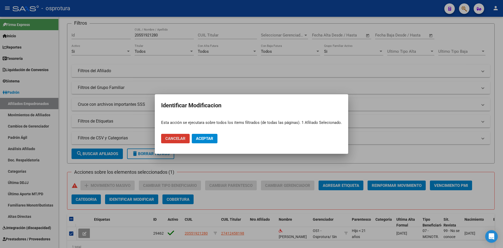
click at [203, 140] on span "Aceptar" at bounding box center [204, 138] width 17 height 5
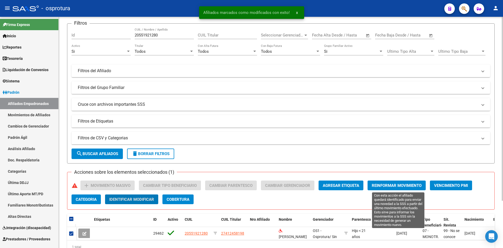
click at [387, 186] on span "Reinformar Movimiento" at bounding box center [397, 185] width 50 height 5
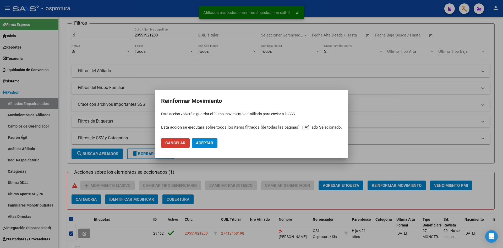
click at [211, 143] on span "Aceptar" at bounding box center [204, 143] width 17 height 5
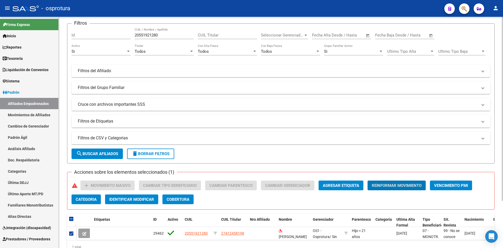
click at [151, 36] on input "20551921280" at bounding box center [164, 35] width 59 height 5
paste input "439025302"
click at [99, 154] on span "search Buscar Afiliados" at bounding box center [97, 153] width 42 height 5
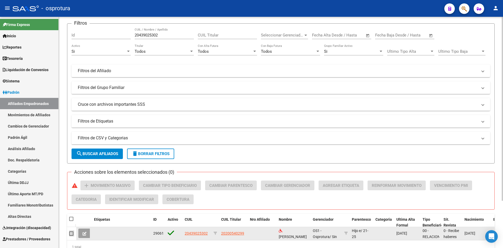
click at [73, 234] on span at bounding box center [71, 233] width 4 height 4
click at [71, 235] on input "checkbox" at bounding box center [71, 235] width 0 height 0
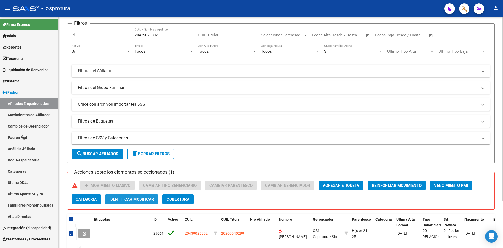
click at [141, 202] on button "Identificar Modificar" at bounding box center [131, 199] width 53 height 10
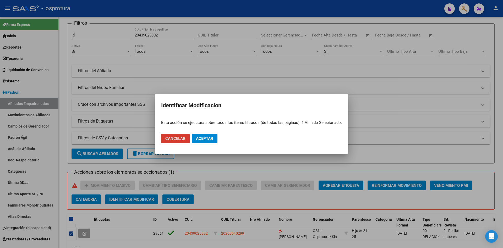
click at [206, 136] on span "Aceptar" at bounding box center [204, 138] width 17 height 5
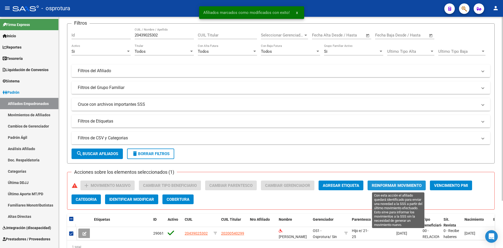
click at [391, 186] on span "Reinformar Movimiento" at bounding box center [397, 185] width 50 height 5
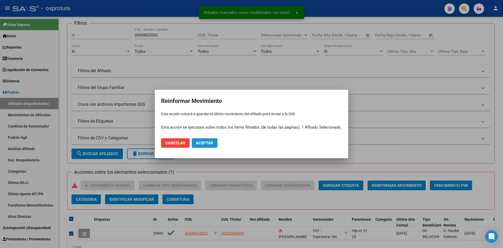
click at [207, 140] on button "Aceptar" at bounding box center [205, 142] width 26 height 9
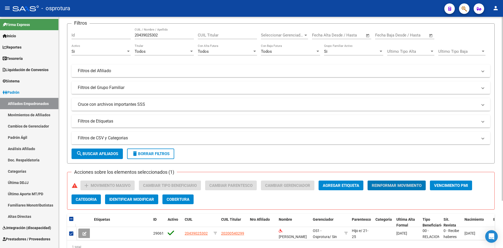
click at [148, 37] on input "20439025302" at bounding box center [164, 35] width 59 height 5
paste input "8031685"
click at [106, 153] on span "search Buscar Afiliados" at bounding box center [97, 153] width 42 height 5
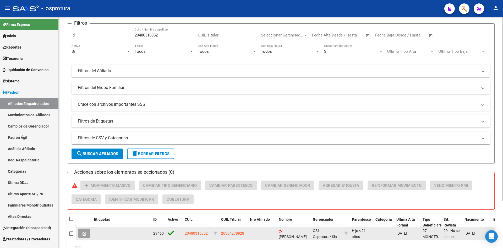
click at [72, 233] on span at bounding box center [71, 233] width 4 height 4
click at [71, 235] on input "checkbox" at bounding box center [71, 235] width 0 height 0
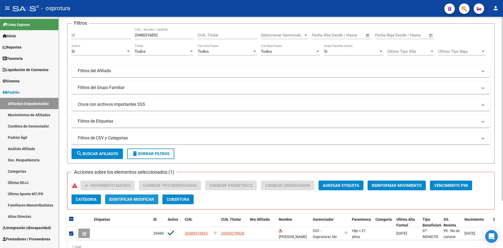
click at [125, 201] on span "Identificar Modificar" at bounding box center [131, 199] width 45 height 5
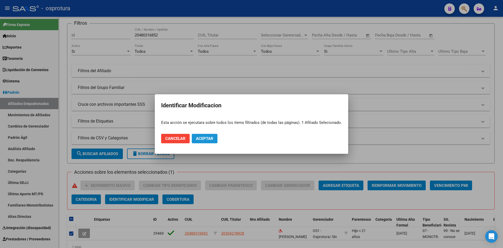
click at [213, 138] on span "Aceptar" at bounding box center [204, 138] width 17 height 5
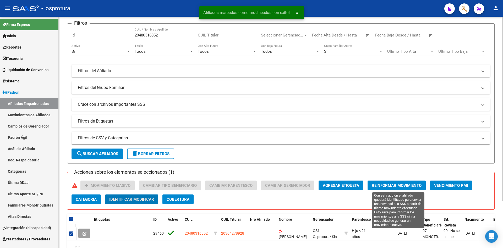
click at [395, 185] on span "Reinformar Movimiento" at bounding box center [397, 185] width 50 height 5
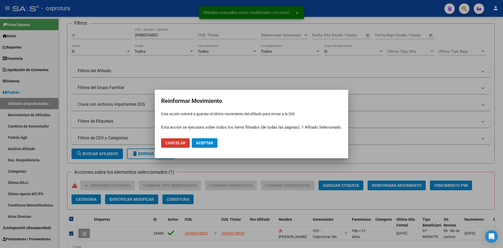
click at [207, 144] on span "Aceptar" at bounding box center [204, 143] width 17 height 5
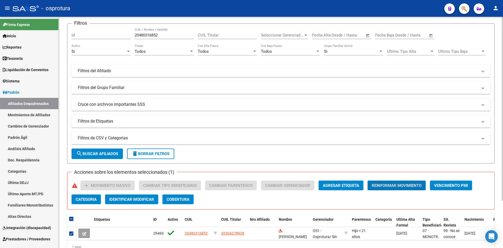
click at [139, 32] on div "20480316852 CUIL / Nombre / Apellido" at bounding box center [164, 33] width 59 height 11
click at [139, 34] on input "20480316852" at bounding box center [164, 35] width 59 height 5
paste input "1432123"
click at [99, 152] on span "search Buscar Afiliados" at bounding box center [97, 153] width 42 height 5
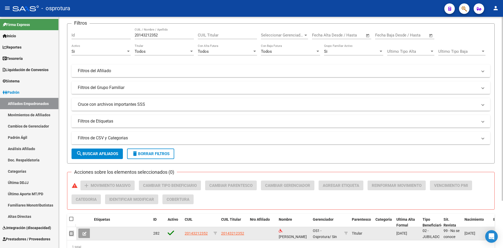
click at [71, 233] on span at bounding box center [71, 233] width 4 height 4
click at [71, 235] on input "checkbox" at bounding box center [71, 235] width 0 height 0
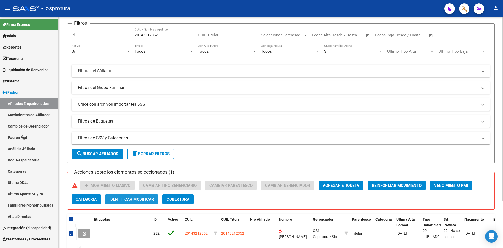
click at [146, 201] on span "Identificar Modificar" at bounding box center [131, 199] width 45 height 5
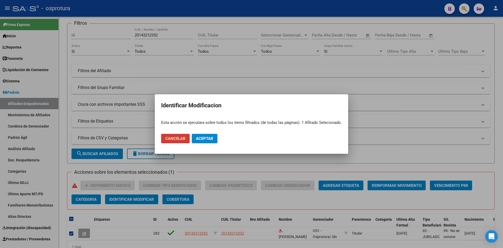
click at [215, 140] on button "Aceptar" at bounding box center [205, 138] width 26 height 9
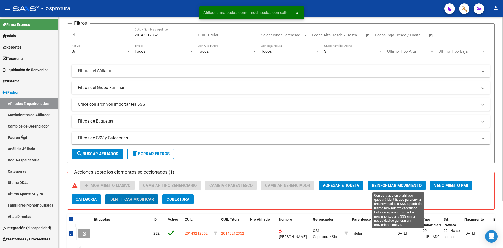
click at [386, 185] on span "Reinformar Movimiento" at bounding box center [397, 185] width 50 height 5
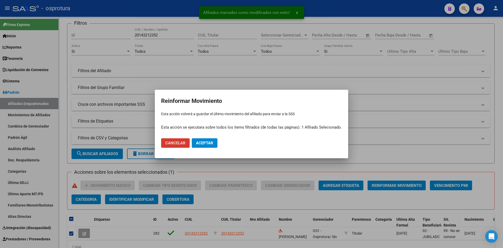
click at [200, 141] on span "Aceptar" at bounding box center [204, 143] width 17 height 5
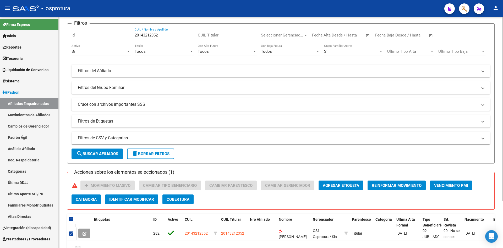
click at [142, 36] on input "20143212352" at bounding box center [164, 35] width 59 height 5
paste input "7569315927"
click at [105, 155] on span "search Buscar Afiliados" at bounding box center [97, 153] width 42 height 5
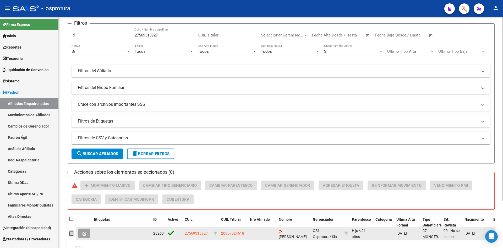
click at [69, 233] on span at bounding box center [71, 233] width 4 height 4
click at [71, 235] on input "checkbox" at bounding box center [71, 235] width 0 height 0
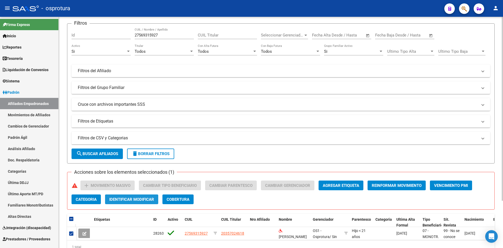
click at [125, 201] on span "Identificar Modificar" at bounding box center [131, 199] width 45 height 5
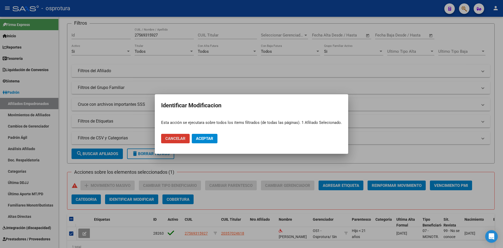
click at [210, 136] on span "Aceptar" at bounding box center [204, 138] width 17 height 5
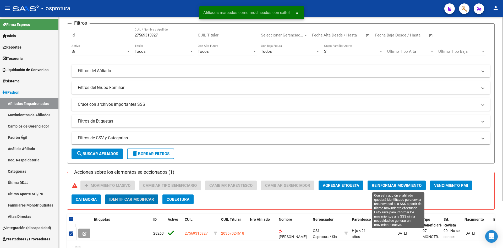
click at [389, 184] on span "Reinformar Movimiento" at bounding box center [397, 185] width 50 height 5
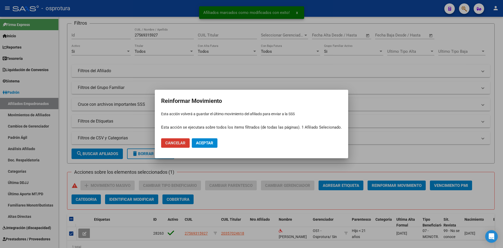
click at [203, 140] on button "Aceptar" at bounding box center [205, 142] width 26 height 9
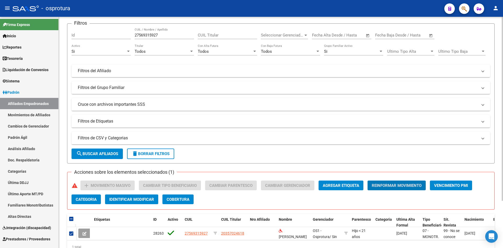
click at [495, 55] on div "PADRON -> Afiliados Empadronados (alt+a) add Crear Afiliado file_download Expor…" at bounding box center [281, 127] width 445 height 286
click at [23, 116] on link "Movimientos de Afiliados" at bounding box center [29, 114] width 58 height 11
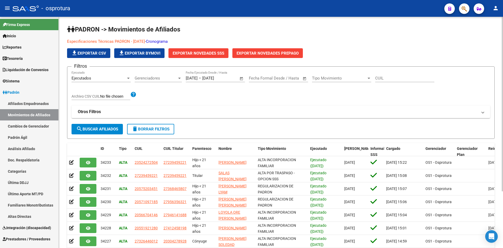
click at [120, 79] on div "Ejecutados" at bounding box center [99, 78] width 55 height 5
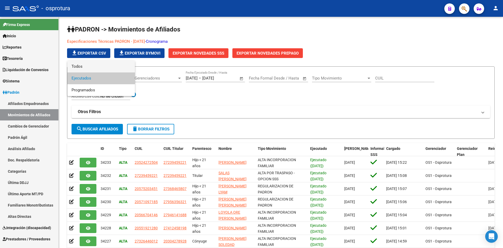
click at [123, 67] on span "Todos" at bounding box center [101, 67] width 59 height 12
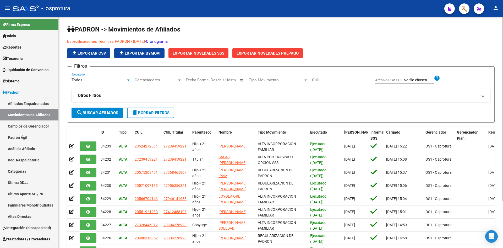
click at [103, 81] on div "Todos" at bounding box center [99, 80] width 55 height 5
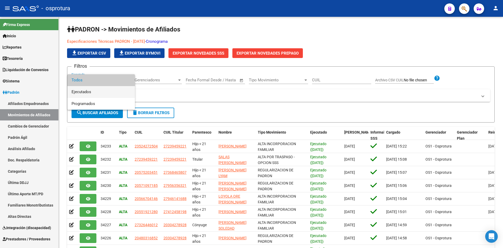
click at [98, 92] on span "Ejecutados" at bounding box center [101, 92] width 59 height 12
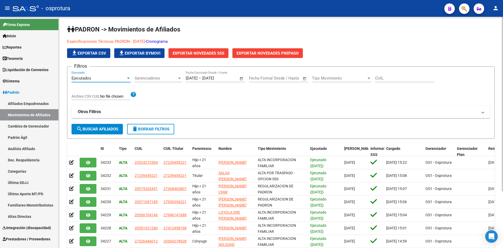
click at [207, 56] on button "Exportar Novedades SSS" at bounding box center [199, 53] width 60 height 10
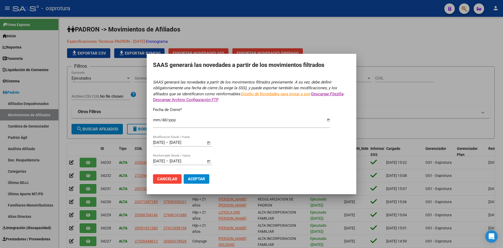
click at [197, 178] on span "Aceptar" at bounding box center [196, 178] width 17 height 5
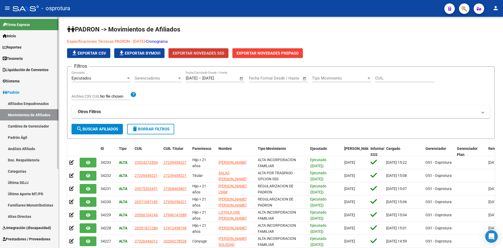
click at [24, 79] on link "Sistema" at bounding box center [29, 80] width 58 height 11
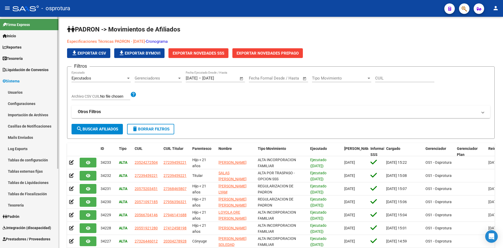
click at [21, 90] on link "Usuarios" at bounding box center [29, 92] width 58 height 11
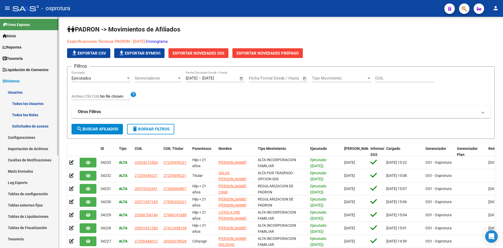
click at [26, 103] on link "Todos los Usuarios" at bounding box center [29, 103] width 58 height 11
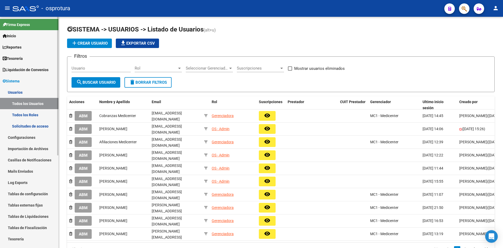
click at [23, 139] on link "Configuraciones" at bounding box center [29, 137] width 58 height 11
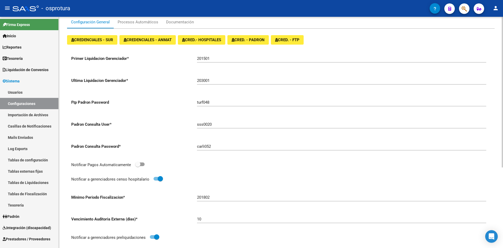
scroll to position [52, 0]
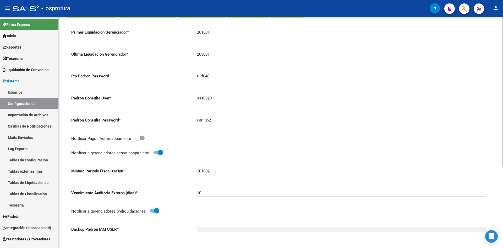
click at [198, 76] on input "turf048" at bounding box center [341, 76] width 289 height 5
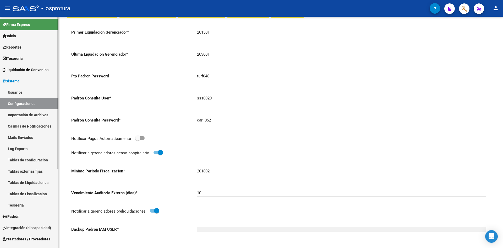
click at [22, 71] on span "Liquidación de Convenios" at bounding box center [26, 70] width 46 height 6
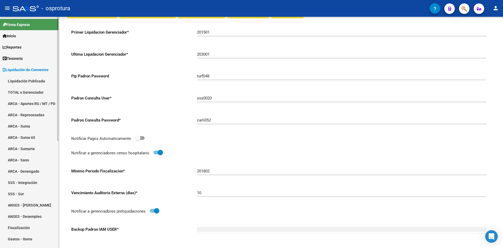
click at [22, 70] on span "Liquidación de Convenios" at bounding box center [26, 70] width 46 height 6
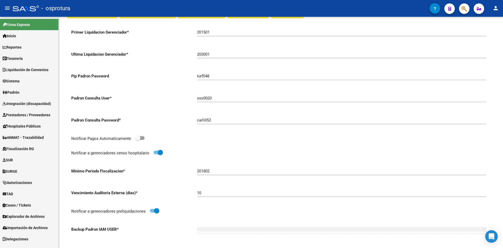
click at [18, 90] on span "Padrón" at bounding box center [11, 92] width 17 height 6
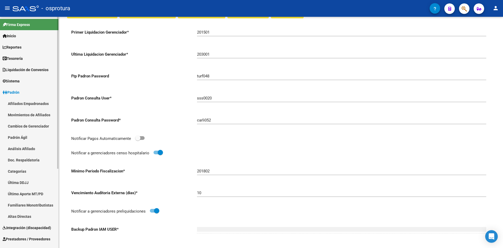
click at [25, 101] on link "Afiliados Empadronados" at bounding box center [29, 103] width 58 height 11
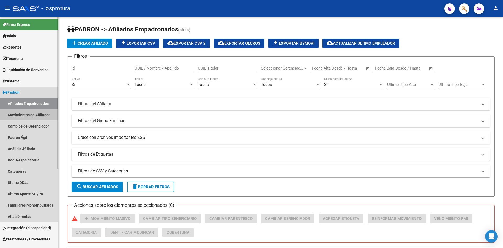
click at [33, 116] on link "Movimientos de Afiliados" at bounding box center [29, 114] width 58 height 11
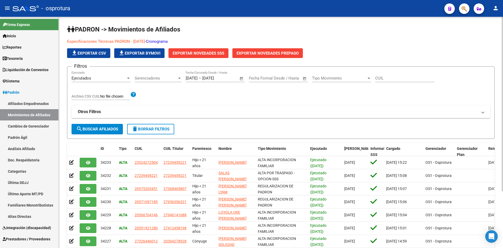
click at [107, 42] on link "Especificaciones Técnicas PADRON - [DATE]" at bounding box center [106, 41] width 78 height 5
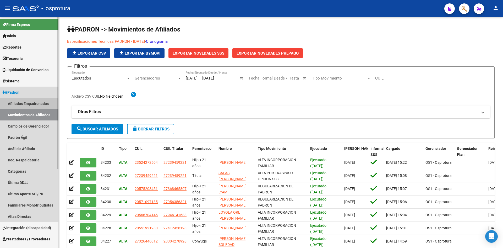
click at [20, 103] on link "Afiliados Empadronados" at bounding box center [29, 103] width 58 height 11
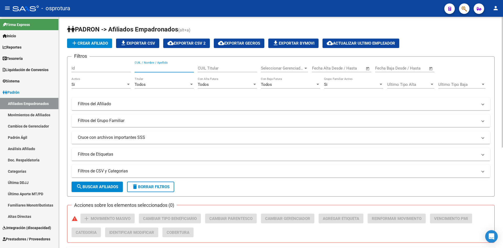
click at [163, 68] on input "CUIL / Nombre / Apellido" at bounding box center [164, 68] width 59 height 5
paste input "23941779859"
click at [103, 188] on span "search Buscar Afiliados" at bounding box center [97, 186] width 42 height 5
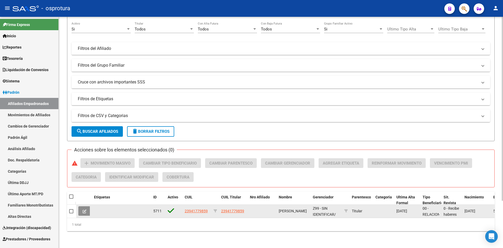
click at [86, 209] on icon at bounding box center [85, 211] width 4 height 4
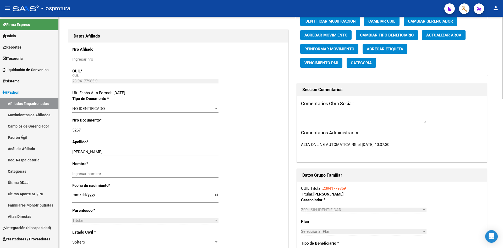
scroll to position [52, 0]
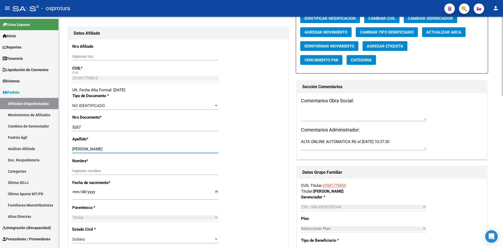
drag, startPoint x: 94, startPoint y: 149, endPoint x: 116, endPoint y: 148, distance: 22.1
click at [116, 148] on input "[PERSON_NAME]" at bounding box center [145, 149] width 146 height 5
click at [92, 170] on input "Ingresar nombre" at bounding box center [145, 170] width 146 height 5
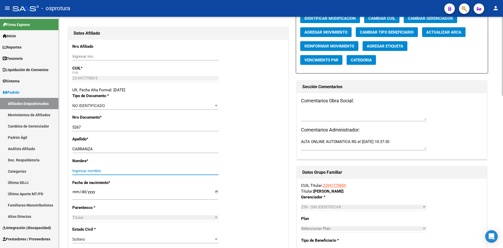
paste input "[PERSON_NAME]"
click at [271, 166] on div "Nombre * [PERSON_NAME] nombre" at bounding box center [178, 169] width 212 height 22
click at [117, 110] on div "NO IDENTIFICADO Seleccionar tipo" at bounding box center [145, 108] width 146 height 13
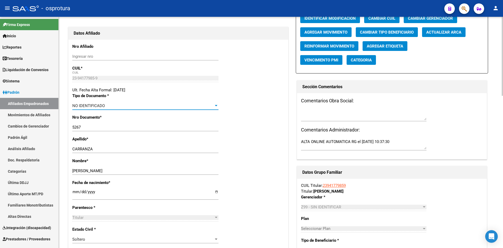
click at [117, 106] on div "NO IDENTIFICADO" at bounding box center [143, 105] width 142 height 5
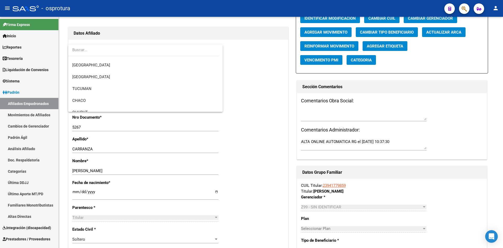
scroll to position [206, 0]
click at [227, 135] on div at bounding box center [251, 124] width 503 height 248
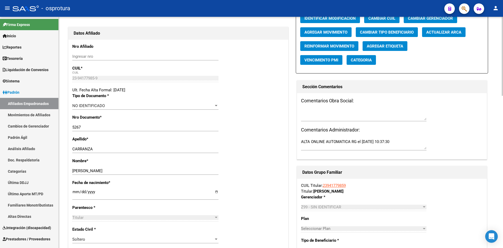
click at [151, 107] on div "NO IDENTIFICADO" at bounding box center [143, 105] width 142 height 5
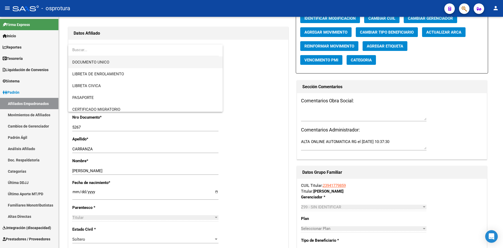
click at [130, 61] on span "DOCUMENTO UNICO" at bounding box center [145, 62] width 146 height 12
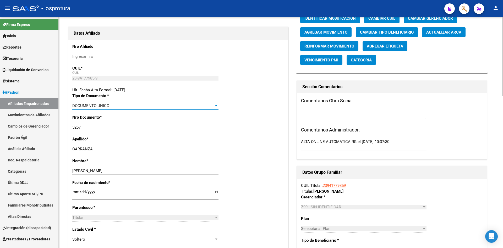
click at [241, 127] on div "Nro Documento * 5267 Ingresar nro" at bounding box center [178, 125] width 212 height 22
drag, startPoint x: 89, startPoint y: 128, endPoint x: 60, endPoint y: 125, distance: 30.0
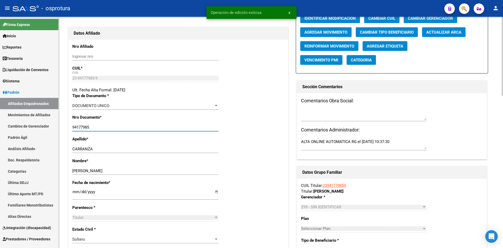
click at [238, 129] on div "Nro Documento * 94177985 Ingresar nro" at bounding box center [178, 125] width 212 height 22
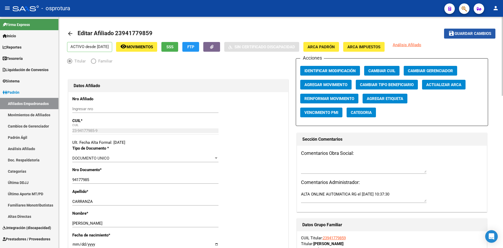
click at [450, 37] on button "save Guardar cambios" at bounding box center [469, 34] width 51 height 10
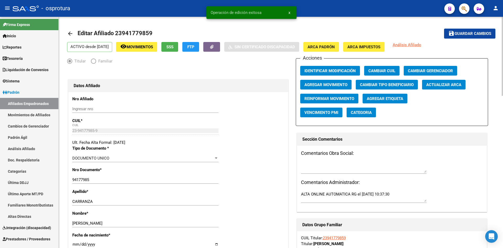
click at [345, 74] on button "Identificar Modificación" at bounding box center [330, 71] width 60 height 10
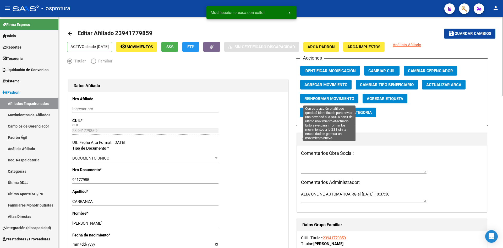
click at [336, 99] on span "Reinformar Movimiento" at bounding box center [330, 98] width 50 height 5
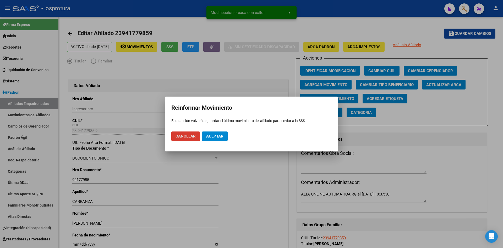
click at [217, 136] on span "Aceptar" at bounding box center [214, 136] width 17 height 5
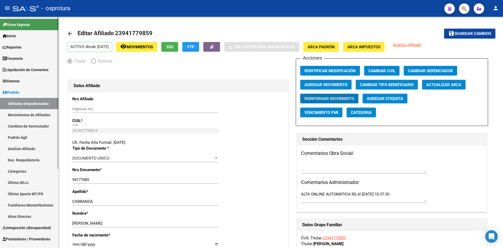
click at [33, 101] on link "Afiliados Empadronados" at bounding box center [29, 103] width 58 height 11
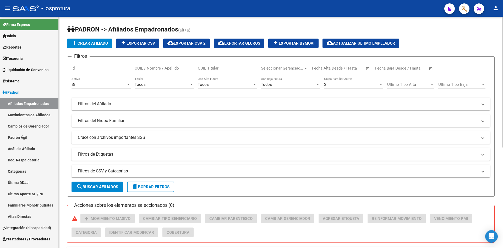
click at [163, 68] on input "CUIL / Nombre / Apellido" at bounding box center [164, 68] width 59 height 5
paste input "23238230284"
click at [93, 190] on button "search Buscar Afiliados" at bounding box center [97, 186] width 51 height 10
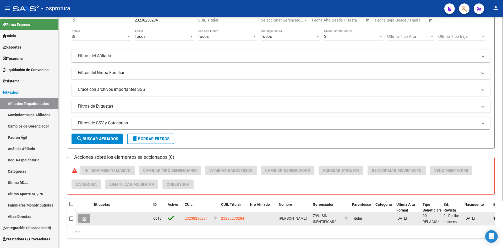
scroll to position [59, 0]
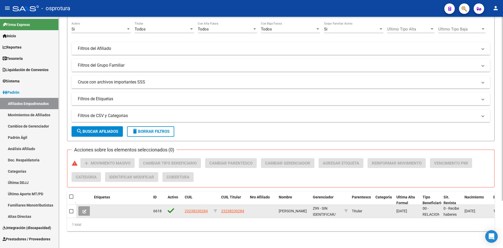
click at [85, 209] on icon at bounding box center [85, 211] width 4 height 4
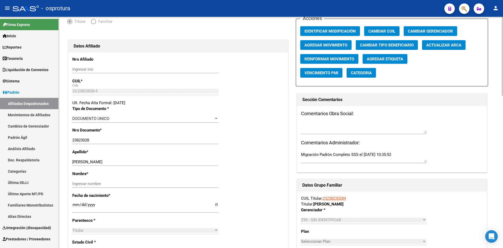
scroll to position [52, 0]
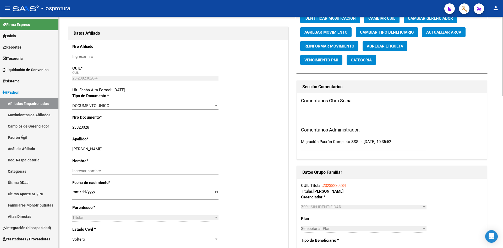
drag, startPoint x: 87, startPoint y: 148, endPoint x: 115, endPoint y: 148, distance: 27.5
click at [115, 148] on input "[PERSON_NAME]" at bounding box center [145, 149] width 146 height 5
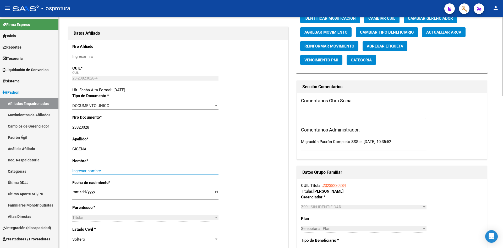
click at [74, 170] on input "Ingresar nombre" at bounding box center [145, 170] width 146 height 5
paste input "[PERSON_NAME]"
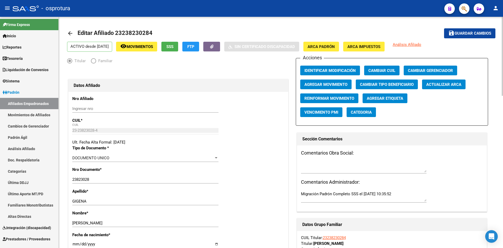
scroll to position [0, 0]
click at [335, 45] on span "ARCA Padrón" at bounding box center [321, 47] width 27 height 5
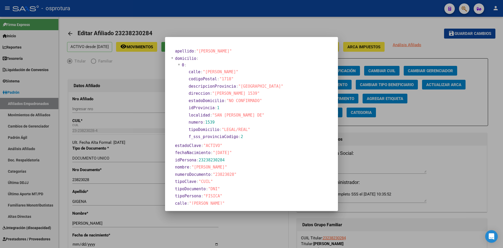
drag, startPoint x: 235, startPoint y: 152, endPoint x: 214, endPoint y: 152, distance: 21.2
click at [214, 152] on span ""[DATE]"" at bounding box center [222, 152] width 19 height 5
click at [155, 104] on div at bounding box center [251, 124] width 503 height 248
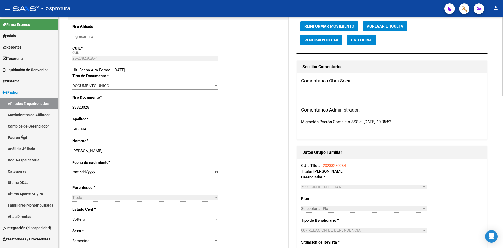
scroll to position [79, 0]
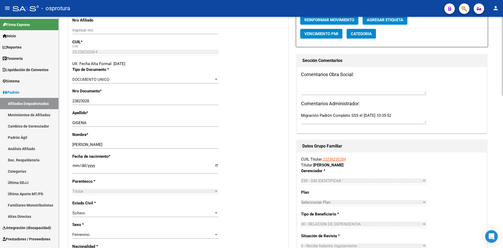
click at [75, 167] on input "[DATE]" at bounding box center [145, 167] width 146 height 8
click at [77, 165] on input "[DATE]" at bounding box center [145, 167] width 146 height 8
click at [76, 168] on input "[DATE]" at bounding box center [145, 167] width 146 height 8
drag, startPoint x: 76, startPoint y: 165, endPoint x: 115, endPoint y: 165, distance: 39.9
click at [76, 165] on input "[DATE]" at bounding box center [145, 167] width 146 height 8
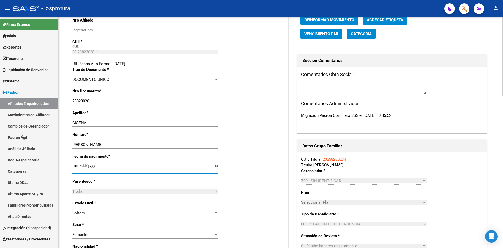
click at [253, 146] on div "Nombre * [PERSON_NAME] nombre" at bounding box center [178, 143] width 212 height 22
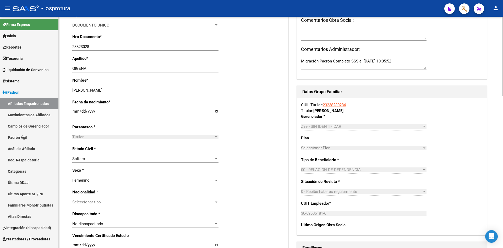
scroll to position [157, 0]
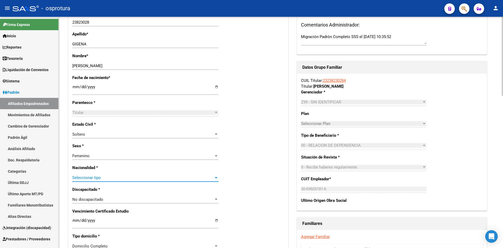
click at [101, 176] on span "Seleccionar tipo" at bounding box center [143, 177] width 142 height 5
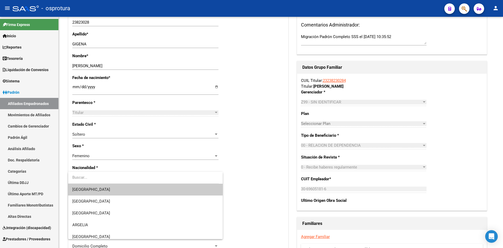
click at [287, 125] on div at bounding box center [251, 124] width 503 height 248
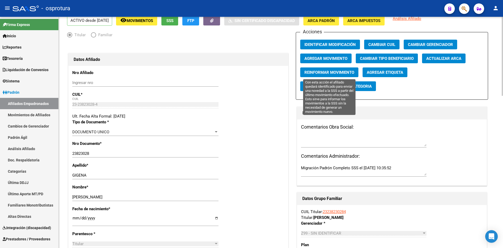
scroll to position [0, 0]
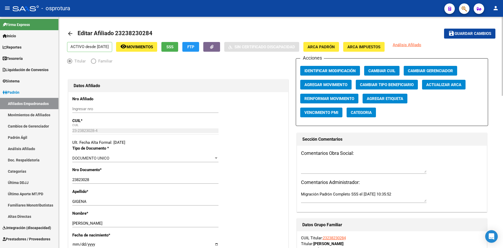
click at [330, 39] on mat-toolbar-row "arrow_back Editar Afiliado 23238230284" at bounding box center [234, 33] width 334 height 17
click at [328, 44] on span "ARCA Padrón" at bounding box center [321, 46] width 27 height 5
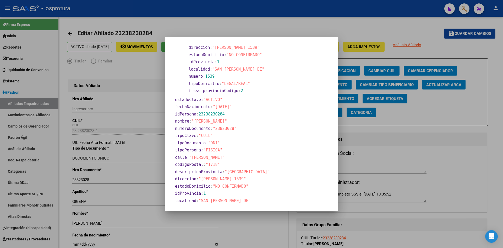
scroll to position [74, 0]
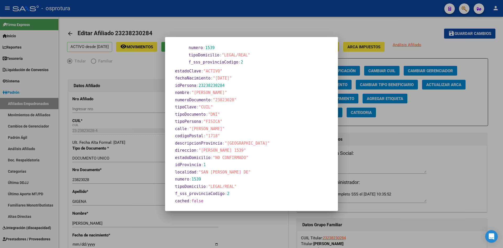
click at [261, 208] on mat-dialog-container "apellido : "[PERSON_NAME]" domicilio : 0 : calle : "[PERSON_NAME]" codigoPostal…" at bounding box center [251, 124] width 173 height 174
click at [247, 223] on div at bounding box center [251, 124] width 503 height 248
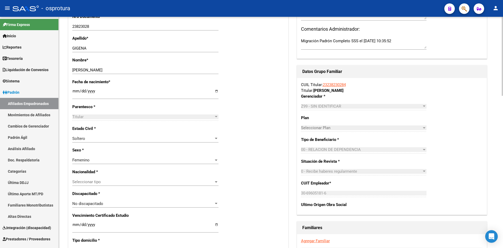
scroll to position [157, 0]
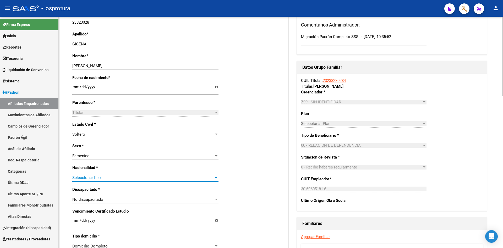
click at [117, 178] on span "Seleccionar tipo" at bounding box center [143, 177] width 142 height 5
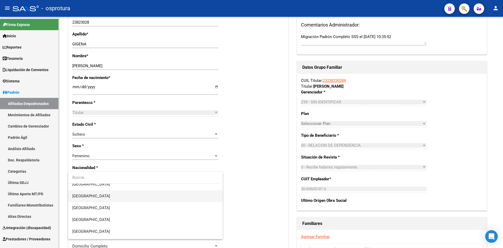
scroll to position [79, 0]
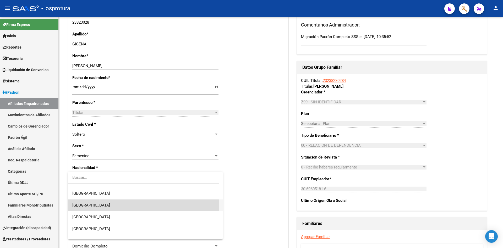
click at [101, 205] on span "[GEOGRAPHIC_DATA]" at bounding box center [145, 205] width 146 height 12
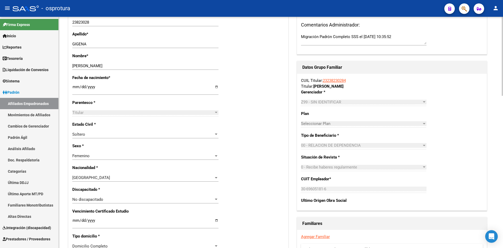
click at [239, 208] on div "Nro Afiliado Ingresar nro CUIL * 23-23823028-4 CUIL ARCA Padrón Ult. Fecha Alta…" at bounding box center [178, 216] width 220 height 563
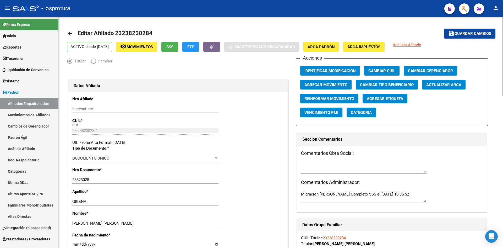
click at [462, 30] on button "save Guardar cambios" at bounding box center [469, 34] width 51 height 10
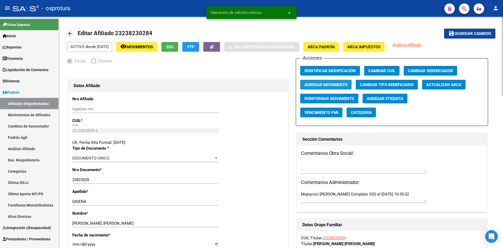
click at [330, 86] on span "Agregar Movimiento" at bounding box center [326, 84] width 43 height 5
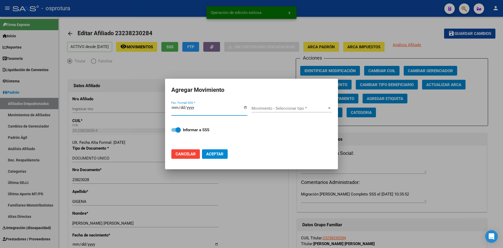
click at [272, 65] on div at bounding box center [251, 124] width 503 height 248
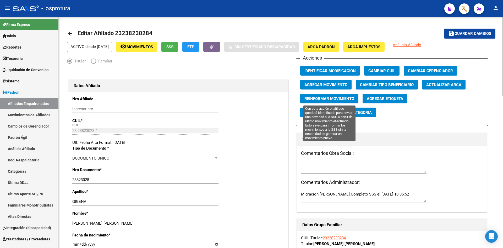
click at [327, 98] on span "Reinformar Movimiento" at bounding box center [330, 98] width 50 height 5
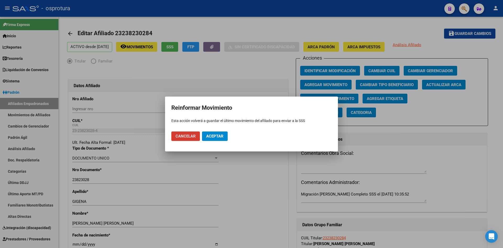
click at [218, 136] on span "Aceptar" at bounding box center [214, 136] width 17 height 5
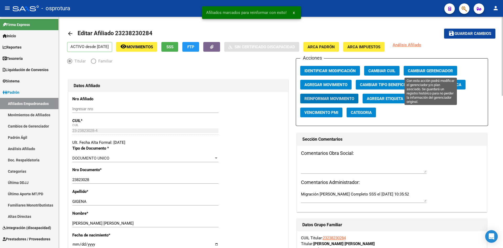
click at [433, 71] on span "Cambiar Gerenciador" at bounding box center [430, 70] width 45 height 5
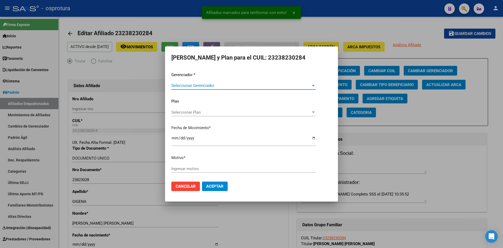
click at [188, 186] on span "Cancelar" at bounding box center [186, 186] width 20 height 5
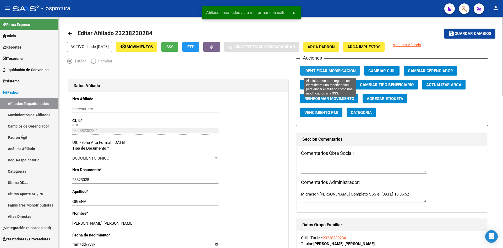
click at [350, 73] on button "Identificar Modificación" at bounding box center [330, 71] width 60 height 10
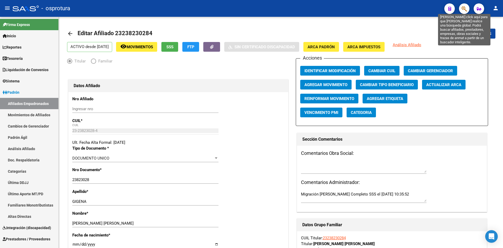
click at [463, 9] on icon "button" at bounding box center [464, 9] width 5 height 6
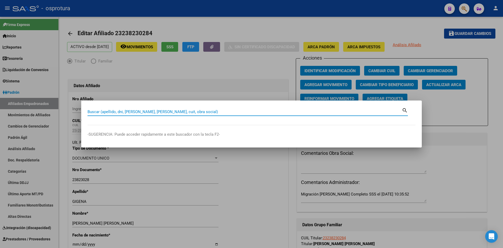
paste input "20204811130"
type input "20204811130"
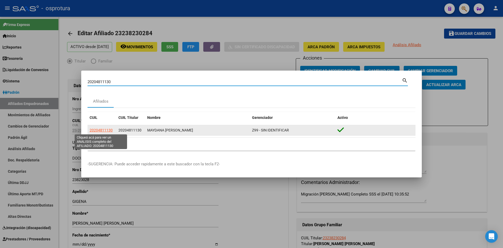
click at [98, 130] on span "20204811130" at bounding box center [101, 130] width 23 height 4
type textarea "20204811130"
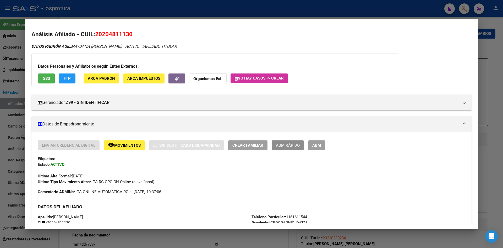
click at [286, 147] on span "ABM Rápido" at bounding box center [288, 145] width 24 height 5
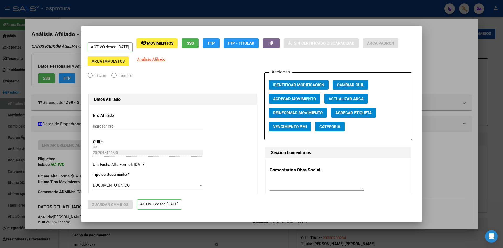
radio input "true"
type input "30-63210994-2"
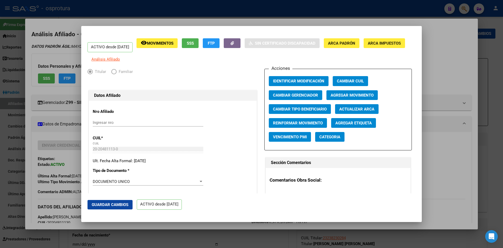
click at [356, 44] on span "ARCA Padrón" at bounding box center [341, 43] width 27 height 5
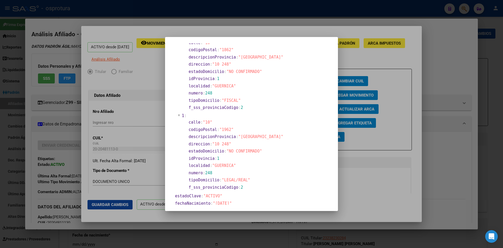
scroll to position [52, 0]
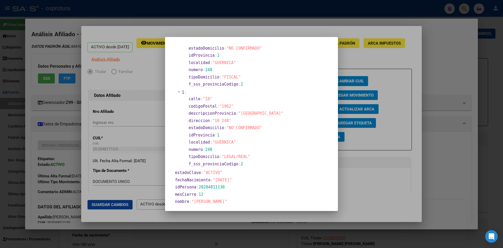
drag, startPoint x: 236, startPoint y: 180, endPoint x: 231, endPoint y: 180, distance: 4.7
click at [231, 180] on span ""1901-01-01"" at bounding box center [222, 180] width 19 height 5
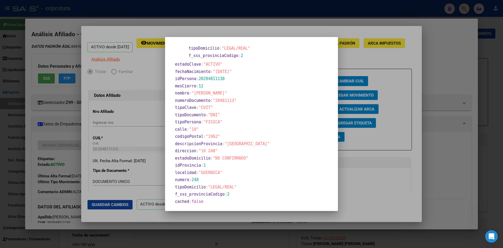
scroll to position [161, 0]
click at [161, 108] on div at bounding box center [251, 124] width 503 height 248
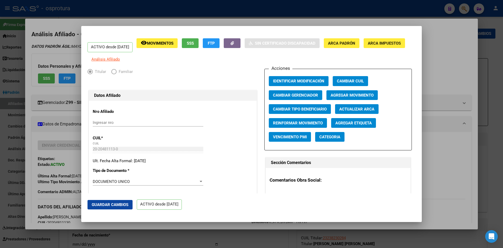
click at [368, 46] on span "ARCA Impuestos" at bounding box center [384, 43] width 33 height 5
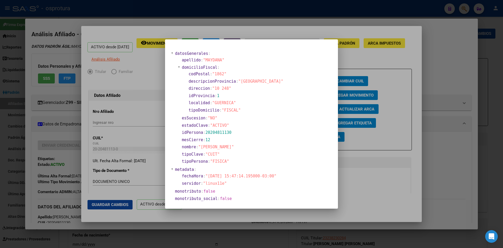
click at [153, 124] on div at bounding box center [251, 124] width 503 height 248
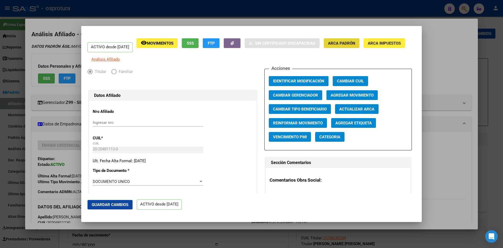
click at [356, 43] on span "ARCA Padrón" at bounding box center [341, 43] width 27 height 5
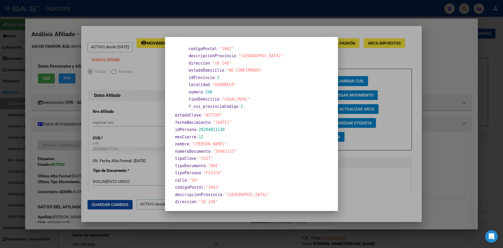
scroll to position [109, 0]
drag, startPoint x: 214, startPoint y: 124, endPoint x: 235, endPoint y: 122, distance: 20.2
click at [232, 122] on span ""1901-01-01"" at bounding box center [222, 123] width 19 height 5
drag, startPoint x: 214, startPoint y: 152, endPoint x: 231, endPoint y: 151, distance: 17.1
click at [231, 151] on span ""20481113"" at bounding box center [225, 152] width 24 height 5
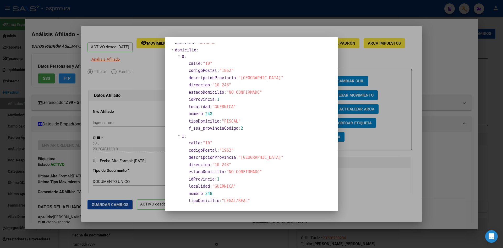
scroll to position [0, 0]
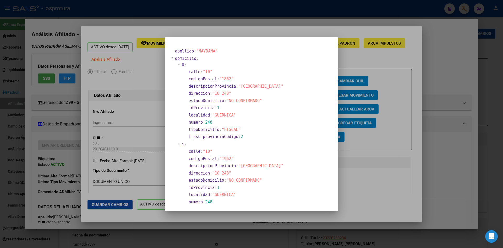
click at [163, 113] on div at bounding box center [251, 124] width 503 height 248
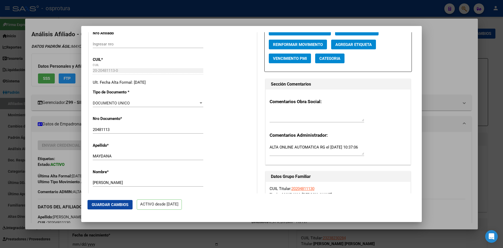
scroll to position [79, 0]
drag, startPoint x: 114, startPoint y: 133, endPoint x: 93, endPoint y: 133, distance: 20.5
click at [93, 132] on input "20481113" at bounding box center [148, 129] width 111 height 5
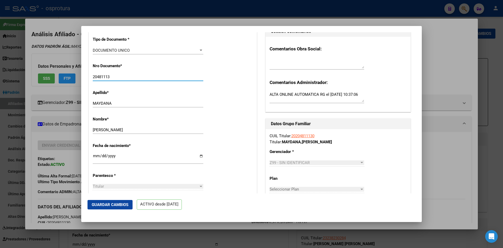
scroll to position [157, 0]
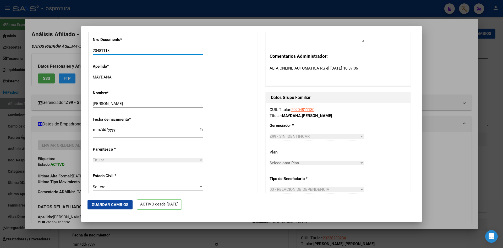
click at [114, 133] on input "1901-01-01" at bounding box center [148, 131] width 111 height 8
click at [111, 133] on input "1901-01-01" at bounding box center [148, 131] width 111 height 8
click at [119, 130] on div "1901-01-01 Ingresar fecha" at bounding box center [148, 131] width 111 height 11
click at [117, 134] on input "1901-01-01" at bounding box center [148, 131] width 111 height 8
click at [111, 133] on input "1901-01-01" at bounding box center [148, 131] width 111 height 8
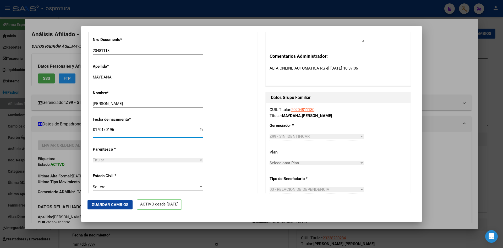
type input "1969-01-01"
click at [243, 120] on div "Fecha de nacimiento * 1969-01-01 Ingresar fecha" at bounding box center [173, 127] width 160 height 30
click at [120, 205] on span "Guardar Cambios" at bounding box center [110, 204] width 37 height 5
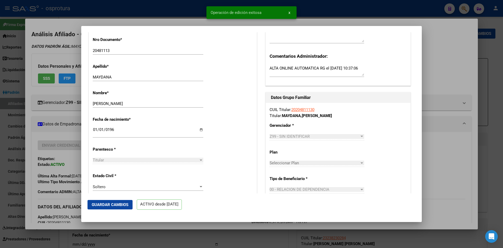
click at [435, 48] on div at bounding box center [251, 124] width 503 height 248
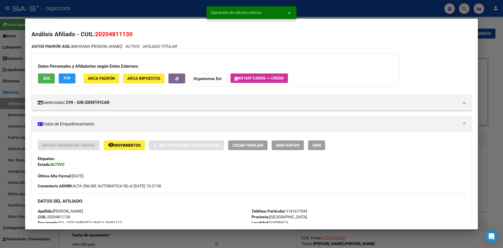
click at [289, 147] on span "ABM Rápido" at bounding box center [288, 145] width 24 height 5
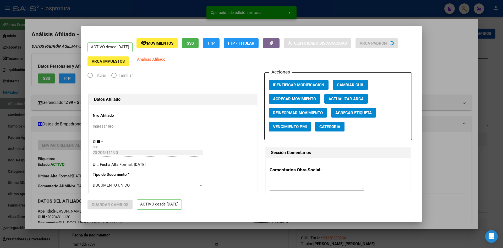
radio input "true"
type input "30-63210994-2"
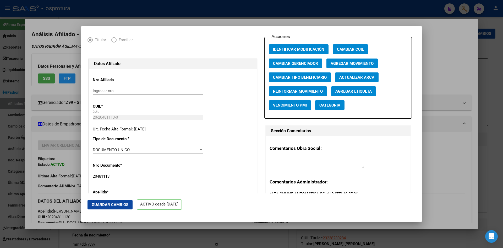
scroll to position [0, 0]
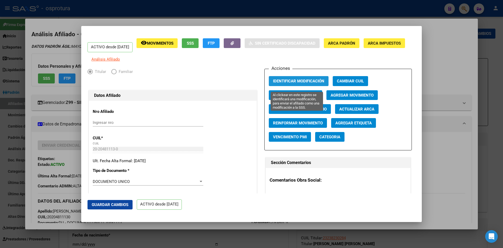
click at [302, 84] on span "Identificar Modificación" at bounding box center [298, 81] width 51 height 5
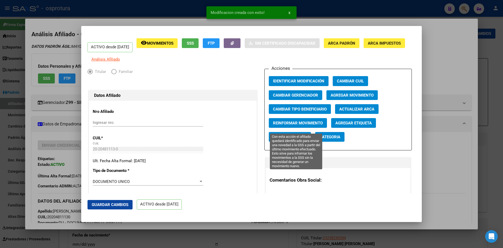
click at [296, 125] on span "Reinformar Movimiento" at bounding box center [298, 123] width 50 height 5
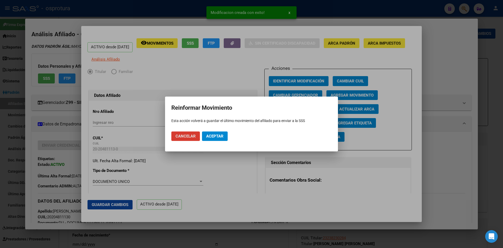
click at [216, 132] on button "Aceptar" at bounding box center [215, 135] width 26 height 9
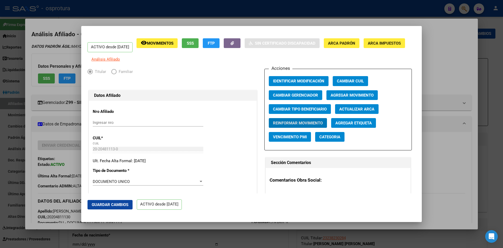
drag, startPoint x: 449, startPoint y: 36, endPoint x: 428, endPoint y: 31, distance: 21.4
click at [450, 35] on div at bounding box center [251, 124] width 503 height 248
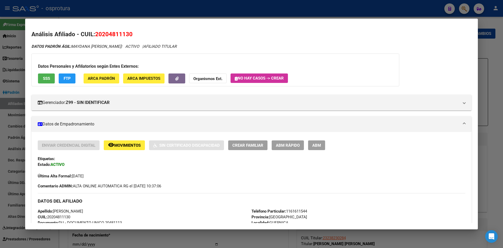
drag, startPoint x: 463, startPoint y: 10, endPoint x: 275, endPoint y: 50, distance: 192.1
click at [463, 10] on div at bounding box center [251, 124] width 503 height 248
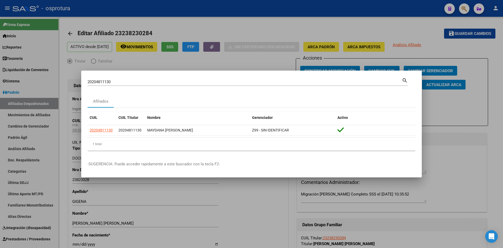
click at [193, 80] on input "20204811130" at bounding box center [245, 81] width 315 height 5
paste input "428739486"
type input "20428739486"
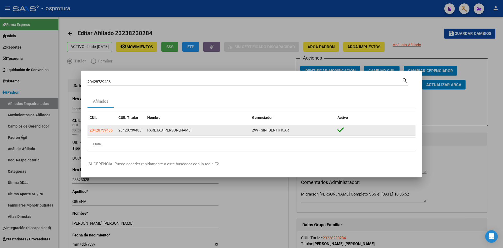
click at [88, 130] on datatable-body-cell "20428739486" at bounding box center [102, 130] width 29 height 10
click at [93, 129] on span "20428739486" at bounding box center [101, 130] width 23 height 4
type textarea "20428739486"
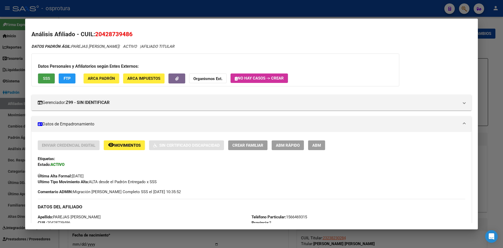
click at [50, 82] on button "SSS" at bounding box center [46, 78] width 17 height 10
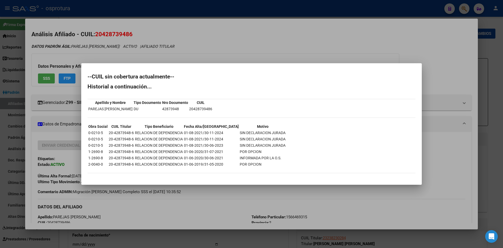
drag, startPoint x: 202, startPoint y: 133, endPoint x: 222, endPoint y: 131, distance: 19.8
click at [222, 131] on table "Obra Social CUIL Titular Tipo Beneficiario Fecha Alta/Baja Motivo 0-0210-5 20-4…" at bounding box center [187, 145] width 199 height 45
click at [251, 208] on div at bounding box center [251, 124] width 503 height 248
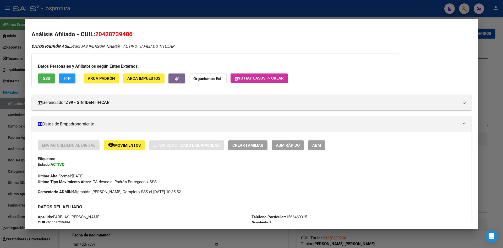
click at [495, 130] on div at bounding box center [251, 124] width 503 height 248
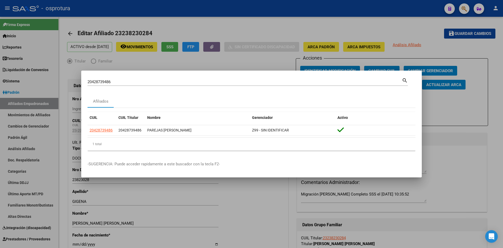
click at [503, 102] on div at bounding box center [251, 124] width 503 height 248
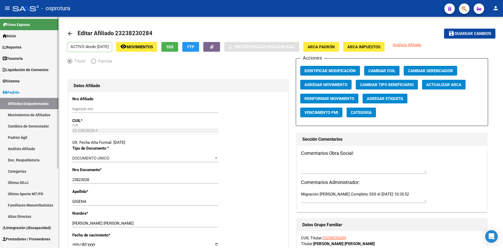
click at [19, 94] on span "Padrón" at bounding box center [11, 92] width 17 height 6
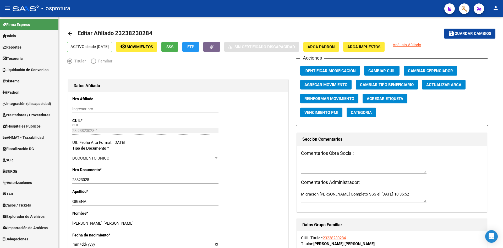
click at [20, 103] on span "Integración (discapacidad)" at bounding box center [27, 104] width 49 height 6
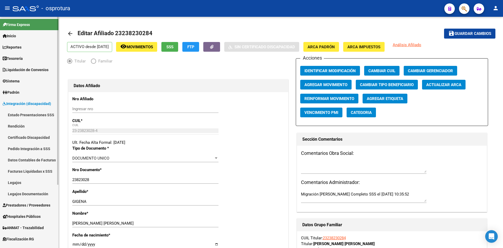
click at [19, 101] on span "Integración (discapacidad)" at bounding box center [27, 104] width 49 height 6
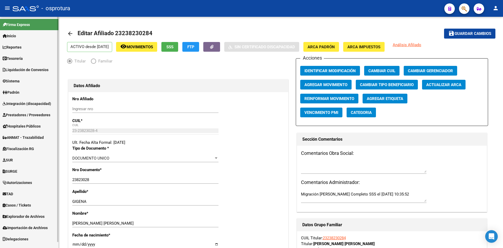
click at [19, 92] on span "Padrón" at bounding box center [11, 92] width 17 height 6
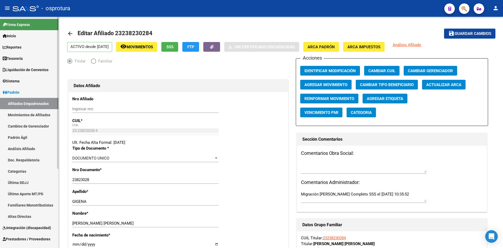
click at [21, 69] on span "Liquidación de Convenios" at bounding box center [26, 70] width 46 height 6
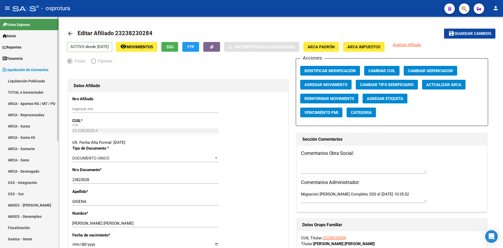
click at [31, 126] on link "ARCA - Suma" at bounding box center [29, 125] width 58 height 11
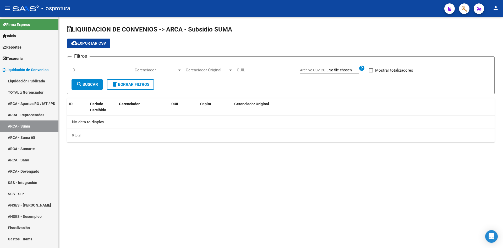
checkbox input "true"
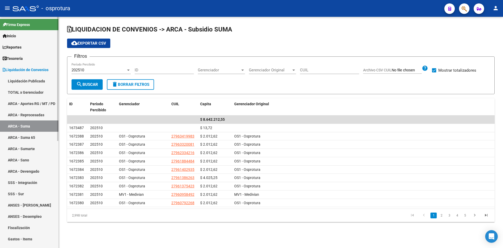
click at [35, 150] on link "ARCA - Sumarte" at bounding box center [29, 148] width 58 height 11
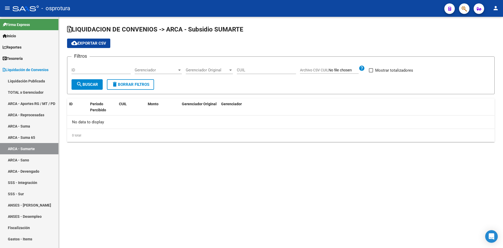
checkbox input "true"
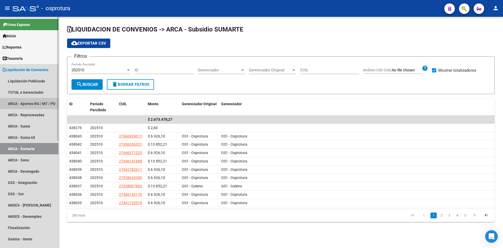
click at [39, 102] on link "ARCA - Aportes RG / MT / PD" at bounding box center [29, 103] width 58 height 11
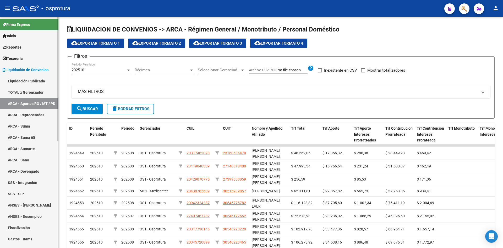
click at [37, 92] on link "TOTAL x Gerenciador" at bounding box center [29, 92] width 58 height 11
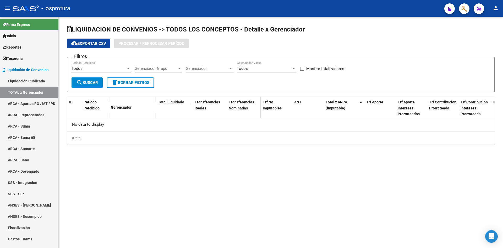
checkbox input "true"
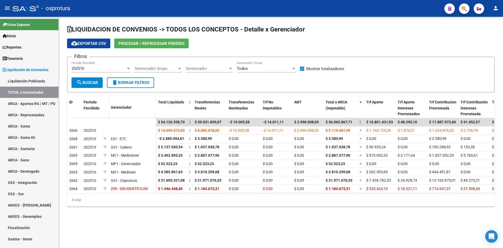
click at [157, 42] on span "Procesar / Reprocesar período" at bounding box center [152, 43] width 66 height 5
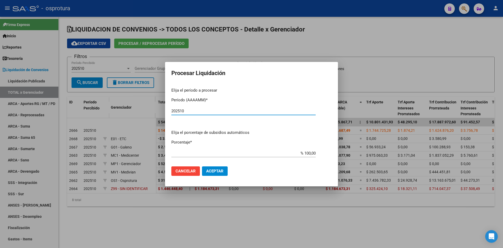
type input "202510"
click at [222, 170] on span "Aceptar" at bounding box center [214, 171] width 17 height 5
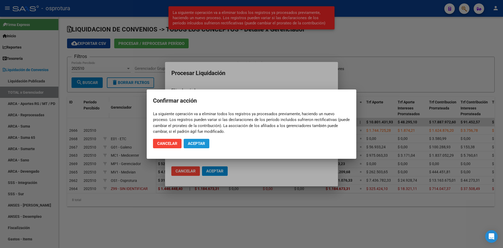
click at [200, 147] on button "Aceptar" at bounding box center [197, 143] width 26 height 9
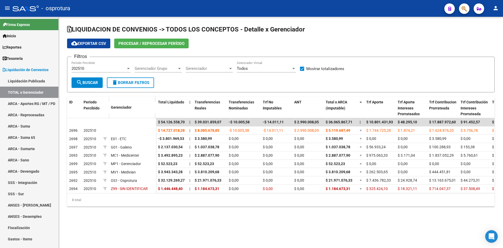
click at [195, 89] on form "Filtros 202510 Período Percibido Gerenciador Grupo Gerenciador Grupo Gerenciado…" at bounding box center [281, 75] width 428 height 36
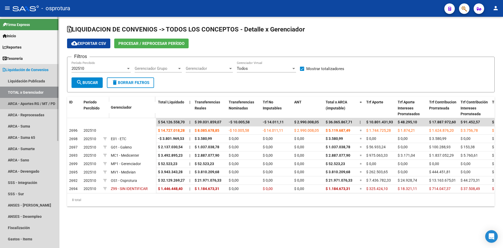
click at [45, 104] on link "ARCA - Aportes RG / MT / PD" at bounding box center [29, 103] width 58 height 11
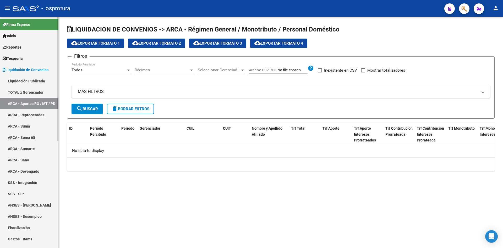
click at [38, 93] on link "TOTAL x Gerenciador" at bounding box center [29, 92] width 58 height 11
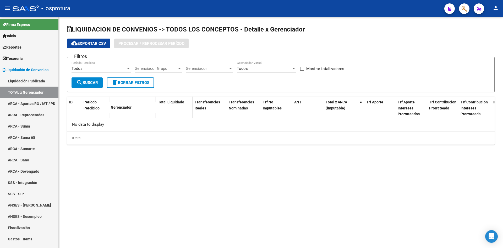
checkbox input "true"
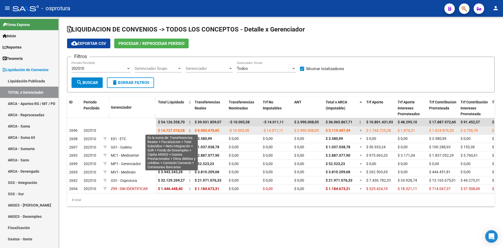
click at [171, 131] on span "$ 14.727.018,28" at bounding box center [171, 130] width 27 height 4
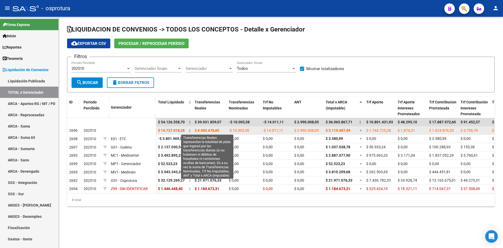
drag, startPoint x: 195, startPoint y: 130, endPoint x: 221, endPoint y: 129, distance: 26.5
click at [221, 129] on datatable-body-cell "$ 8.085.678,85" at bounding box center [210, 130] width 34 height 8
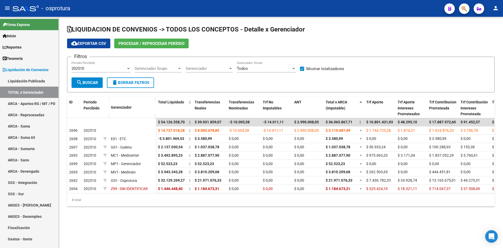
click at [247, 212] on div "LIQUIDACION DE CONVENIOS -> TODOS LOS CONCEPTOS - Detalle x Gerenciador cloud_d…" at bounding box center [281, 120] width 445 height 206
click at [463, 6] on span "button" at bounding box center [464, 8] width 5 height 11
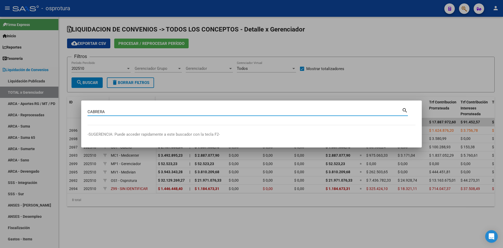
type input "CABRERA"
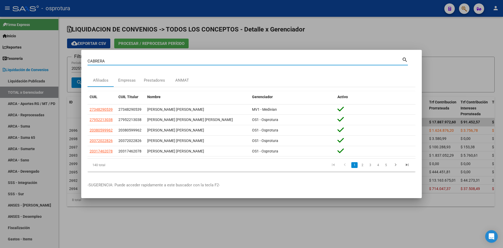
drag, startPoint x: 365, startPoint y: 212, endPoint x: 362, endPoint y: 208, distance: 5.7
click at [365, 212] on div at bounding box center [251, 124] width 503 height 248
